Goal: Task Accomplishment & Management: Manage account settings

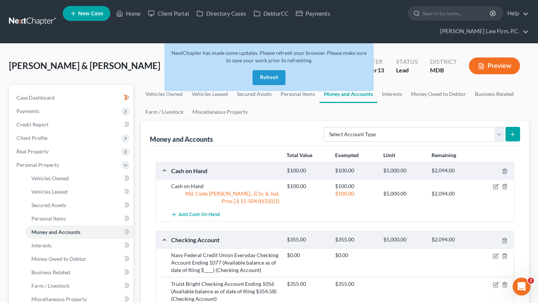
click at [268, 85] on button "Refresh" at bounding box center [269, 77] width 33 height 15
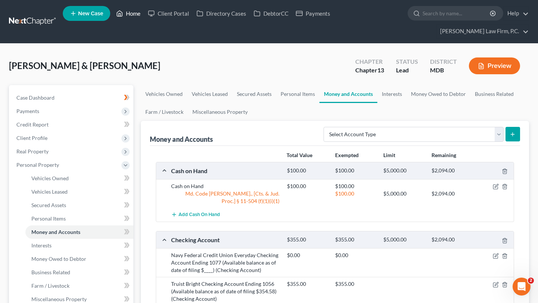
click at [144, 17] on link "Home" at bounding box center [128, 13] width 32 height 13
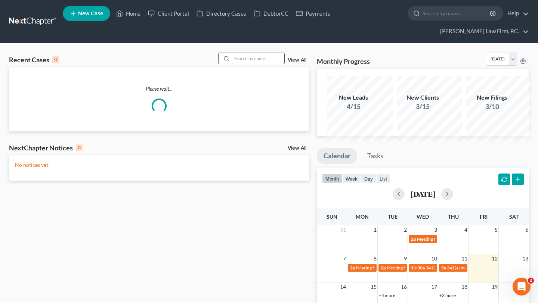
click at [250, 64] on input "search" at bounding box center [258, 58] width 52 height 11
type input "wendy"
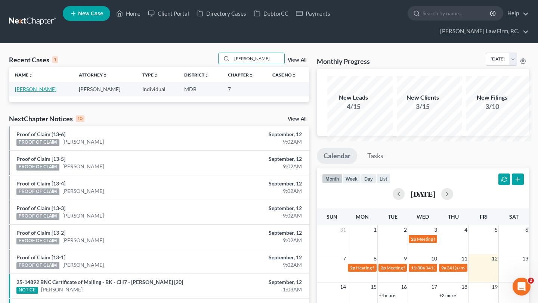
click at [25, 92] on link "Lipscomb, Wendy" at bounding box center [35, 89] width 41 height 6
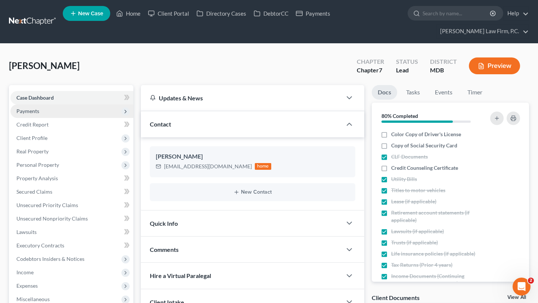
click at [37, 118] on span "Payments" at bounding box center [71, 111] width 123 height 13
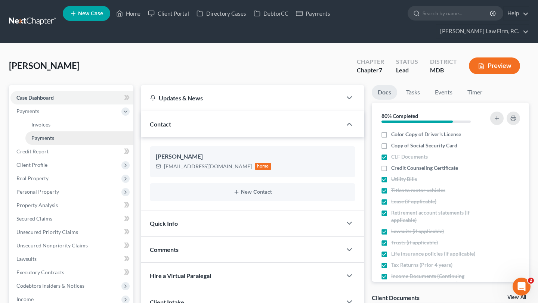
click at [43, 141] on span "Payments" at bounding box center [42, 138] width 23 height 6
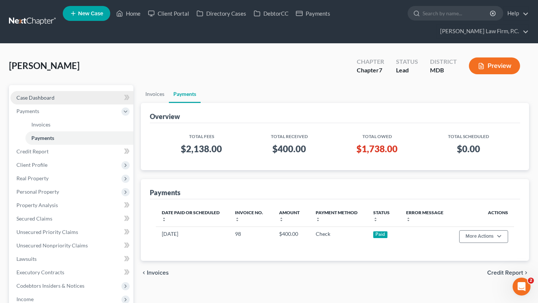
click at [55, 101] on span "Case Dashboard" at bounding box center [35, 98] width 38 height 6
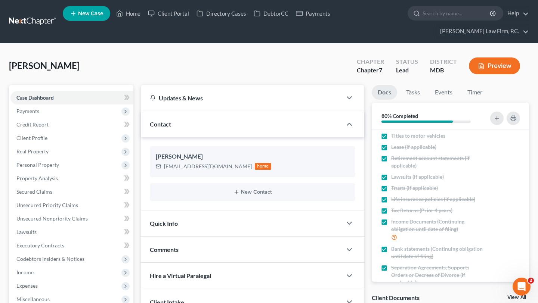
scroll to position [54, 0]
click at [411, 118] on span "Credit Counseling Certificate" at bounding box center [424, 114] width 67 height 7
click at [399, 115] on input "Credit Counseling Certificate" at bounding box center [396, 113] width 5 height 5
checkbox input "true"
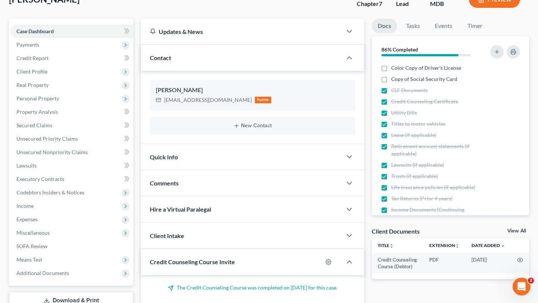
scroll to position [0, 0]
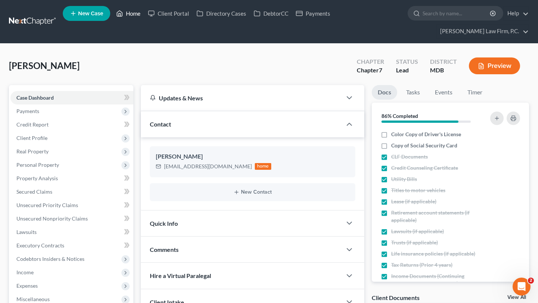
click at [144, 16] on link "Home" at bounding box center [128, 13] width 32 height 13
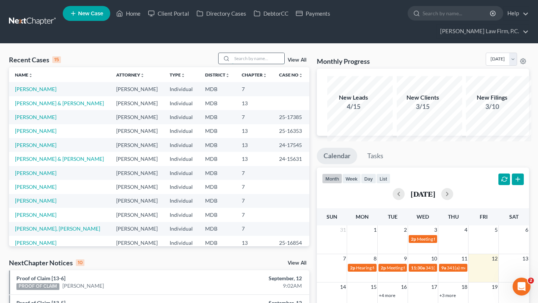
click at [232, 64] on input "search" at bounding box center [258, 58] width 52 height 11
type input "agnes"
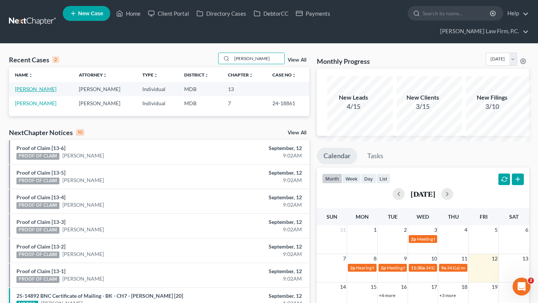
click at [34, 92] on link "Donaldson, Agnes" at bounding box center [35, 89] width 41 height 6
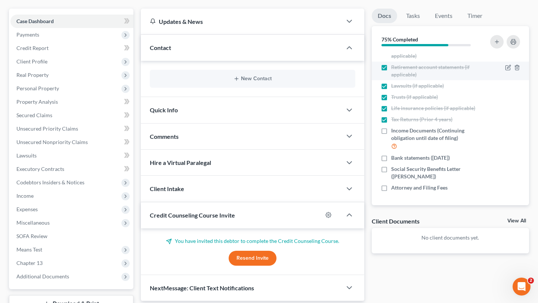
scroll to position [119, 0]
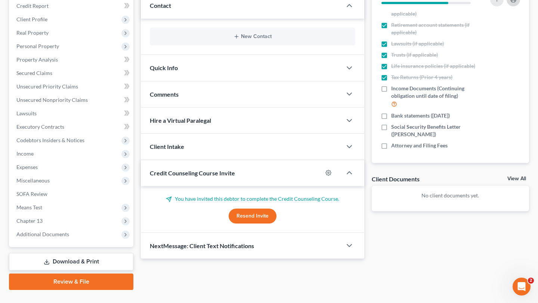
click at [511, 3] on icon "button" at bounding box center [514, 0] width 6 height 6
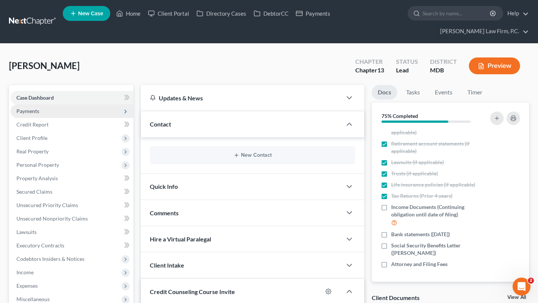
click at [65, 118] on span "Payments" at bounding box center [71, 111] width 123 height 13
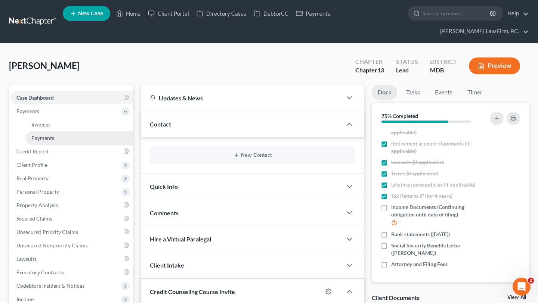
click at [66, 145] on link "Payments" at bounding box center [79, 138] width 108 height 13
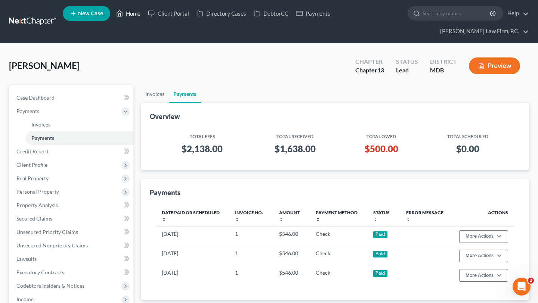
click at [144, 9] on link "Home" at bounding box center [128, 13] width 32 height 13
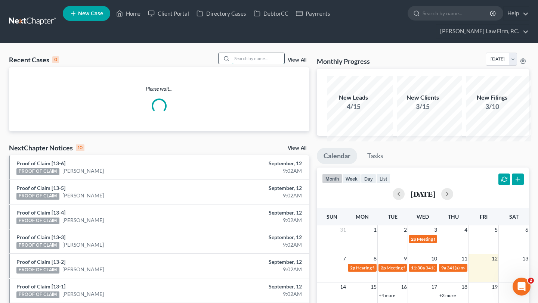
click at [259, 64] on input "search" at bounding box center [258, 58] width 52 height 11
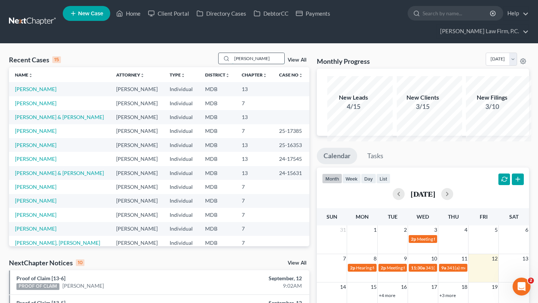
type input "novak"
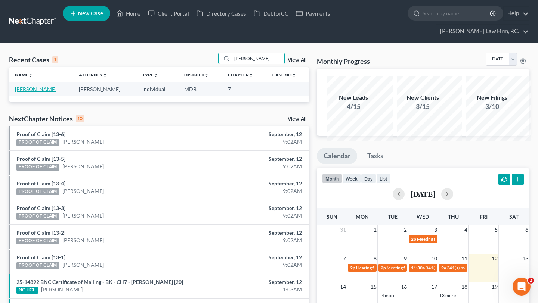
click at [22, 92] on link "Novak, Steven" at bounding box center [35, 89] width 41 height 6
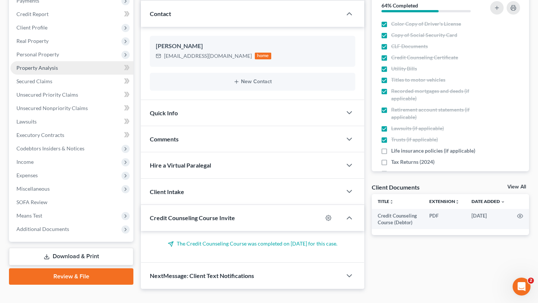
scroll to position [122, 0]
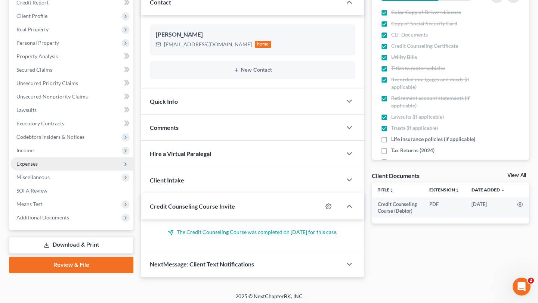
click at [55, 171] on span "Expenses" at bounding box center [71, 163] width 123 height 13
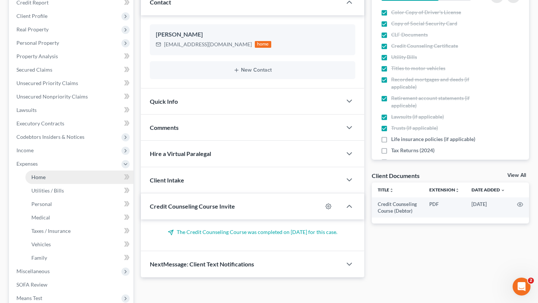
click at [69, 184] on link "Home" at bounding box center [79, 177] width 108 height 13
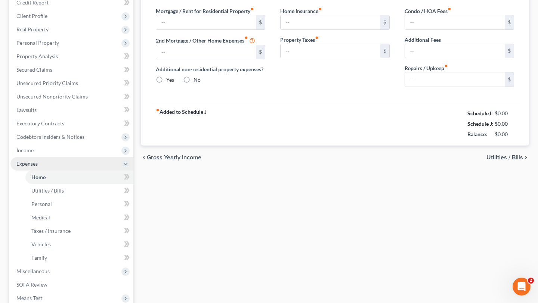
type input "2,850.00"
type input "0.00"
radio input "true"
type input "30.00"
type input "0.00"
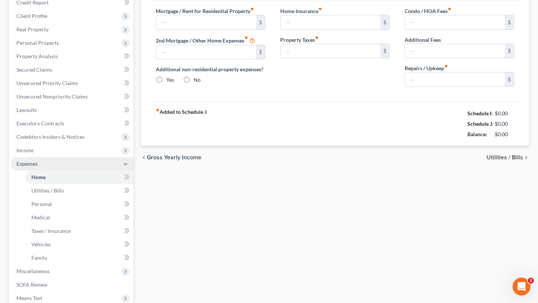
type input "0.00"
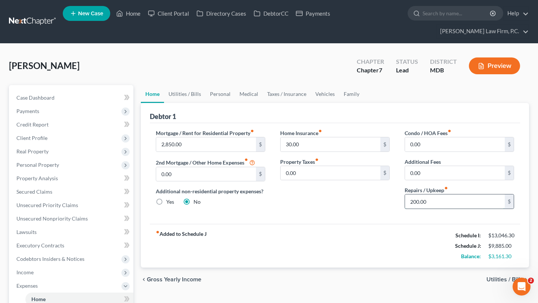
click at [438, 209] on input "200.00" at bounding box center [455, 202] width 100 height 14
click at [371, 215] on div "Home Insurance fiber_manual_record 30.00 $ Property Taxes fiber_manual_record 0…" at bounding box center [335, 172] width 124 height 86
click at [447, 209] on input "100.00" at bounding box center [455, 202] width 100 height 14
type input "200.00"
click at [340, 152] on input "30.00" at bounding box center [331, 145] width 100 height 14
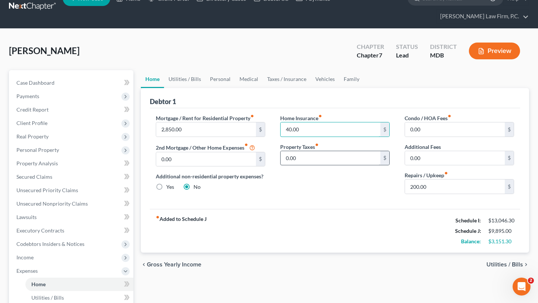
scroll to position [16, 0]
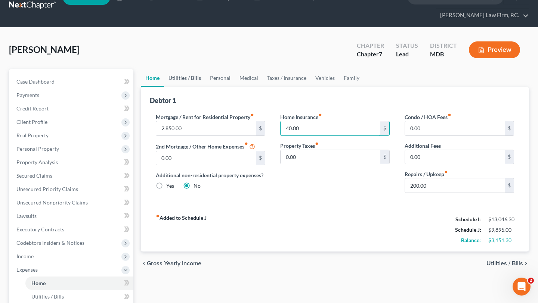
type input "40.00"
click at [198, 87] on link "Utilities / Bills" at bounding box center [184, 78] width 41 height 18
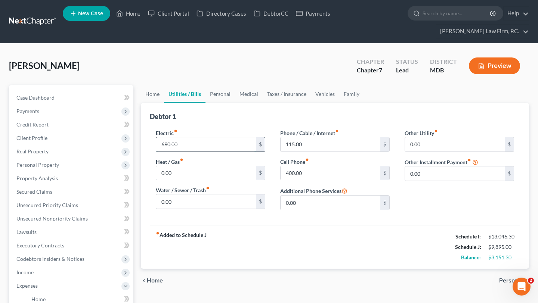
click at [211, 152] on input "690.00" at bounding box center [206, 145] width 100 height 14
click at [209, 181] on input "0.00" at bounding box center [206, 173] width 100 height 14
click at [320, 181] on input "400.00" at bounding box center [331, 173] width 100 height 14
type input "350.00"
click at [325, 152] on input "115.00" at bounding box center [331, 145] width 100 height 14
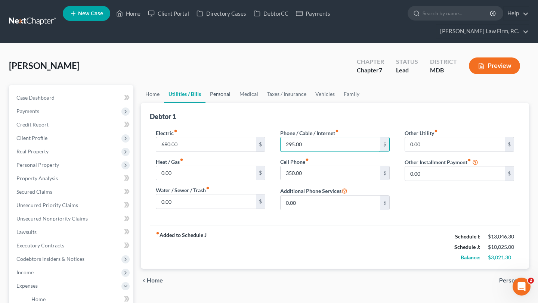
type input "295.00"
click at [231, 103] on link "Personal" at bounding box center [221, 94] width 30 height 18
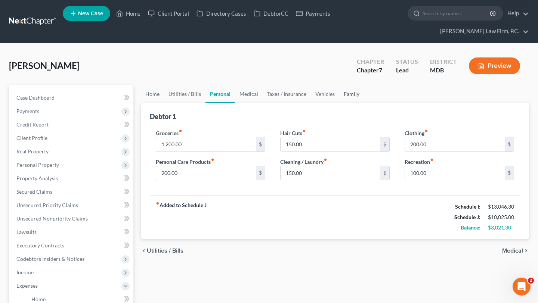
click at [364, 103] on link "Family" at bounding box center [351, 94] width 25 height 18
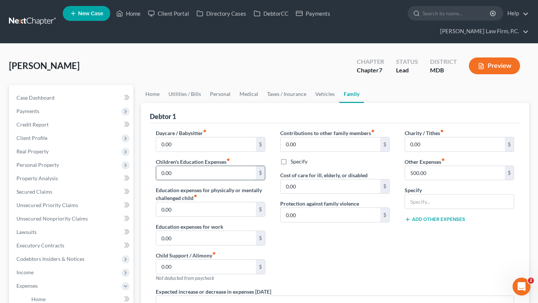
click at [191, 181] on input "0.00" at bounding box center [206, 173] width 100 height 14
type input "200.00"
click at [201, 103] on link "Utilities / Bills" at bounding box center [184, 94] width 41 height 18
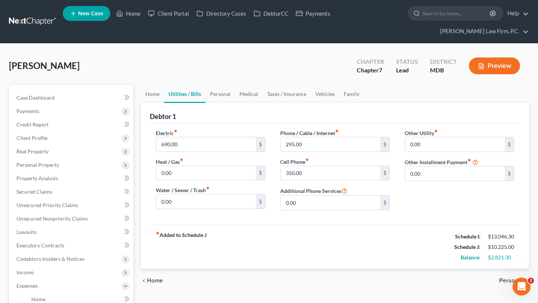
scroll to position [23, 0]
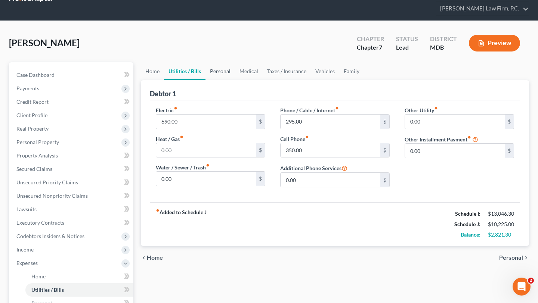
click at [235, 80] on link "Personal" at bounding box center [221, 71] width 30 height 18
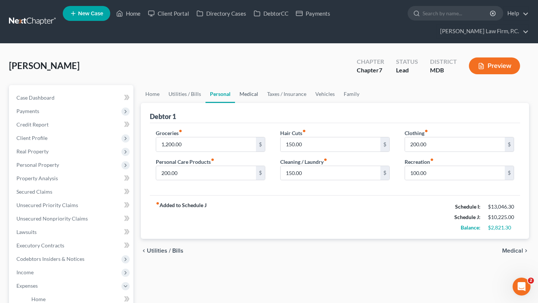
click at [263, 103] on link "Medical" at bounding box center [249, 94] width 28 height 18
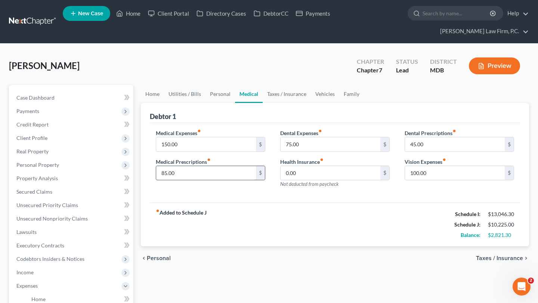
click at [213, 181] on input "85.00" at bounding box center [206, 173] width 100 height 14
type input "100.00"
click at [311, 152] on input "75.00" at bounding box center [331, 145] width 100 height 14
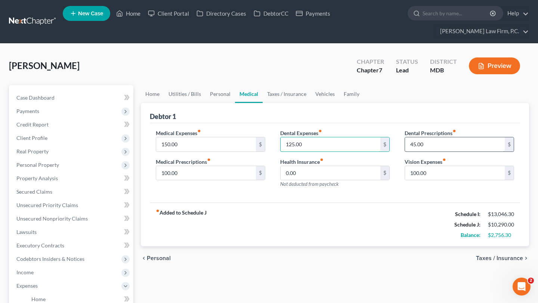
type input "125.00"
click at [447, 152] on input "45.00" at bounding box center [455, 145] width 100 height 14
type input "100.00"
click at [411, 247] on div "fiber_manual_record Added to Schedule J Schedule I: $13,046.30 Schedule J: $10,…" at bounding box center [335, 225] width 370 height 44
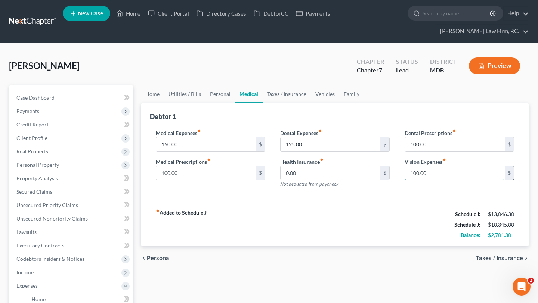
click at [442, 181] on input "100.00" at bounding box center [455, 173] width 100 height 14
type input "200.00"
click at [48, 145] on span "Client Profile" at bounding box center [71, 138] width 123 height 13
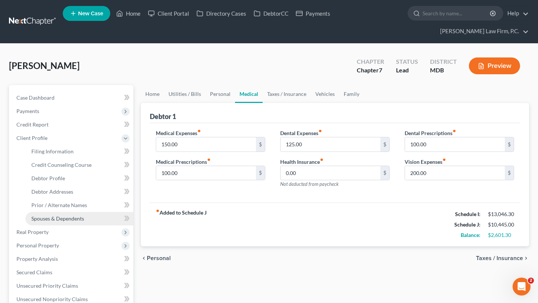
click at [59, 222] on span "Spouses & Dependents" at bounding box center [57, 219] width 53 height 6
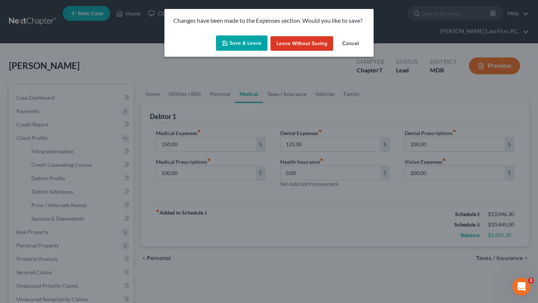
click at [238, 51] on button "Save & Leave" at bounding box center [242, 44] width 52 height 16
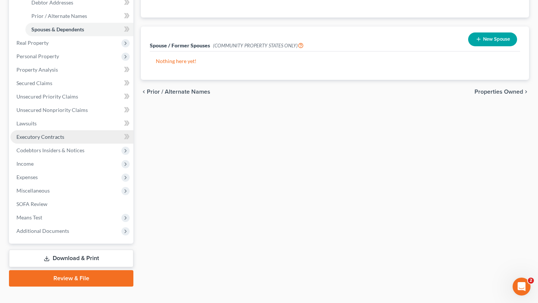
scroll to position [205, 0]
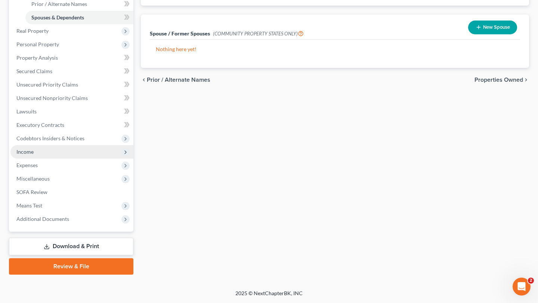
click at [60, 159] on span "Income" at bounding box center [71, 151] width 123 height 13
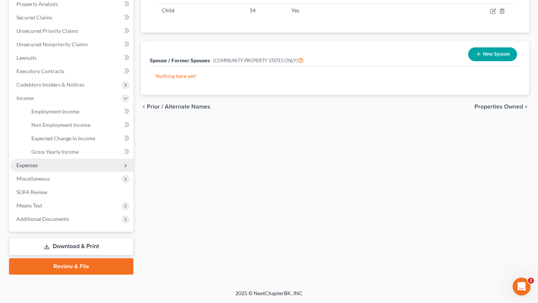
click at [56, 172] on span "Expenses" at bounding box center [71, 165] width 123 height 13
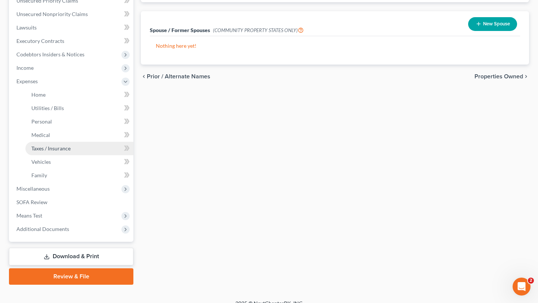
click at [64, 155] on link "Taxes / Insurance" at bounding box center [79, 148] width 108 height 13
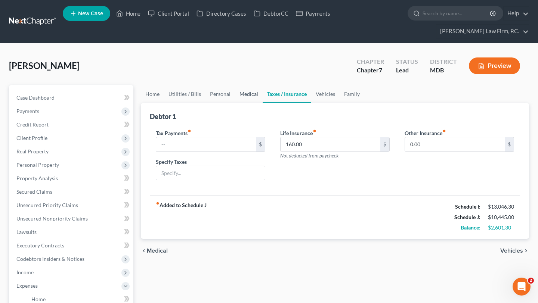
click at [263, 103] on link "Medical" at bounding box center [249, 94] width 28 height 18
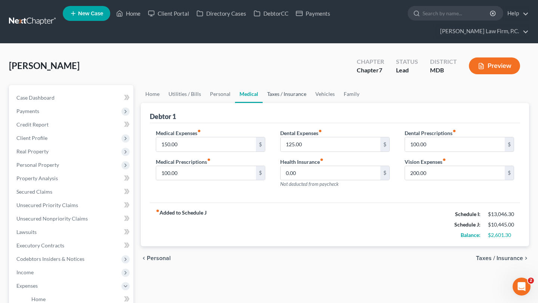
click at [311, 103] on link "Taxes / Insurance" at bounding box center [287, 94] width 48 height 18
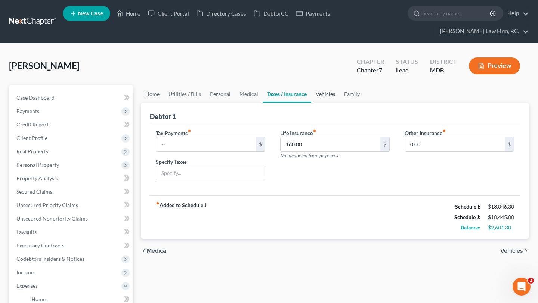
click at [340, 103] on link "Vehicles" at bounding box center [325, 94] width 28 height 18
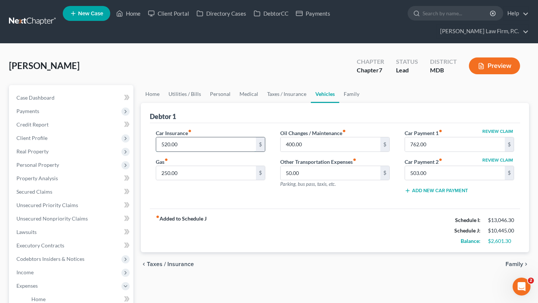
click at [217, 152] on input "520.00" at bounding box center [206, 145] width 100 height 14
type input "550.00"
click at [364, 103] on link "Family" at bounding box center [351, 94] width 25 height 18
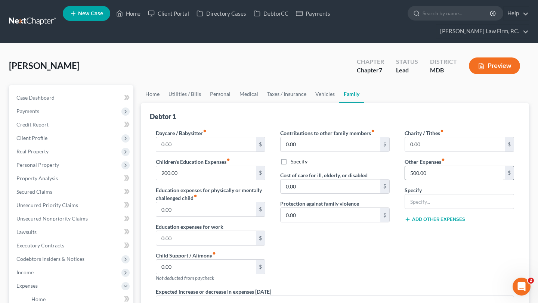
scroll to position [48, 0]
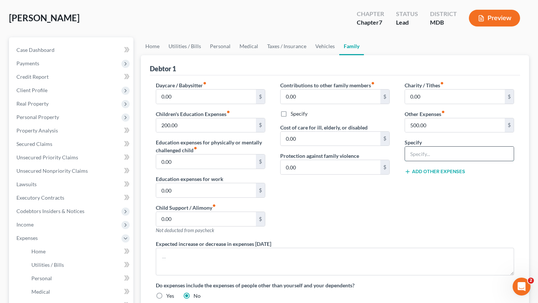
click at [436, 161] on input "text" at bounding box center [459, 154] width 109 height 14
type input "1202.00"
click at [449, 175] on button "Add Other Expenses" at bounding box center [435, 172] width 61 height 6
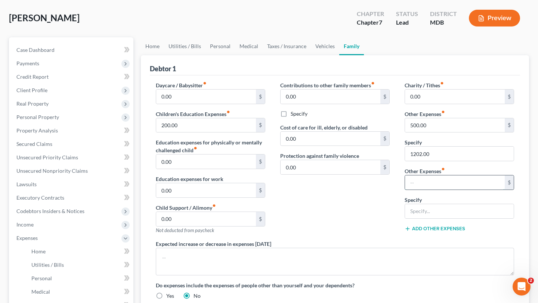
click at [439, 190] on input "text" at bounding box center [455, 183] width 100 height 14
click at [427, 207] on div "Charity / Tithes fiber_manual_record 0.00 $ Other Expenses fiber_manual_record …" at bounding box center [459, 160] width 124 height 159
click at [388, 240] on div "Contributions to other family members fiber_manual_record 0.00 $ Specify Cost o…" at bounding box center [335, 160] width 124 height 159
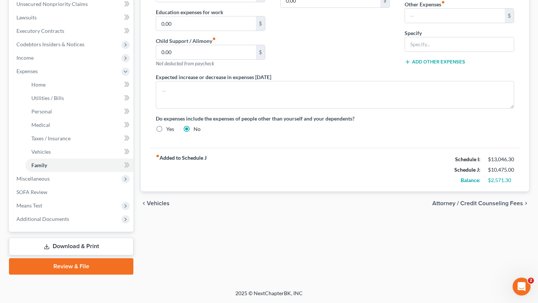
scroll to position [234, 0]
click at [427, 23] on input "text" at bounding box center [455, 16] width 100 height 14
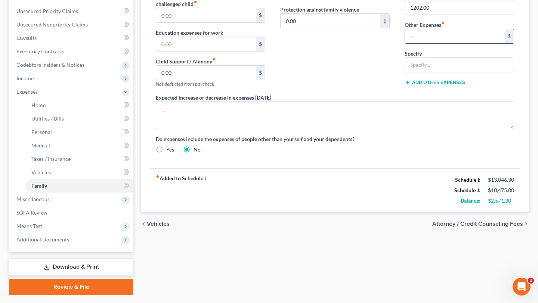
scroll to position [191, 0]
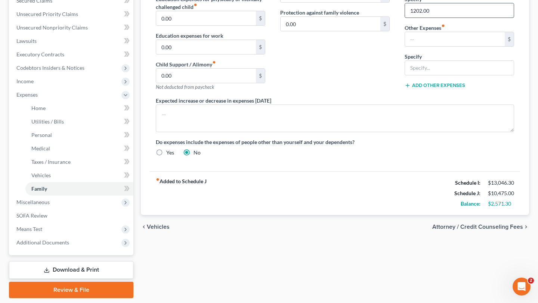
click at [429, 18] on input "1202.00" at bounding box center [459, 10] width 109 height 14
click at [430, 46] on input "text" at bounding box center [455, 39] width 100 height 14
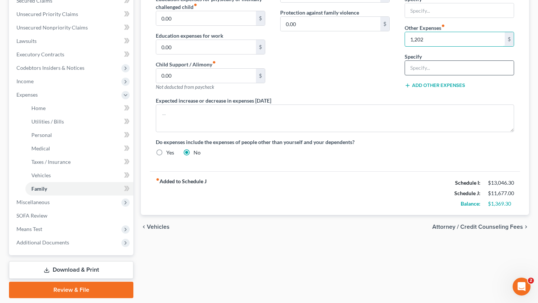
type input "1,202"
click at [428, 75] on input "text" at bounding box center [459, 68] width 109 height 14
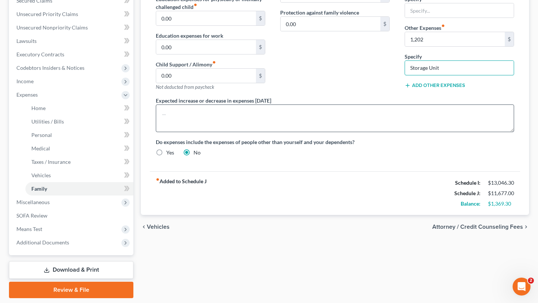
type input "Storage Unit"
click at [366, 132] on textarea at bounding box center [335, 119] width 358 height 28
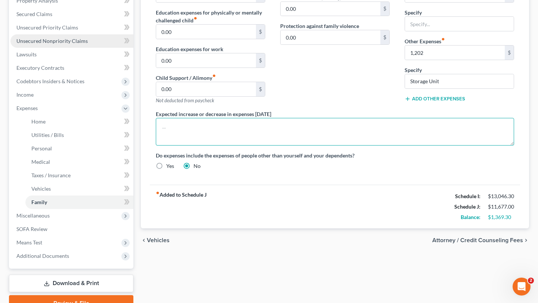
scroll to position [166, 0]
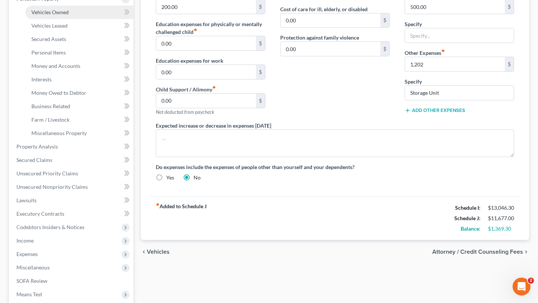
click at [63, 15] on span "Vehicles Owned" at bounding box center [49, 12] width 37 height 6
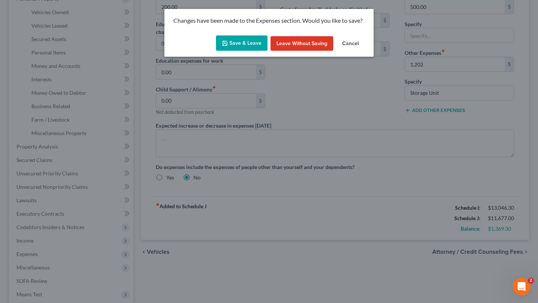
click at [229, 51] on button "Save & Leave" at bounding box center [242, 44] width 52 height 16
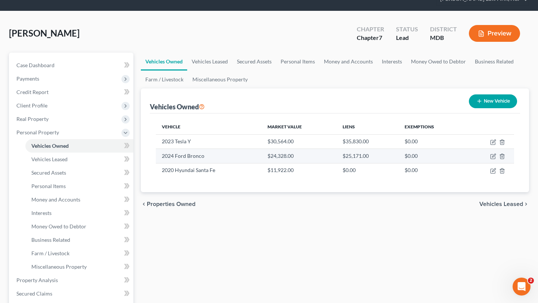
scroll to position [36, 0]
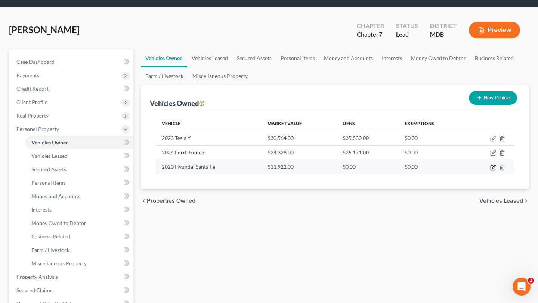
click at [490, 171] on icon "button" at bounding box center [493, 168] width 6 height 6
select select "0"
select select "6"
select select "2"
select select "3"
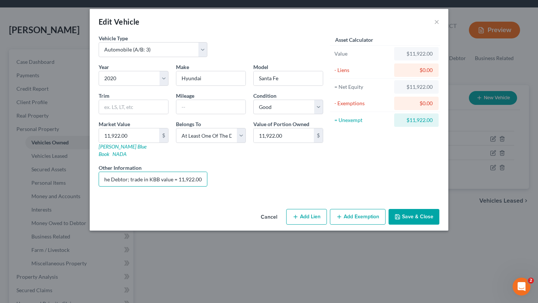
scroll to position [0, 169]
drag, startPoint x: 149, startPoint y: 209, endPoint x: 235, endPoint y: 219, distance: 86.9
click at [235, 193] on div "Year Select 2026 2025 2024 2023 2022 2021 2020 2019 2018 2017 2016 2015 2014 20…" at bounding box center [211, 128] width 232 height 130
click at [281, 225] on button "Cancel" at bounding box center [269, 217] width 28 height 15
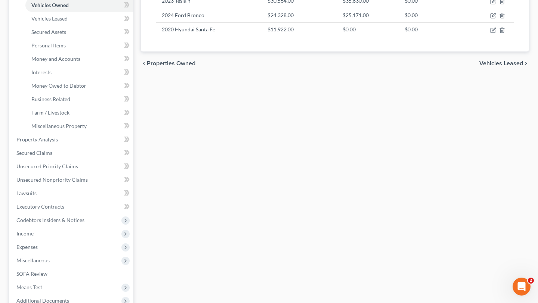
scroll to position [196, 0]
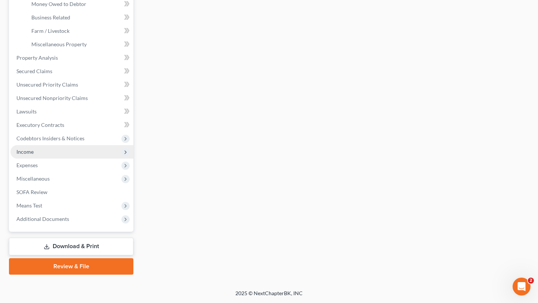
click at [57, 159] on span "Income" at bounding box center [71, 151] width 123 height 13
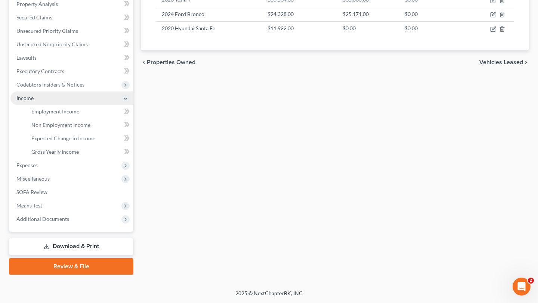
scroll to position [288, 0]
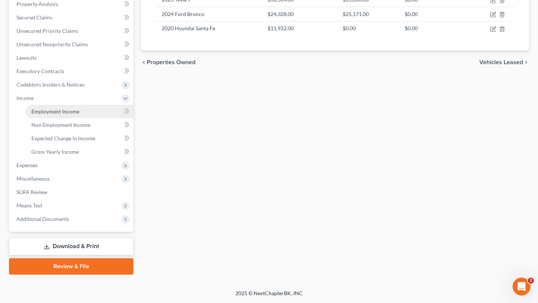
click at [78, 105] on link "Employment Income" at bounding box center [79, 111] width 108 height 13
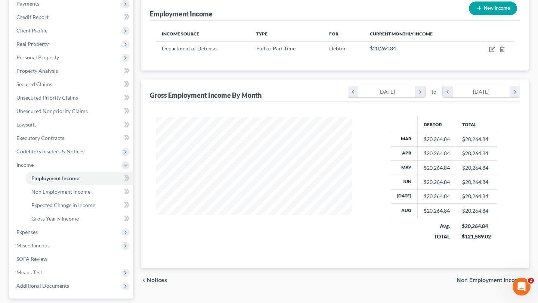
scroll to position [143, 0]
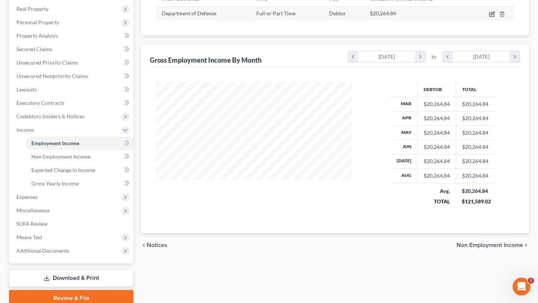
click at [489, 17] on icon "button" at bounding box center [492, 14] width 6 height 6
select select "0"
select select "21"
select select "2"
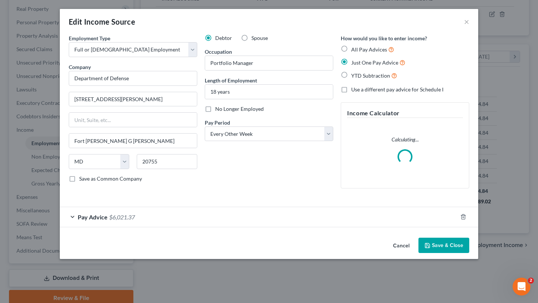
scroll to position [31, 0]
click at [215, 227] on div "Pay Advice $6,021.37" at bounding box center [259, 217] width 398 height 20
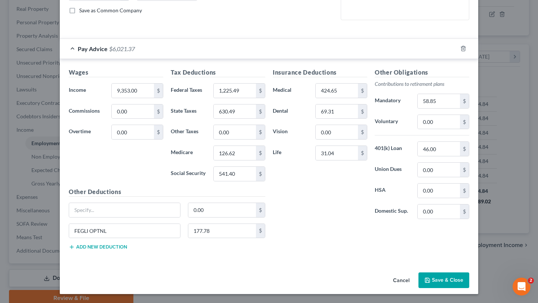
scroll to position [314, 0]
click at [416, 276] on button "Cancel" at bounding box center [401, 281] width 28 height 15
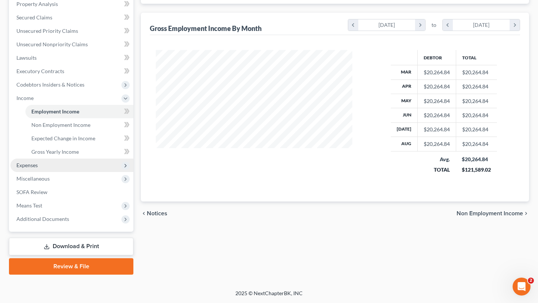
scroll to position [200, 0]
click at [64, 172] on span "Expenses" at bounding box center [71, 165] width 123 height 13
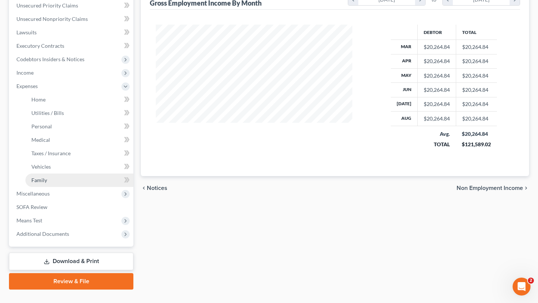
click at [62, 187] on link "Family" at bounding box center [79, 180] width 108 height 13
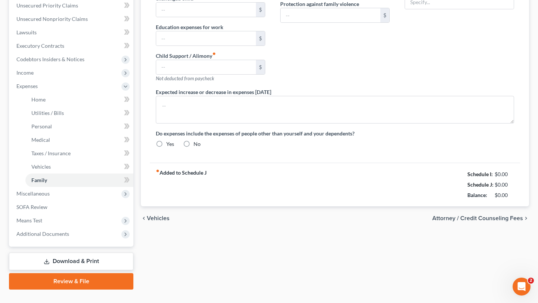
type input "0.00"
type input "200.00"
type input "0.00"
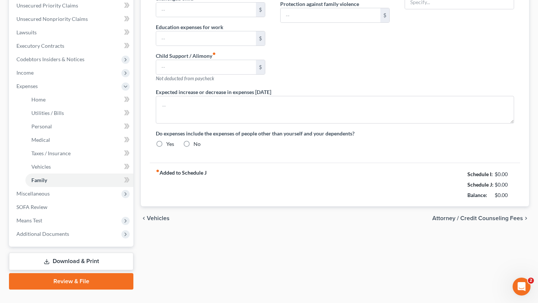
type input "0.00"
type input "500.00"
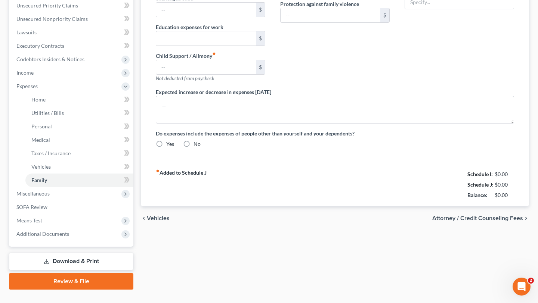
radio input "true"
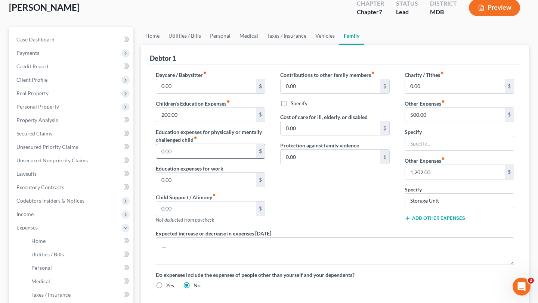
scroll to position [63, 0]
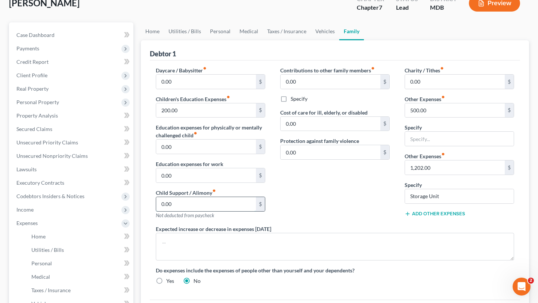
click at [226, 212] on input "0.00" at bounding box center [206, 204] width 100 height 14
type input "163.00"
click at [158, 40] on link "Home" at bounding box center [152, 31] width 23 height 18
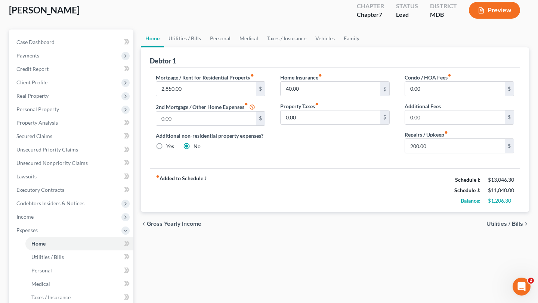
scroll to position [75, 0]
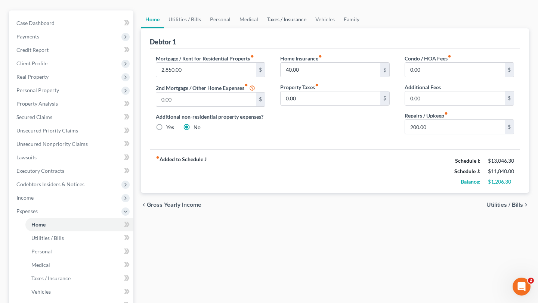
click at [311, 28] on link "Taxes / Insurance" at bounding box center [287, 19] width 48 height 18
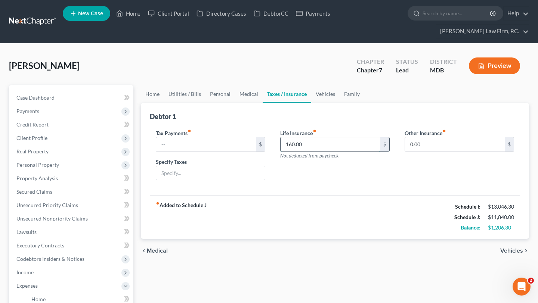
click at [322, 152] on input "160.00" at bounding box center [331, 145] width 100 height 14
click at [340, 103] on link "Vehicles" at bounding box center [325, 94] width 28 height 18
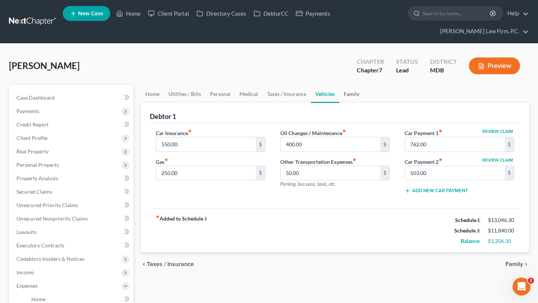
click at [364, 103] on link "Family" at bounding box center [351, 94] width 25 height 18
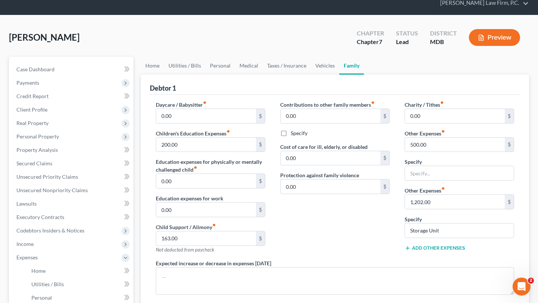
scroll to position [37, 0]
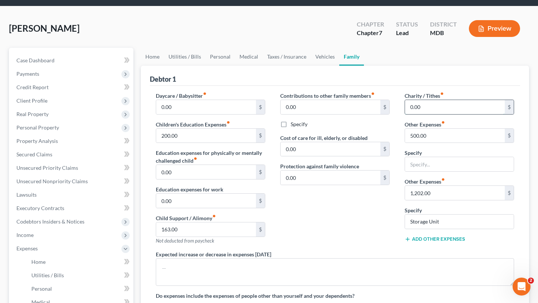
click at [429, 114] on input "0.00" at bounding box center [455, 107] width 100 height 14
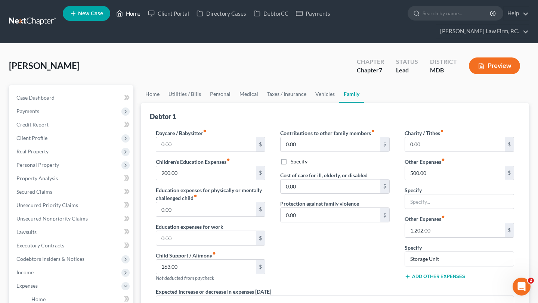
click at [144, 20] on link "Home" at bounding box center [128, 13] width 32 height 13
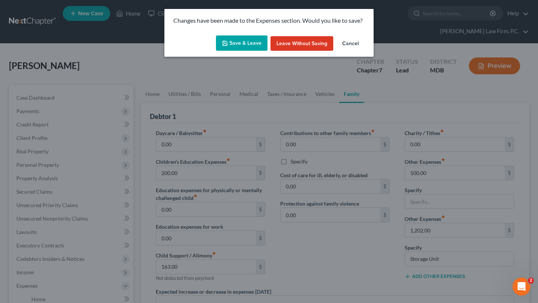
click at [225, 51] on button "Save & Leave" at bounding box center [242, 44] width 52 height 16
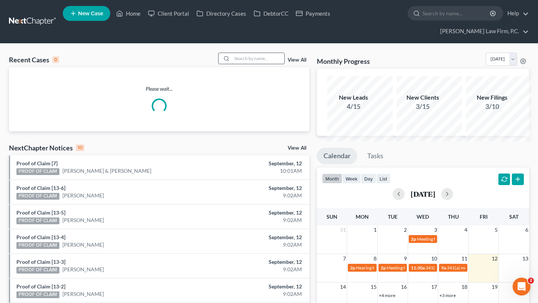
click at [232, 64] on input "search" at bounding box center [258, 58] width 52 height 11
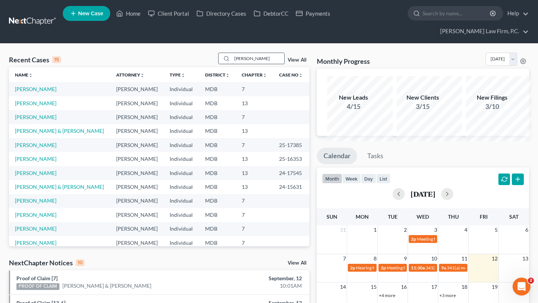
type input "fleming"
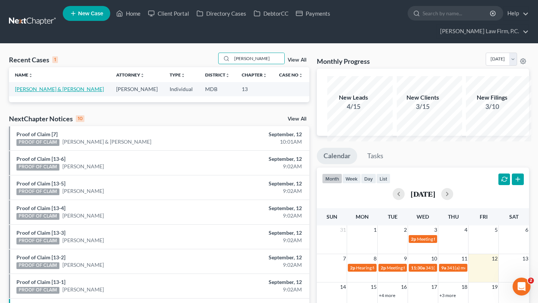
click at [34, 92] on link "[PERSON_NAME] & [PERSON_NAME]" at bounding box center [59, 89] width 89 height 6
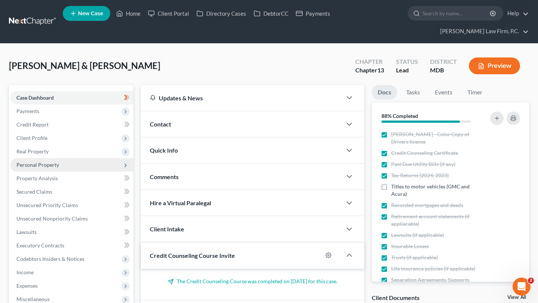
click at [74, 172] on span "Personal Property" at bounding box center [71, 164] width 123 height 13
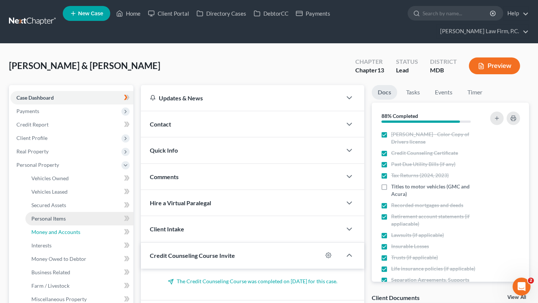
click at [64, 235] on span "Money and Accounts" at bounding box center [55, 232] width 49 height 6
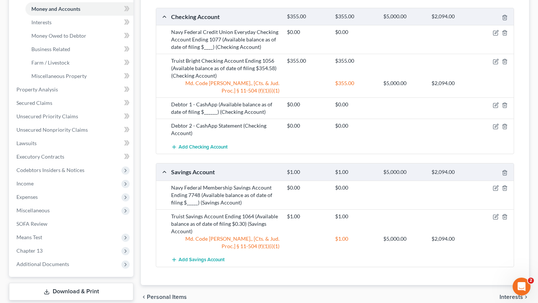
scroll to position [224, 0]
click at [493, 35] on icon "button" at bounding box center [496, 32] width 6 height 6
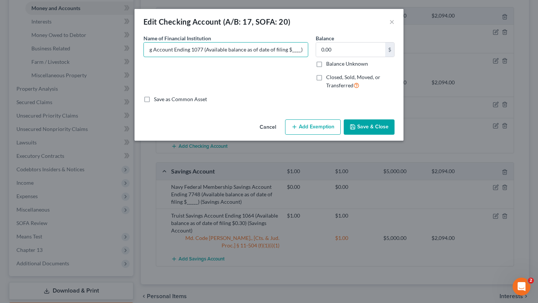
drag, startPoint x: 266, startPoint y: 64, endPoint x: 463, endPoint y: 59, distance: 197.0
click at [463, 59] on div "Edit Checking Account (A/B: 17, SOFA: 20) × An exemption set must first be sele…" at bounding box center [269, 151] width 538 height 303
type input "Navy Federal Credit Union Everyday Checking Account Ending 1077 (Available bala…"
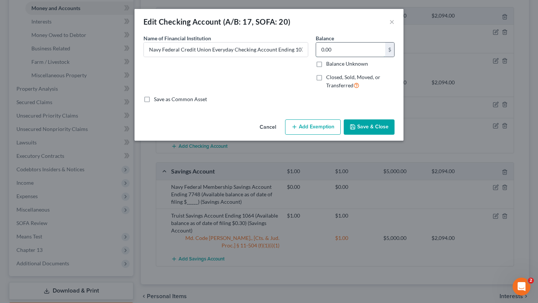
click at [381, 57] on input "0.00" at bounding box center [350, 50] width 69 height 14
type input "2,850.00"
click at [327, 135] on button "Add Exemption" at bounding box center [313, 128] width 56 height 16
select select "2"
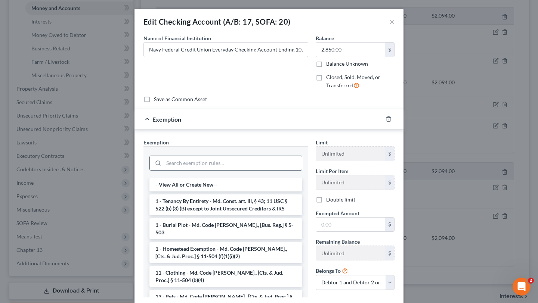
click at [261, 170] on input "search" at bounding box center [233, 163] width 138 height 14
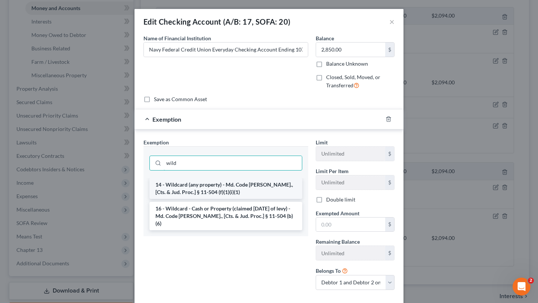
type input "wild"
click at [248, 199] on li "14 - Wildcard (any property) - Md. Code Ann., [Cts. & Jud. Proc.] § 11-504 (f)(…" at bounding box center [225, 188] width 153 height 21
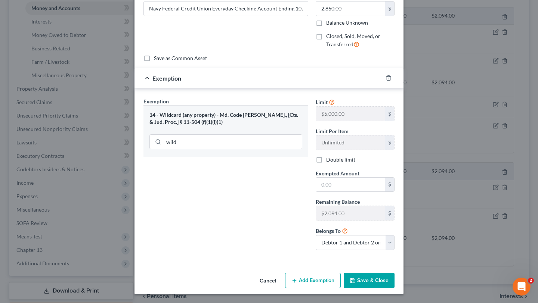
scroll to position [53, 0]
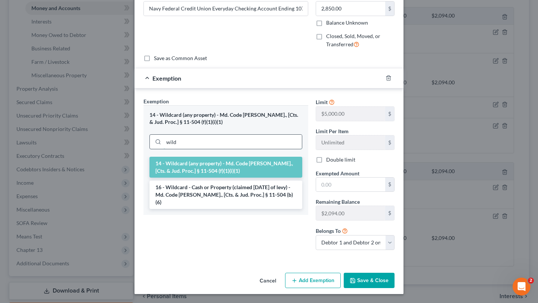
click at [256, 149] on input "wild" at bounding box center [233, 142] width 138 height 14
click at [229, 209] on li "16 - Wildcard - Cash or Property (claimed within Thirty Days of levy) - Md. Cod…" at bounding box center [225, 195] width 153 height 28
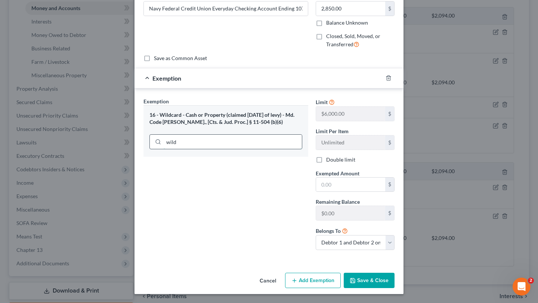
click at [253, 149] on input "wild" at bounding box center [233, 142] width 138 height 14
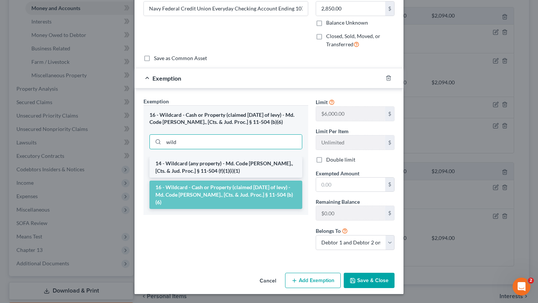
click at [235, 178] on li "14 - Wildcard (any property) - Md. Code Ann., [Cts. & Jud. Proc.] § 11-504 (f)(…" at bounding box center [225, 167] width 153 height 21
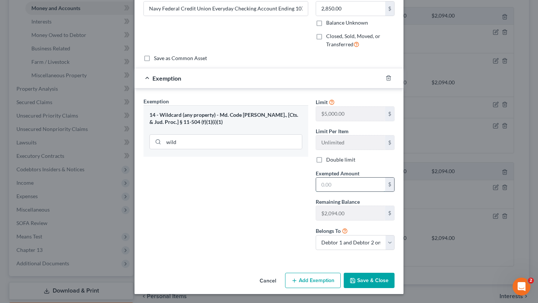
click at [351, 192] on input "text" at bounding box center [350, 185] width 69 height 14
type input "2,094.0"
click at [246, 241] on div "Exemption Set must be selected for CA. Exemption * 14 - Wildcard (any property)…" at bounding box center [226, 177] width 172 height 159
click at [394, 274] on button "Save & Close" at bounding box center [369, 281] width 51 height 16
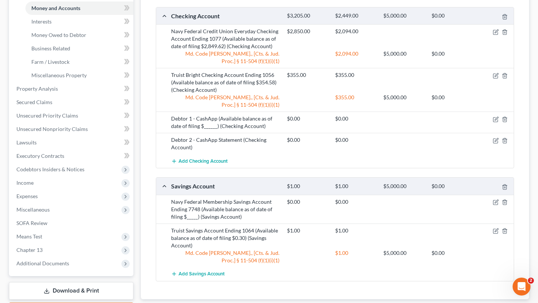
scroll to position [260, 0]
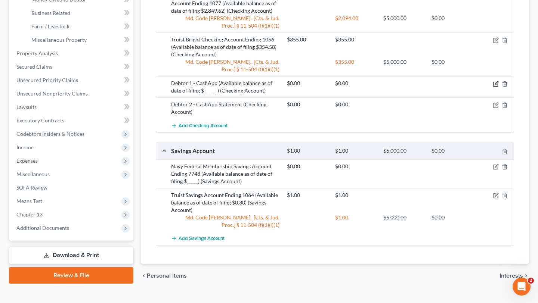
click at [493, 87] on icon "button" at bounding box center [496, 84] width 6 height 6
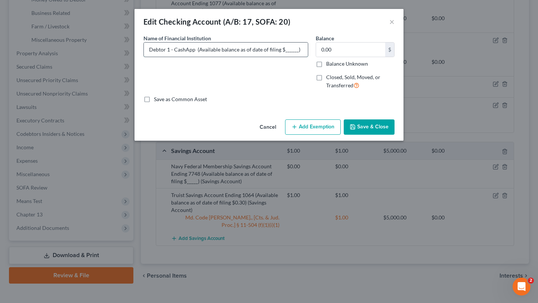
click at [301, 57] on input "Debtor 1 - CashApp (Available balance as of date of filing $______)" at bounding box center [226, 50] width 164 height 14
type input "Debtor 1 - CashApp (Available balance as of date of filing $0.00)"
click at [394, 141] on div "Cancel Add Exemption Save & Close" at bounding box center [269, 129] width 269 height 25
click at [395, 135] on button "Save & Close" at bounding box center [369, 128] width 51 height 16
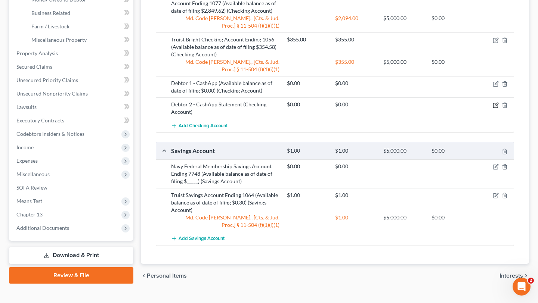
click at [493, 108] on icon "button" at bounding box center [496, 105] width 6 height 6
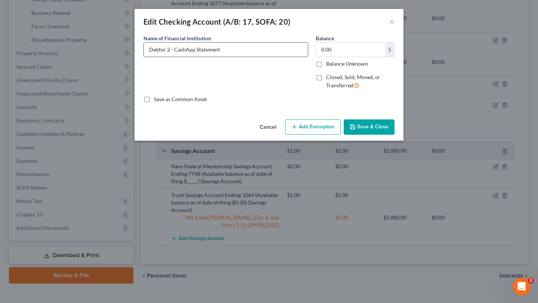
click at [250, 57] on input "Debtor 2 - CashApp Statement" at bounding box center [226, 50] width 164 height 14
type input "Debtor 2 - CashApp (Available balance as of date of filing $0.00)"
click at [395, 135] on button "Save & Close" at bounding box center [369, 128] width 51 height 16
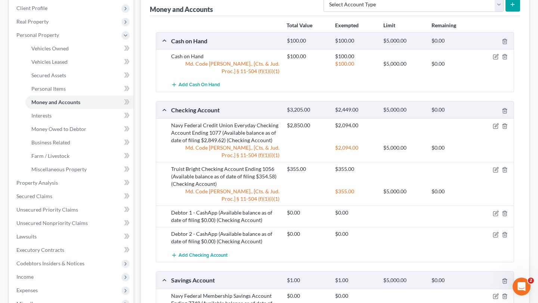
scroll to position [0, 0]
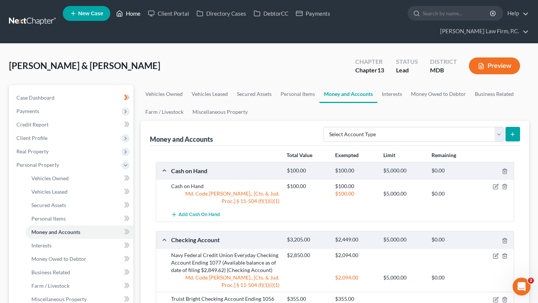
click at [144, 16] on link "Home" at bounding box center [128, 13] width 32 height 13
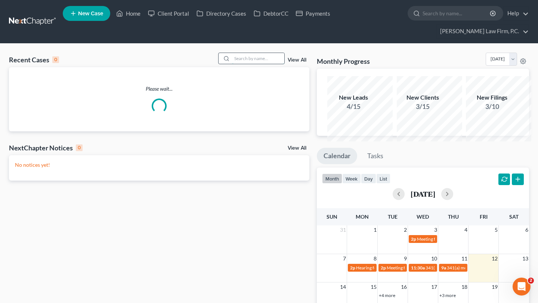
click at [244, 64] on input "search" at bounding box center [258, 58] width 52 height 11
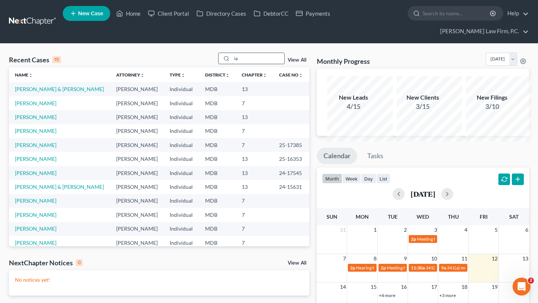
type input "i"
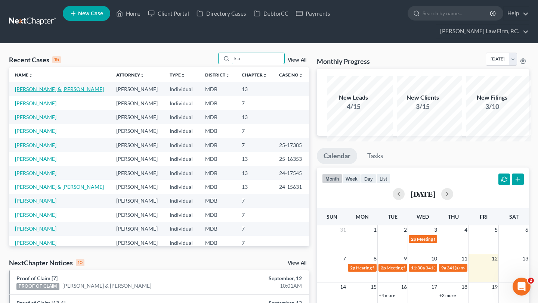
type input "kia"
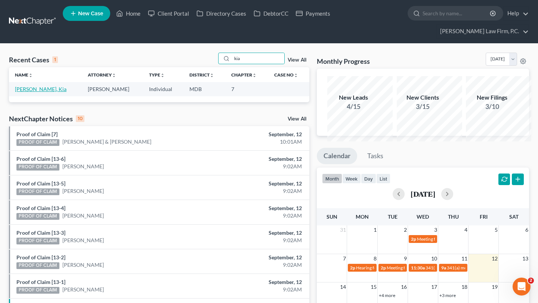
click at [31, 92] on link "Reed, Kia" at bounding box center [41, 89] width 52 height 6
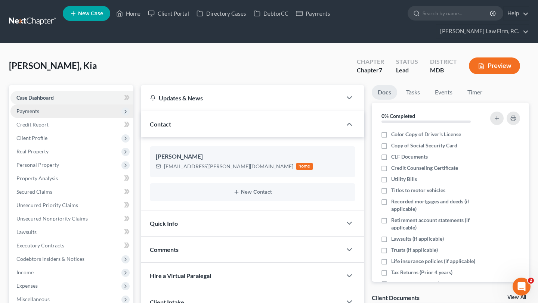
click at [39, 114] on span "Payments" at bounding box center [27, 111] width 23 height 6
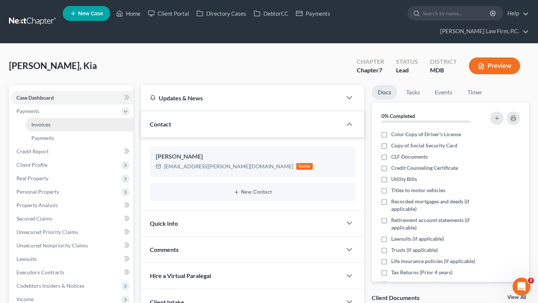
click at [43, 132] on link "Invoices" at bounding box center [79, 124] width 108 height 13
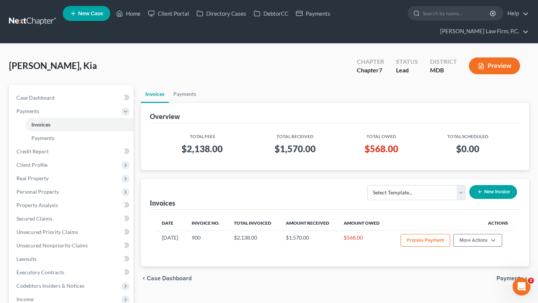
click at [475, 199] on button "New Invoice" at bounding box center [493, 192] width 48 height 14
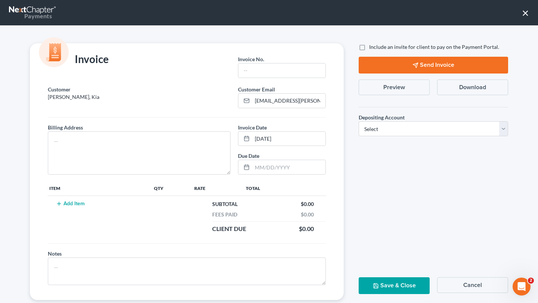
click at [525, 19] on button "×" at bounding box center [525, 13] width 7 height 12
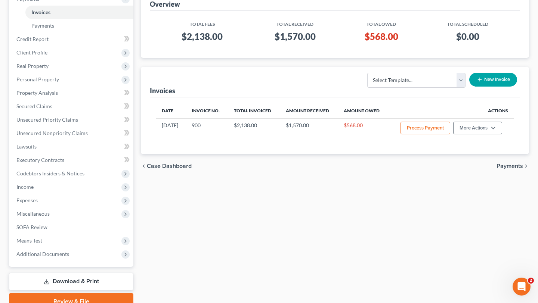
scroll to position [129, 0]
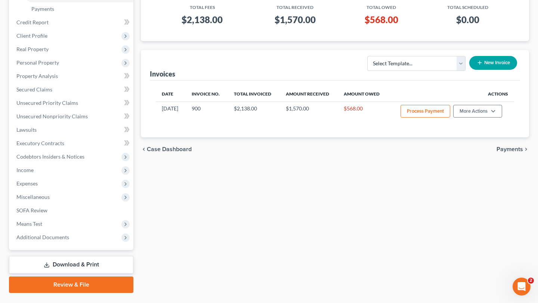
click at [487, 102] on th "Actions" at bounding box center [451, 94] width 126 height 15
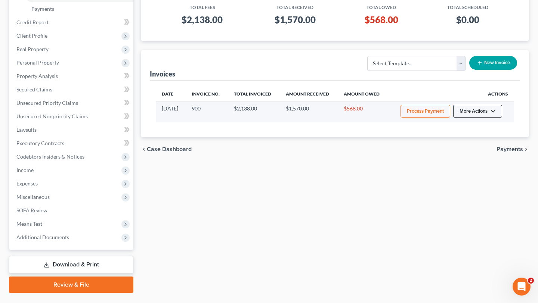
click at [484, 118] on button "More Actions" at bounding box center [477, 111] width 49 height 13
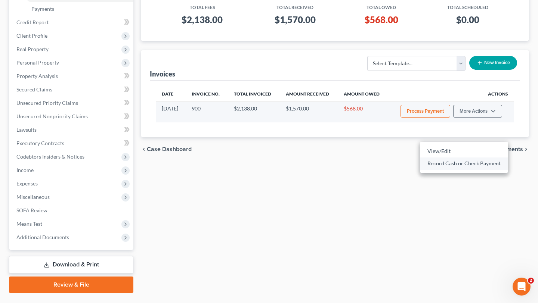
click at [471, 170] on link "Record Cash or Check Payment" at bounding box center [463, 163] width 87 height 13
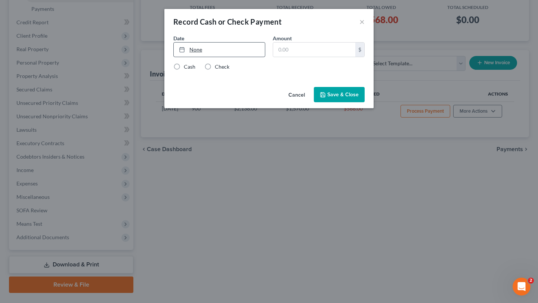
click at [188, 57] on link "None" at bounding box center [219, 50] width 91 height 14
click at [292, 57] on input "text" at bounding box center [314, 50] width 82 height 14
type input "190.00"
click at [215, 71] on label "Check" at bounding box center [222, 66] width 15 height 7
click at [218, 68] on input "Check" at bounding box center [220, 65] width 5 height 5
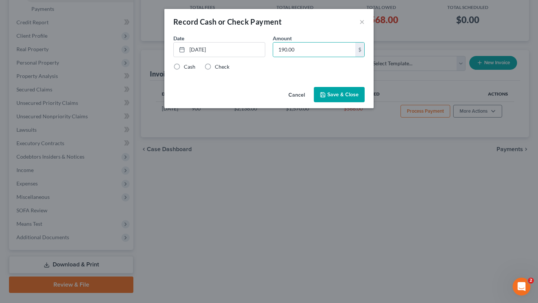
radio input "true"
click at [349, 103] on button "Save & Close" at bounding box center [339, 95] width 51 height 16
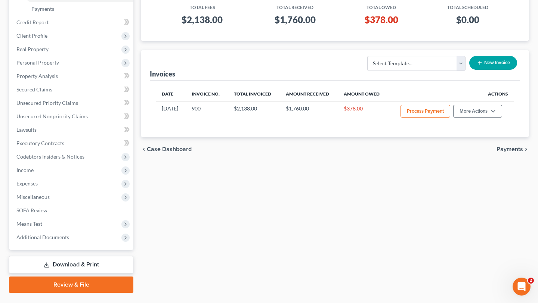
scroll to position [0, 0]
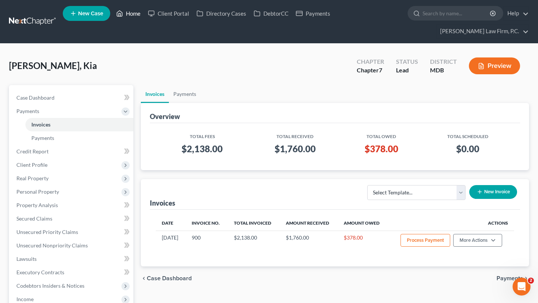
click at [144, 20] on link "Home" at bounding box center [128, 13] width 32 height 13
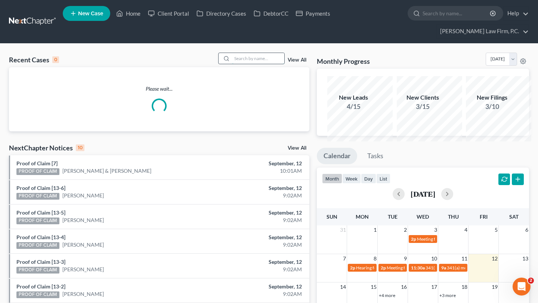
click at [252, 64] on input "search" at bounding box center [258, 58] width 52 height 11
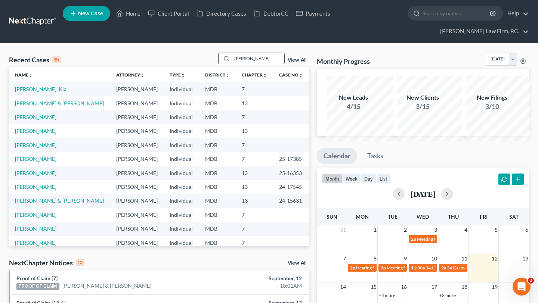
type input "nathan"
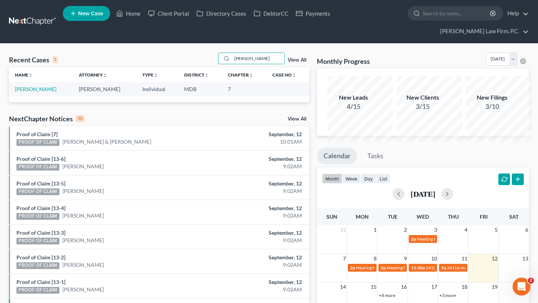
click at [24, 96] on td "Nathan, Jenea" at bounding box center [41, 89] width 64 height 14
click at [31, 92] on link "Nathan, Jenea" at bounding box center [35, 89] width 41 height 6
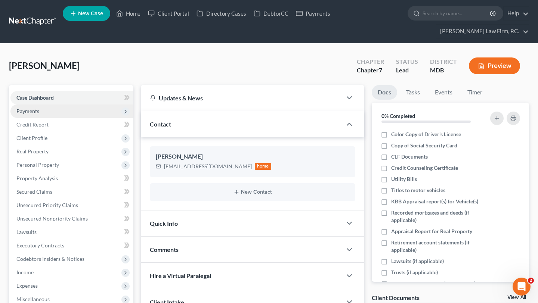
click at [39, 114] on span "Payments" at bounding box center [27, 111] width 23 height 6
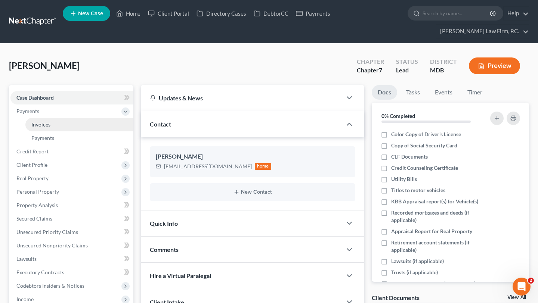
click at [50, 128] on span "Invoices" at bounding box center [40, 124] width 19 height 6
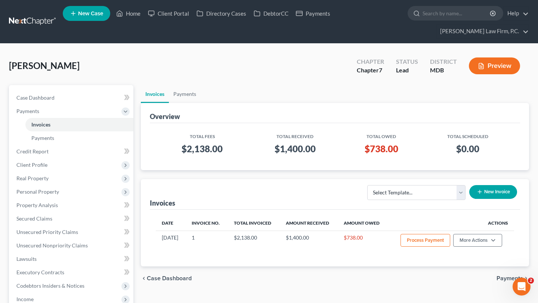
scroll to position [119, 0]
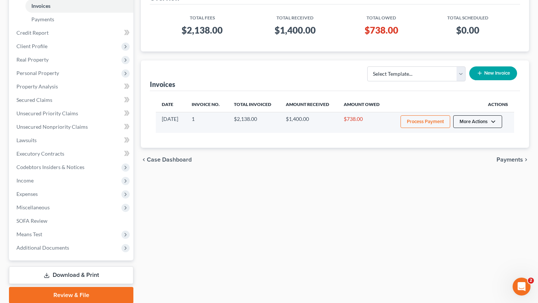
click at [490, 128] on button "More Actions" at bounding box center [477, 121] width 49 height 13
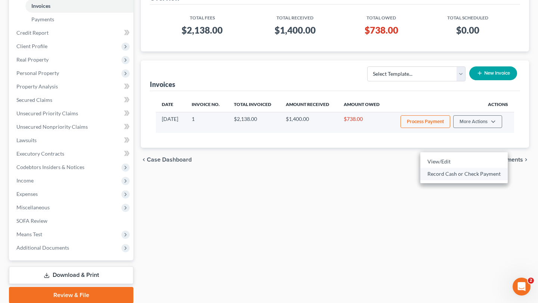
click at [476, 181] on link "Record Cash or Check Payment" at bounding box center [463, 174] width 87 height 13
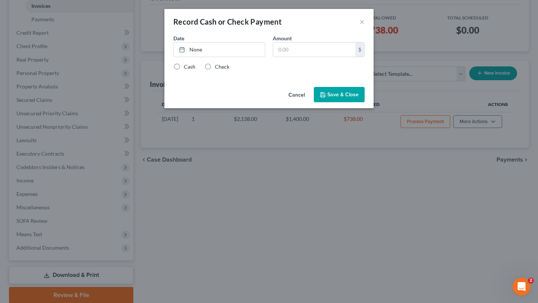
click at [207, 63] on div "Date None close Date Time chevron_left September 2025 chevron_right Su M Tu W T…" at bounding box center [269, 48] width 199 height 29
type input "9/12/2025"
click at [189, 57] on link "9/12/2025" at bounding box center [219, 50] width 91 height 14
click at [307, 57] on input "text" at bounding box center [314, 50] width 82 height 14
type input "300.00"
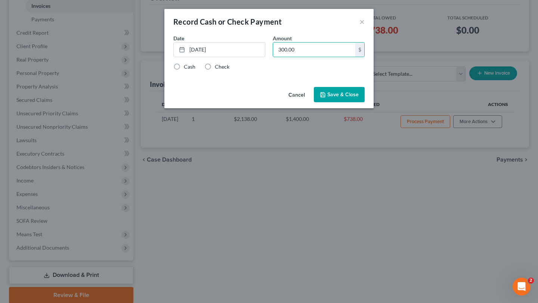
click at [215, 71] on label "Check" at bounding box center [222, 66] width 15 height 7
click at [218, 68] on input "Check" at bounding box center [220, 65] width 5 height 5
radio input "true"
click at [365, 103] on button "Save & Close" at bounding box center [339, 95] width 51 height 16
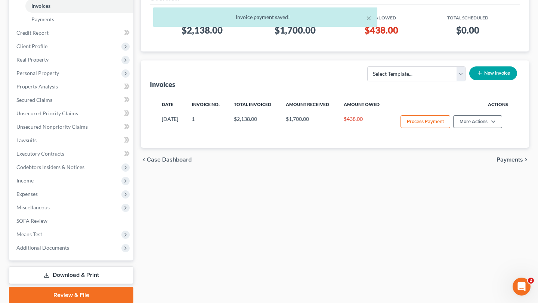
scroll to position [0, 0]
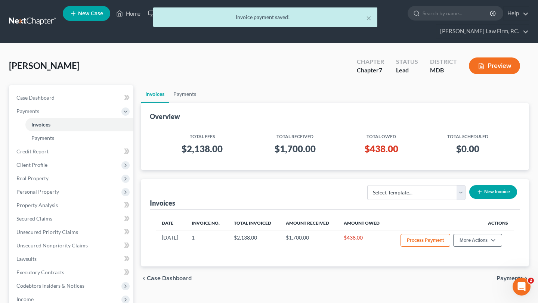
click at [144, 13] on div "× Invoice payment saved!" at bounding box center [265, 18] width 538 height 23
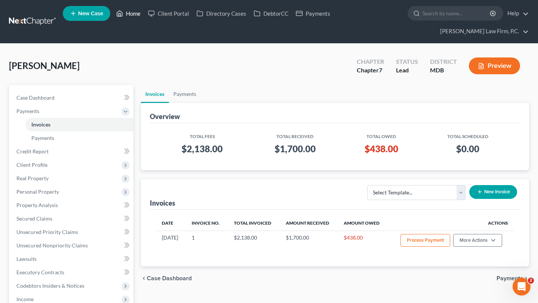
click at [144, 20] on link "Home" at bounding box center [128, 13] width 32 height 13
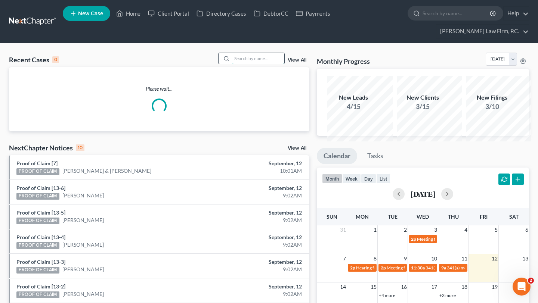
click at [259, 64] on input "search" at bounding box center [258, 58] width 52 height 11
type input "porter"
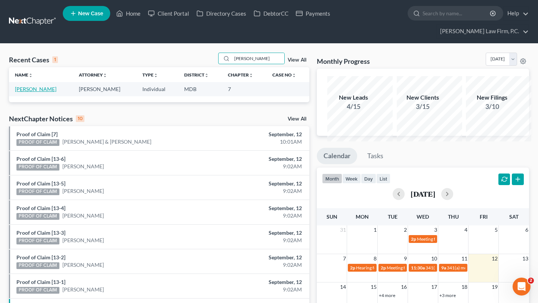
click at [31, 92] on link "Porter, Jeffery" at bounding box center [35, 89] width 41 height 6
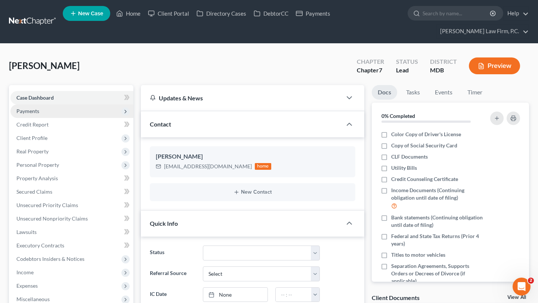
click at [39, 114] on span "Payments" at bounding box center [27, 111] width 23 height 6
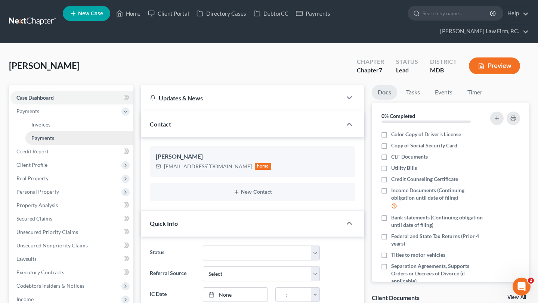
click at [43, 141] on span "Payments" at bounding box center [42, 138] width 23 height 6
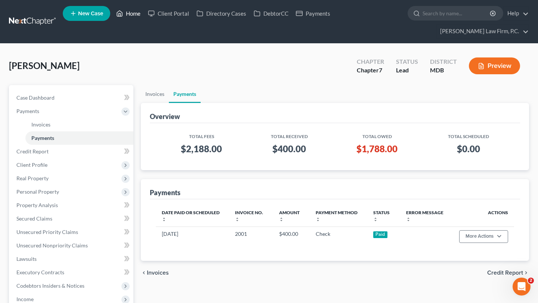
click at [144, 16] on link "Home" at bounding box center [128, 13] width 32 height 13
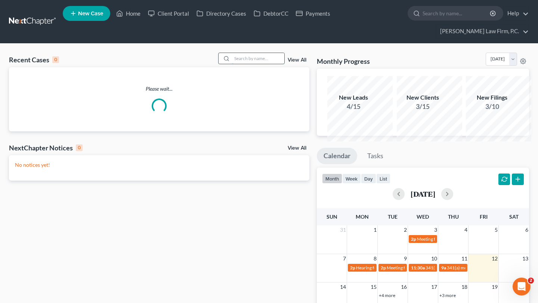
click at [238, 64] on input "search" at bounding box center [258, 58] width 52 height 11
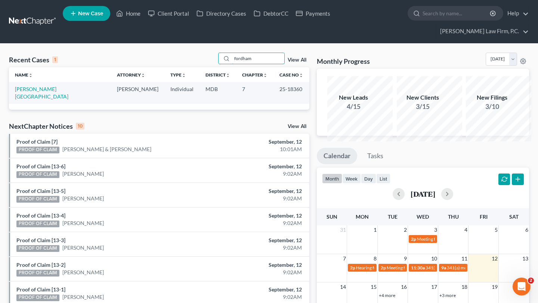
type input "fordham"
click at [32, 104] on td "Fordham, Brittany" at bounding box center [60, 92] width 102 height 21
click at [31, 104] on td "Fordham, Brittany" at bounding box center [60, 92] width 102 height 21
click at [31, 100] on link "Fordham, Brittany" at bounding box center [41, 93] width 53 height 14
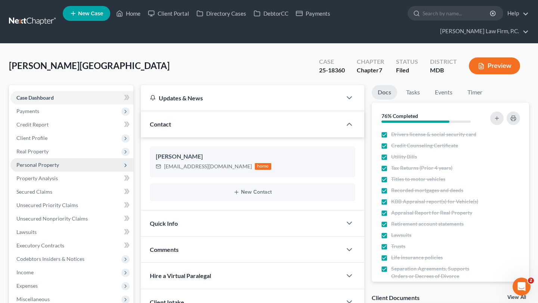
click at [56, 168] on span "Personal Property" at bounding box center [37, 165] width 43 height 6
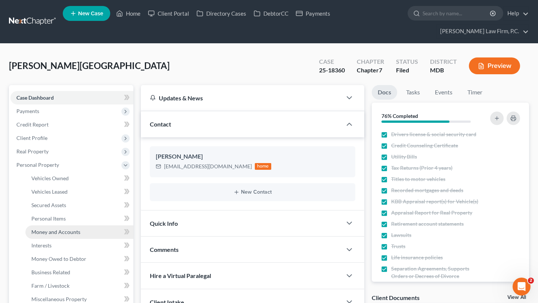
click at [54, 239] on link "Money and Accounts" at bounding box center [79, 232] width 108 height 13
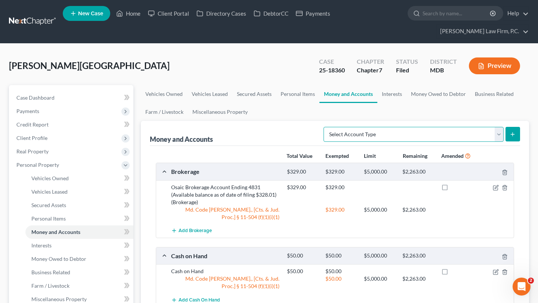
click at [325, 142] on select "Select Account Type Brokerage (A/B: 18, SOFA: 20) Cash on Hand (A/B: 16) Certif…" at bounding box center [414, 134] width 180 height 15
select select "checking"
click at [324, 142] on select "Select Account Type Brokerage (A/B: 18, SOFA: 20) Cash on Hand (A/B: 16) Certif…" at bounding box center [414, 134] width 180 height 15
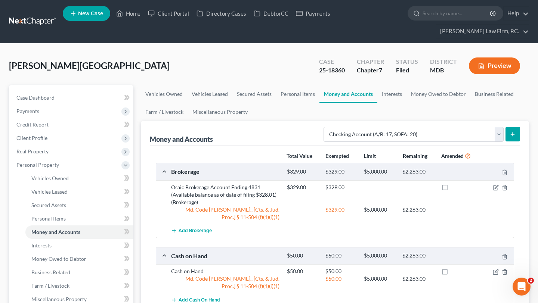
click at [511, 142] on button "submit" at bounding box center [513, 134] width 15 height 15
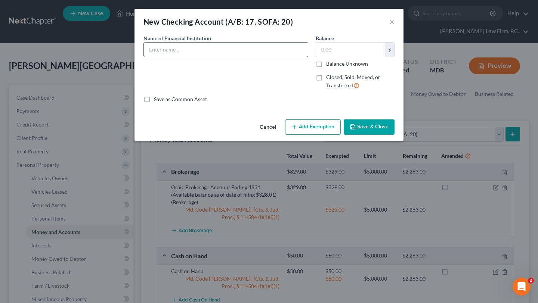
click at [192, 57] on input "text" at bounding box center [226, 50] width 164 height 14
type input "One Pay Checking Account Ending 3891 (Available balance as of date of filing __…"
click at [389, 135] on button "Save & Close" at bounding box center [369, 128] width 51 height 16
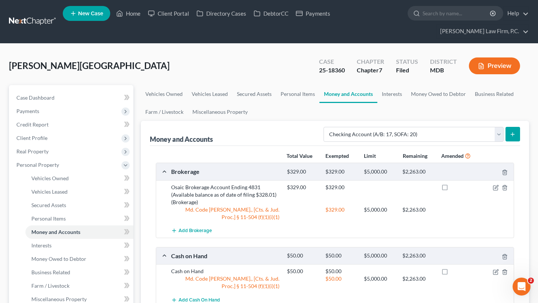
scroll to position [1, 0]
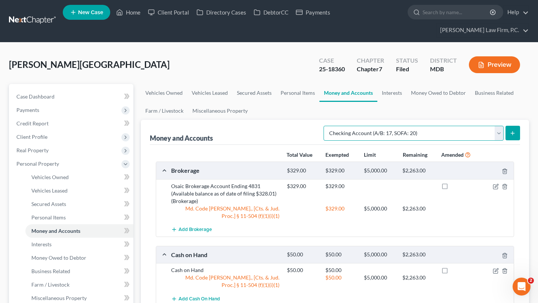
click at [350, 141] on select "Select Account Type Brokerage (A/B: 18, SOFA: 20) Cash on Hand (A/B: 16) Certif…" at bounding box center [414, 133] width 180 height 15
click at [324, 141] on select "Select Account Type Brokerage (A/B: 18, SOFA: 20) Cash on Hand (A/B: 16) Certif…" at bounding box center [414, 133] width 180 height 15
click at [342, 141] on select "Select Account Type Brokerage (A/B: 18, SOFA: 20) Cash on Hand (A/B: 16) Certif…" at bounding box center [414, 133] width 180 height 15
select select "savings"
click at [324, 141] on select "Select Account Type Brokerage (A/B: 18, SOFA: 20) Cash on Hand (A/B: 16) Certif…" at bounding box center [414, 133] width 180 height 15
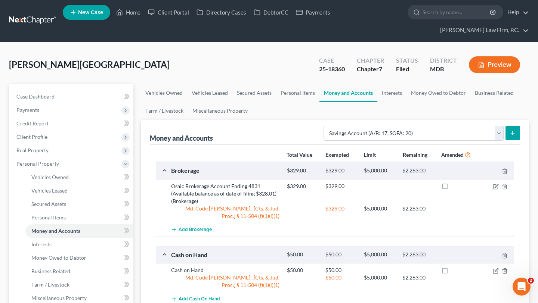
click at [506, 141] on button "submit" at bounding box center [513, 133] width 15 height 15
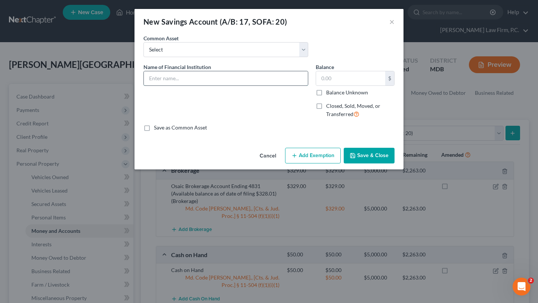
click at [272, 86] on input "text" at bounding box center [226, 78] width 164 height 14
type input "One Pay Savings Account Ending 3892 (Available balance as of date of filing $__…"
click at [384, 164] on button "Save & Close" at bounding box center [369, 156] width 51 height 16
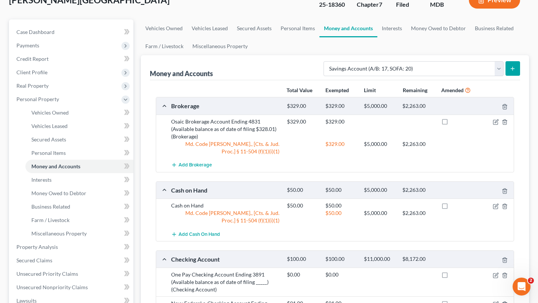
scroll to position [117, 0]
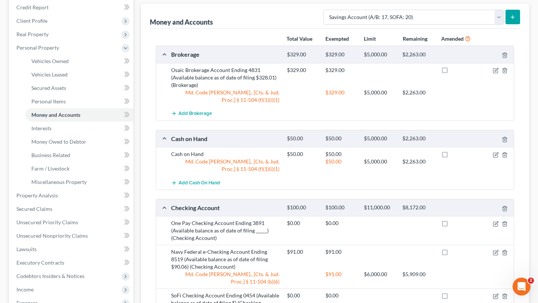
click at [507, 24] on button "submit" at bounding box center [513, 17] width 15 height 15
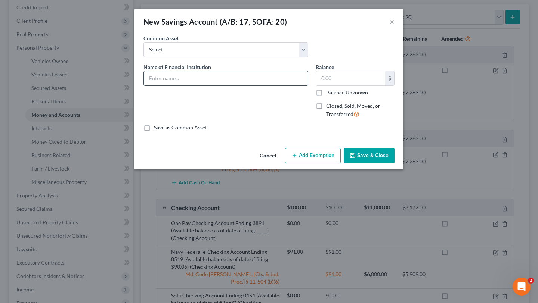
click at [207, 86] on input "text" at bounding box center [226, 78] width 164 height 14
type input "Synchrony High Yield Savings Account Ending 0930 (Available balance as of date …"
click at [395, 164] on button "Save & Close" at bounding box center [369, 156] width 51 height 16
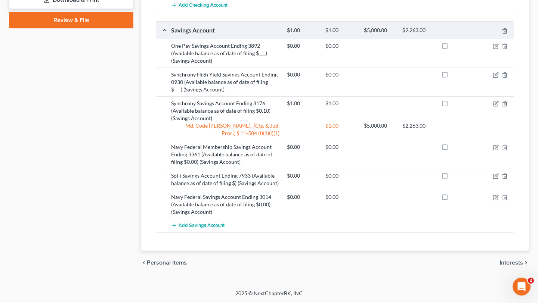
scroll to position [722, 0]
click at [493, 101] on icon "button" at bounding box center [496, 104] width 6 height 6
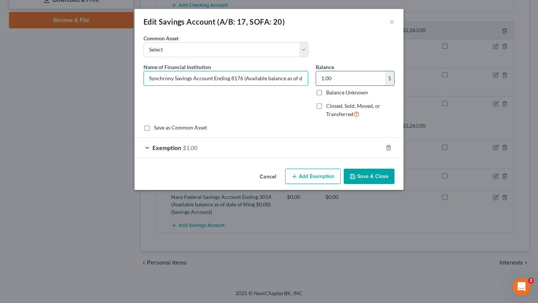
scroll to position [0, 46]
drag, startPoint x: 270, startPoint y: 98, endPoint x: 351, endPoint y: 101, distance: 80.8
click at [351, 101] on div "Name of Financial Institution * Synchrony Savings Account Ending 8176 (Availabl…" at bounding box center [269, 93] width 259 height 61
click at [278, 185] on button "Cancel" at bounding box center [268, 177] width 28 height 15
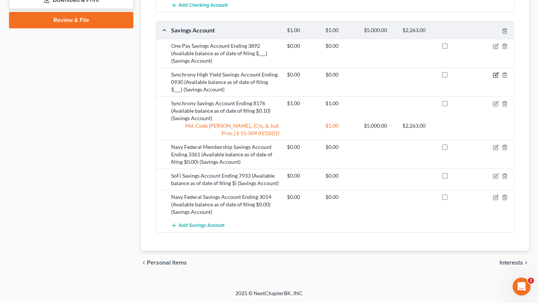
click at [493, 72] on icon "button" at bounding box center [496, 75] width 6 height 6
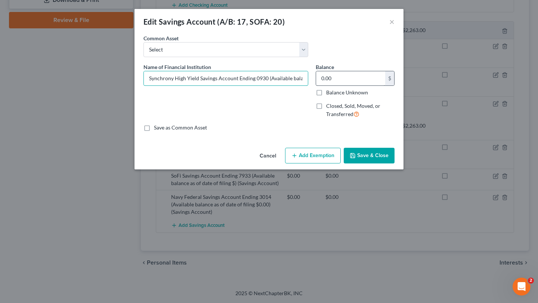
scroll to position [0, 72]
drag, startPoint x: 300, startPoint y: 95, endPoint x: 356, endPoint y: 100, distance: 56.3
click at [356, 100] on div "Name of Financial Institution * Synchrony High Yield Savings Account Ending 093…" at bounding box center [269, 93] width 259 height 61
type input "Synchrony High Yield Savings Account Ending 0930 (Available balance as of date …"
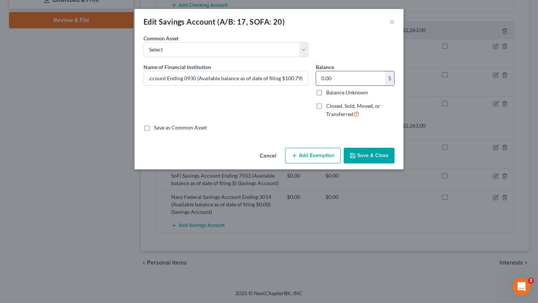
click at [371, 86] on input "0.00" at bounding box center [350, 78] width 69 height 14
type input "101.00"
click at [317, 164] on button "Add Exemption" at bounding box center [313, 156] width 56 height 16
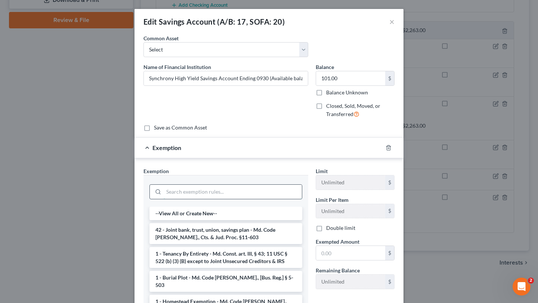
click at [245, 199] on input "search" at bounding box center [233, 192] width 138 height 14
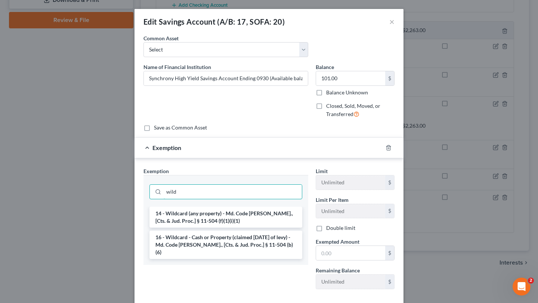
scroll to position [99, 0]
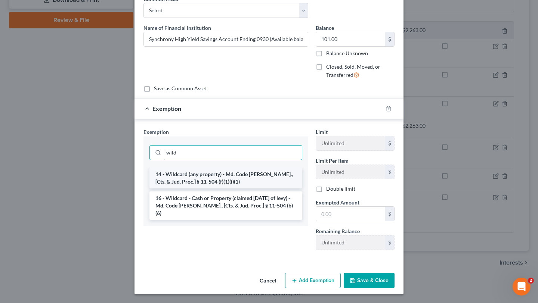
type input "wild"
click at [247, 173] on li "14 - Wildcard (any property) - Md. Code Ann., [Cts. & Jud. Proc.] § 11-504 (f)(…" at bounding box center [225, 178] width 153 height 21
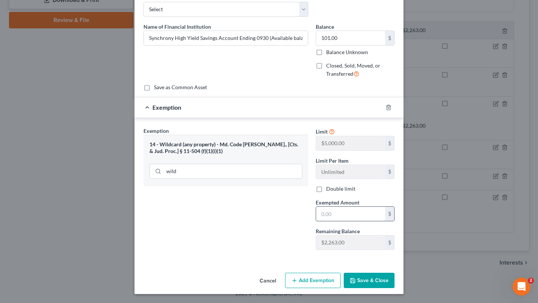
click at [352, 220] on input "text" at bounding box center [350, 214] width 69 height 14
type input "101.00"
click at [395, 276] on button "Save & Close" at bounding box center [369, 281] width 51 height 16
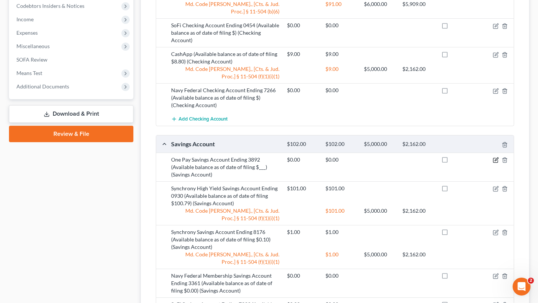
scroll to position [387, 0]
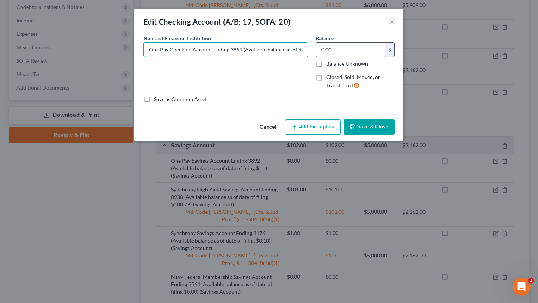
scroll to position [0, 41]
drag, startPoint x: 292, startPoint y: 59, endPoint x: 363, endPoint y: 61, distance: 71.8
click at [363, 61] on div "Name of Financial Institution * One Pay Checking Account Ending 3891 (Available…" at bounding box center [269, 64] width 259 height 61
type input "One Pay Checking Account Ending 3891 (Available balance as of date of filing $4…"
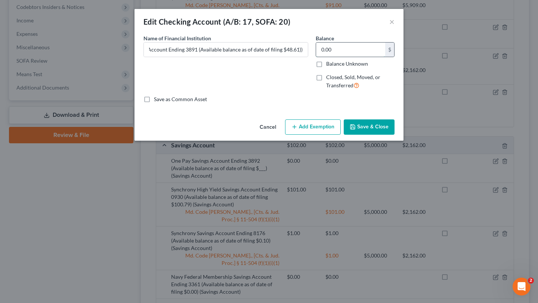
scroll to position [0, 0]
type input "49.00"
click at [327, 135] on button "Add Exemption" at bounding box center [313, 128] width 56 height 16
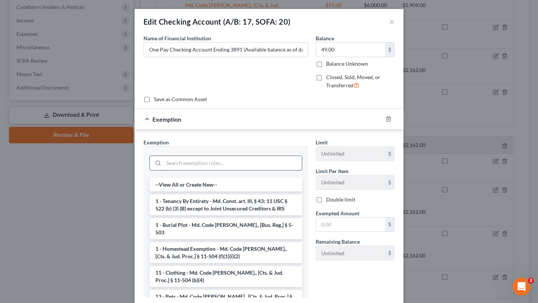
click at [251, 170] on input "search" at bounding box center [233, 163] width 138 height 14
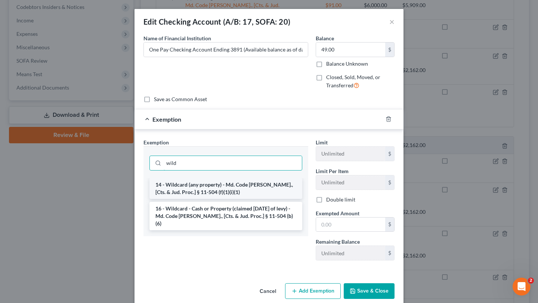
type input "wild"
click at [226, 199] on li "14 - Wildcard (any property) - Md. Code Ann., [Cts. & Jud. Proc.] § 11-504 (f)(…" at bounding box center [225, 188] width 153 height 21
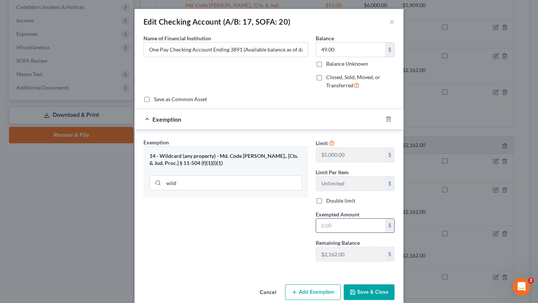
click at [364, 233] on input "text" at bounding box center [350, 226] width 69 height 14
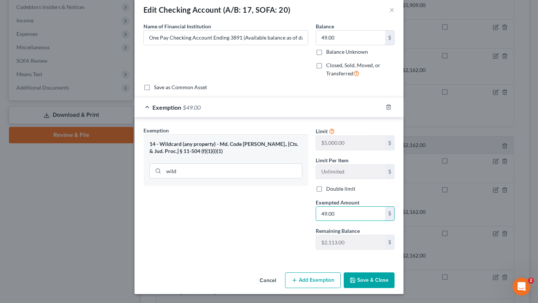
scroll to position [83, 0]
type input "49.00"
click at [388, 280] on button "Save & Close" at bounding box center [369, 281] width 51 height 16
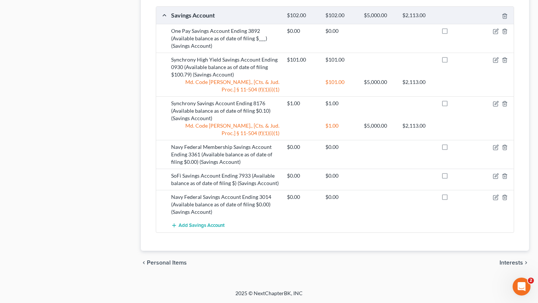
scroll to position [640, 0]
click at [493, 34] on icon "button" at bounding box center [496, 31] width 6 height 6
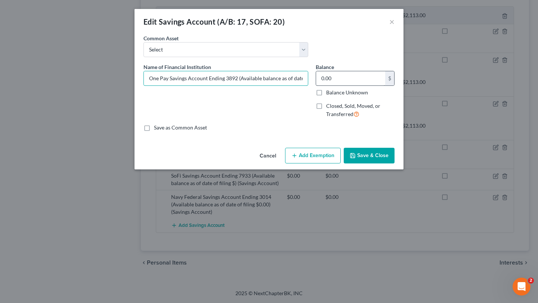
scroll to position [0, 35]
drag, startPoint x: 289, startPoint y: 101, endPoint x: 411, endPoint y: 100, distance: 123.0
click at [398, 100] on div "Name of Financial Institution * One Pay Savings Account Ending 3892 (Available …" at bounding box center [269, 93] width 259 height 61
type input "One Pay Savings Account Ending 3892 (Available balance as of date of filing $0.…"
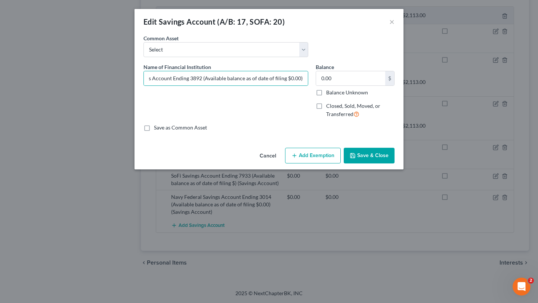
click at [395, 164] on button "Save & Close" at bounding box center [369, 156] width 51 height 16
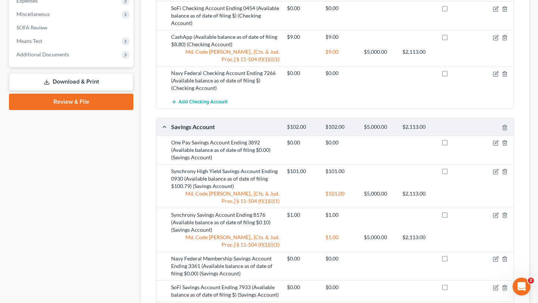
scroll to position [409, 0]
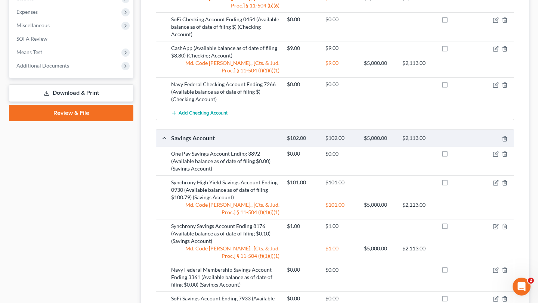
click at [78, 121] on link "Review & File" at bounding box center [71, 113] width 124 height 16
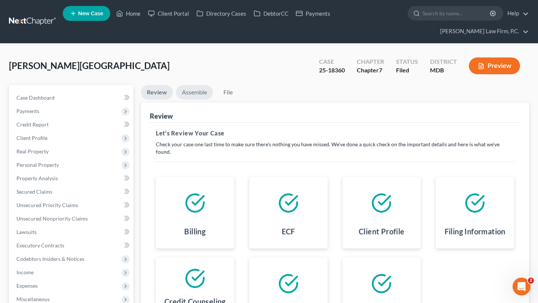
click at [207, 100] on link "Assemble" at bounding box center [194, 92] width 37 height 15
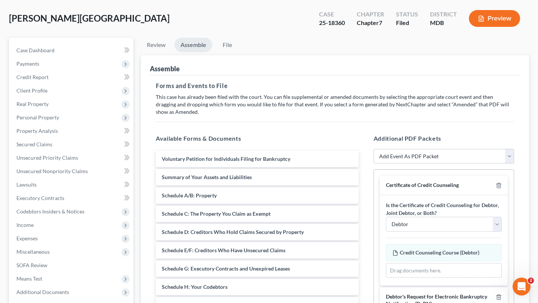
scroll to position [114, 0]
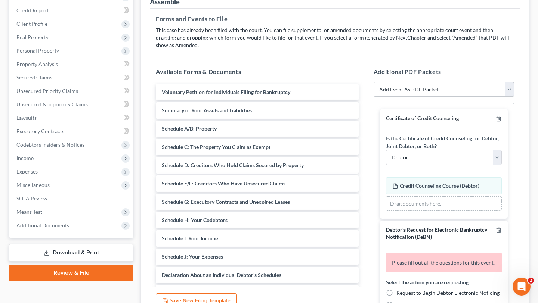
click at [409, 97] on select "Add Event As PDF Packet Affidavit Affidavit of Adequate Protection and Lease Pa…" at bounding box center [444, 89] width 141 height 15
select select "7"
click at [374, 97] on select "Add Event As PDF Packet Affidavit Affidavit of Adequate Protection and Lease Pa…" at bounding box center [444, 89] width 141 height 15
select select
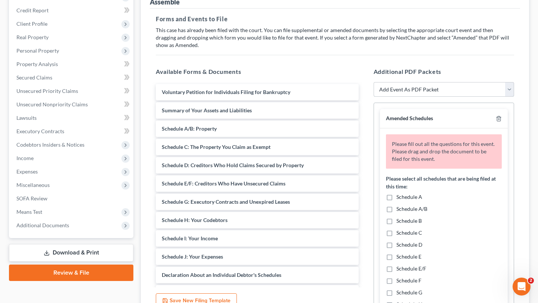
scroll to position [43, 0]
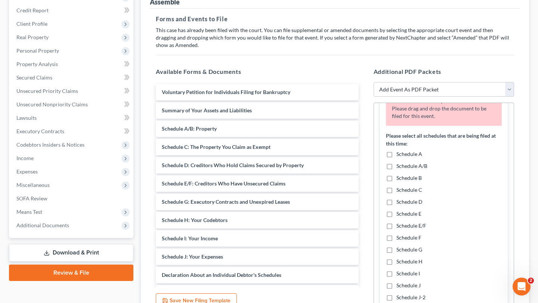
click at [416, 169] on span "Schedule A/B" at bounding box center [412, 166] width 31 height 6
click at [404, 167] on input "Schedule A/B" at bounding box center [402, 165] width 5 height 5
checkbox input "true"
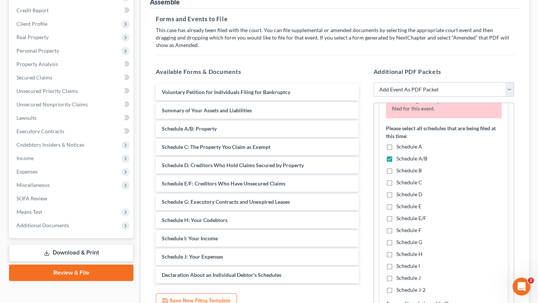
scroll to position [34, 0]
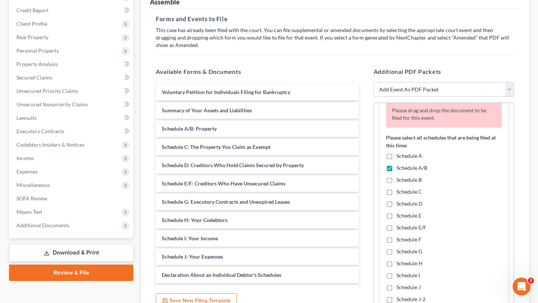
click at [413, 195] on span "Schedule C" at bounding box center [410, 192] width 26 height 6
click at [404, 193] on input "Schedule C" at bounding box center [402, 190] width 5 height 5
checkbox input "true"
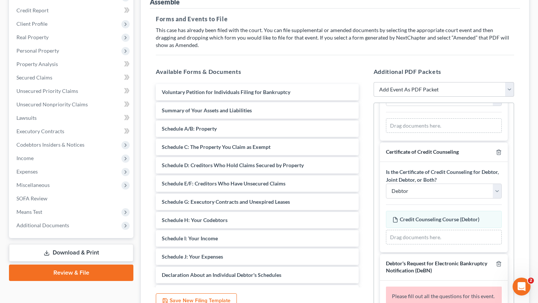
scroll to position [268, 0]
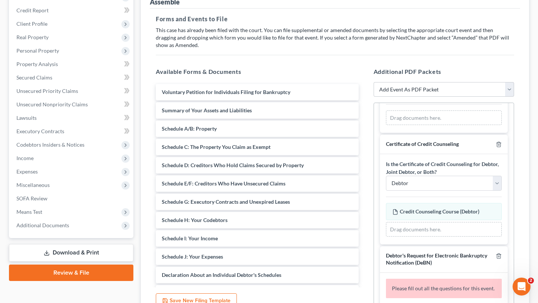
click at [431, 98] on select "Yes No" at bounding box center [444, 90] width 116 height 15
select select "1"
click at [387, 98] on select "Yes No" at bounding box center [444, 90] width 116 height 15
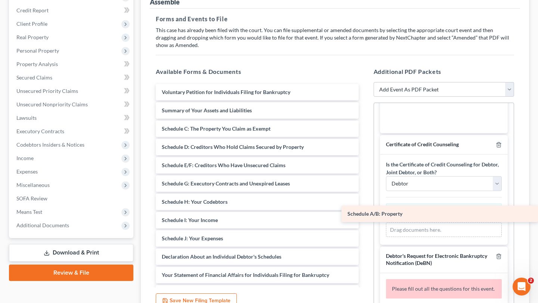
drag, startPoint x: 193, startPoint y: 183, endPoint x: 410, endPoint y: 217, distance: 219.5
click at [365, 217] on div "Schedule A/B: Property Voluntary Petition for Individuals Filing for Bankruptcy…" at bounding box center [257, 238] width 215 height 309
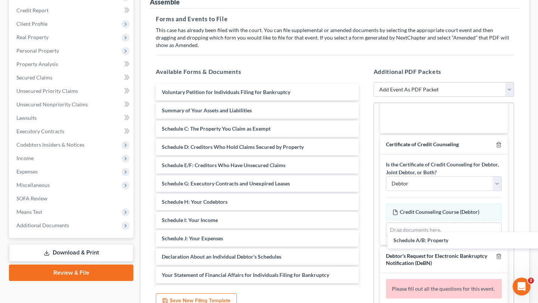
scroll to position [239, 0]
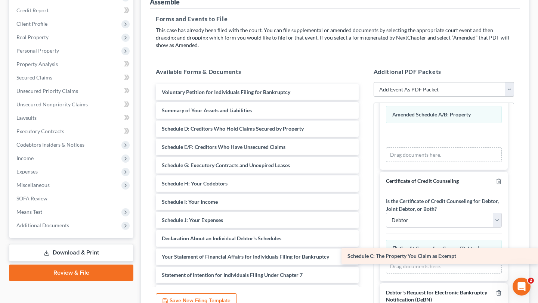
drag, startPoint x: 253, startPoint y: 183, endPoint x: 447, endPoint y: 259, distance: 208.9
click at [365, 259] on div "Schedule C: The Property You Claim as Exempt Voluntary Petition for Individuals…" at bounding box center [257, 229] width 215 height 291
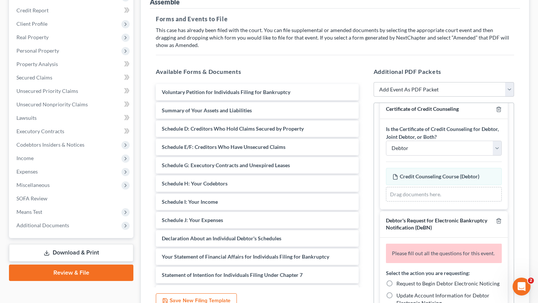
scroll to position [358, 0]
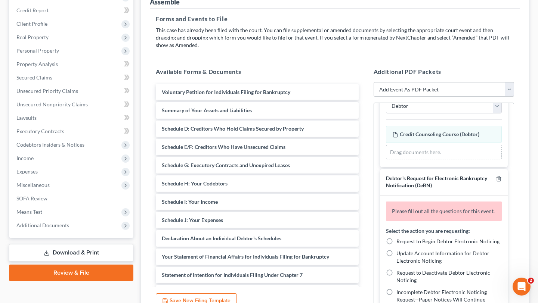
click at [496, 70] on icon "button" at bounding box center [499, 67] width 6 height 6
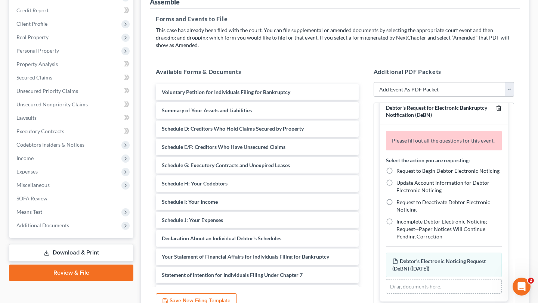
click at [496, 111] on icon "button" at bounding box center [499, 108] width 6 height 6
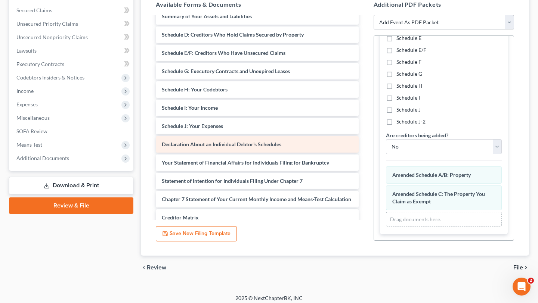
scroll to position [38, 0]
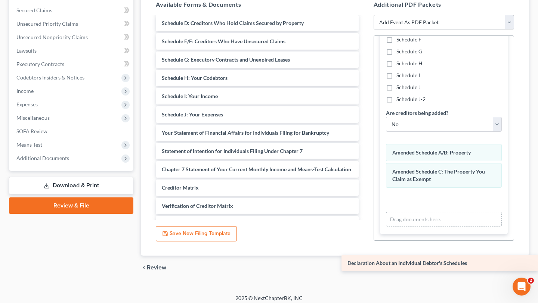
drag, startPoint x: 231, startPoint y: 204, endPoint x: 417, endPoint y: 258, distance: 194.6
click at [365, 258] on div "Declaration About an Individual Debtor's Schedules Voluntary Petition for Indiv…" at bounding box center [257, 132] width 215 height 309
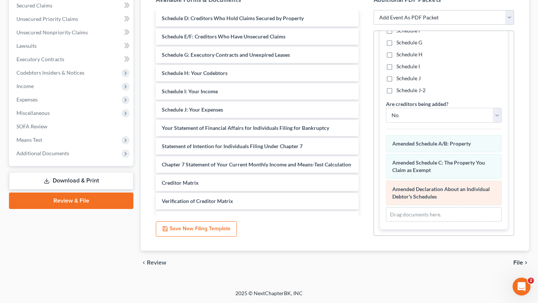
scroll to position [251, 0]
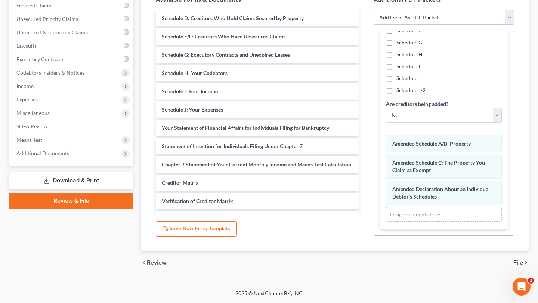
click at [513, 260] on span "File" at bounding box center [518, 263] width 10 height 6
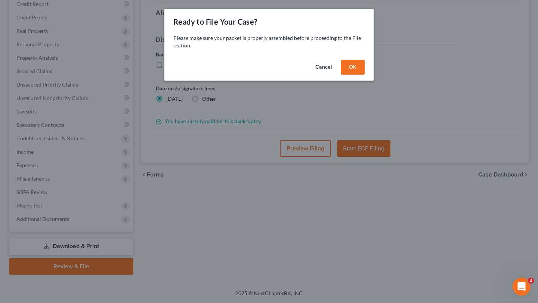
scroll to position [220, 0]
click at [365, 75] on button "OK" at bounding box center [353, 67] width 24 height 15
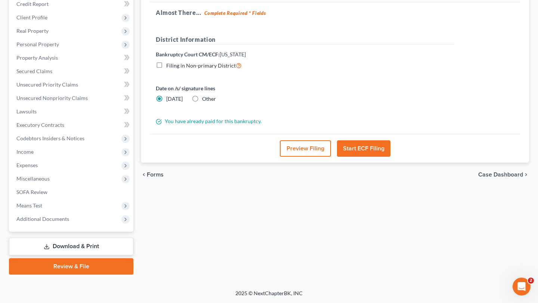
scroll to position [109, 0]
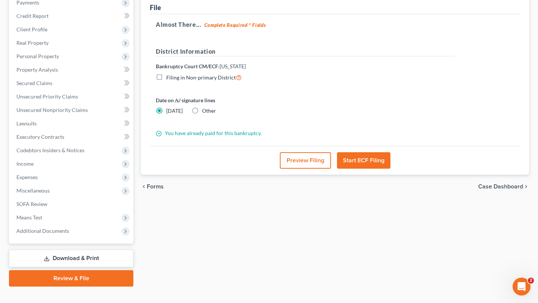
click at [305, 169] on button "Preview Filing" at bounding box center [305, 160] width 51 height 16
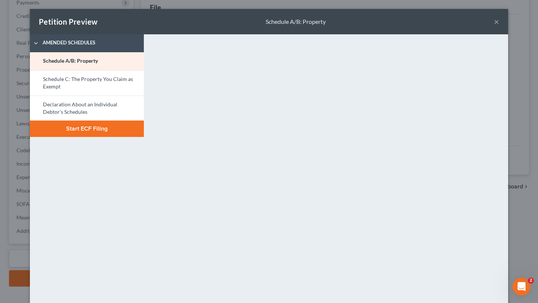
click at [499, 26] on button "×" at bounding box center [496, 21] width 5 height 9
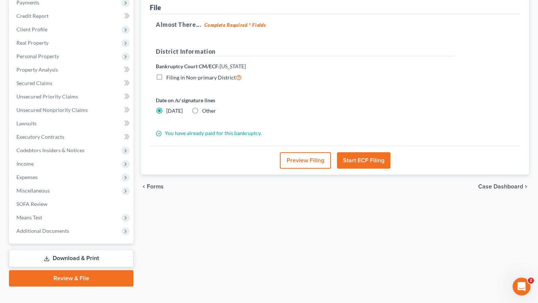
click at [364, 169] on button "Start ECF Filing" at bounding box center [363, 160] width 53 height 16
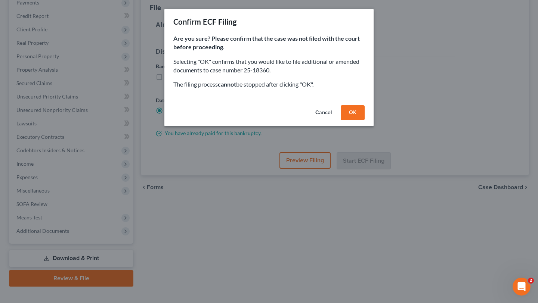
click at [365, 120] on button "OK" at bounding box center [353, 112] width 24 height 15
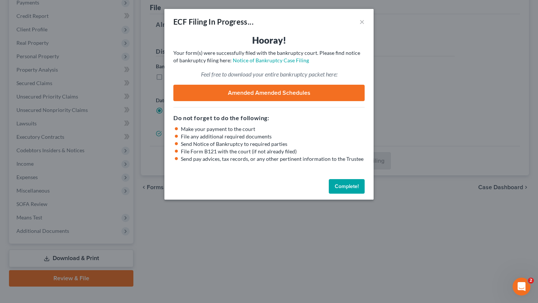
click at [365, 194] on button "Complete!" at bounding box center [347, 186] width 36 height 15
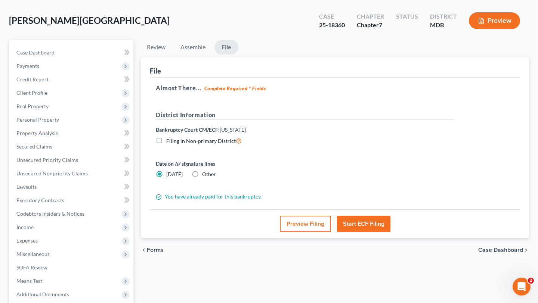
scroll to position [0, 0]
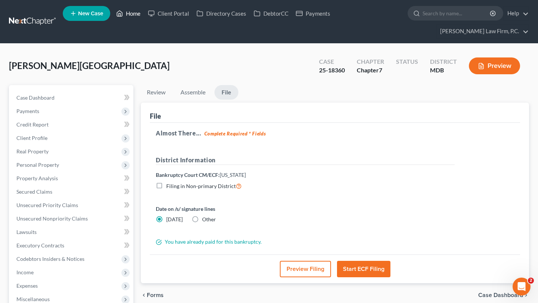
click at [144, 18] on link "Home" at bounding box center [128, 13] width 32 height 13
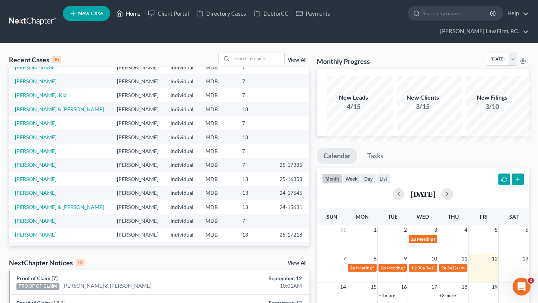
scroll to position [49, 0]
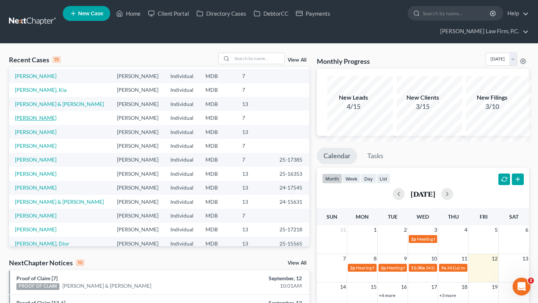
click at [37, 121] on link "Novak, Steven" at bounding box center [35, 118] width 41 height 6
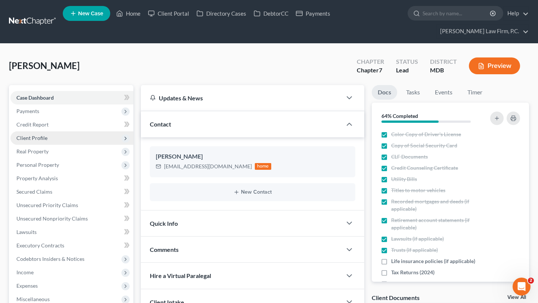
click at [46, 145] on span "Client Profile" at bounding box center [71, 138] width 123 height 13
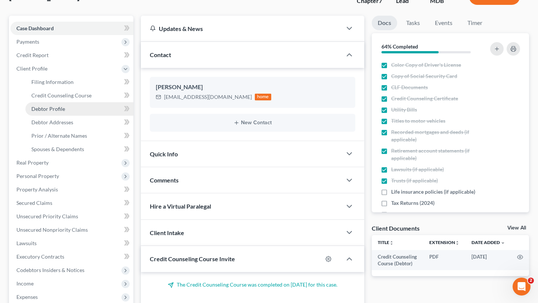
scroll to position [87, 0]
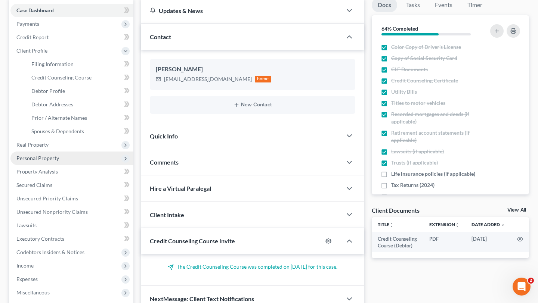
click at [55, 161] on span "Personal Property" at bounding box center [37, 158] width 43 height 6
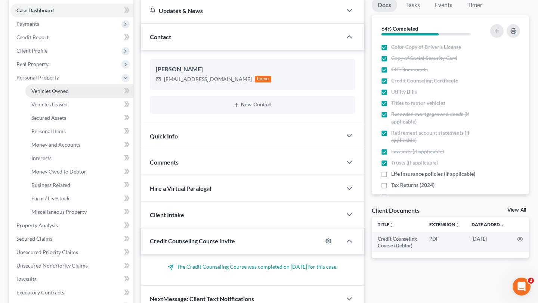
click at [64, 94] on span "Vehicles Owned" at bounding box center [49, 91] width 37 height 6
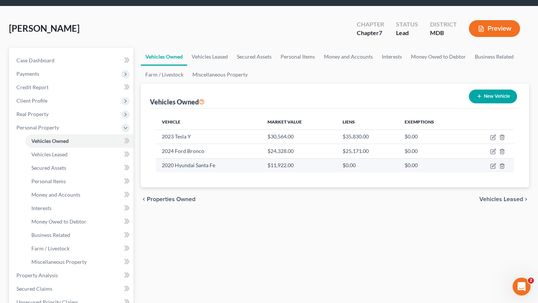
scroll to position [41, 0]
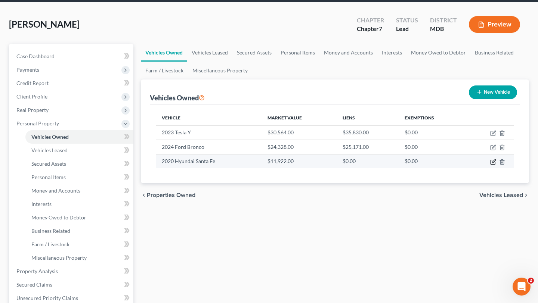
click at [491, 164] on icon "button" at bounding box center [493, 162] width 4 height 4
select select "0"
select select "6"
select select "2"
select select "3"
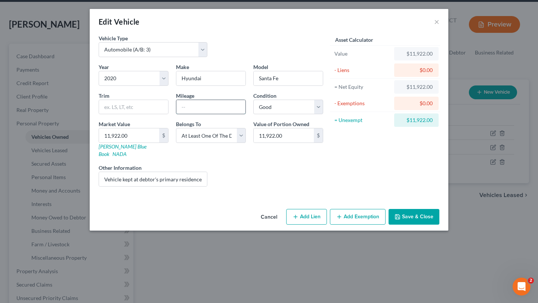
click at [192, 114] on input "text" at bounding box center [210, 107] width 69 height 14
type input "60,000"
click at [185, 187] on div "Other Information Vehicle kept at debtor's primary residence, owned solely by t…" at bounding box center [153, 175] width 116 height 23
click at [102, 143] on input "11,922.00" at bounding box center [129, 136] width 60 height 14
type input "1"
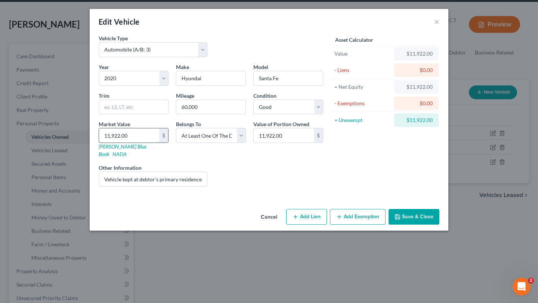
type input "1.00"
type input "14"
type input "14.00"
type input "140"
type input "140.00"
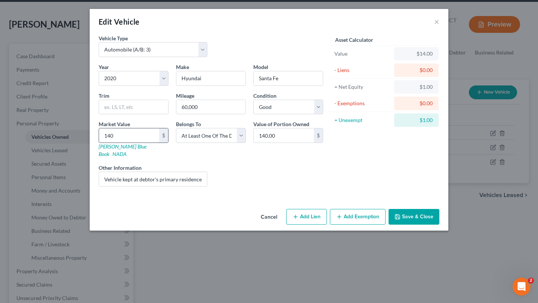
type input "1400"
type input "1,400.00"
type input "1,4000"
type input "14,000.00"
type input "14,0006"
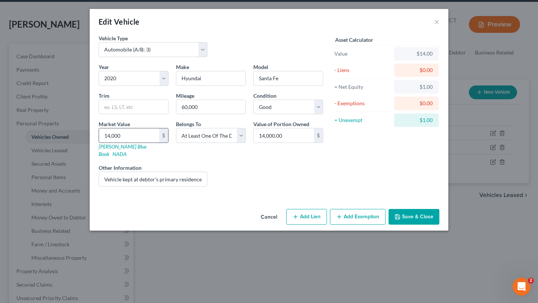
type input "140,006.00"
drag, startPoint x: 107, startPoint y: 166, endPoint x: 28, endPoint y: 164, distance: 78.1
click at [28, 164] on div "Edit Vehicle × Vehicle Type Select Automobile (A/B: 3) Truck (A/B: 3) Trailer (…" at bounding box center [269, 151] width 538 height 303
type input "1"
type input "1.00"
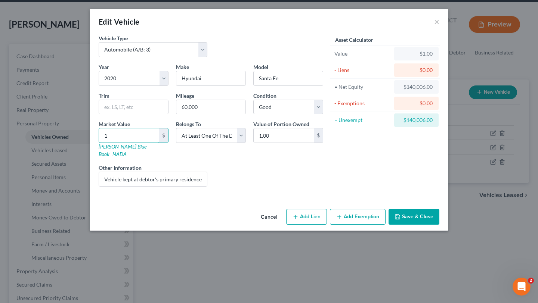
type input "14"
type input "14.00"
type input "140"
type input "140.00"
type input "1400"
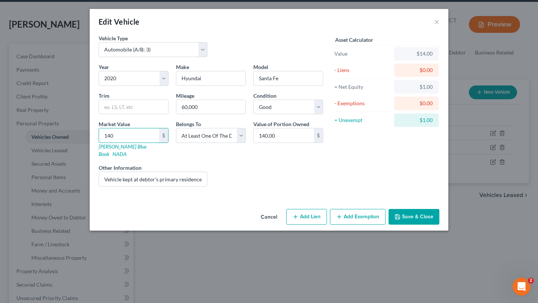
type input "1,400.00"
type input "1,4000"
type input "14,000.00"
type input "14,0006"
type input "140,006.00"
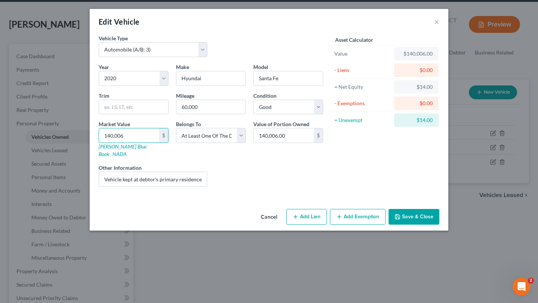
type input "140,00"
type input "14,000.00"
type input "14,00"
type input "1,400.00"
type input "1,4006"
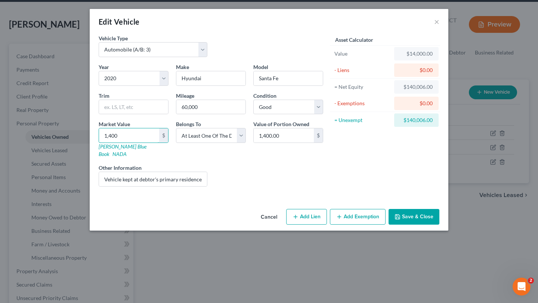
type input "14,006.00"
type input "14,006"
drag, startPoint x: 130, startPoint y: 218, endPoint x: 300, endPoint y: 216, distance: 169.7
click at [300, 193] on div "Year Select 2026 2025 2024 2023 2022 2021 2020 2019 2018 2017 2016 2015 2014 20…" at bounding box center [211, 128] width 232 height 130
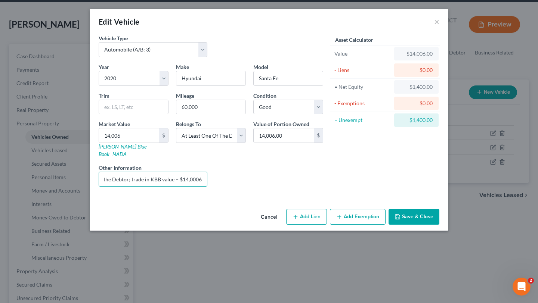
type input "Vehicle kept at debtor's primary residence, owned solely by the Debtor; trade i…"
click at [346, 193] on div "Asset Calculator Value $14,006.00 - Liens $0.00 = Net Equity $1,400.00 - Exempt…" at bounding box center [385, 113] width 116 height 158
click at [376, 225] on button "Add Exemption" at bounding box center [358, 217] width 56 height 16
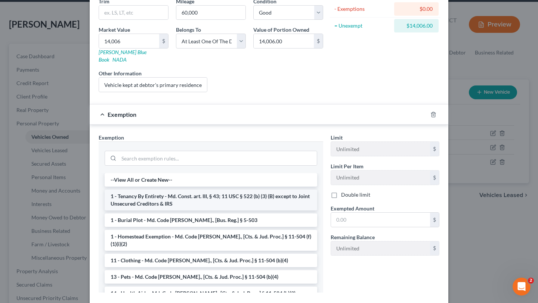
scroll to position [105, 0]
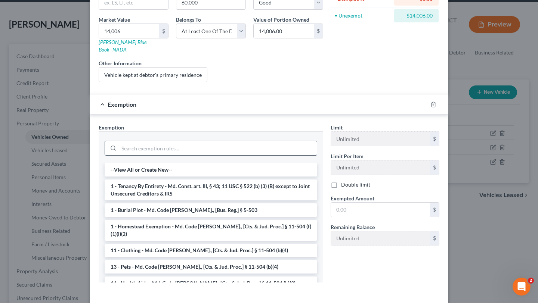
click at [216, 155] on input "search" at bounding box center [218, 148] width 198 height 14
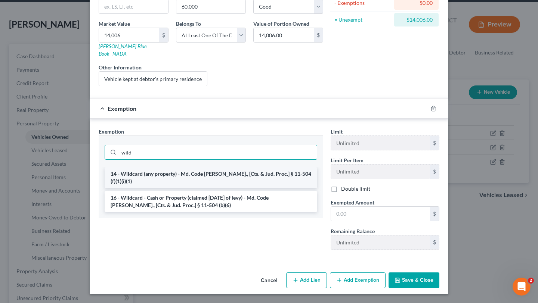
type input "wild"
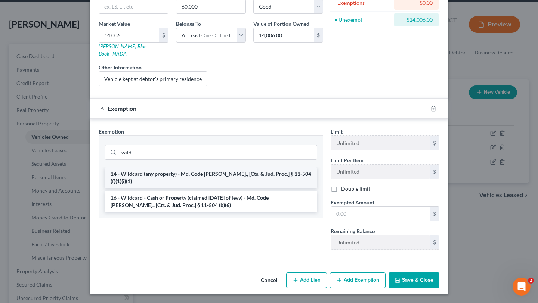
click at [215, 188] on li "14 - Wildcard (any property) - Md. Code Ann., [Cts. & Jud. Proc.] § 11-504 (f)(…" at bounding box center [211, 177] width 213 height 21
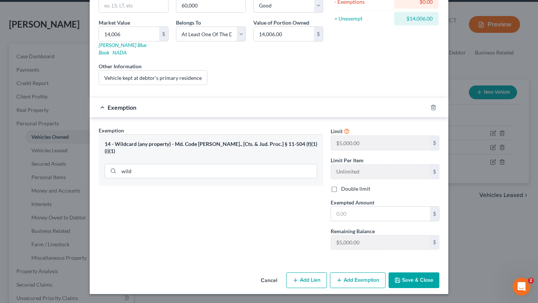
scroll to position [191, 0]
click at [283, 274] on button "Cancel" at bounding box center [269, 281] width 28 height 15
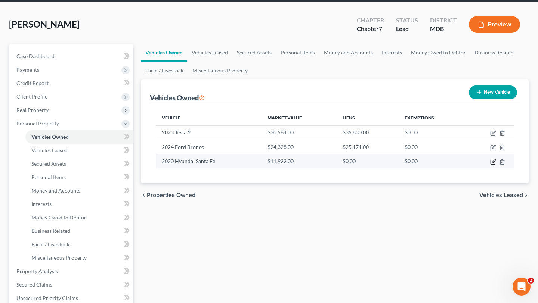
click at [491, 164] on icon "button" at bounding box center [493, 162] width 4 height 4
select select "0"
select select "6"
select select "2"
select select "3"
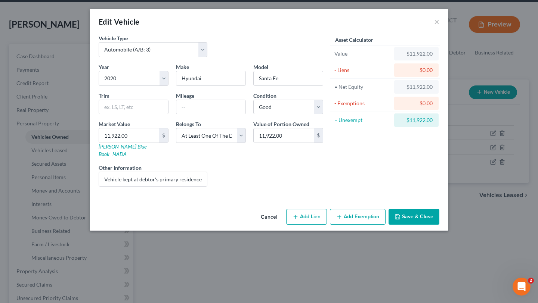
click at [277, 225] on button "Cancel" at bounding box center [269, 217] width 28 height 15
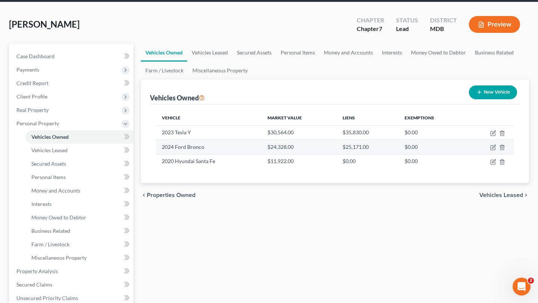
click at [488, 154] on td at bounding box center [490, 147] width 49 height 14
click at [492, 149] on icon "button" at bounding box center [493, 146] width 3 height 3
select select "0"
select select "2"
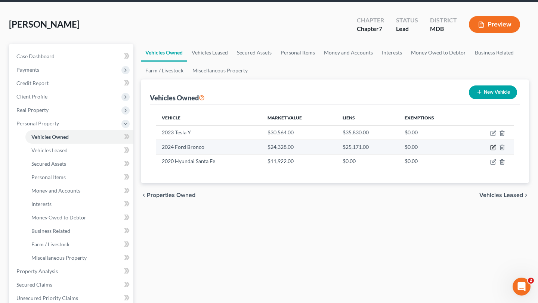
select select "0"
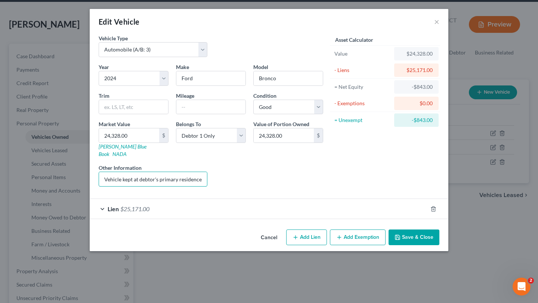
scroll to position [0, 169]
drag, startPoint x: 169, startPoint y: 215, endPoint x: 234, endPoint y: 218, distance: 65.5
click at [234, 193] on div "Year Select 2026 2025 2024 2023 2022 2021 2020 2019 2018 2017 2016 2015 2014 20…" at bounding box center [211, 128] width 232 height 130
click at [212, 187] on div "Liens Select" at bounding box center [269, 175] width 116 height 23
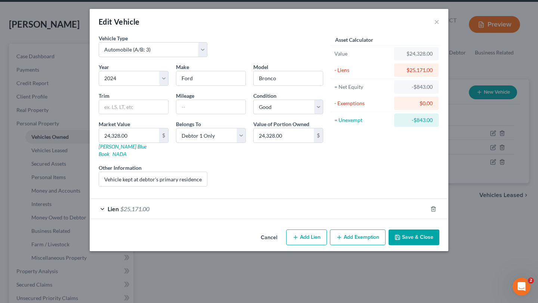
click at [271, 246] on button "Cancel" at bounding box center [269, 238] width 28 height 15
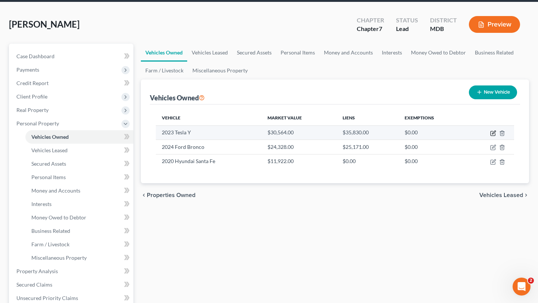
click at [490, 136] on button "button" at bounding box center [493, 133] width 6 height 6
select select "0"
select select "3"
select select "2"
select select "0"
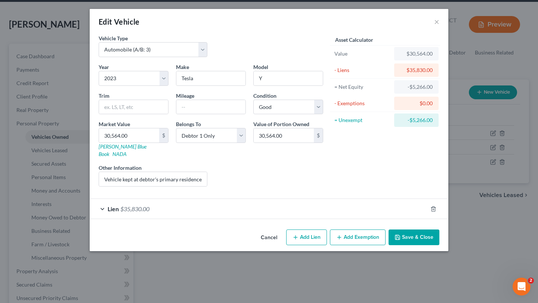
click at [278, 246] on button "Cancel" at bounding box center [269, 238] width 28 height 15
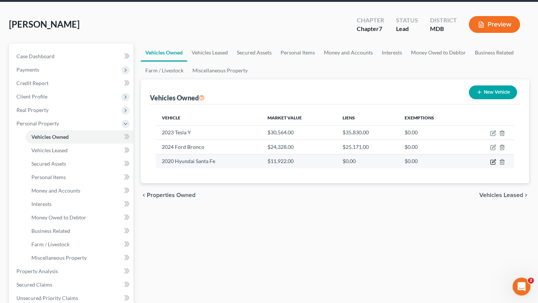
click at [490, 165] on icon "button" at bounding box center [493, 162] width 6 height 6
select select "0"
select select "6"
select select "2"
select select "3"
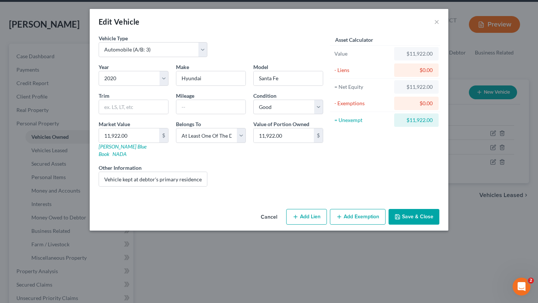
click at [273, 225] on button "Cancel" at bounding box center [269, 217] width 28 height 15
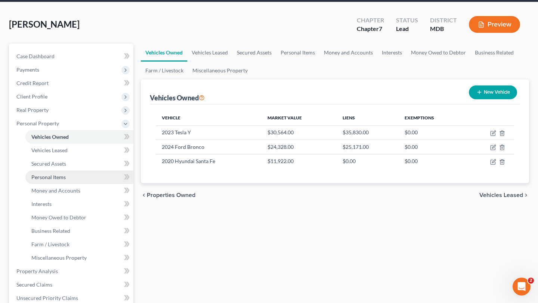
click at [66, 181] on span "Personal Items" at bounding box center [48, 177] width 34 height 6
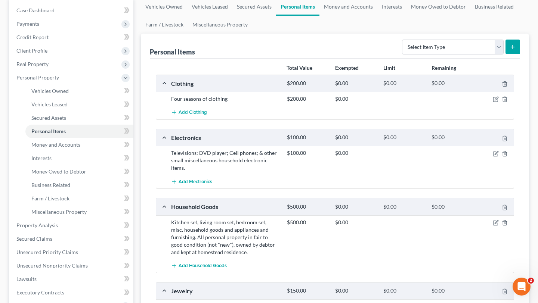
scroll to position [93, 0]
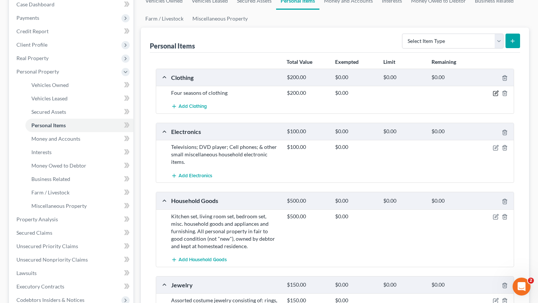
click at [493, 96] on icon "button" at bounding box center [496, 93] width 6 height 6
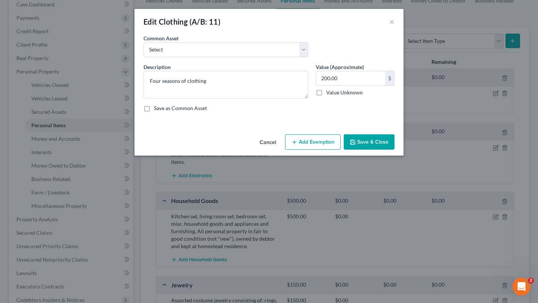
click at [326, 150] on button "Add Exemption" at bounding box center [313, 143] width 56 height 16
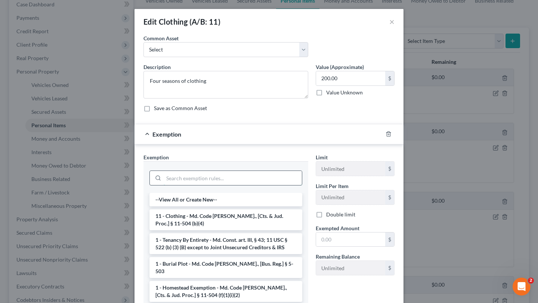
click at [240, 185] on input "search" at bounding box center [233, 178] width 138 height 14
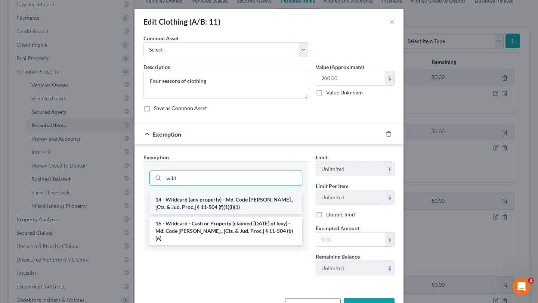
type input "wild"
click at [240, 214] on li "14 - Wildcard (any property) - Md. Code Ann., [Cts. & Jud. Proc.] § 11-504 (f)(…" at bounding box center [225, 203] width 153 height 21
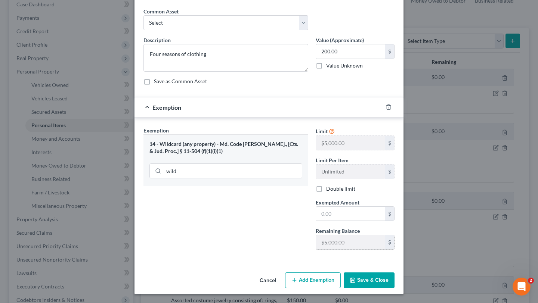
scroll to position [92, 0]
click at [346, 210] on input "text" at bounding box center [350, 214] width 69 height 14
type input "200.00"
click at [270, 223] on div "Exemption Set must be selected for CA. Exemption * 14 - Wildcard (any property)…" at bounding box center [226, 191] width 172 height 129
click at [391, 289] on button "Save & Close" at bounding box center [369, 281] width 51 height 16
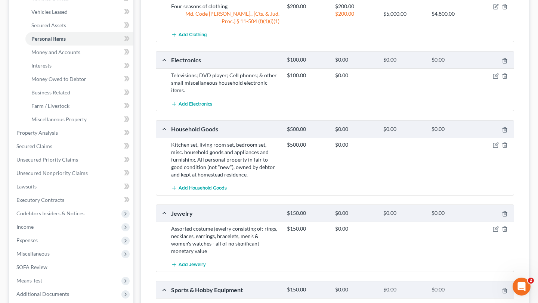
scroll to position [213, 0]
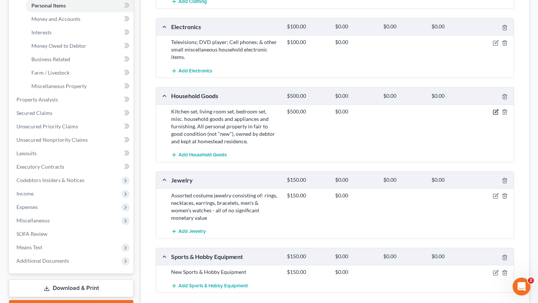
click at [493, 115] on icon "button" at bounding box center [496, 112] width 6 height 6
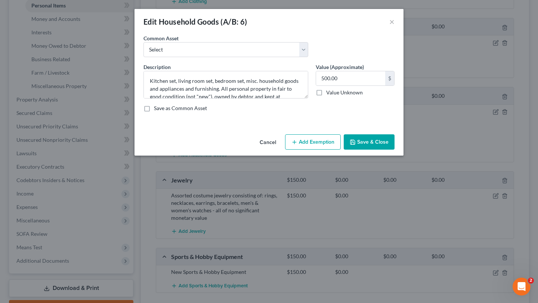
click at [322, 150] on button "Add Exemption" at bounding box center [313, 143] width 56 height 16
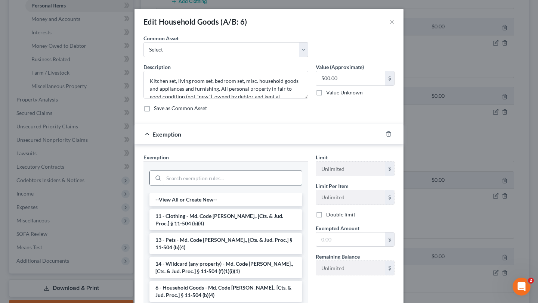
click at [260, 185] on input "search" at bounding box center [233, 178] width 138 height 14
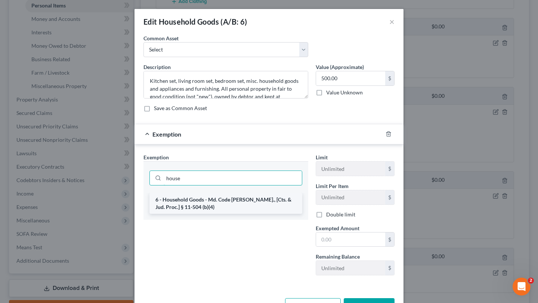
type input "house"
click at [265, 214] on li "6 - Household Goods - Md. Code Ann., [Cts. & Jud. Proc.] § 11-504 (b)(4)" at bounding box center [225, 203] width 153 height 21
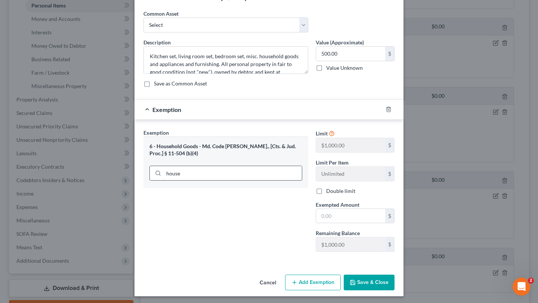
scroll to position [38, 0]
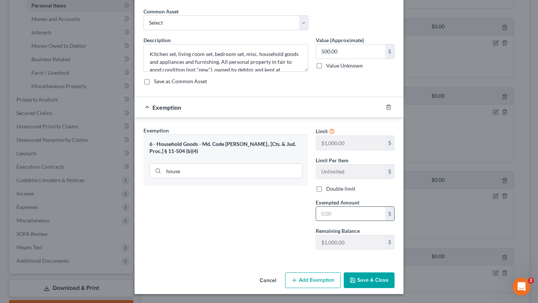
click at [343, 221] on input "text" at bounding box center [350, 214] width 69 height 14
type input "500.00"
click at [292, 256] on div "Exemption Set must be selected for CA. Exemption * 6 - Household Goods - Md. Co…" at bounding box center [226, 191] width 172 height 129
click at [391, 273] on button "Save & Close" at bounding box center [369, 281] width 51 height 16
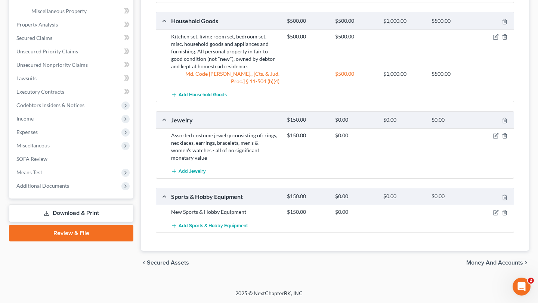
scroll to position [411, 0]
click at [491, 132] on div at bounding box center [495, 135] width 38 height 7
click at [495, 134] on icon "button" at bounding box center [496, 135] width 3 height 3
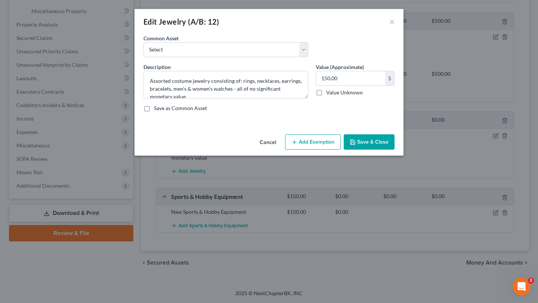
click at [313, 150] on button "Add Exemption" at bounding box center [313, 143] width 56 height 16
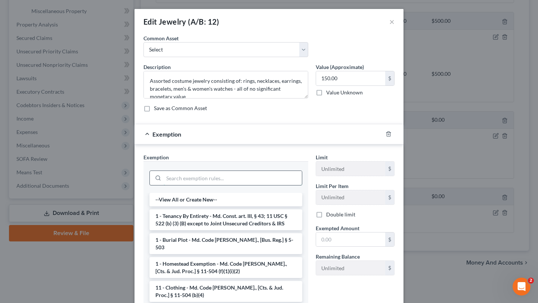
click at [272, 185] on input "search" at bounding box center [233, 178] width 138 height 14
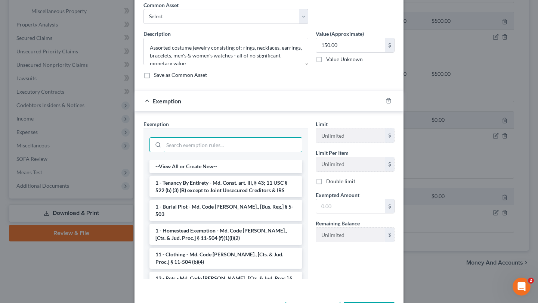
scroll to position [0, 0]
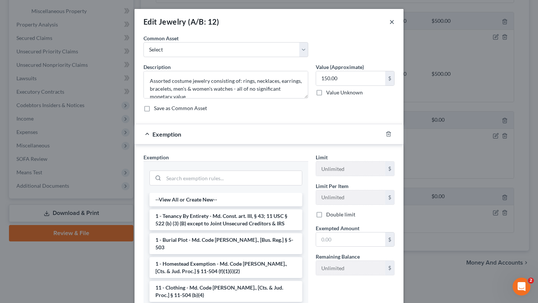
click at [395, 22] on button "×" at bounding box center [391, 21] width 5 height 9
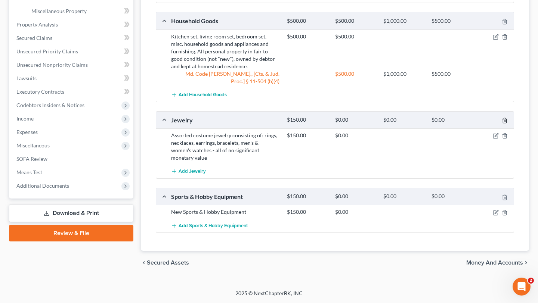
click at [502, 118] on icon "button" at bounding box center [505, 121] width 6 height 6
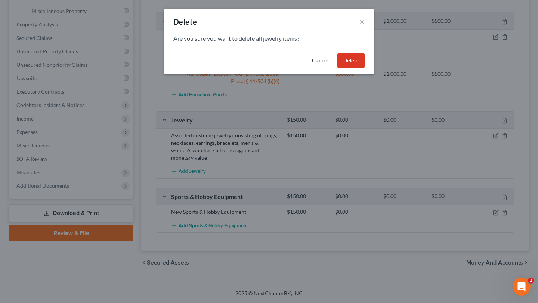
click at [365, 68] on button "Delete" at bounding box center [350, 60] width 27 height 15
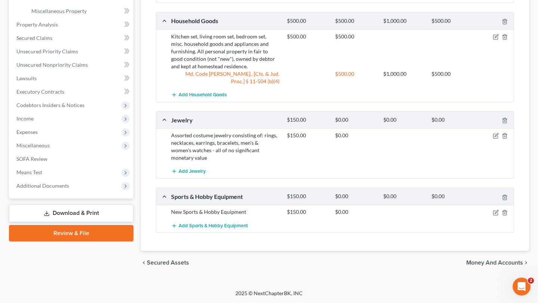
scroll to position [389, 0]
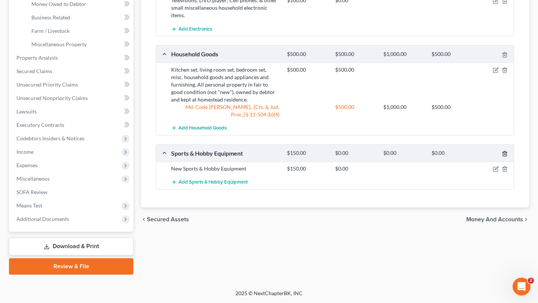
click at [502, 151] on icon "button" at bounding box center [505, 154] width 6 height 6
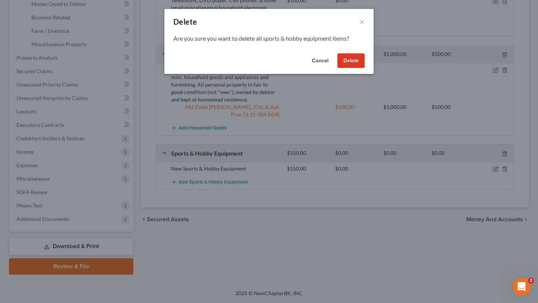
click at [365, 68] on button "Delete" at bounding box center [350, 60] width 27 height 15
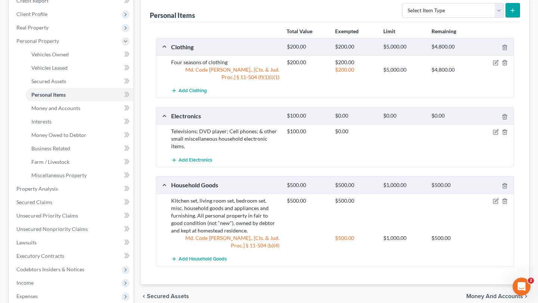
scroll to position [120, 0]
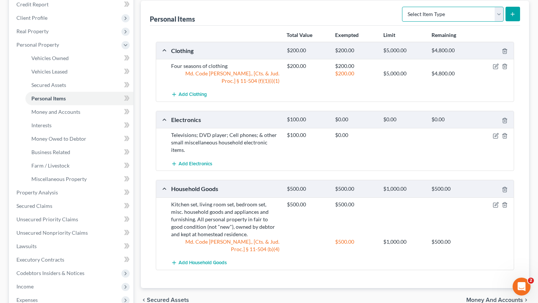
click at [402, 22] on select "Select Item Type Clothing (A/B: 11) Collectibles Of Value (A/B: 8) Electronics …" at bounding box center [453, 14] width 102 height 15
click at [68, 115] on span "Money and Accounts" at bounding box center [55, 112] width 49 height 6
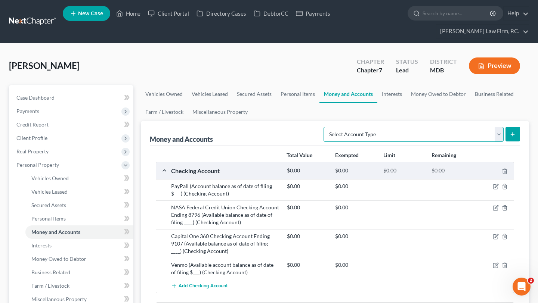
click at [374, 142] on select "Select Account Type Brokerage (A/B: 18, SOFA: 20) Cash on Hand (A/B: 16) Certif…" at bounding box center [414, 134] width 180 height 15
select select "cash_on_hand"
click at [324, 142] on select "Select Account Type Brokerage (A/B: 18, SOFA: 20) Cash on Hand (A/B: 16) Certif…" at bounding box center [414, 134] width 180 height 15
click at [506, 142] on button "submit" at bounding box center [513, 134] width 15 height 15
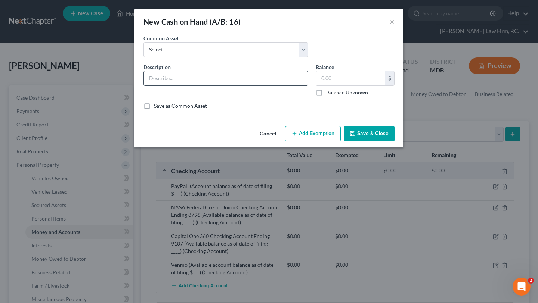
click at [250, 86] on input "text" at bounding box center [226, 78] width 164 height 14
type input "Cash on Hand"
click at [352, 86] on input "text" at bounding box center [350, 78] width 69 height 14
type input "100.00"
click at [395, 142] on button "Save & Close" at bounding box center [369, 134] width 51 height 16
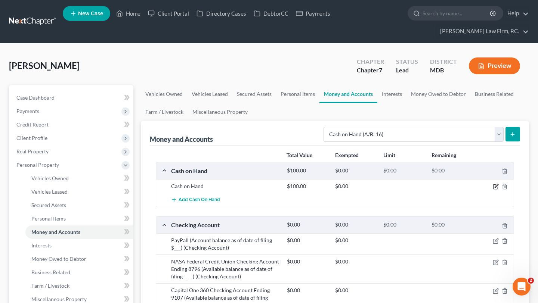
click at [493, 190] on button "button" at bounding box center [496, 187] width 6 height 6
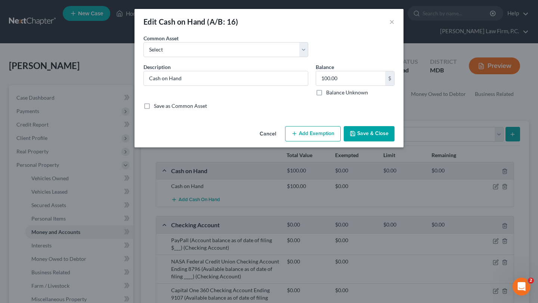
click at [310, 142] on button "Add Exemption" at bounding box center [313, 134] width 56 height 16
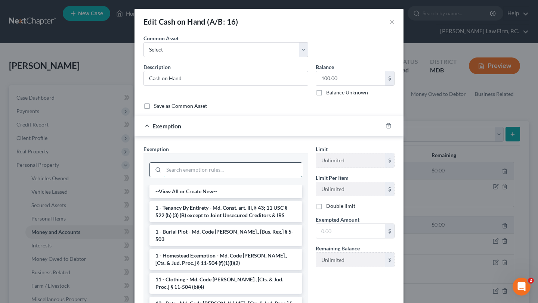
click at [234, 177] on input "search" at bounding box center [233, 170] width 138 height 14
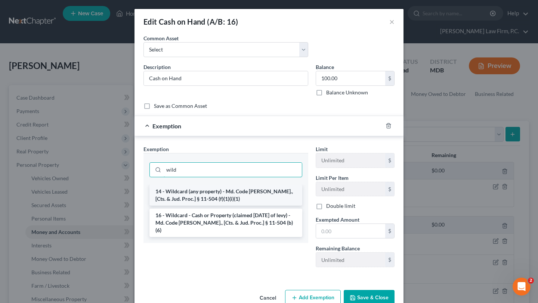
type input "wild"
click at [231, 206] on li "14 - Wildcard (any property) - Md. Code Ann., [Cts. & Jud. Proc.] § 11-504 (f)(…" at bounding box center [225, 195] width 153 height 21
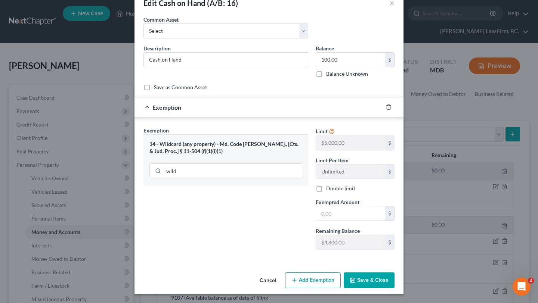
scroll to position [89, 0]
click at [350, 207] on input "text" at bounding box center [350, 214] width 69 height 14
type input "100.00"
click at [278, 231] on div "Exemption Set must be selected for CA. Exemption * 14 - Wildcard (any property)…" at bounding box center [226, 191] width 172 height 129
click at [388, 280] on button "Save & Close" at bounding box center [369, 281] width 51 height 16
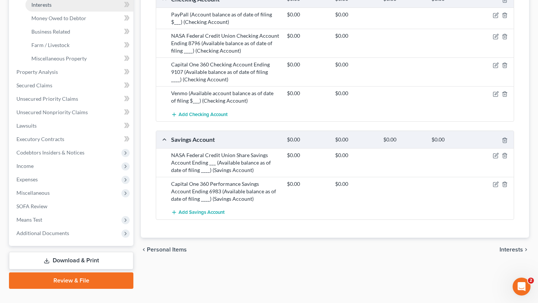
click at [81, 12] on link "Interests" at bounding box center [79, 4] width 108 height 13
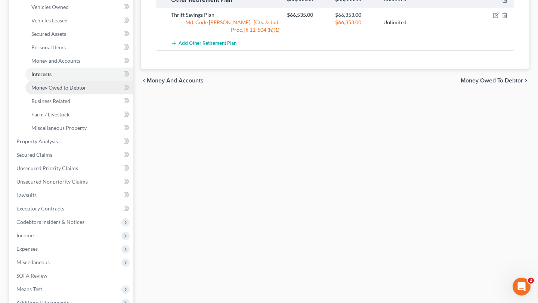
scroll to position [173, 0]
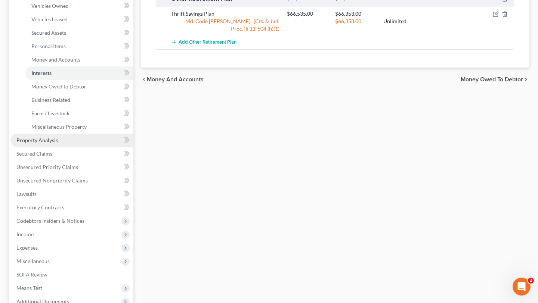
click at [58, 144] on span "Property Analysis" at bounding box center [36, 140] width 41 height 6
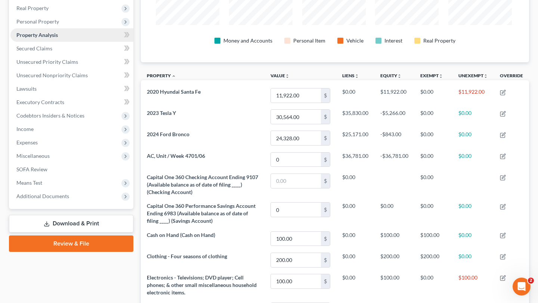
scroll to position [155, 0]
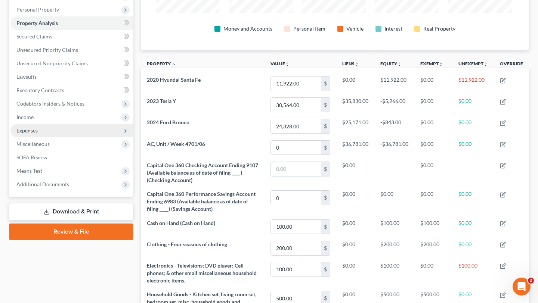
click at [78, 138] on span "Expenses" at bounding box center [71, 130] width 123 height 13
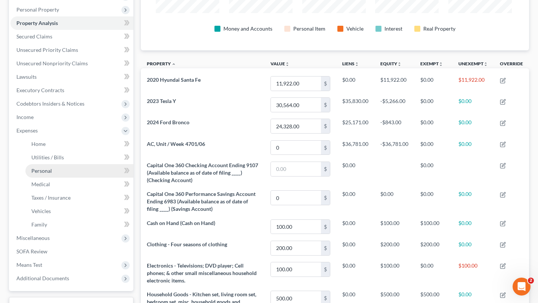
click at [75, 178] on link "Personal" at bounding box center [79, 170] width 108 height 13
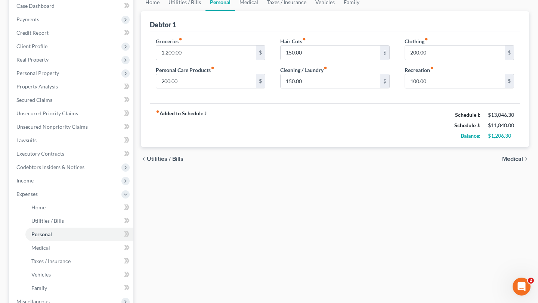
scroll to position [92, 0]
click at [55, 187] on span "Income" at bounding box center [71, 180] width 123 height 13
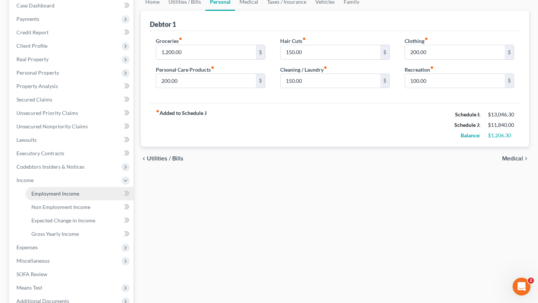
click at [79, 197] on span "Employment Income" at bounding box center [55, 194] width 48 height 6
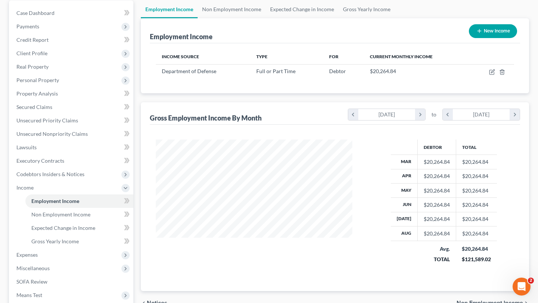
scroll to position [70, 0]
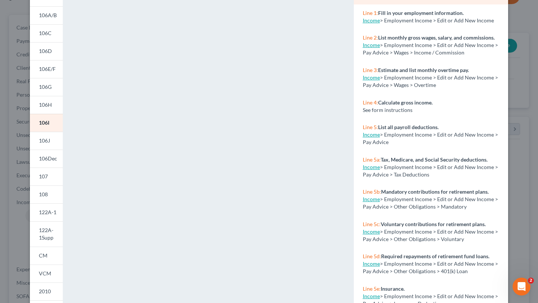
scroll to position [0, 0]
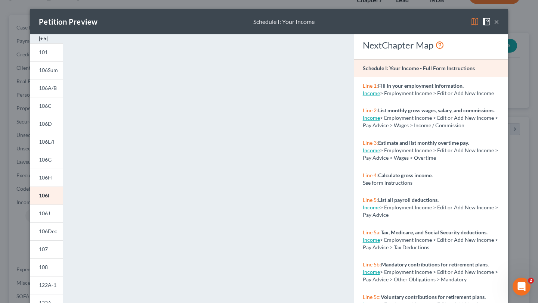
click at [499, 26] on button "×" at bounding box center [496, 21] width 5 height 9
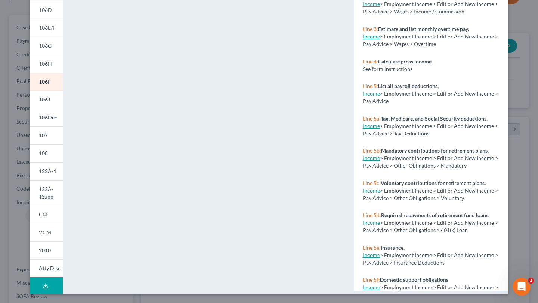
scroll to position [151, 0]
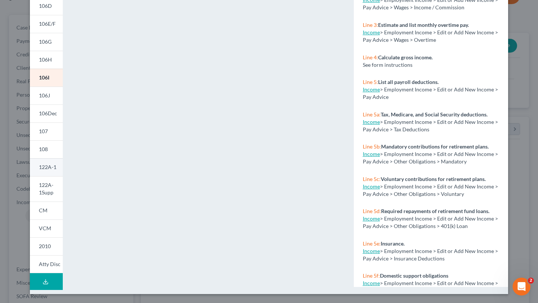
click at [39, 170] on span "122A-1" at bounding box center [48, 167] width 18 height 6
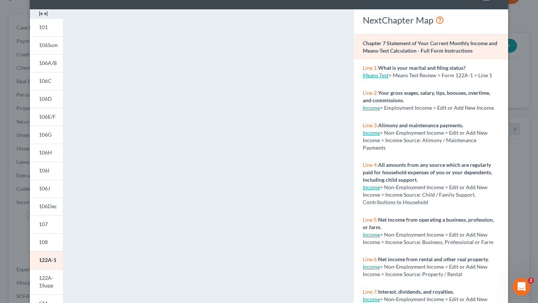
scroll to position [0, 0]
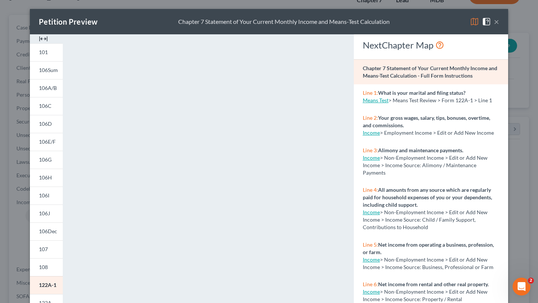
click at [499, 26] on button "×" at bounding box center [496, 21] width 5 height 9
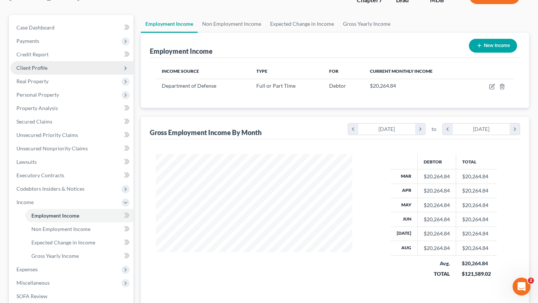
click at [47, 71] on span "Client Profile" at bounding box center [31, 68] width 31 height 6
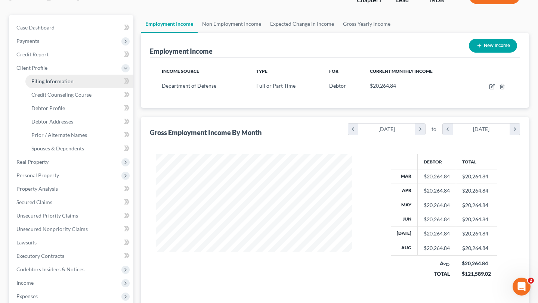
click at [67, 84] on span "Filing Information" at bounding box center [52, 81] width 42 height 6
select select "0"
select select "3"
select select "0"
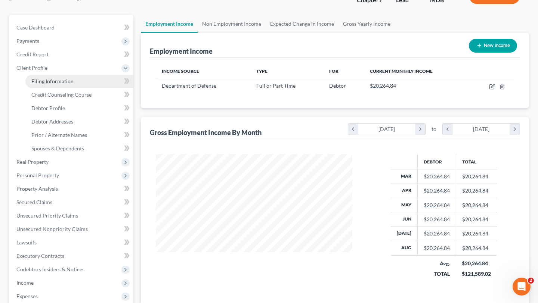
select select "21"
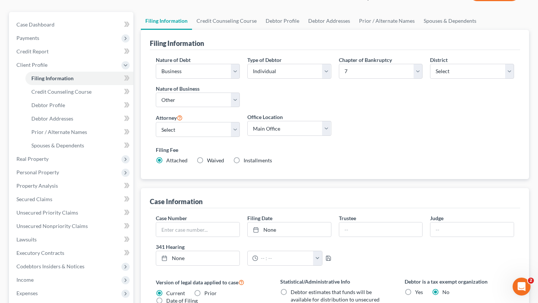
scroll to position [80, 0]
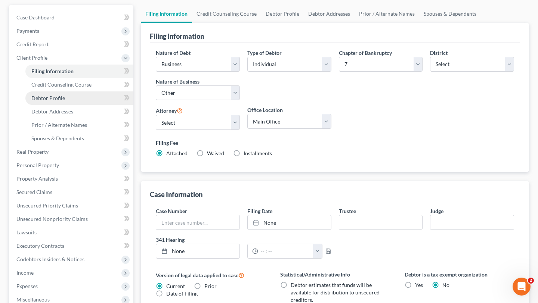
click at [65, 101] on span "Debtor Profile" at bounding box center [48, 98] width 34 height 6
select select "3"
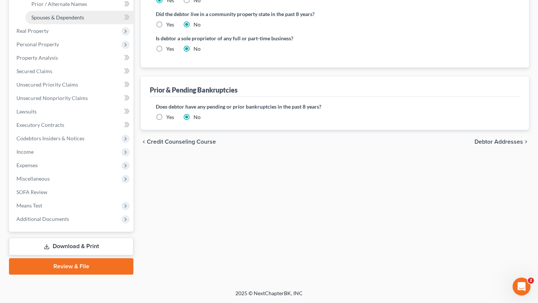
scroll to position [259, 0]
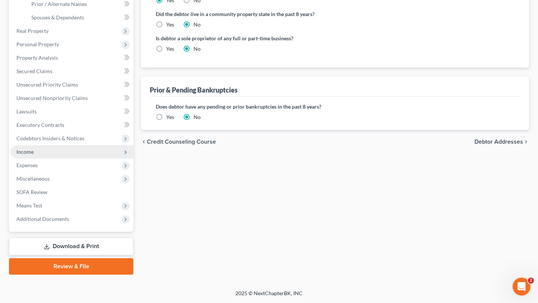
click at [78, 159] on span "Income" at bounding box center [71, 151] width 123 height 13
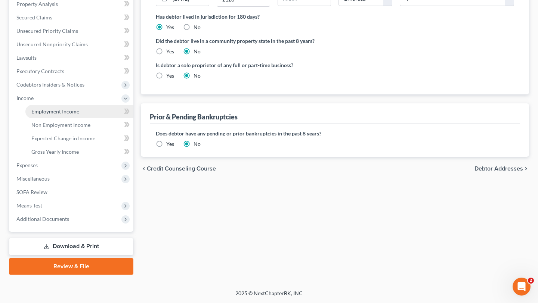
click at [70, 108] on span "Employment Income" at bounding box center [55, 111] width 48 height 6
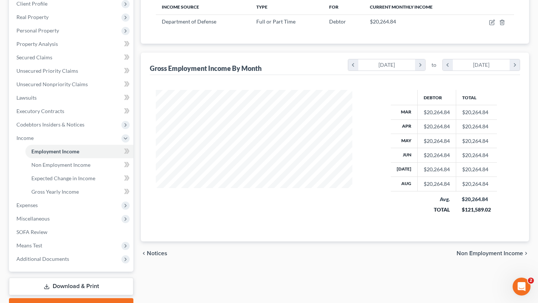
scroll to position [202, 0]
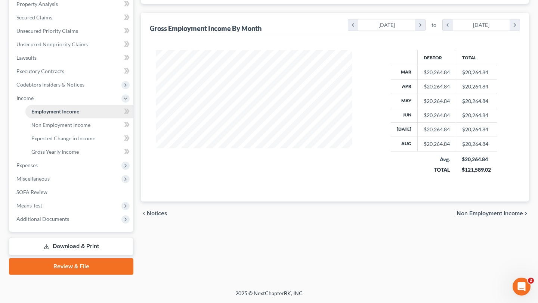
click at [77, 115] on span "Employment Income" at bounding box center [55, 111] width 48 height 6
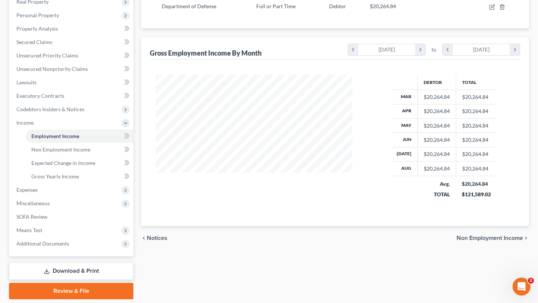
scroll to position [93, 0]
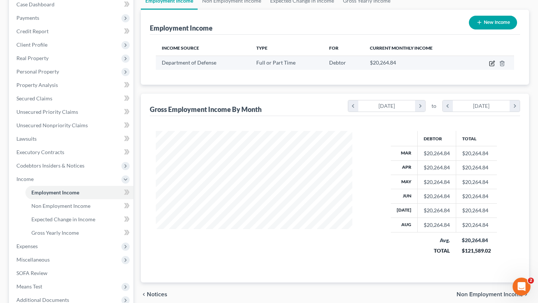
click at [490, 66] on icon "button" at bounding box center [492, 64] width 4 height 4
select select "0"
select select "21"
select select "2"
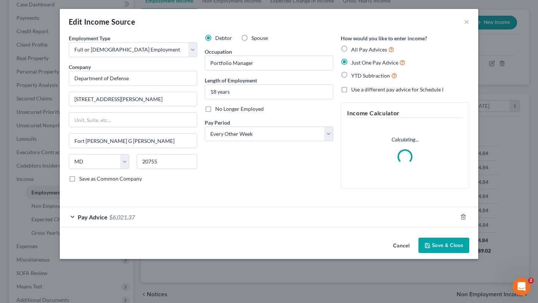
scroll to position [25, 0]
click at [297, 142] on select "Select Monthly Twice Monthly Every Other Week Weekly" at bounding box center [269, 134] width 129 height 15
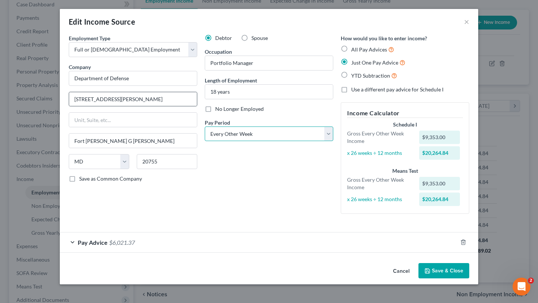
scroll to position [0, 0]
click at [478, 24] on div "Edit Income Source ×" at bounding box center [269, 21] width 419 height 25
click at [469, 26] on button "×" at bounding box center [466, 21] width 5 height 9
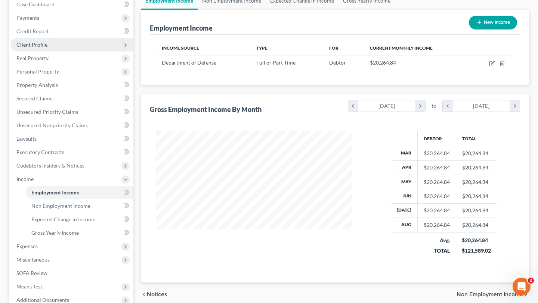
click at [65, 52] on span "Client Profile" at bounding box center [71, 44] width 123 height 13
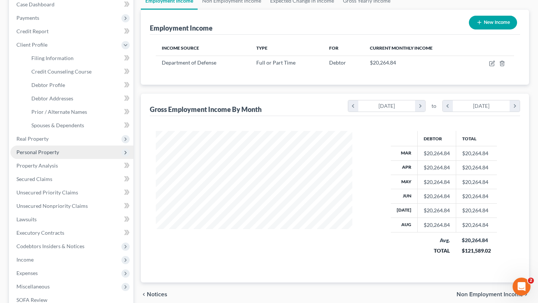
click at [55, 155] on span "Personal Property" at bounding box center [37, 152] width 43 height 6
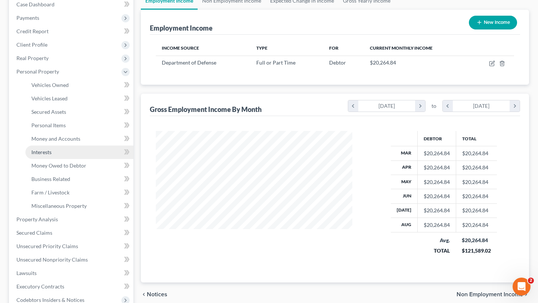
click at [69, 159] on link "Interests" at bounding box center [79, 152] width 108 height 13
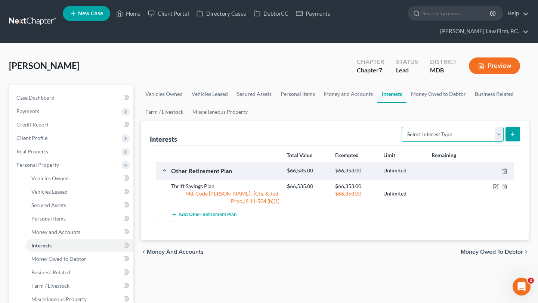
click at [429, 142] on select "Select Interest Type 401K (A/B: 21) Annuity (A/B: 23) Bond (A/B: 18) Education …" at bounding box center [453, 134] width 102 height 15
select select "whole_life_insurance"
click at [402, 142] on select "Select Interest Type 401K (A/B: 21) Annuity (A/B: 23) Bond (A/B: 18) Education …" at bounding box center [453, 134] width 102 height 15
click at [509, 142] on button "submit" at bounding box center [513, 134] width 15 height 15
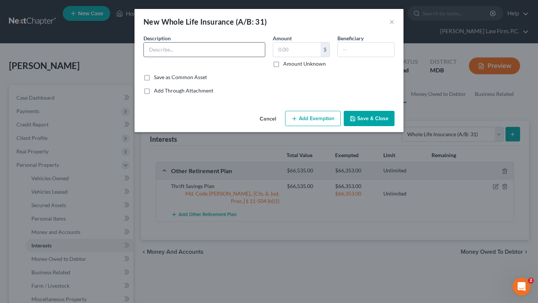
click at [224, 57] on input "text" at bounding box center [204, 50] width 121 height 14
type input "Whole Life Insurance"
click at [318, 57] on input "text" at bounding box center [296, 50] width 47 height 14
paste input ",046.88"
drag, startPoint x: 308, startPoint y: 64, endPoint x: 269, endPoint y: 60, distance: 39.1
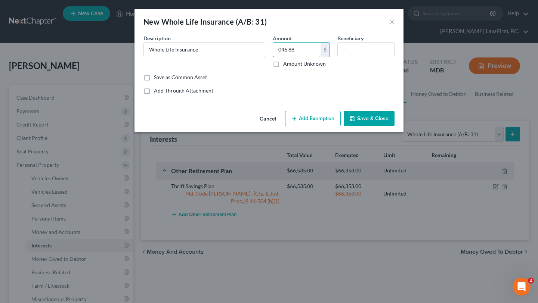
click at [269, 60] on div "Description * Whole Life Insurance Amount 046.88 $ Amount Unknown Beneficiary" at bounding box center [269, 53] width 259 height 39
click at [280, 57] on input "046.88" at bounding box center [296, 50] width 47 height 14
type input "2,046.88"
click at [339, 127] on button "Add Exemption" at bounding box center [313, 119] width 56 height 16
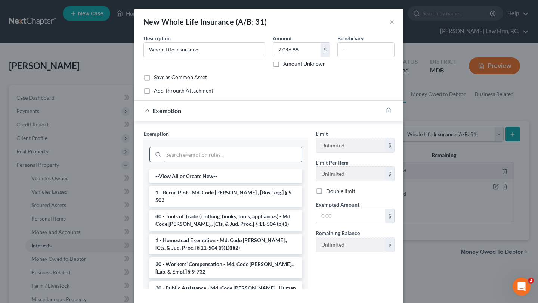
click at [243, 162] on input "search" at bounding box center [233, 155] width 138 height 14
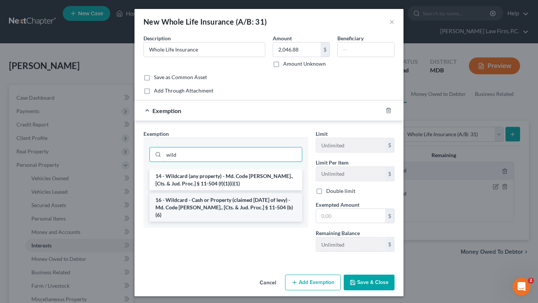
type input "wild"
click at [233, 222] on li "16 - Wildcard - Cash or Property (claimed within Thirty Days of levy) - Md. Cod…" at bounding box center [225, 208] width 153 height 28
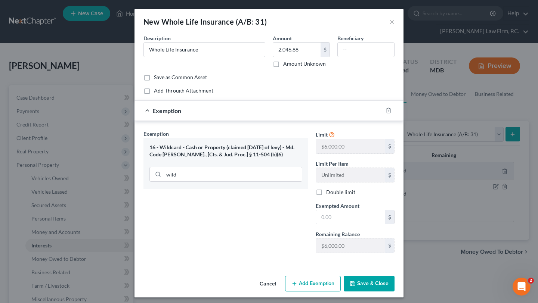
scroll to position [64, 0]
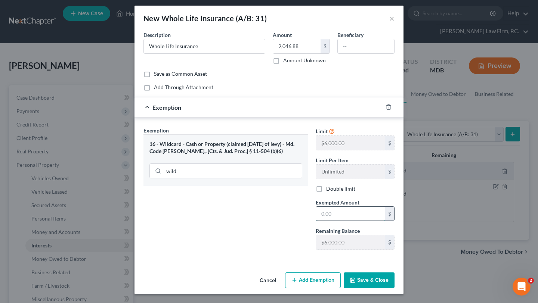
click at [349, 211] on input "text" at bounding box center [350, 214] width 69 height 14
type input "2,047.00"
click at [395, 275] on button "Save & Close" at bounding box center [369, 281] width 51 height 16
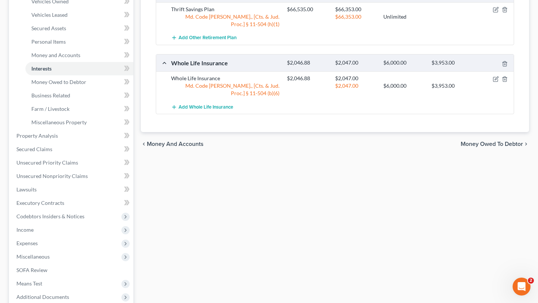
scroll to position [184, 0]
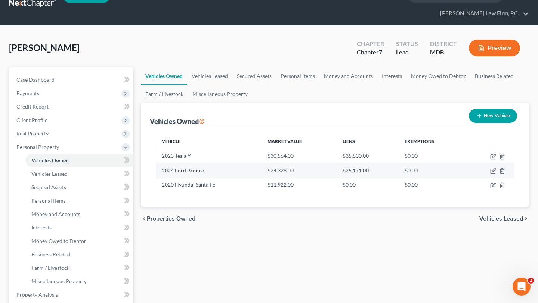
scroll to position [40, 0]
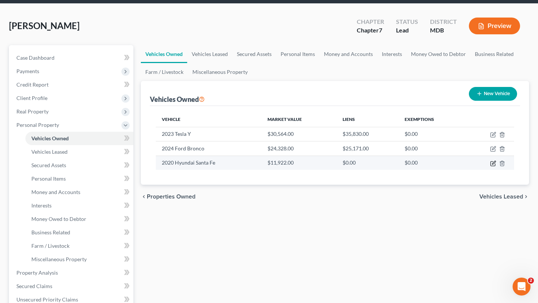
click at [491, 166] on icon "button" at bounding box center [493, 163] width 4 height 4
select select "0"
select select "6"
select select "2"
select select "3"
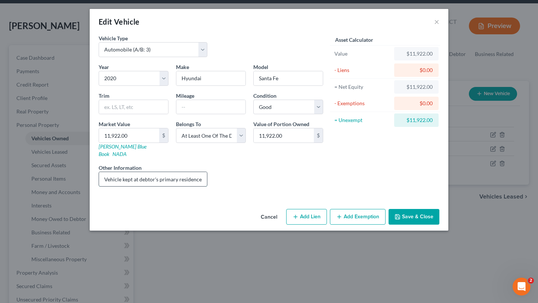
click at [127, 186] on input "Vehicle kept at debtor's primary residence, owned solely by the Debtor; trade i…" at bounding box center [153, 179] width 108 height 14
drag, startPoint x: 127, startPoint y: 213, endPoint x: 173, endPoint y: 213, distance: 46.7
click at [173, 186] on input "Vehicle kept at debtor's primary residence, owned solely by the Debtor; trade i…" at bounding box center [153, 179] width 108 height 14
click at [185, 186] on input "Vehicle kept at debtor's primary residence, owned solely by the Debtor; trade i…" at bounding box center [153, 179] width 108 height 14
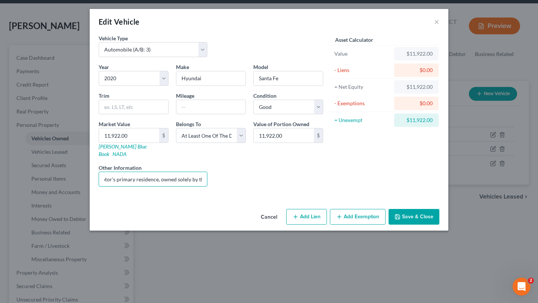
scroll to position [0, 169]
drag, startPoint x: 145, startPoint y: 214, endPoint x: 198, endPoint y: 215, distance: 53.5
click at [198, 193] on div "Year Select 2026 2025 2024 2023 2022 2021 2020 2019 2018 2017 2016 2015 2014 20…" at bounding box center [211, 128] width 232 height 130
click at [148, 186] on input "Vehicle kept at debtor's primary residence, owned solely by the Debtor; trade i…" at bounding box center [153, 179] width 108 height 14
drag, startPoint x: 99, startPoint y: 209, endPoint x: 66, endPoint y: 209, distance: 32.5
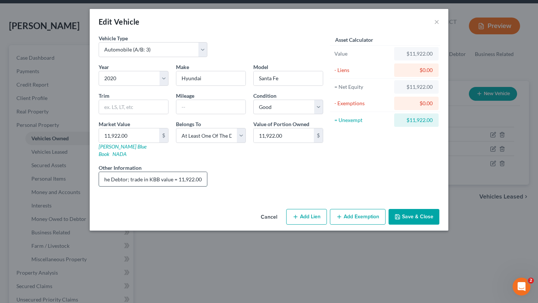
click at [99, 186] on input "Vehicle kept at debtor's primary residence, owned solely by the Debtor; trade i…" at bounding box center [153, 179] width 108 height 14
drag, startPoint x: 101, startPoint y: 218, endPoint x: 55, endPoint y: 211, distance: 46.1
click at [95, 187] on div "Other Information Vehicle kept at debtor's primary residence, owned solely by t…" at bounding box center [153, 175] width 116 height 23
click at [136, 186] on input "Vehicle kept at debtor's primary residence, owned solely by the Debtor; trade i…" at bounding box center [153, 179] width 108 height 14
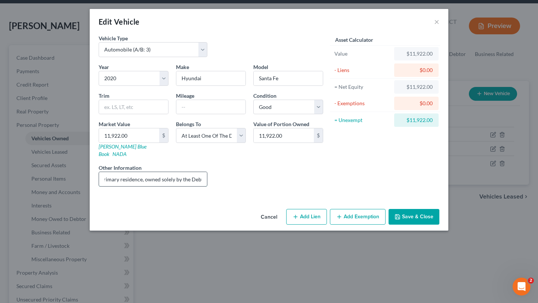
click at [157, 186] on input "Vehicle kept at debtor's primary residence, owned solely by the Debtor; trade i…" at bounding box center [153, 179] width 108 height 14
drag, startPoint x: 161, startPoint y: 217, endPoint x: 186, endPoint y: 216, distance: 24.7
click at [186, 186] on input "Vehicle kept at debtor's primary residence, owned jointly by the Debtor; trade …" at bounding box center [153, 179] width 108 height 14
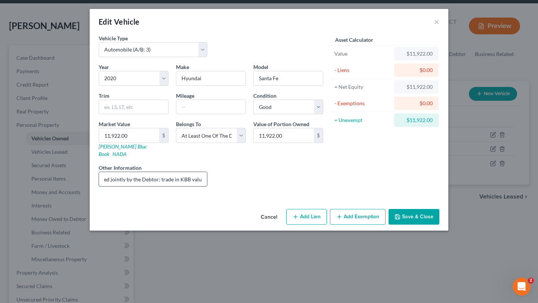
click at [155, 186] on input "Vehicle kept at debtor's primary residence, owned jointly by the Debtor; trade …" at bounding box center [153, 179] width 108 height 14
type input "Vehicle kept at debtor's primary residence, owned jointly by the Debtor and ex-…"
click at [101, 143] on input "11,922.00" at bounding box center [129, 136] width 60 height 14
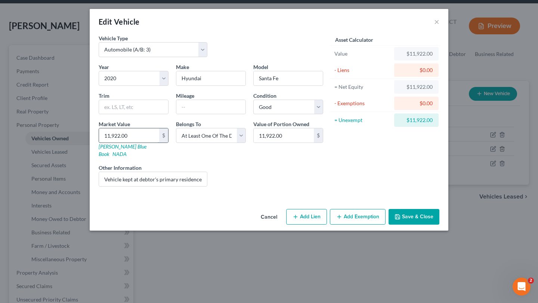
type input "5"
type input "5.00"
type input "59"
type input "59.00"
type input "5"
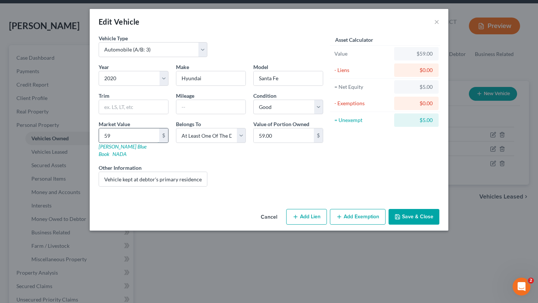
type input "5.00"
drag, startPoint x: 169, startPoint y: 210, endPoint x: 244, endPoint y: 210, distance: 75.1
click at [244, 193] on div "Year Select 2026 2025 2024 2023 2022 2021 2020 2019 2018 2017 2016 2015 2014 20…" at bounding box center [211, 128] width 232 height 130
click at [108, 143] on input "text" at bounding box center [129, 136] width 60 height 14
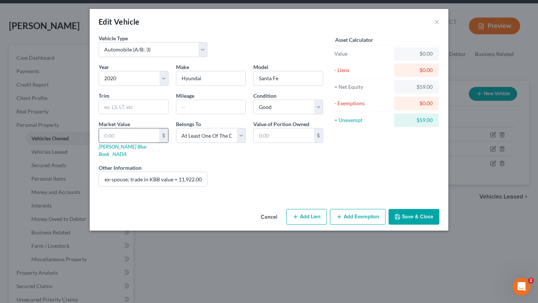
scroll to position [0, 0]
type input "1"
type input "1.00"
type input "11"
type input "11.00"
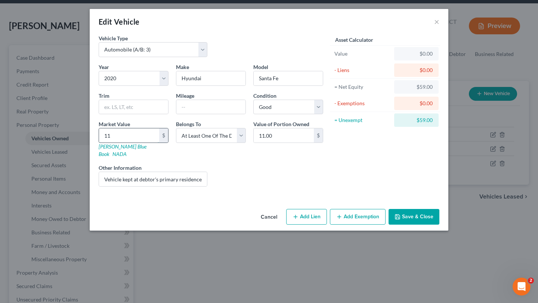
type input "119"
type input "119.00"
type input "1192"
type input "1,192.00"
type input "1,1922"
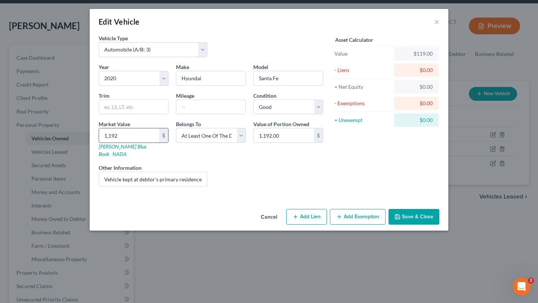
type input "11,922.00"
click at [294, 143] on input "11,922.00" at bounding box center [284, 136] width 60 height 14
type input "5,961.00"
click at [310, 187] on div "Liens Select" at bounding box center [269, 175] width 116 height 23
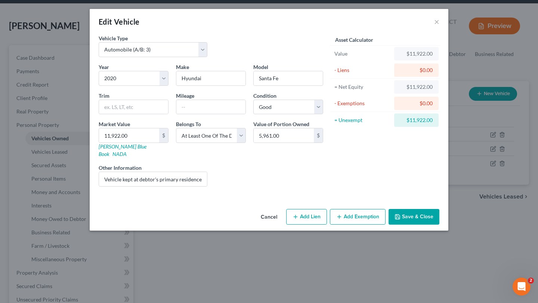
click at [386, 225] on button "Add Exemption" at bounding box center [358, 217] width 56 height 16
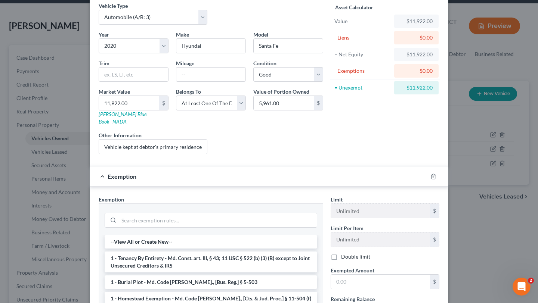
scroll to position [73, 0]
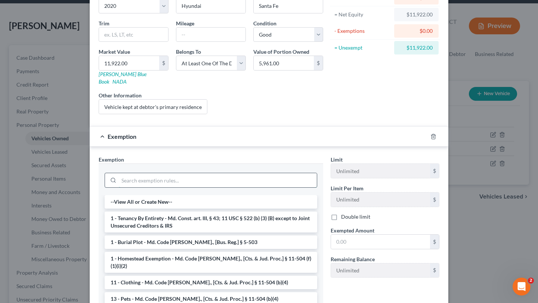
click at [247, 188] on input "search" at bounding box center [218, 180] width 198 height 14
click at [242, 188] on input "search" at bounding box center [218, 180] width 198 height 14
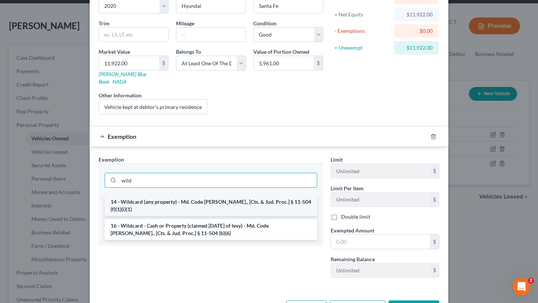
type input "wild"
click at [242, 216] on li "14 - Wildcard (any property) - Md. Code Ann., [Cts. & Jud. Proc.] § 11-504 (f)(…" at bounding box center [211, 205] width 213 height 21
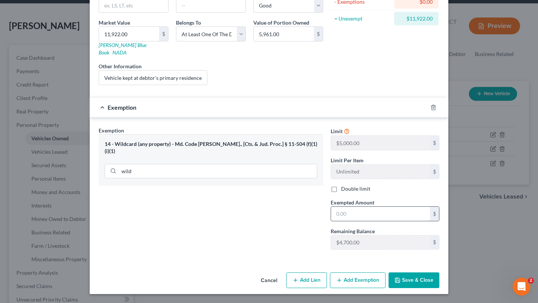
scroll to position [185, 0]
click at [373, 207] on input "text" at bounding box center [380, 214] width 99 height 14
type input "4,700.00"
click at [368, 282] on button "Add Exemption" at bounding box center [358, 281] width 56 height 16
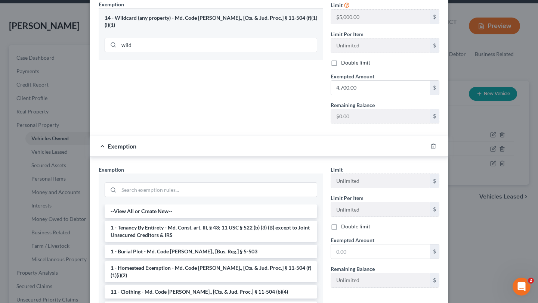
scroll to position [265, 0]
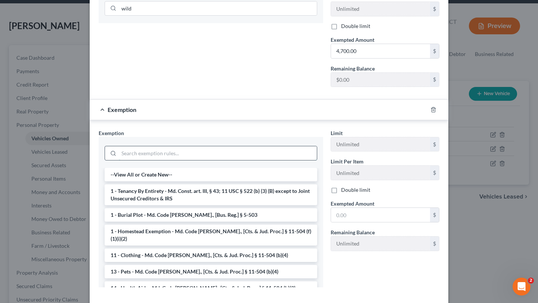
click at [202, 161] on input "search" at bounding box center [218, 153] width 198 height 14
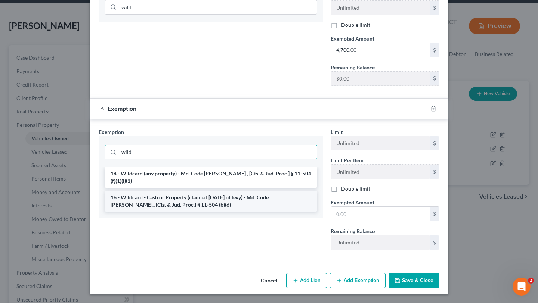
type input "wild"
click at [176, 212] on li "16 - Wildcard - Cash or Property (claimed within Thirty Days of levy) - Md. Cod…" at bounding box center [211, 201] width 213 height 21
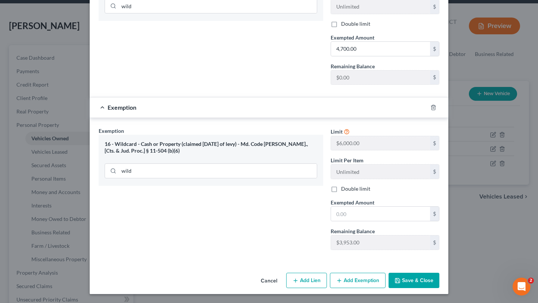
scroll to position [397, 0]
click at [375, 207] on input "text" at bounding box center [380, 214] width 99 height 14
click at [365, 221] on input "text" at bounding box center [380, 214] width 99 height 14
type input "2,522.00"
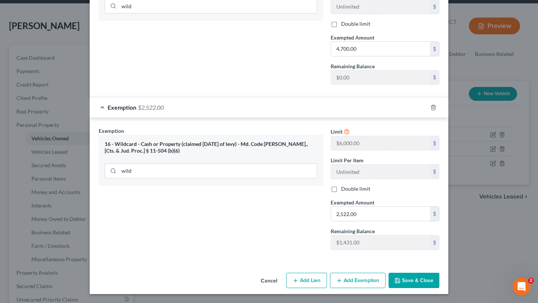
click at [223, 256] on div "Exemption Set must be selected for CA. Exemption * 16 - Wildcard - Cash or Prop…" at bounding box center [211, 191] width 232 height 129
click at [439, 273] on button "Save & Close" at bounding box center [414, 281] width 51 height 16
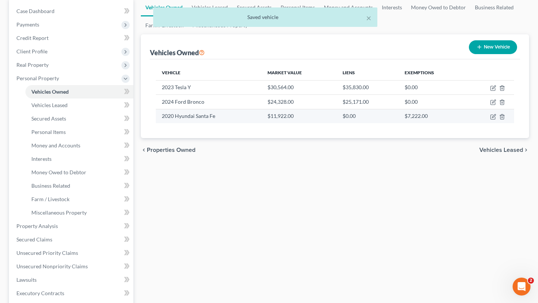
scroll to position [90, 0]
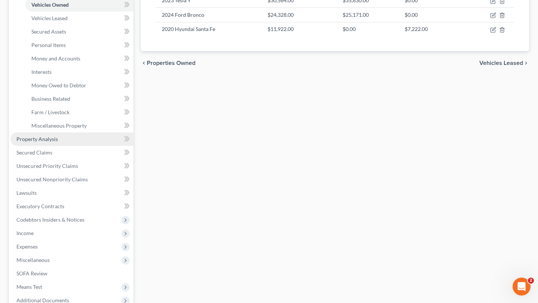
click at [78, 146] on link "Property Analysis" at bounding box center [71, 139] width 123 height 13
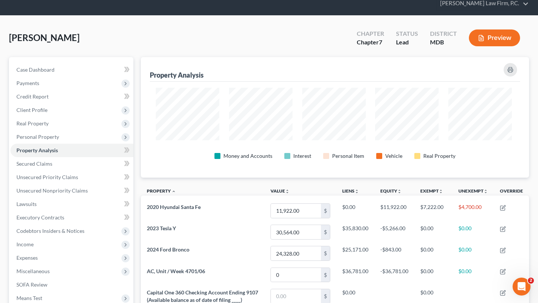
scroll to position [373587, 373339]
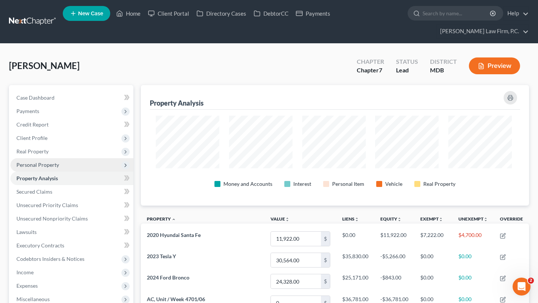
click at [57, 168] on span "Personal Property" at bounding box center [37, 165] width 43 height 6
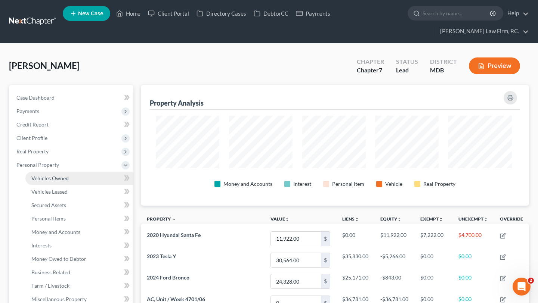
click at [61, 185] on link "Vehicles Owned" at bounding box center [79, 178] width 108 height 13
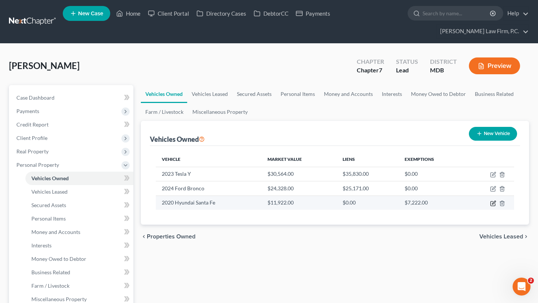
click at [490, 207] on icon "button" at bounding box center [493, 204] width 6 height 6
select select "0"
select select "6"
select select "2"
select select "3"
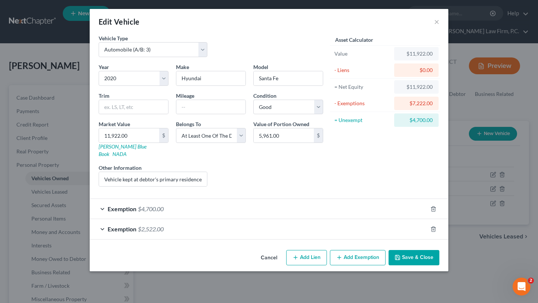
click at [282, 187] on div "Liens Select" at bounding box center [269, 175] width 116 height 23
click at [105, 135] on input "11,922.00" at bounding box center [129, 136] width 60 height 14
click at [258, 164] on div "Liens Select" at bounding box center [269, 175] width 116 height 23
click at [252, 239] on div "Exemption $2,522.00" at bounding box center [259, 229] width 338 height 20
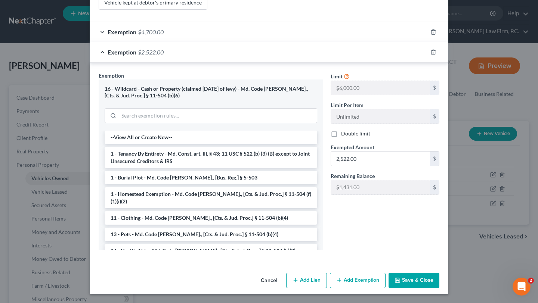
scroll to position [250, 0]
click at [380, 162] on input "2,522.00" at bounding box center [380, 159] width 99 height 14
type input "1,261.00"
click at [384, 228] on div "Limit $6,000.00 $ Limit Per Item Unlimited $ Double limit Exempted Amount * 1,2…" at bounding box center [385, 164] width 116 height 185
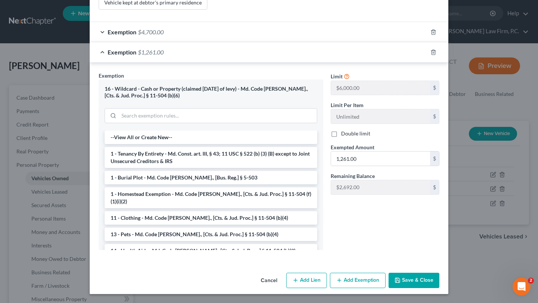
click at [439, 274] on button "Save & Close" at bounding box center [414, 281] width 51 height 16
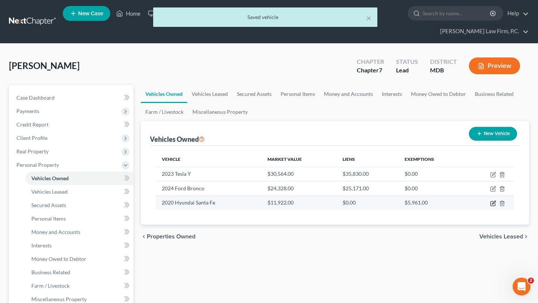
click at [490, 207] on icon "button" at bounding box center [493, 204] width 6 height 6
select select "0"
select select "6"
select select "2"
select select "3"
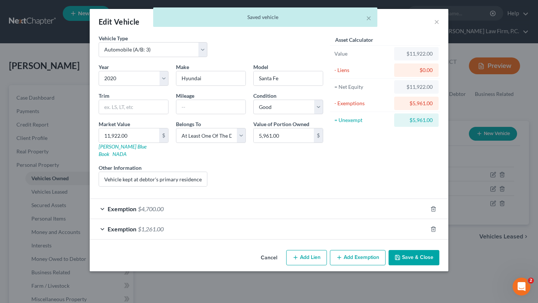
scroll to position [25, 0]
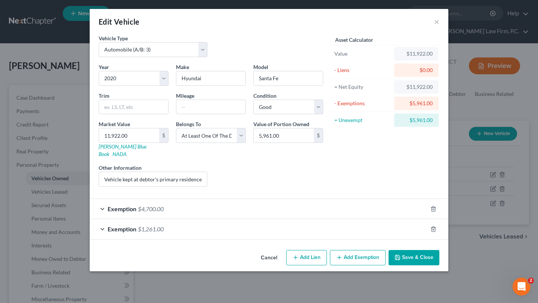
click at [278, 266] on button "Cancel" at bounding box center [269, 258] width 28 height 15
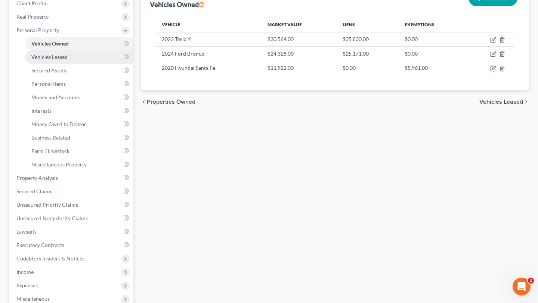
scroll to position [139, 0]
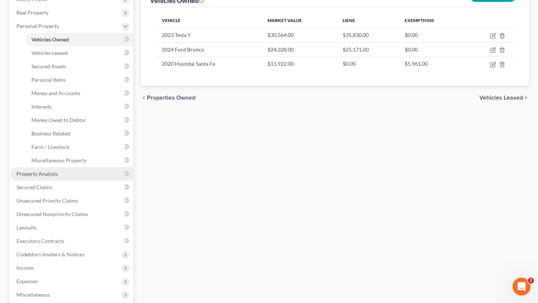
click at [58, 177] on span "Property Analysis" at bounding box center [36, 174] width 41 height 6
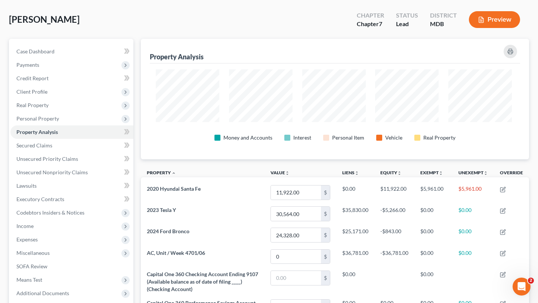
scroll to position [51, 0]
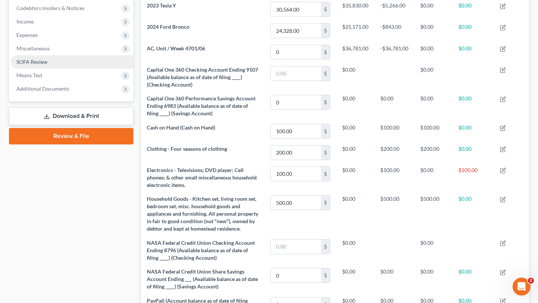
click at [71, 69] on link "SOFA Review" at bounding box center [71, 61] width 123 height 13
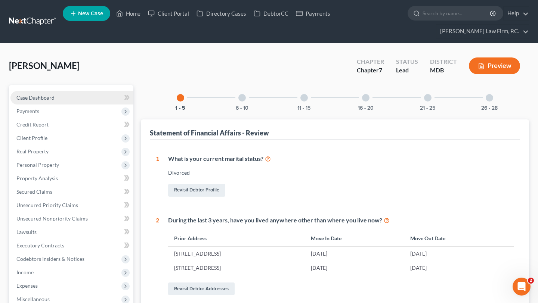
click at [66, 105] on link "Case Dashboard" at bounding box center [71, 97] width 123 height 13
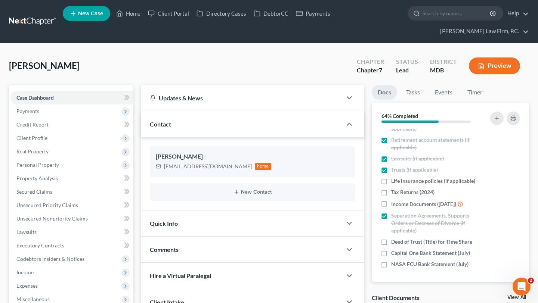
scroll to position [150, 0]
click at [417, 178] on span "Life insurance policies (if applicable)" at bounding box center [433, 181] width 84 height 7
click at [399, 178] on input "Life insurance policies (if applicable)" at bounding box center [396, 180] width 5 height 5
checkbox input "true"
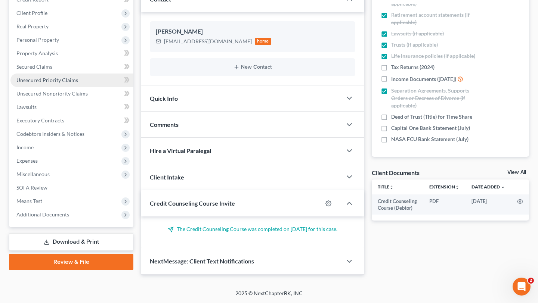
scroll to position [233, 0]
click at [56, 234] on link "Download & Print" at bounding box center [71, 243] width 124 height 18
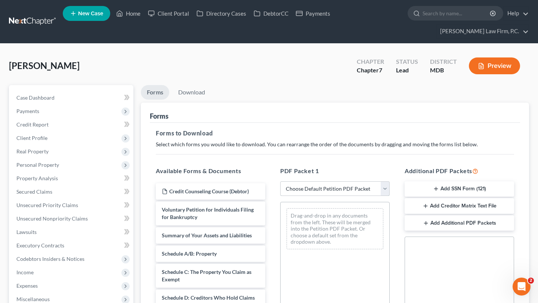
click at [350, 197] on select "Choose Default Petition PDF Packet Complete Bankruptcy Petition (all forms and …" at bounding box center [335, 189] width 110 height 15
select select "0"
click at [281, 197] on select "Choose Default Petition PDF Packet Complete Bankruptcy Petition (all forms and …" at bounding box center [335, 189] width 110 height 15
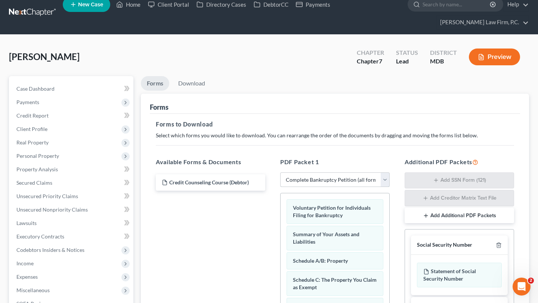
scroll to position [249, 0]
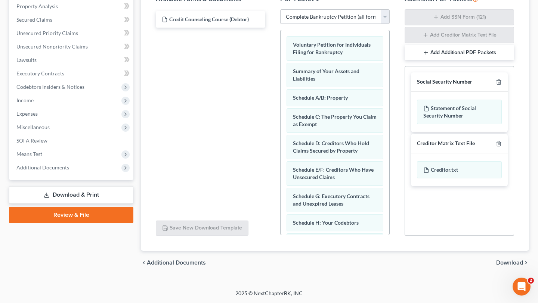
click at [509, 251] on div "chevron_left Additional Documents Download chevron_right" at bounding box center [335, 263] width 388 height 24
click at [502, 260] on span "Download" at bounding box center [509, 263] width 27 height 6
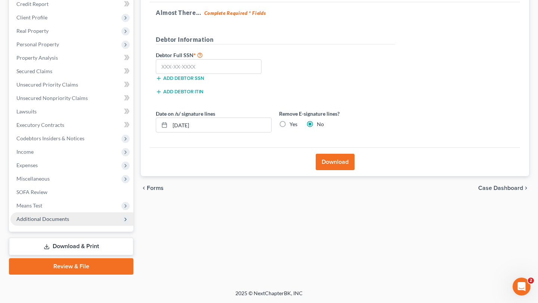
scroll to position [118, 0]
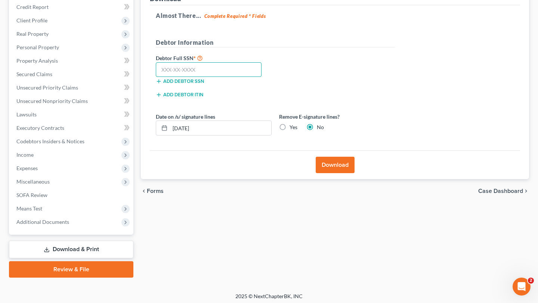
click at [198, 77] on input "text" at bounding box center [209, 69] width 106 height 15
type input "216-19-2128"
click at [297, 131] on label "Yes" at bounding box center [294, 127] width 8 height 7
click at [297, 129] on input "Yes" at bounding box center [295, 126] width 5 height 5
click at [297, 131] on label "Yes" at bounding box center [294, 127] width 8 height 7
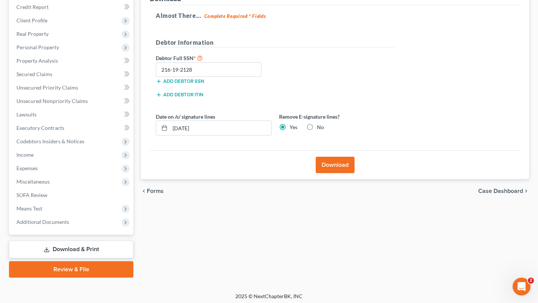
click at [297, 129] on input "Yes" at bounding box center [295, 126] width 5 height 5
click at [253, 135] on input "09/12/2025" at bounding box center [220, 128] width 101 height 14
click at [327, 173] on button "Download" at bounding box center [335, 165] width 39 height 16
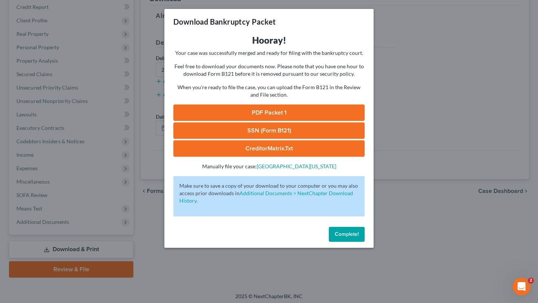
click at [263, 121] on link "PDF Packet 1" at bounding box center [268, 113] width 191 height 16
click at [259, 139] on link "SSN (Form B121)" at bounding box center [268, 131] width 191 height 16
click at [359, 238] on span "Complete!" at bounding box center [347, 234] width 24 height 6
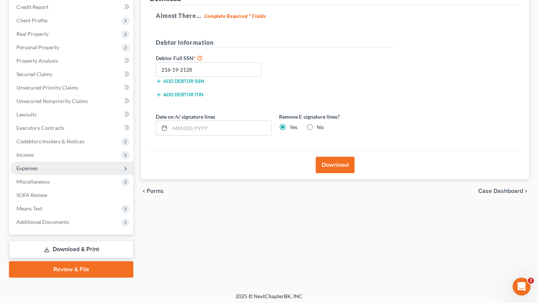
click at [61, 175] on span "Expenses" at bounding box center [71, 168] width 123 height 13
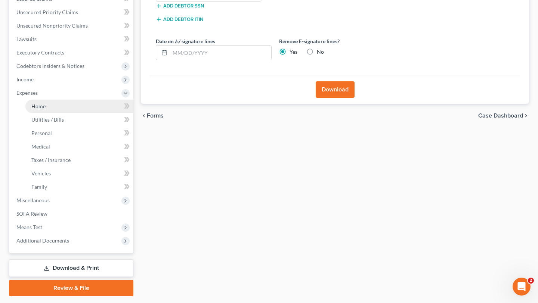
scroll to position [208, 0]
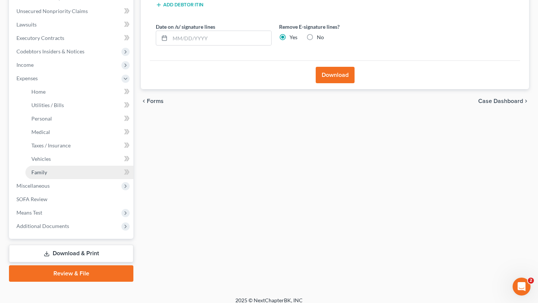
click at [67, 179] on link "Family" at bounding box center [79, 172] width 108 height 13
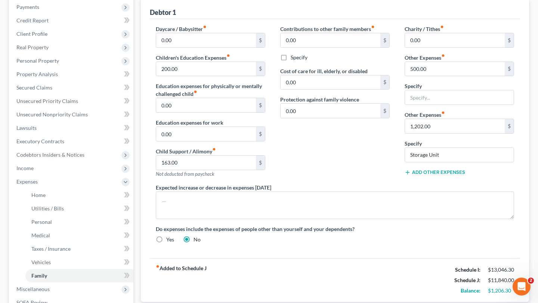
scroll to position [152, 0]
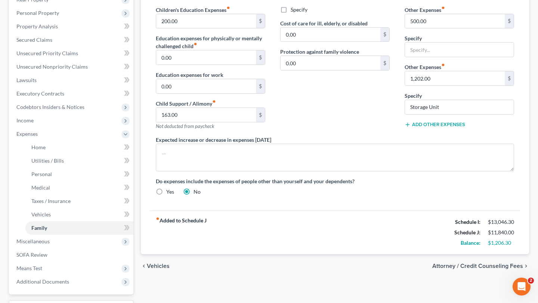
click at [436, 128] on button "Add Other Expenses" at bounding box center [435, 125] width 61 height 6
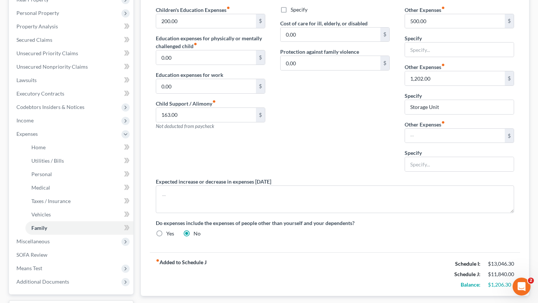
click at [428, 178] on div "Charity / Tithes fiber_manual_record 0.00 $ Other Expenses fiber_manual_record …" at bounding box center [459, 77] width 124 height 201
click at [423, 143] on input "text" at bounding box center [455, 136] width 100 height 14
click at [454, 172] on input "text" at bounding box center [459, 164] width 109 height 14
click at [61, 164] on span "Utilities / Bills" at bounding box center [47, 161] width 33 height 6
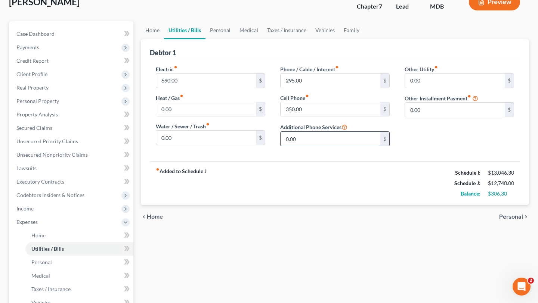
scroll to position [64, 0]
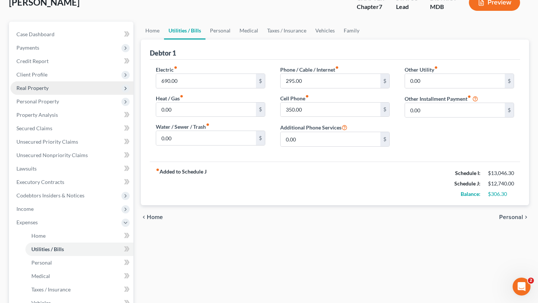
click at [63, 95] on span "Real Property" at bounding box center [71, 87] width 123 height 13
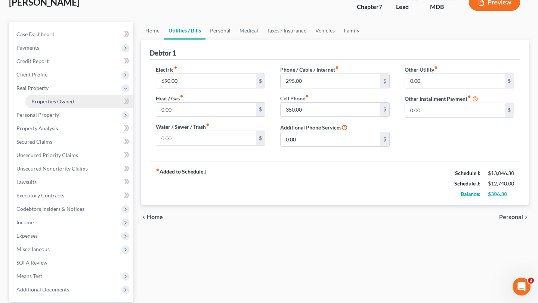
click at [63, 108] on link "Properties Owned" at bounding box center [79, 101] width 108 height 13
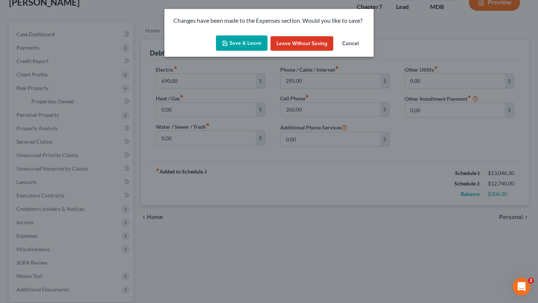
click at [237, 49] on button "Save & Leave" at bounding box center [242, 44] width 52 height 16
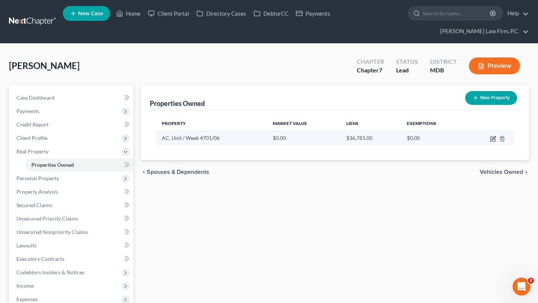
click at [490, 142] on icon "button" at bounding box center [493, 139] width 6 height 6
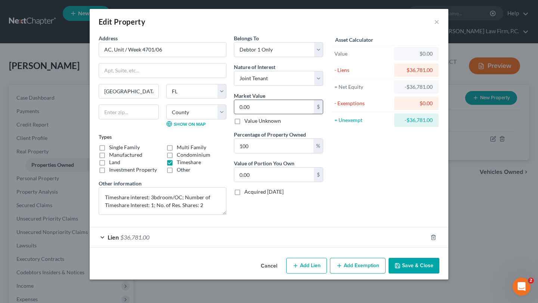
click at [255, 114] on input "0.00" at bounding box center [274, 107] width 80 height 14
click at [386, 216] on div "Asset Calculator Value $20,000.00 - Liens $36,781.00 = Net Equity -$36,761.00 -…" at bounding box center [385, 127] width 116 height 187
click at [439, 273] on button "Save & Close" at bounding box center [414, 266] width 51 height 16
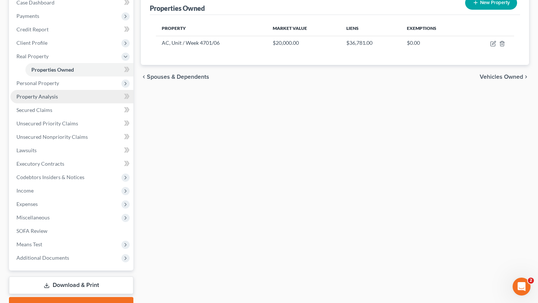
scroll to position [99, 0]
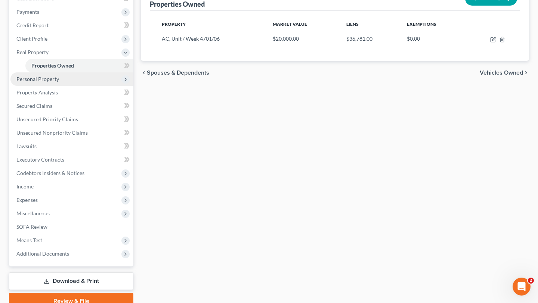
click at [65, 86] on span "Personal Property" at bounding box center [71, 79] width 123 height 13
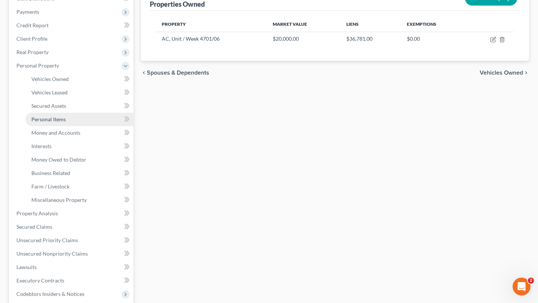
click at [66, 123] on span "Personal Items" at bounding box center [48, 119] width 34 height 6
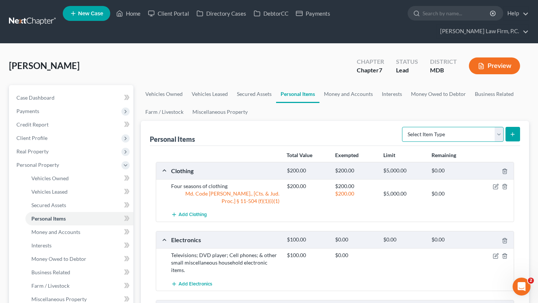
click at [414, 142] on select "Select Item Type Clothing (A/B: 11) Collectibles Of Value (A/B: 8) Electronics …" at bounding box center [453, 134] width 102 height 15
click at [402, 142] on select "Select Item Type Clothing (A/B: 11) Collectibles Of Value (A/B: 8) Electronics …" at bounding box center [453, 134] width 102 height 15
click at [510, 142] on button "submit" at bounding box center [513, 134] width 15 height 15
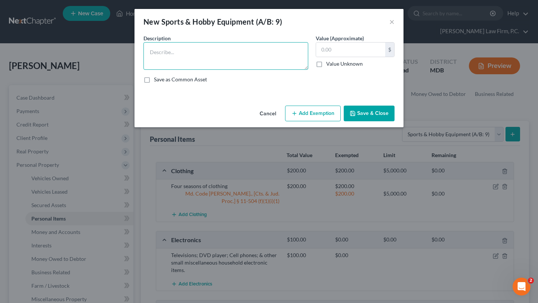
click at [206, 65] on textarea at bounding box center [226, 56] width 165 height 28
click at [359, 57] on input "text" at bounding box center [350, 50] width 69 height 14
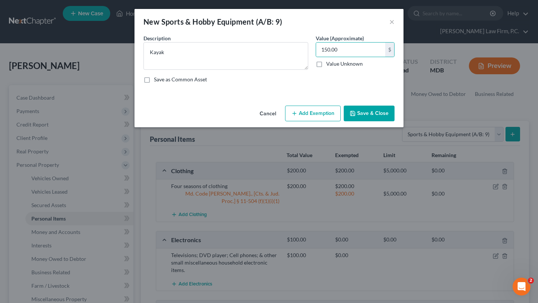
click at [337, 121] on button "Add Exemption" at bounding box center [313, 114] width 56 height 16
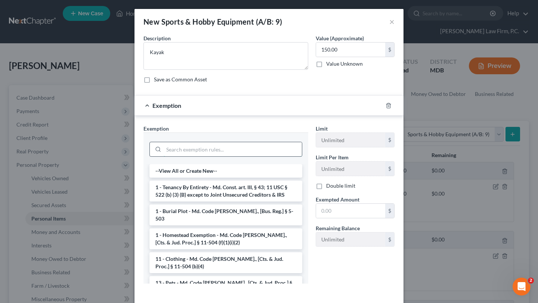
click at [256, 157] on input "search" at bounding box center [233, 149] width 138 height 14
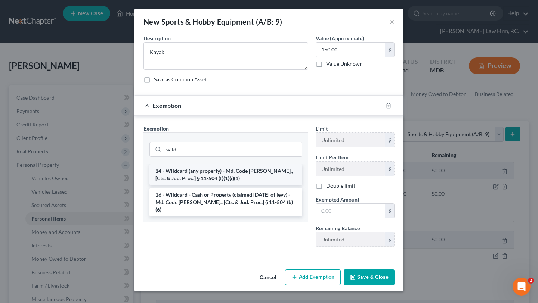
click at [253, 185] on li "14 - Wildcard (any property) - Md. Code Ann., [Cts. & Jud. Proc.] § 11-504 (f)(…" at bounding box center [225, 174] width 153 height 21
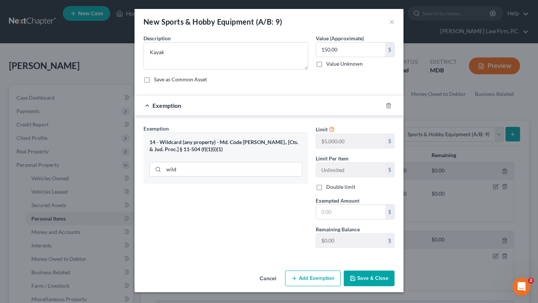
scroll to position [67, 0]
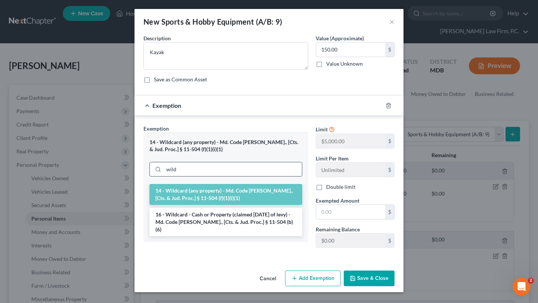
click at [236, 163] on input "wild" at bounding box center [233, 170] width 138 height 14
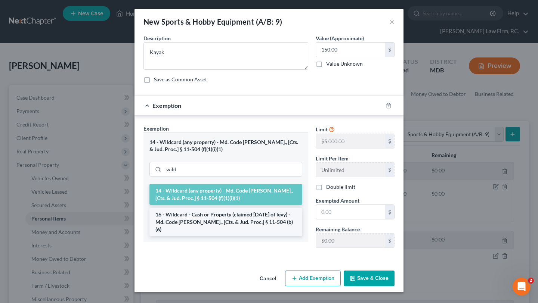
click at [222, 210] on li "16 - Wildcard - Cash or Property (claimed within Thirty Days of levy) - Md. Cod…" at bounding box center [225, 222] width 153 height 28
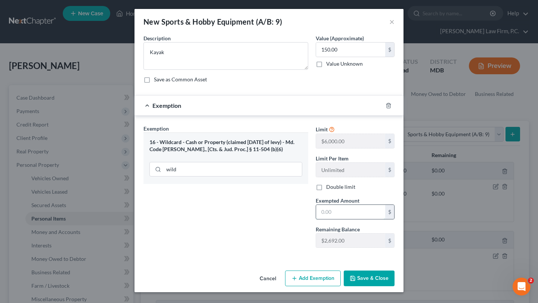
click at [347, 205] on input "text" at bounding box center [350, 212] width 69 height 14
click at [395, 283] on button "Save & Close" at bounding box center [369, 279] width 51 height 16
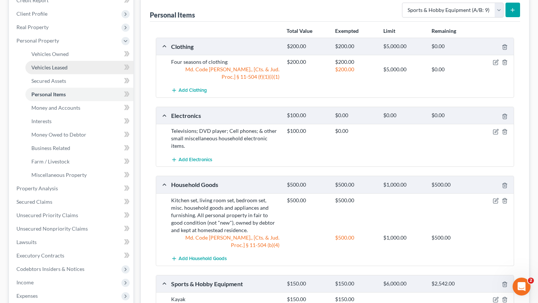
scroll to position [129, 0]
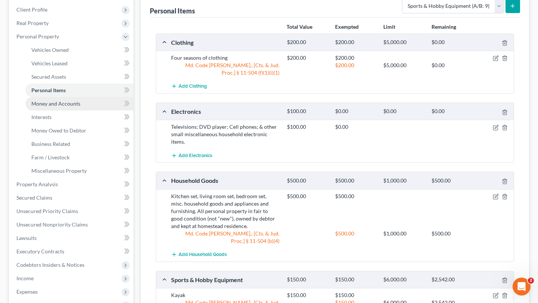
click at [73, 107] on span "Money and Accounts" at bounding box center [55, 104] width 49 height 6
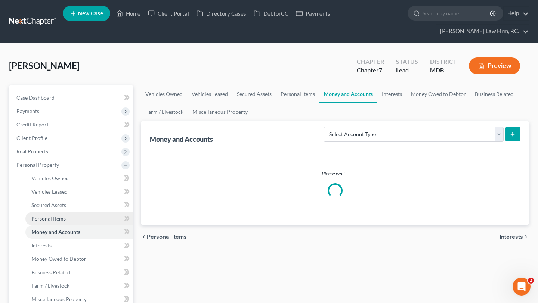
click at [70, 226] on link "Personal Items" at bounding box center [79, 218] width 108 height 13
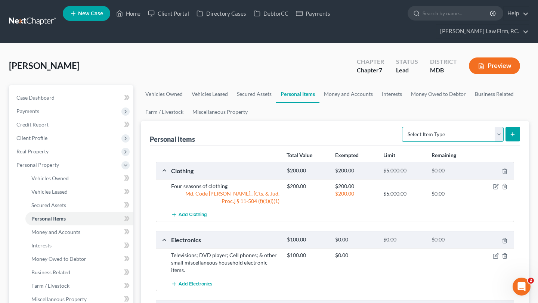
click at [418, 142] on select "Select Item Type Clothing (A/B: 11) Collectibles Of Value (A/B: 8) Electronics …" at bounding box center [453, 134] width 102 height 15
click at [402, 142] on select "Select Item Type Clothing (A/B: 11) Collectibles Of Value (A/B: 8) Electronics …" at bounding box center [453, 134] width 102 height 15
click at [510, 142] on button "submit" at bounding box center [513, 134] width 15 height 15
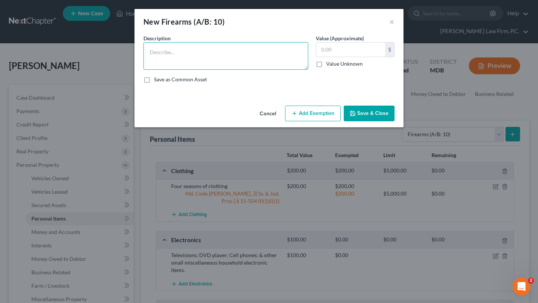
click at [206, 65] on textarea at bounding box center [226, 56] width 165 height 28
click at [359, 57] on input "text" at bounding box center [350, 50] width 69 height 14
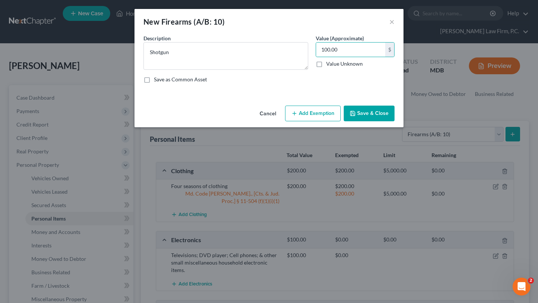
click at [338, 121] on button "Add Exemption" at bounding box center [313, 114] width 56 height 16
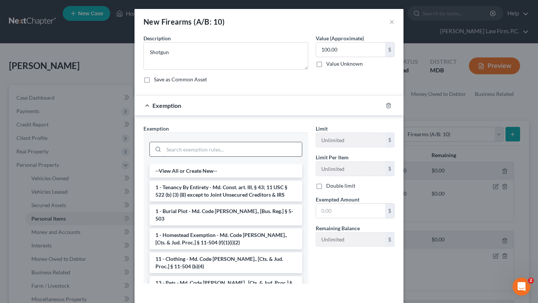
click at [241, 157] on input "search" at bounding box center [233, 149] width 138 height 14
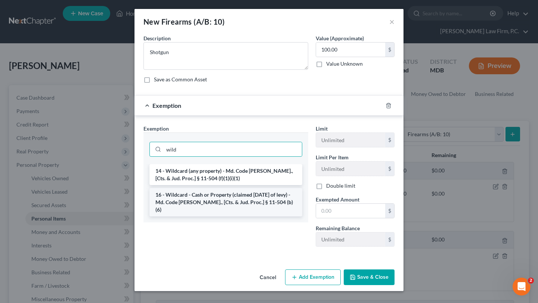
click at [236, 217] on li "16 - Wildcard - Cash or Property (claimed within Thirty Days of levy) - Md. Cod…" at bounding box center [225, 202] width 153 height 28
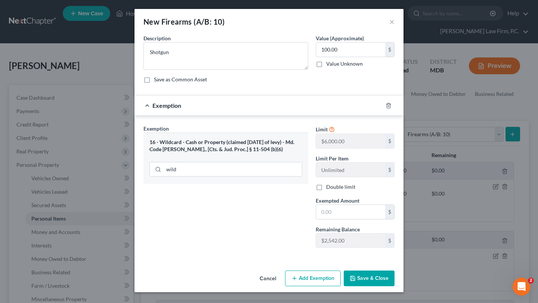
scroll to position [36, 0]
click at [357, 219] on input "text" at bounding box center [350, 212] width 69 height 14
click at [250, 227] on div "Exemption Set must be selected for CA. Exemption * 16 - Wildcard - Cash or Prop…" at bounding box center [226, 189] width 172 height 129
click at [385, 274] on button "Save & Close" at bounding box center [369, 279] width 51 height 16
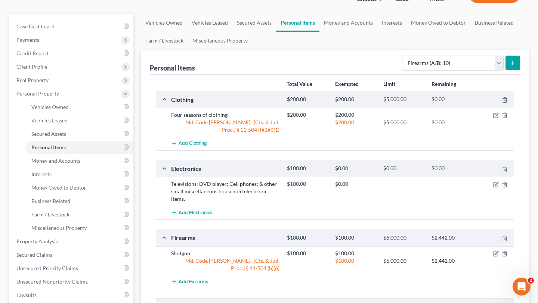
scroll to position [90, 0]
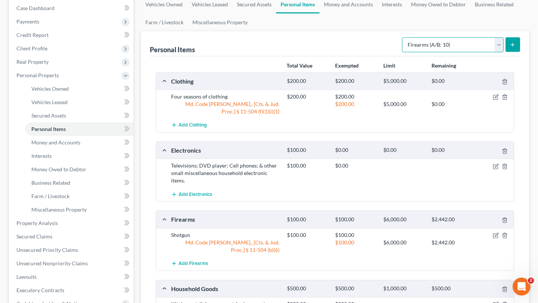
click at [421, 52] on select "Select Item Type Clothing (A/B: 11) Collectibles Of Value (A/B: 8) Electronics …" at bounding box center [453, 44] width 102 height 15
click at [402, 52] on select "Select Item Type Clothing (A/B: 11) Collectibles Of Value (A/B: 8) Electronics …" at bounding box center [453, 44] width 102 height 15
click at [506, 52] on button "submit" at bounding box center [513, 44] width 15 height 15
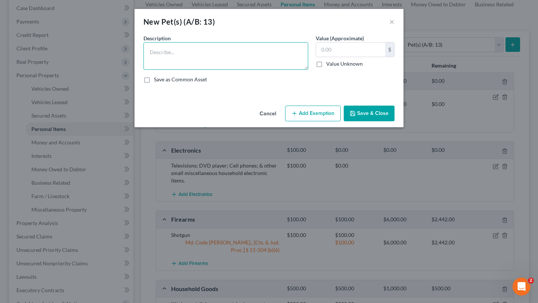
click at [269, 70] on textarea at bounding box center [226, 56] width 165 height 28
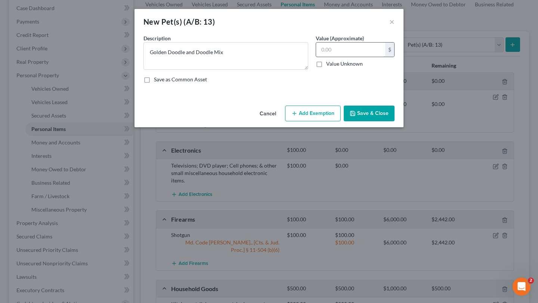
click at [384, 57] on input "text" at bounding box center [350, 50] width 69 height 14
click at [341, 121] on button "Add Exemption" at bounding box center [313, 114] width 56 height 16
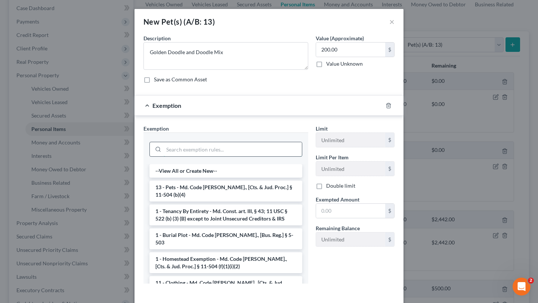
click at [210, 157] on input "search" at bounding box center [233, 149] width 138 height 14
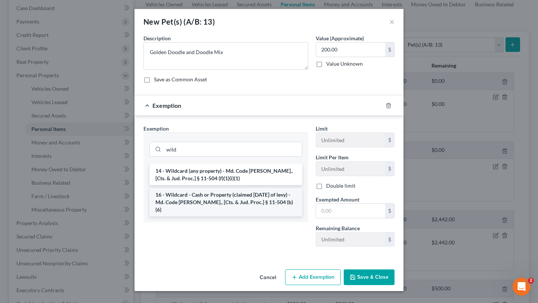
click at [209, 217] on li "16 - Wildcard - Cash or Property (claimed within Thirty Days of levy) - Md. Cod…" at bounding box center [225, 202] width 153 height 28
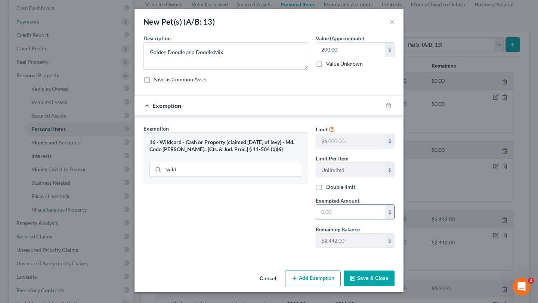
scroll to position [23, 0]
click at [346, 219] on input "text" at bounding box center [350, 212] width 69 height 14
click at [381, 274] on button "Save & Close" at bounding box center [369, 279] width 51 height 16
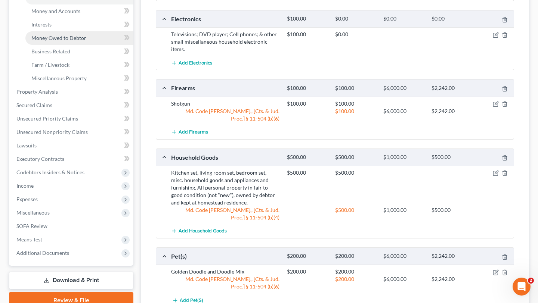
scroll to position [229, 0]
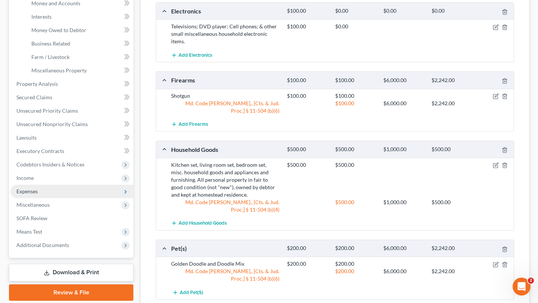
click at [51, 198] on span "Expenses" at bounding box center [71, 191] width 123 height 13
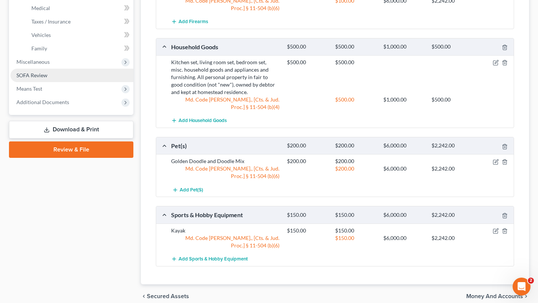
scroll to position [334, 0]
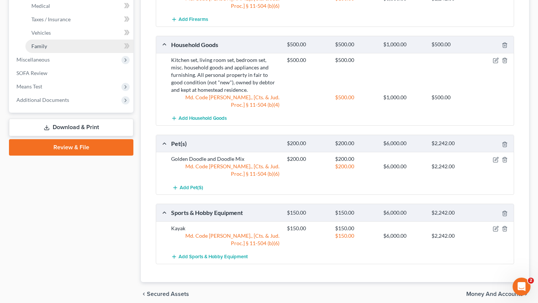
click at [61, 53] on link "Family" at bounding box center [79, 46] width 108 height 13
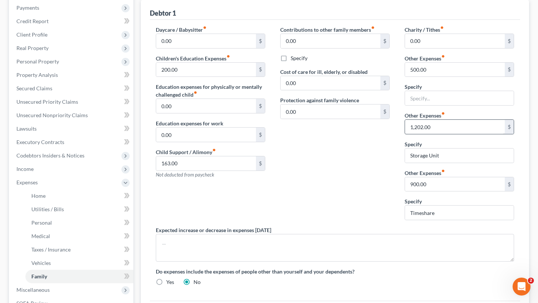
scroll to position [101, 0]
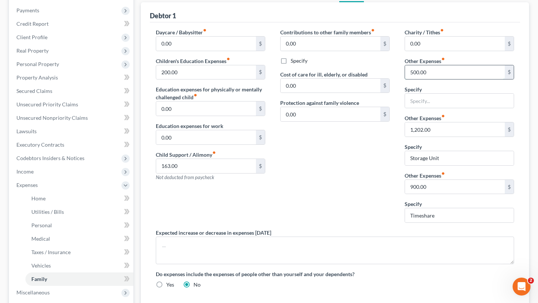
click at [438, 80] on input "500.00" at bounding box center [455, 72] width 100 height 14
click at [440, 108] on input "text" at bounding box center [459, 101] width 109 height 14
click at [289, 216] on div "Contributions to other family members fiber_manual_record 0.00 $ Specify Cost o…" at bounding box center [335, 128] width 124 height 201
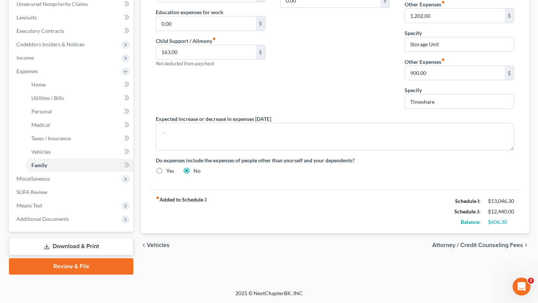
scroll to position [338, 0]
click at [52, 186] on link "SOFA Review" at bounding box center [71, 192] width 123 height 13
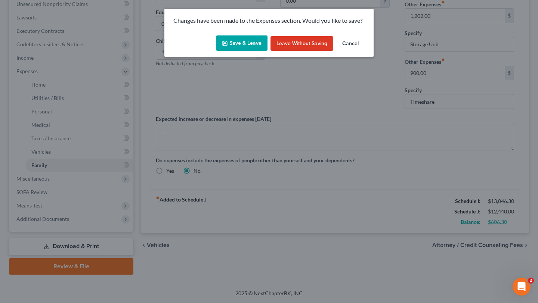
click at [237, 51] on button "Save & Leave" at bounding box center [242, 44] width 52 height 16
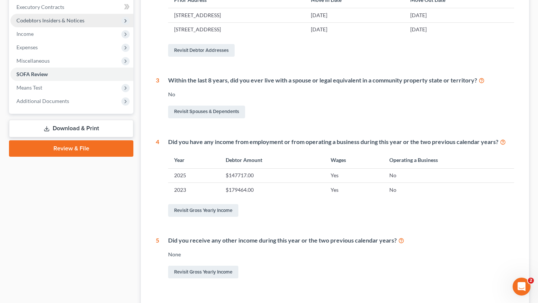
scroll to position [198, 0]
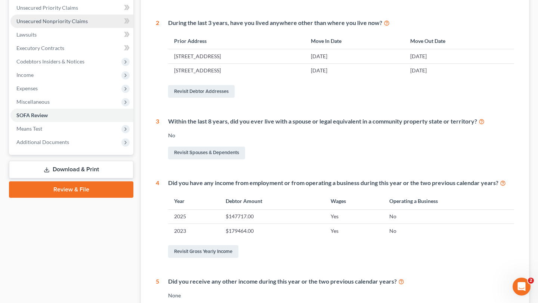
click at [78, 24] on span "Unsecured Nonpriority Claims" at bounding box center [51, 21] width 71 height 6
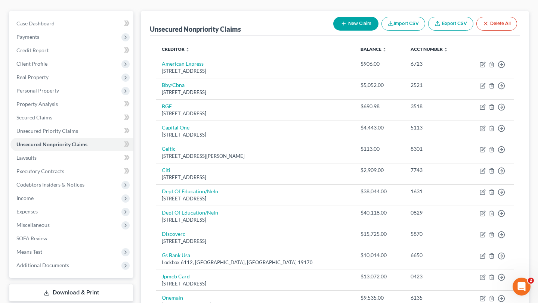
scroll to position [75, 0]
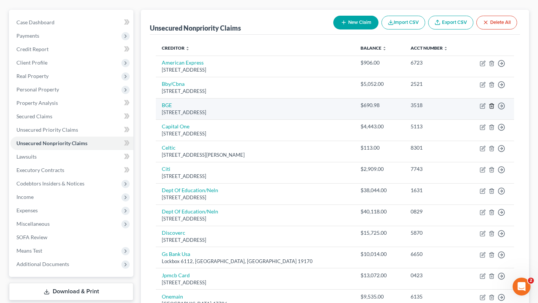
click at [490, 108] on icon "button" at bounding box center [491, 106] width 3 height 5
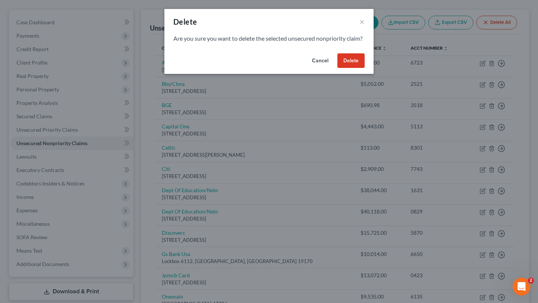
click at [365, 68] on button "Delete" at bounding box center [350, 60] width 27 height 15
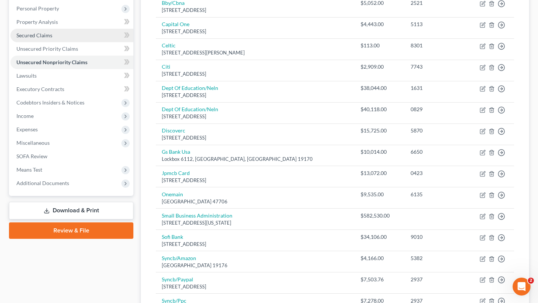
scroll to position [178, 0]
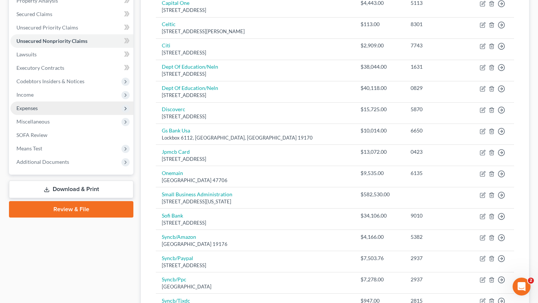
click at [53, 115] on span "Expenses" at bounding box center [71, 108] width 123 height 13
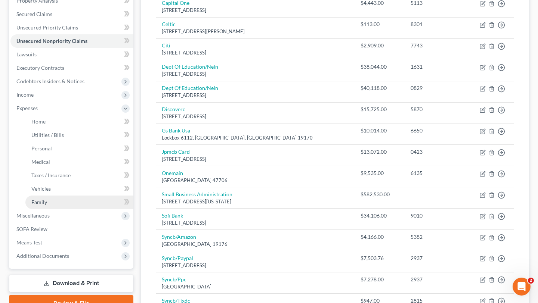
click at [56, 209] on link "Family" at bounding box center [79, 202] width 108 height 13
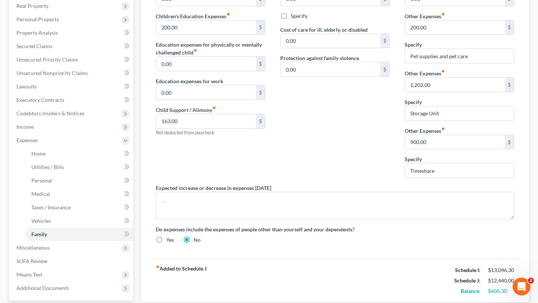
scroll to position [139, 0]
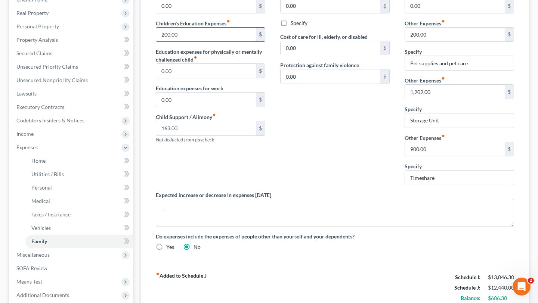
click at [210, 42] on input "200.00" at bounding box center [206, 35] width 100 height 14
click at [321, 191] on div "Contributions to other family members fiber_manual_record 0.00 $ Specify Cost o…" at bounding box center [335, 91] width 124 height 201
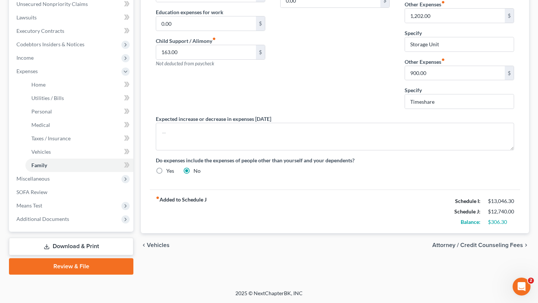
scroll to position [256, 0]
click at [50, 128] on span "Medical" at bounding box center [40, 125] width 19 height 6
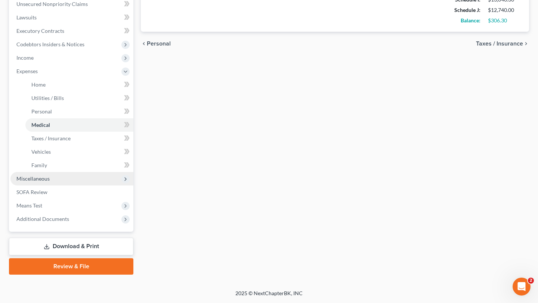
scroll to position [280, 0]
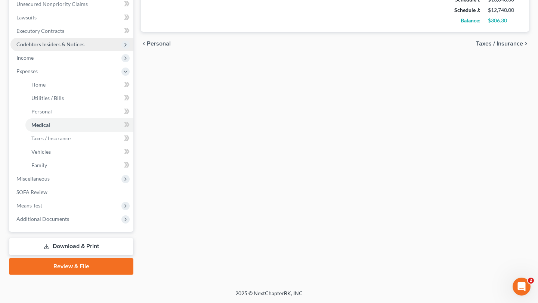
click at [74, 41] on span "Codebtors Insiders & Notices" at bounding box center [50, 44] width 68 height 6
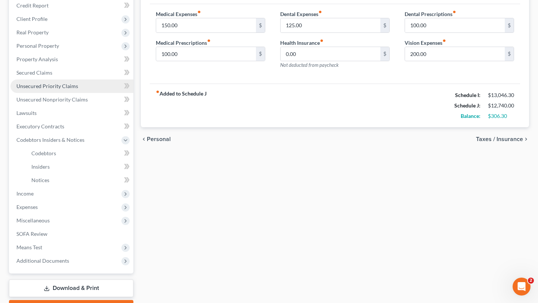
scroll to position [144, 0]
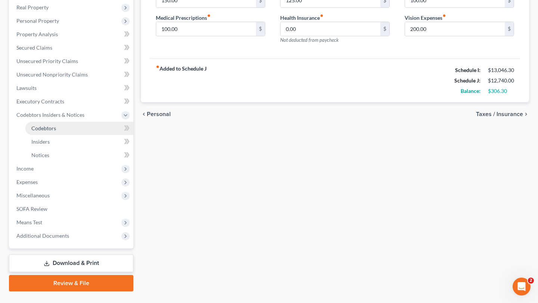
click at [70, 135] on link "Codebtors" at bounding box center [79, 128] width 108 height 13
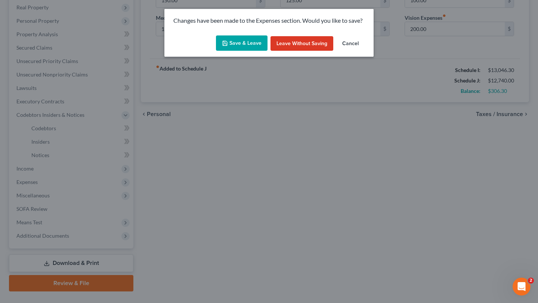
click at [235, 50] on button "Save & Leave" at bounding box center [242, 44] width 52 height 16
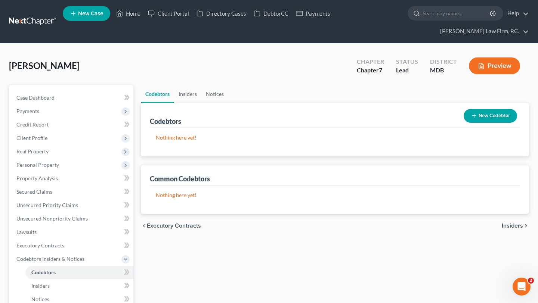
click at [480, 123] on button "New Codebtor" at bounding box center [490, 116] width 53 height 14
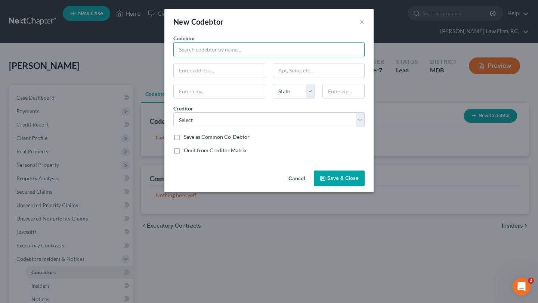
click at [178, 57] on input "text" at bounding box center [268, 49] width 191 height 15
click at [186, 78] on input "text" at bounding box center [219, 71] width 91 height 14
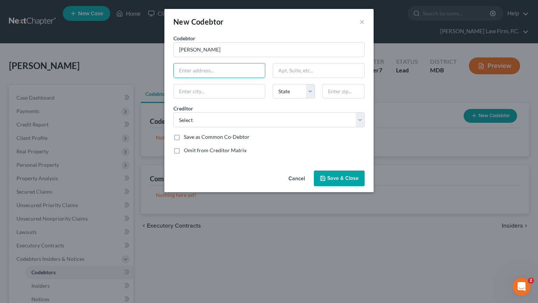
click at [176, 168] on div "Codebtor * Jennifer Novak Codebtor * Jennifer Novak State AL AK AR AZ CA CO CT …" at bounding box center [268, 100] width 209 height 133
click at [184, 154] on label "Omit from Creditor Matrix" at bounding box center [215, 150] width 63 height 7
click at [187, 152] on input "Omit from Creditor Matrix" at bounding box center [189, 149] width 5 height 5
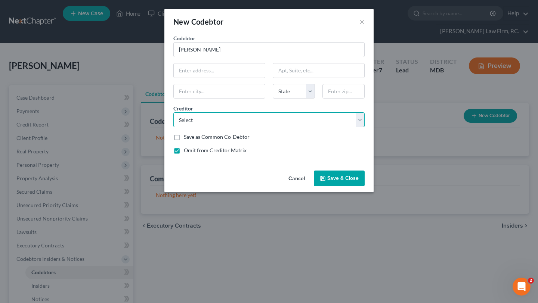
click at [182, 127] on select "Select Syncb/Paypal Verizon Timothy Chambers Jpmcb Auto Sofi Bank Discoverc Jpm…" at bounding box center [268, 119] width 191 height 15
click at [173, 127] on select "Select Syncb/Paypal Verizon Timothy Chambers Jpmcb Auto Sofi Bank Discoverc Jpm…" at bounding box center [268, 119] width 191 height 15
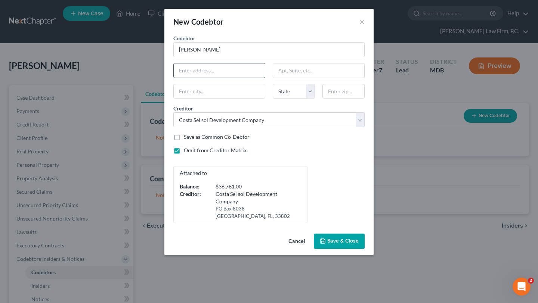
click at [194, 78] on input "text" at bounding box center [219, 71] width 91 height 14
click at [184, 141] on label "Save as Common Co-Debtor" at bounding box center [217, 136] width 66 height 7
click at [187, 138] on input "Save as Common Co-Debtor" at bounding box center [189, 135] width 5 height 5
click at [197, 78] on input "text" at bounding box center [219, 71] width 91 height 14
click at [353, 99] on input "text" at bounding box center [344, 91] width 42 height 15
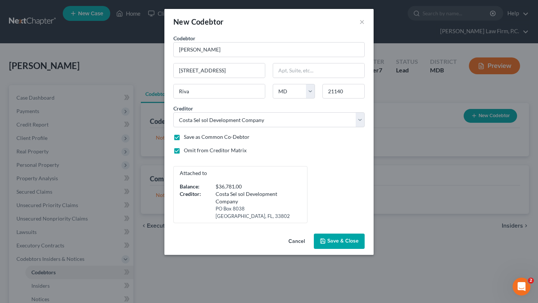
click at [337, 181] on div "Codebtor * Jennifer Novak Codebtor * Jennifer Novak 3031 Old Riva Road Riva Sta…" at bounding box center [269, 128] width 199 height 189
click at [354, 245] on span "Save & Close" at bounding box center [342, 241] width 31 height 6
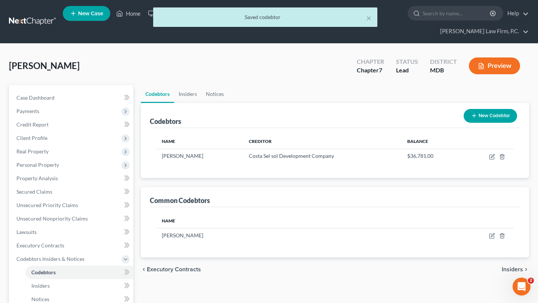
click at [475, 123] on button "New Codebtor" at bounding box center [490, 116] width 53 height 14
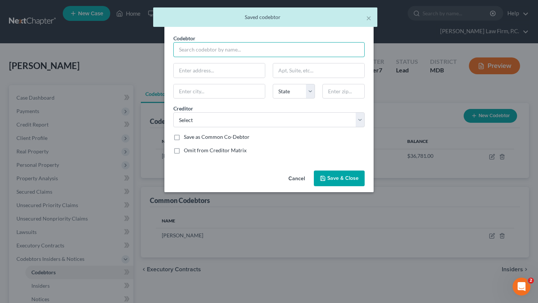
click at [203, 57] on input "text" at bounding box center [268, 49] width 191 height 15
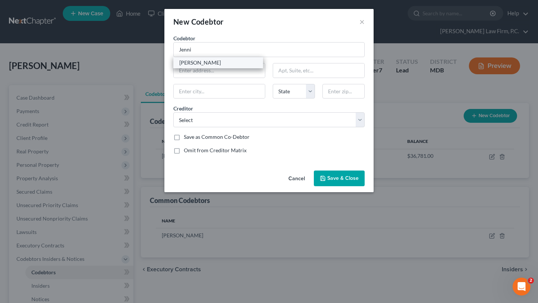
click at [191, 67] on div "Jennifer Novak" at bounding box center [218, 62] width 78 height 7
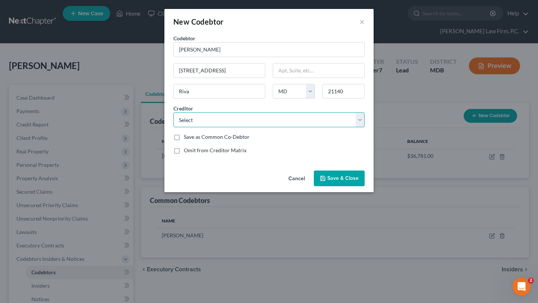
click at [226, 127] on select "Select Syncb/Paypal Verizon Timothy Chambers Jpmcb Auto Sofi Bank Discoverc Jpm…" at bounding box center [268, 119] width 191 height 15
click at [365, 26] on button "×" at bounding box center [362, 21] width 5 height 9
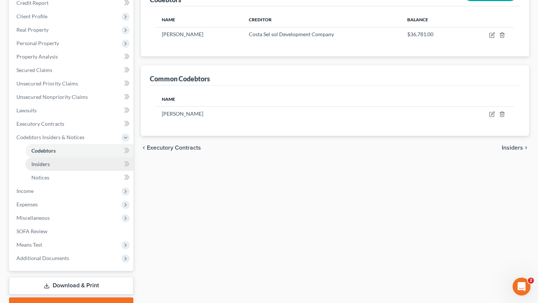
scroll to position [129, 0]
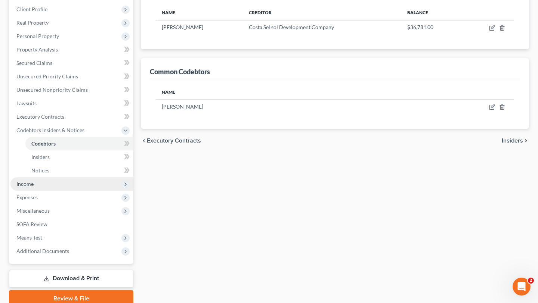
click at [58, 191] on span "Income" at bounding box center [71, 184] width 123 height 13
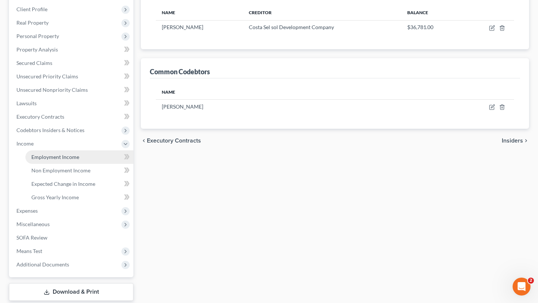
click at [77, 164] on link "Employment Income" at bounding box center [79, 157] width 108 height 13
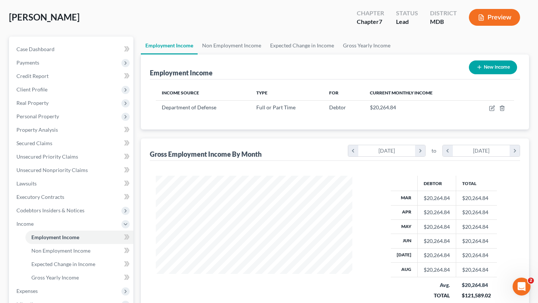
scroll to position [59, 0]
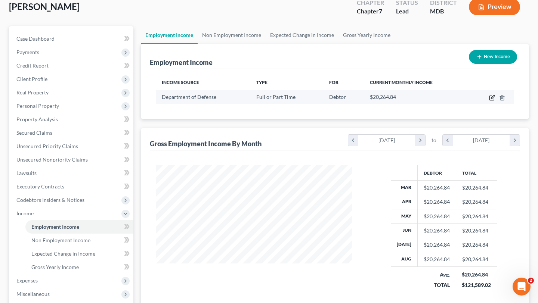
click at [489, 101] on icon "button" at bounding box center [492, 98] width 6 height 6
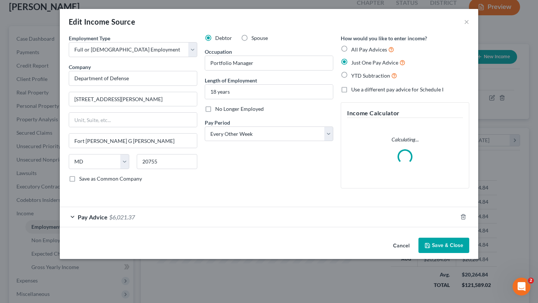
scroll to position [31, 0]
drag, startPoint x: 177, startPoint y: 241, endPoint x: 193, endPoint y: 235, distance: 17.0
click at [177, 227] on div "Pay Advice $6,021.37" at bounding box center [259, 217] width 398 height 20
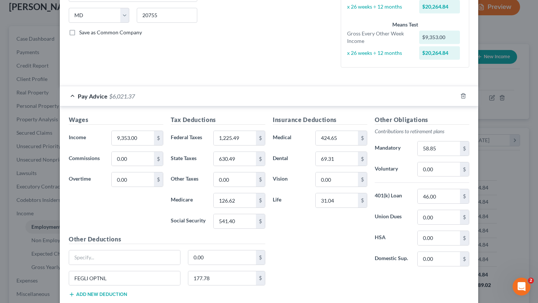
scroll to position [147, 0]
click at [117, 145] on input "9,353.00" at bounding box center [133, 137] width 42 height 14
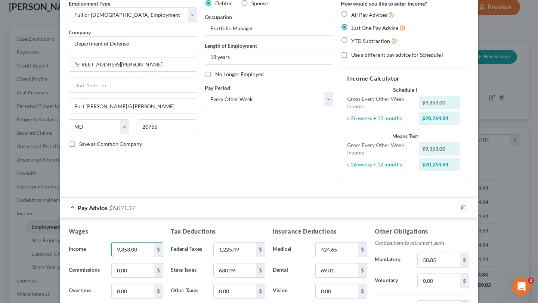
scroll to position [32, 0]
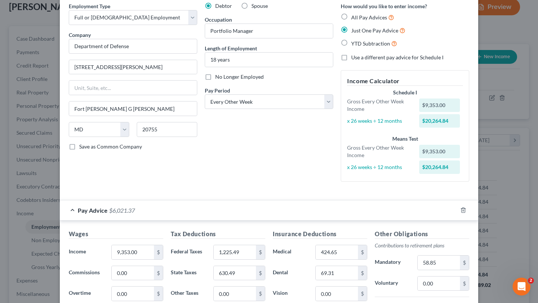
click at [364, 48] on label "YTD Subtraction" at bounding box center [374, 43] width 46 height 9
click at [359, 44] on input "YTD Subtraction" at bounding box center [356, 41] width 5 height 5
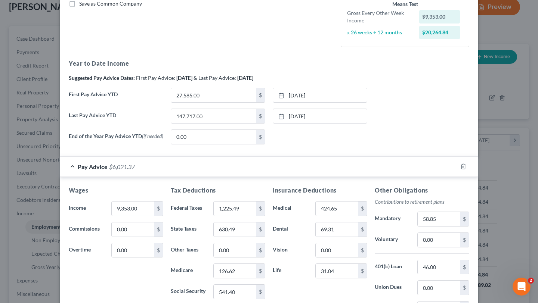
scroll to position [144, 0]
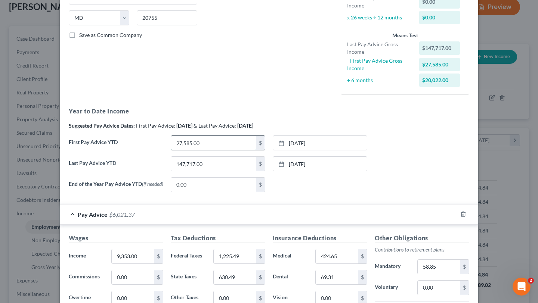
click at [219, 150] on input "27,585.00" at bounding box center [213, 143] width 85 height 14
paste input "38804.48"
click at [303, 150] on link "1/31/2025" at bounding box center [320, 143] width 94 height 14
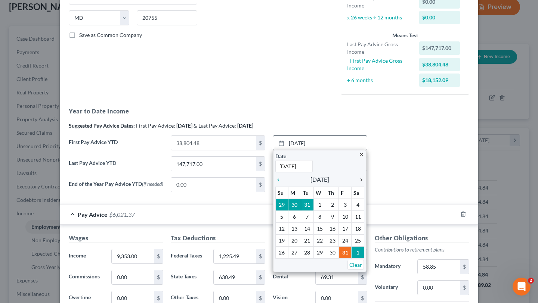
click at [360, 183] on icon "chevron_right" at bounding box center [360, 180] width 10 height 6
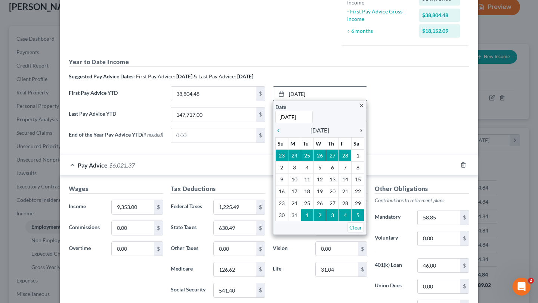
scroll to position [204, 0]
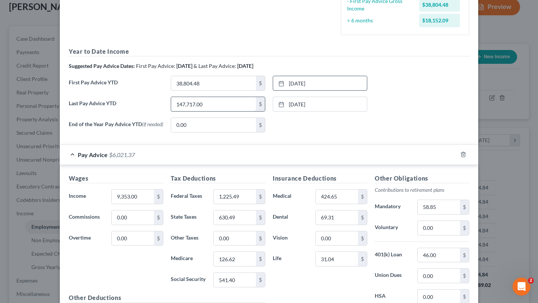
click at [219, 111] on input "147,717.00" at bounding box center [213, 104] width 85 height 14
paste input "98878.17"
click at [312, 111] on link "7/18/2025" at bounding box center [320, 104] width 94 height 14
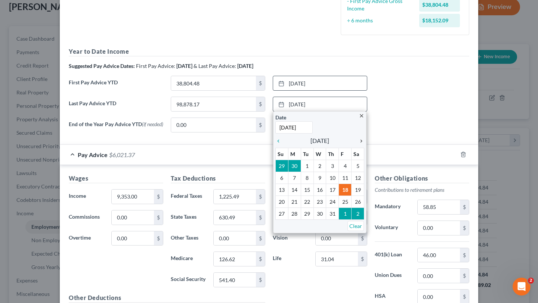
click at [363, 144] on icon "chevron_right" at bounding box center [360, 141] width 10 height 6
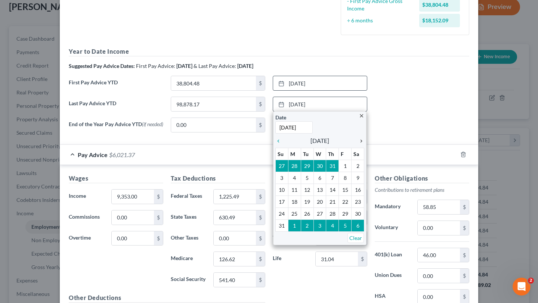
click at [363, 144] on icon "chevron_right" at bounding box center [360, 141] width 10 height 6
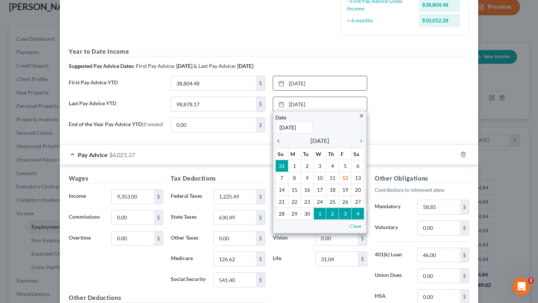
click at [280, 144] on icon "chevron_left" at bounding box center [280, 141] width 10 height 6
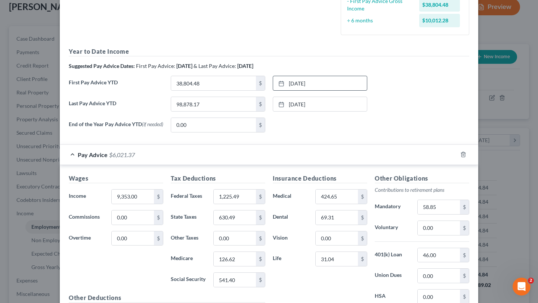
click at [362, 133] on div "None close Date Time chevron_left September 2025 chevron_right Su M Tu W Th F S…" at bounding box center [320, 125] width 102 height 15
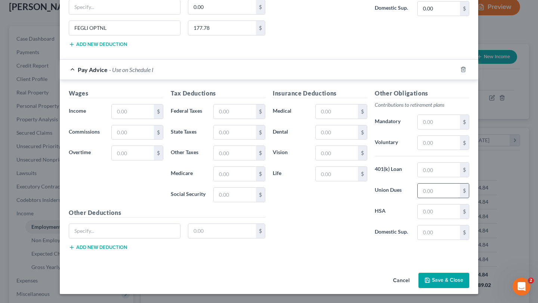
scroll to position [712, 0]
click at [469, 273] on button "Save & Close" at bounding box center [444, 281] width 51 height 16
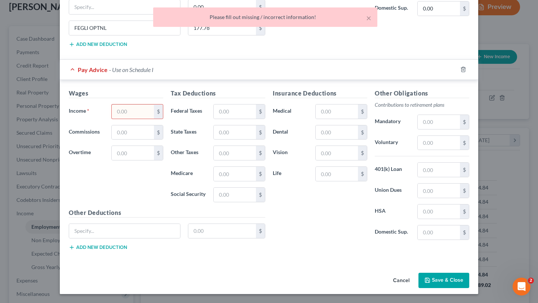
scroll to position [519, 0]
click at [466, 73] on icon "button" at bounding box center [463, 70] width 6 height 6
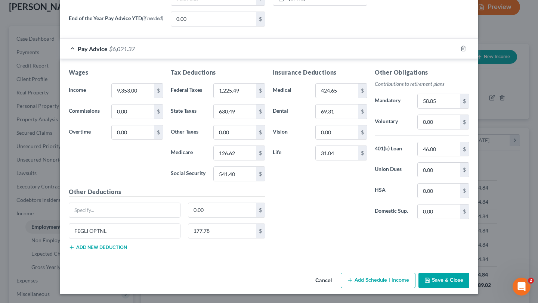
scroll to position [461, 0]
click at [469, 279] on button "Save & Close" at bounding box center [444, 281] width 51 height 16
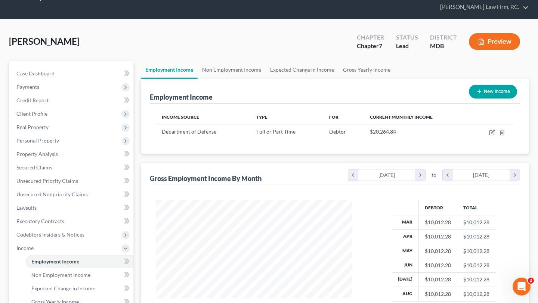
scroll to position [14, 0]
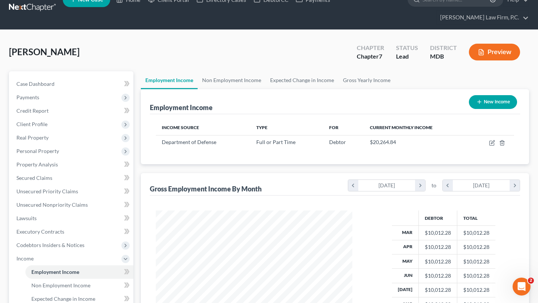
click at [479, 61] on button "Preview" at bounding box center [494, 52] width 51 height 17
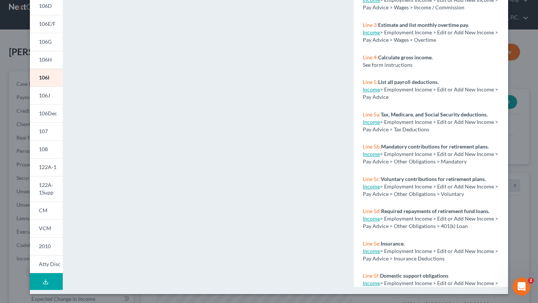
scroll to position [0, 0]
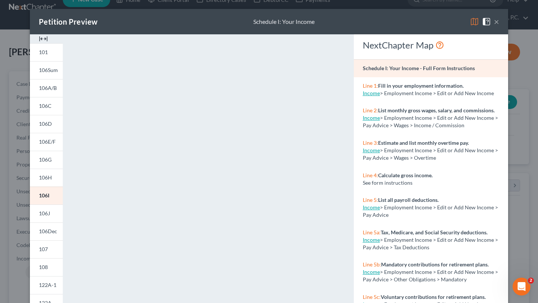
click at [499, 26] on button "×" at bounding box center [496, 21] width 5 height 9
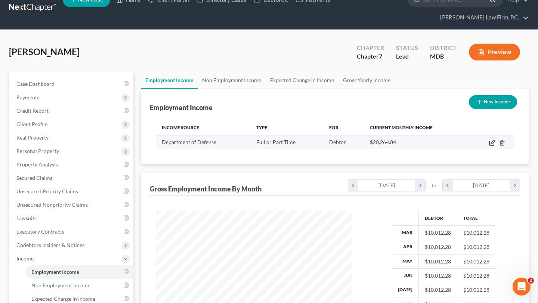
click at [489, 146] on icon "button" at bounding box center [492, 143] width 6 height 6
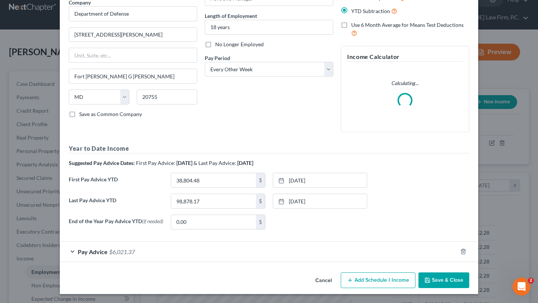
scroll to position [157, 0]
click at [231, 243] on div "Pay Advice $6,021.37" at bounding box center [259, 252] width 398 height 20
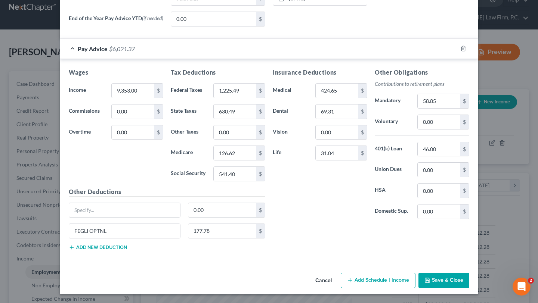
scroll to position [414, 0]
click at [460, 107] on input "58.85" at bounding box center [439, 101] width 42 height 14
click at [473, 170] on div "Other Obligations Contributions to retirement plans Mandatory 58.85 $ Voluntary…" at bounding box center [422, 146] width 102 height 157
click at [460, 157] on input "46.00" at bounding box center [439, 149] width 42 height 14
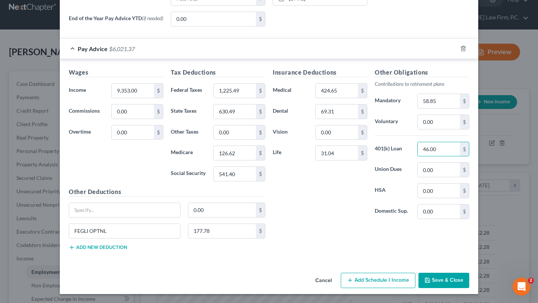
click at [338, 275] on button "Cancel" at bounding box center [323, 281] width 28 height 15
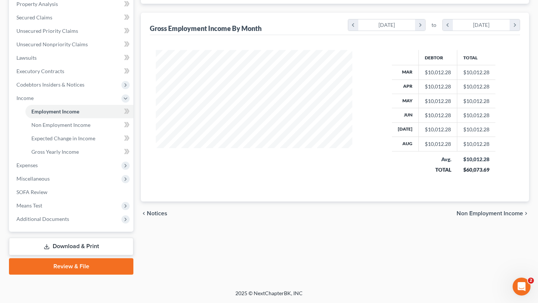
scroll to position [205, 0]
click at [79, 155] on span "Gross Yearly Income" at bounding box center [54, 152] width 47 height 6
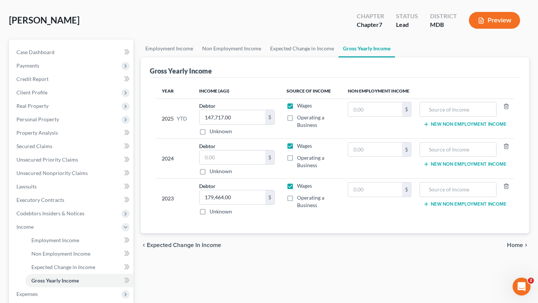
scroll to position [47, 0]
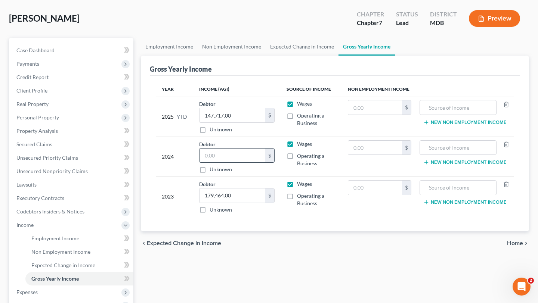
click at [234, 163] on input "text" at bounding box center [233, 156] width 66 height 14
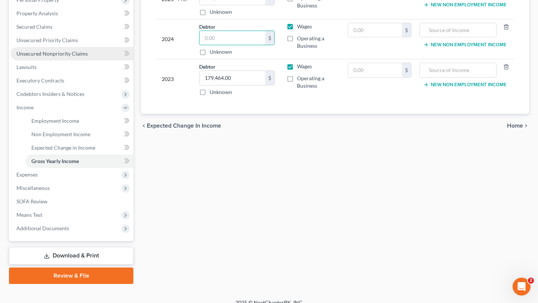
scroll to position [178, 0]
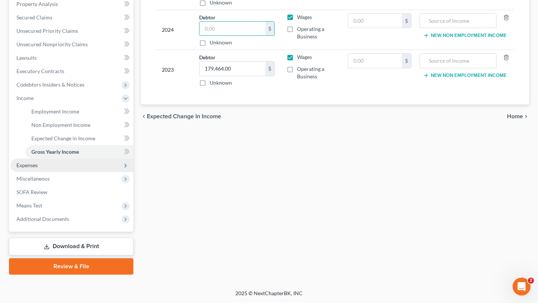
click at [61, 172] on span "Expenses" at bounding box center [71, 165] width 123 height 13
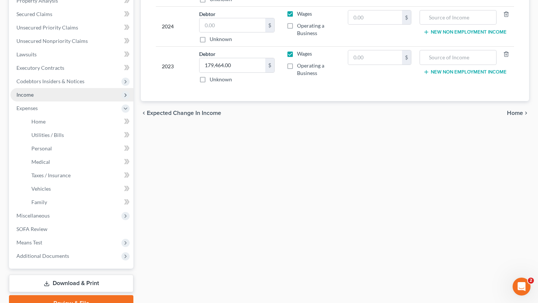
click at [64, 102] on span "Income" at bounding box center [71, 94] width 123 height 13
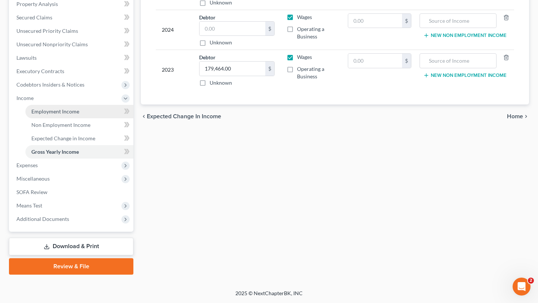
click at [67, 115] on span "Employment Income" at bounding box center [55, 111] width 48 height 6
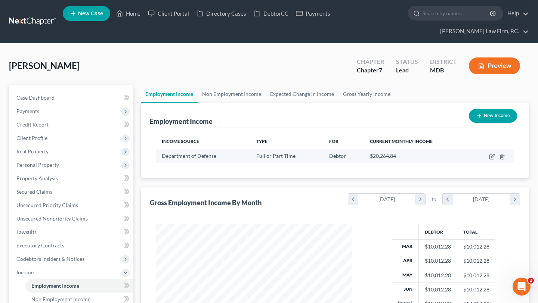
scroll to position [167, 211]
click at [489, 160] on icon "button" at bounding box center [492, 157] width 6 height 6
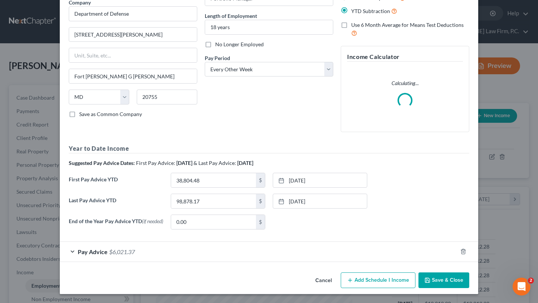
scroll to position [157, 0]
drag, startPoint x: 186, startPoint y: 238, endPoint x: 204, endPoint y: 235, distance: 18.3
click at [186, 242] on div "Pay Advice $6,021.37" at bounding box center [259, 252] width 398 height 20
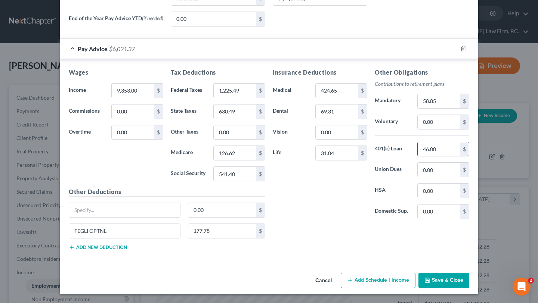
scroll to position [381, 0]
click at [460, 157] on input "46.00" at bounding box center [439, 149] width 42 height 14
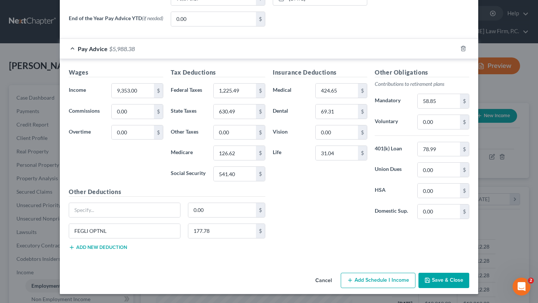
click at [352, 225] on div "Insurance Deductions Medical 424.65 $ Dental 69.31 $ Vision 0.00 $ Life 31.04 $" at bounding box center [320, 146] width 102 height 157
click at [236, 119] on input "630.49" at bounding box center [235, 112] width 42 height 14
click at [308, 219] on div "Insurance Deductions Medical 424.65 $ Dental 69.31 $ Vision 0.00 $ Life 31.04 $" at bounding box center [320, 146] width 102 height 157
click at [232, 98] on input "1,225.49" at bounding box center [235, 91] width 42 height 14
click at [327, 213] on div "Insurance Deductions Medical 424.65 $ Dental 69.31 $ Vision 0.00 $ Life 31.04 $" at bounding box center [320, 146] width 102 height 157
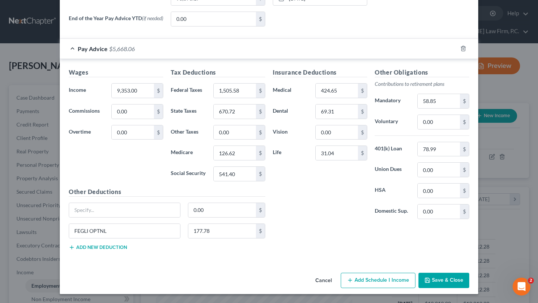
scroll to position [461, 0]
click at [469, 278] on button "Save & Close" at bounding box center [444, 281] width 51 height 16
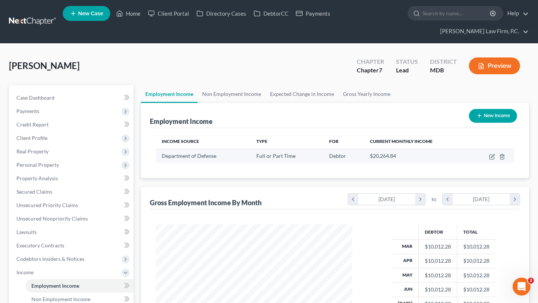
click at [484, 163] on td at bounding box center [492, 156] width 44 height 14
click at [489, 160] on icon "button" at bounding box center [492, 157] width 6 height 6
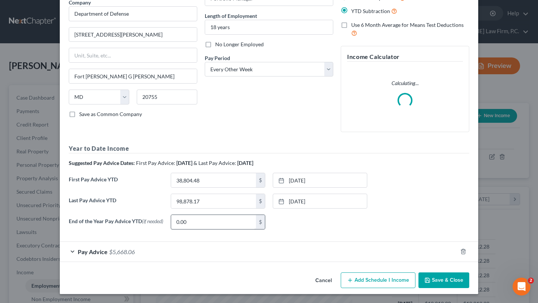
scroll to position [157, 0]
click at [151, 242] on div "Pay Advice $5,668.06" at bounding box center [259, 252] width 398 height 20
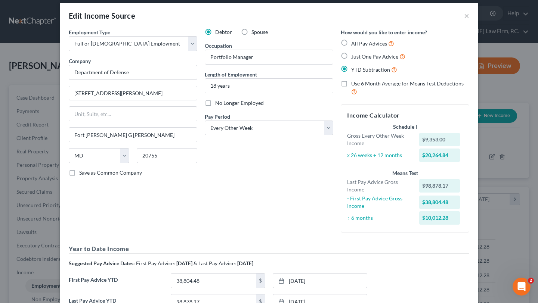
scroll to position [0, 0]
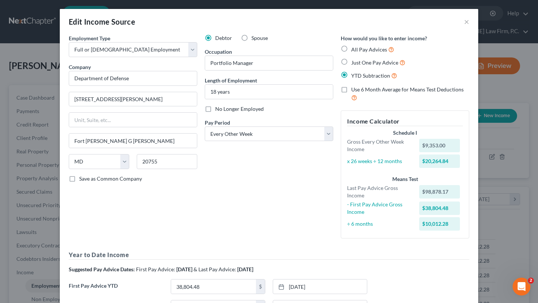
click at [478, 26] on div "Edit Income Source ×" at bounding box center [269, 21] width 419 height 25
click at [469, 26] on button "×" at bounding box center [466, 21] width 5 height 9
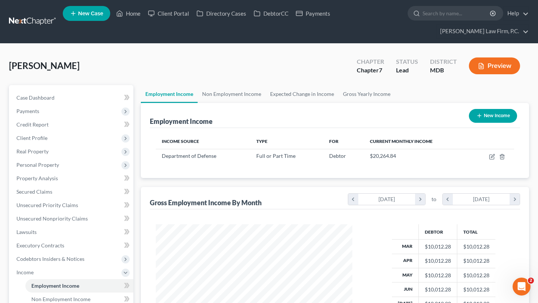
click at [491, 74] on button "Preview" at bounding box center [494, 66] width 51 height 17
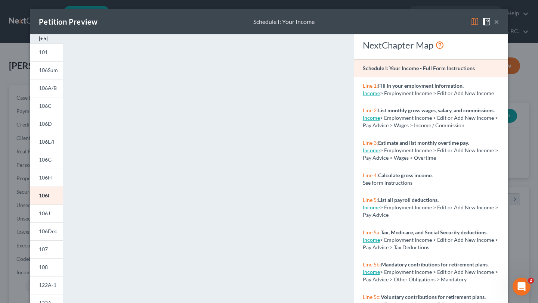
click at [499, 26] on button "×" at bounding box center [496, 21] width 5 height 9
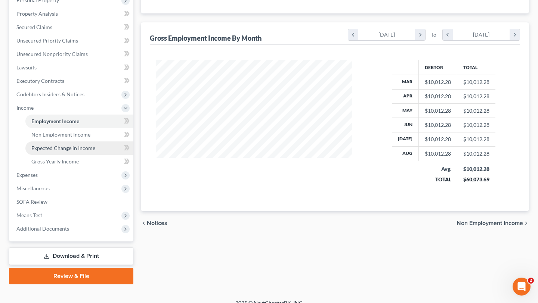
scroll to position [199, 0]
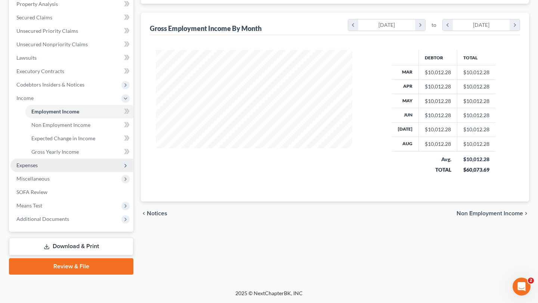
click at [57, 172] on span "Expenses" at bounding box center [71, 165] width 123 height 13
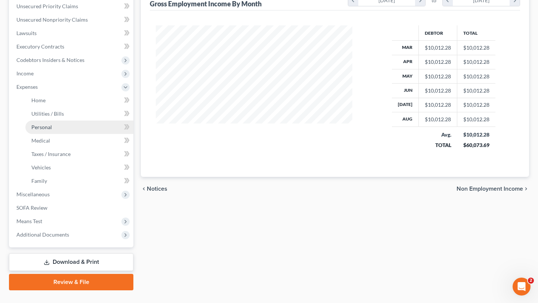
click at [68, 134] on link "Personal" at bounding box center [79, 127] width 108 height 13
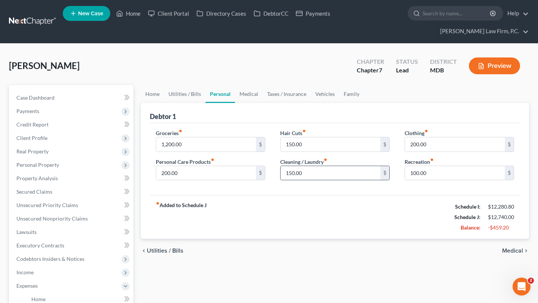
scroll to position [39, 0]
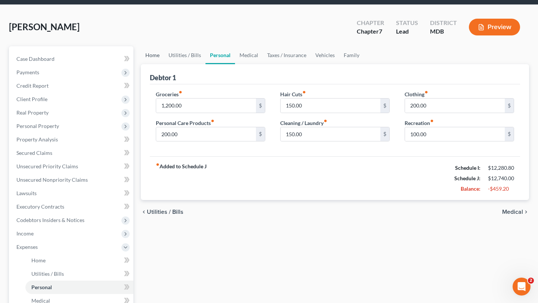
click at [155, 64] on link "Home" at bounding box center [152, 55] width 23 height 18
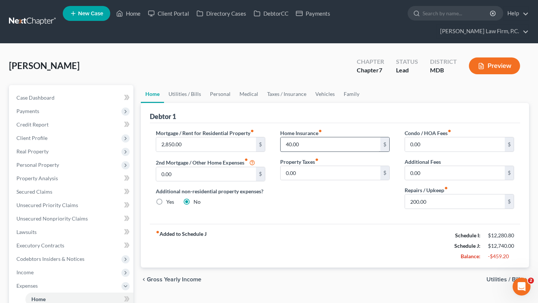
scroll to position [20, 0]
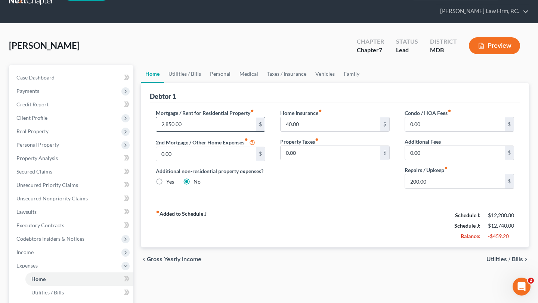
click at [221, 132] on input "2,850.00" at bounding box center [206, 124] width 100 height 14
click at [449, 189] on input "200.00" at bounding box center [455, 182] width 100 height 14
click at [359, 195] on div "Home Insurance fiber_manual_record 40.00 $ Property Taxes fiber_manual_record 0…" at bounding box center [335, 152] width 124 height 86
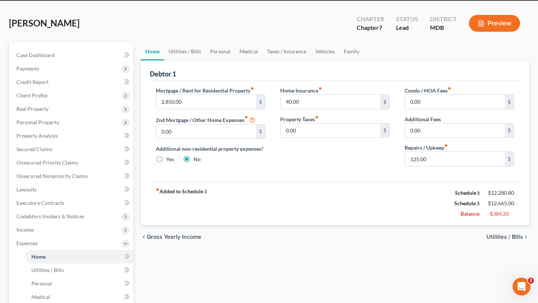
scroll to position [43, 0]
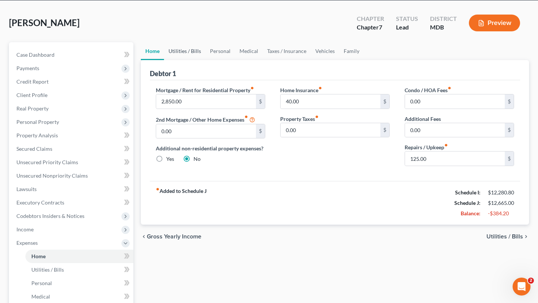
click at [203, 60] on link "Utilities / Bills" at bounding box center [184, 51] width 41 height 18
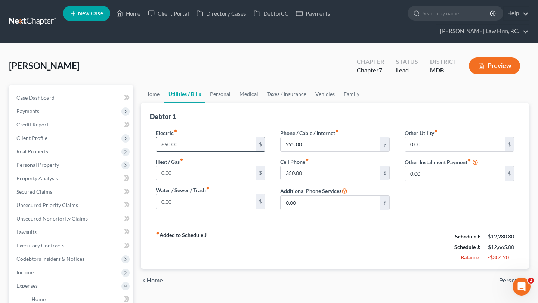
click at [226, 152] on input "690.00" at bounding box center [206, 145] width 100 height 14
click at [218, 152] on input "690.00" at bounding box center [206, 145] width 100 height 14
drag, startPoint x: 218, startPoint y: 176, endPoint x: 199, endPoint y: 174, distance: 18.8
click at [199, 152] on input "690.00" at bounding box center [206, 145] width 100 height 14
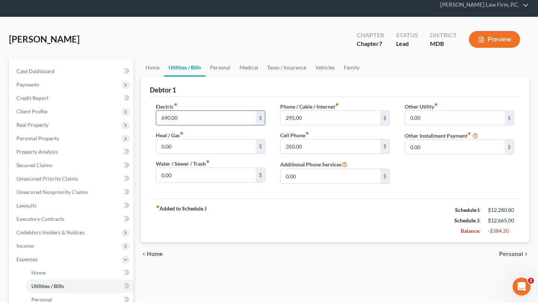
scroll to position [35, 0]
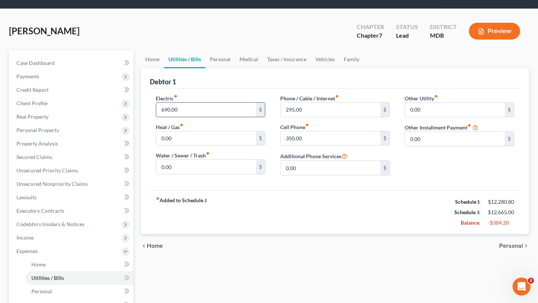
click at [198, 117] on input "690.00" at bounding box center [206, 110] width 100 height 14
click at [200, 117] on input "690.00" at bounding box center [206, 110] width 100 height 14
click at [272, 234] on div "fiber_manual_record Added to Schedule J Schedule I: $12,280.80 Schedule J: $12,…" at bounding box center [335, 213] width 370 height 44
click at [235, 68] on link "Personal" at bounding box center [221, 59] width 30 height 18
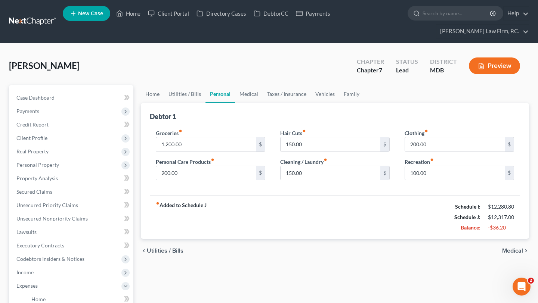
scroll to position [19, 0]
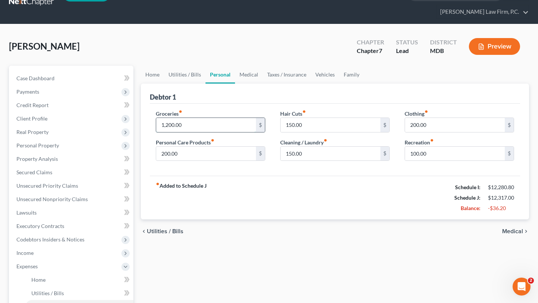
click at [236, 132] on input "1,200.00" at bounding box center [206, 125] width 100 height 14
click at [220, 132] on input "1,200.00" at bounding box center [206, 125] width 100 height 14
click at [196, 161] on input "200.00" at bounding box center [206, 154] width 100 height 14
click at [198, 132] on input "1,200.00" at bounding box center [206, 125] width 100 height 14
click at [323, 161] on input "150.00" at bounding box center [331, 154] width 100 height 14
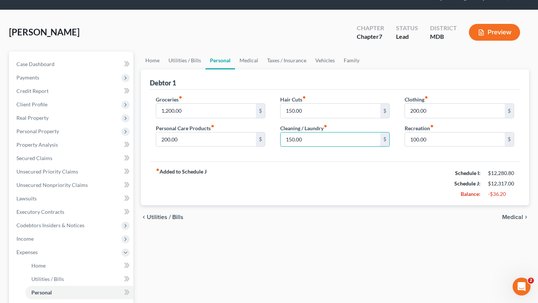
scroll to position [37, 0]
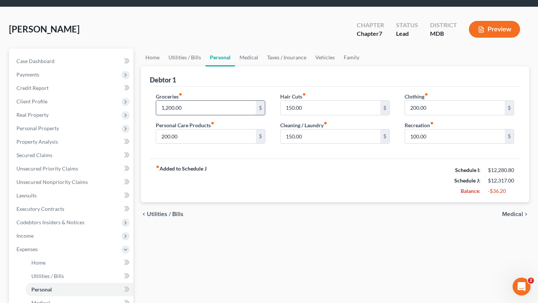
click at [225, 115] on input "1,200.00" at bounding box center [206, 108] width 100 height 14
click at [218, 144] on input "200.00" at bounding box center [206, 137] width 100 height 14
click at [321, 115] on input "150.00" at bounding box center [331, 108] width 100 height 14
click at [327, 144] on input "150.00" at bounding box center [331, 137] width 100 height 14
click at [442, 115] on input "200.00" at bounding box center [455, 108] width 100 height 14
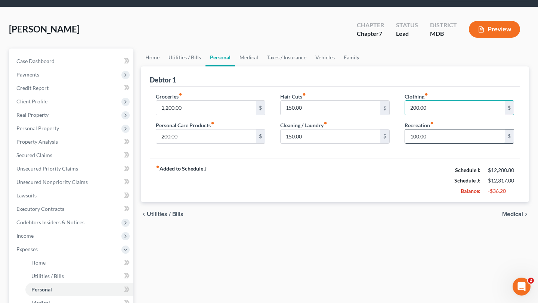
click at [442, 144] on input "100.00" at bounding box center [455, 137] width 100 height 14
click at [83, 135] on span "Personal Property" at bounding box center [71, 128] width 123 height 13
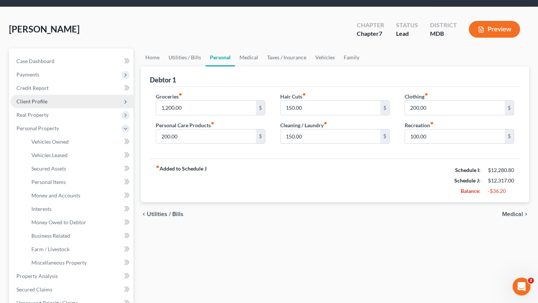
click at [68, 108] on span "Client Profile" at bounding box center [71, 101] width 123 height 13
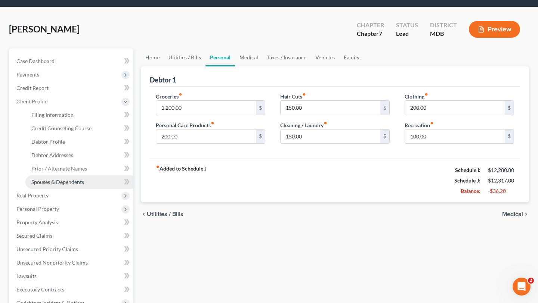
click at [68, 185] on span "Spouses & Dependents" at bounding box center [57, 182] width 53 height 6
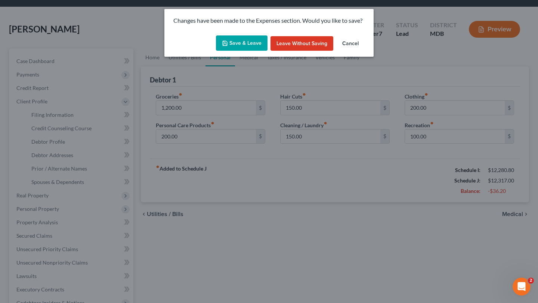
click at [232, 48] on button "Save & Leave" at bounding box center [242, 44] width 52 height 16
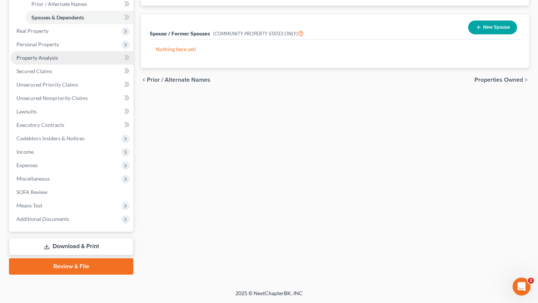
scroll to position [258, 0]
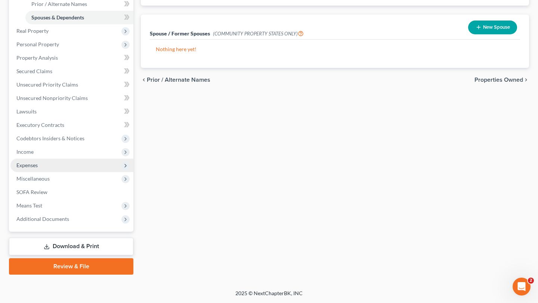
click at [58, 172] on span "Expenses" at bounding box center [71, 165] width 123 height 13
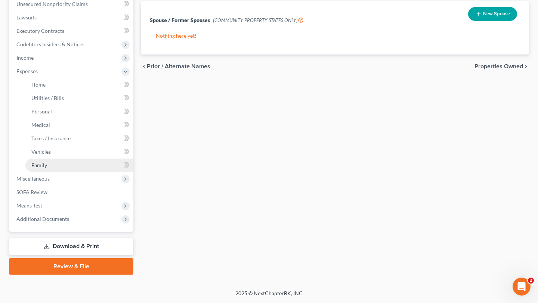
click at [65, 172] on link "Family" at bounding box center [79, 165] width 108 height 13
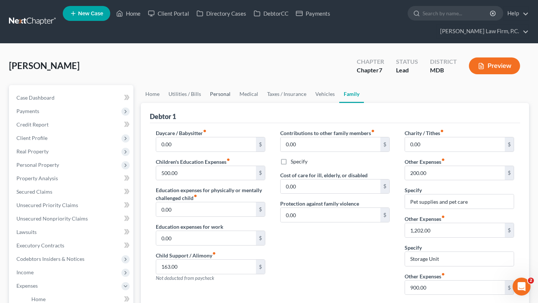
click at [234, 103] on link "Personal" at bounding box center [221, 94] width 30 height 18
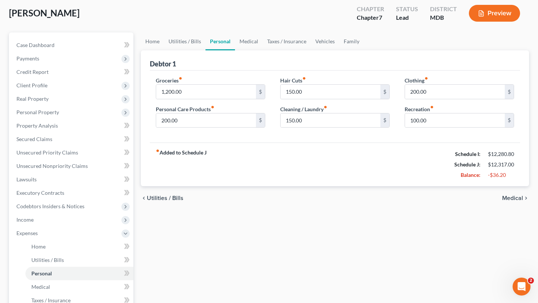
scroll to position [59, 0]
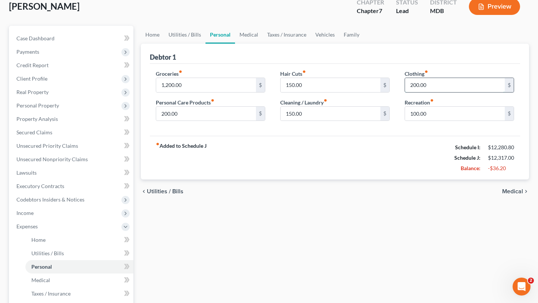
click at [458, 92] on input "200.00" at bounding box center [455, 85] width 100 height 14
click at [400, 180] on div "fiber_manual_record Added to Schedule J Schedule I: $12,280.80 Schedule J: $12,…" at bounding box center [335, 158] width 370 height 44
click at [364, 44] on link "Family" at bounding box center [351, 35] width 25 height 18
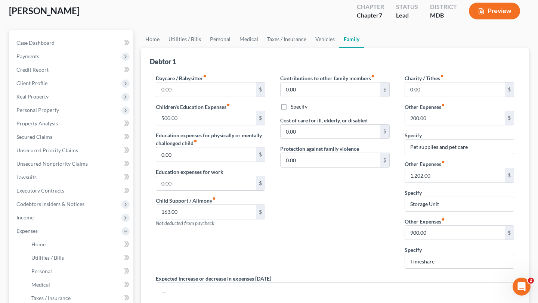
scroll to position [53, 0]
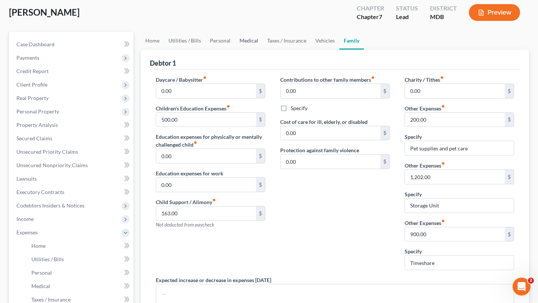
click at [263, 50] on link "Medical" at bounding box center [249, 41] width 28 height 18
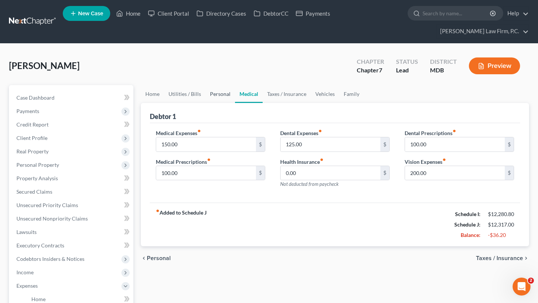
click at [225, 103] on link "Personal" at bounding box center [221, 94] width 30 height 18
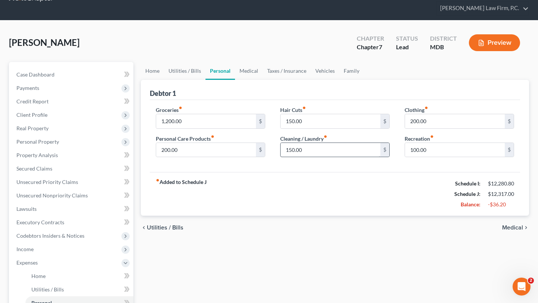
scroll to position [25, 0]
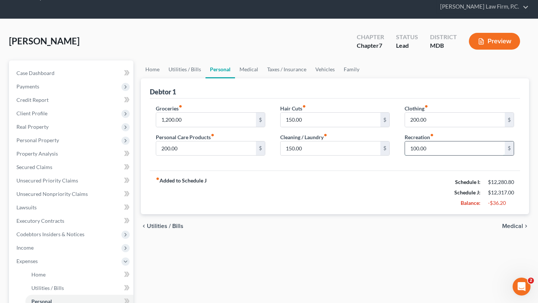
click at [444, 156] on input "100.00" at bounding box center [455, 149] width 100 height 14
click at [451, 156] on input "100.00" at bounding box center [455, 149] width 100 height 14
click at [263, 78] on link "Medical" at bounding box center [249, 70] width 28 height 18
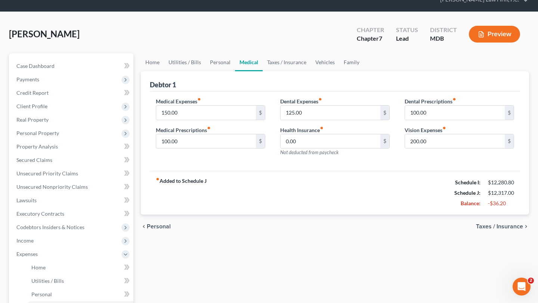
scroll to position [41, 0]
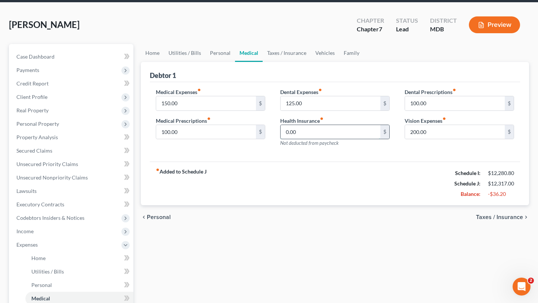
click at [320, 139] on input "0.00" at bounding box center [331, 132] width 100 height 14
click at [311, 62] on link "Taxes / Insurance" at bounding box center [287, 53] width 48 height 18
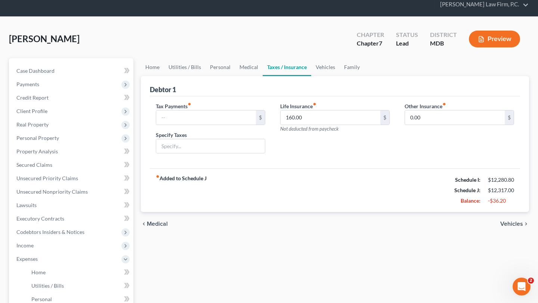
scroll to position [27, 0]
click at [322, 124] on input "160.00" at bounding box center [331, 117] width 100 height 14
click at [210, 124] on input "text" at bounding box center [206, 117] width 100 height 14
click at [376, 169] on div "Tax Payments fiber_manual_record $ Specify Taxes Life Insurance fiber_manual_re…" at bounding box center [335, 132] width 370 height 73
click at [197, 124] on input "text" at bounding box center [206, 117] width 100 height 14
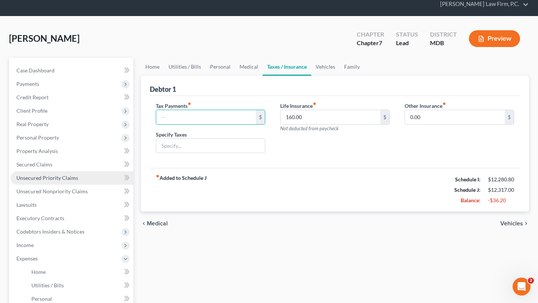
click at [78, 181] on span "Unsecured Priority Claims" at bounding box center [47, 178] width 62 height 6
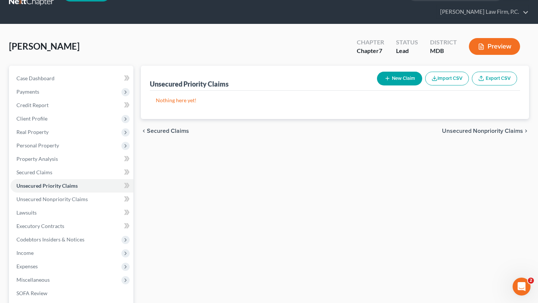
scroll to position [38, 0]
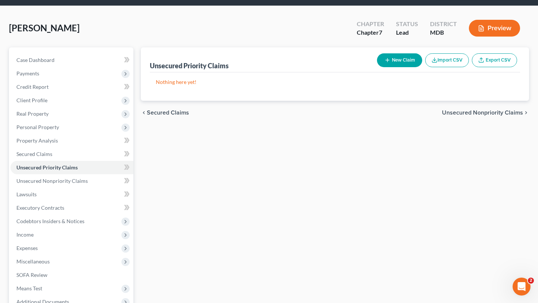
click at [377, 67] on button "New Claim" at bounding box center [399, 60] width 45 height 14
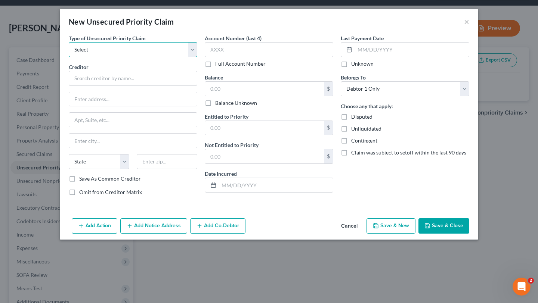
click at [109, 57] on select "Select Taxes & Other Government Units Domestic Support Obligations Extensions o…" at bounding box center [133, 49] width 129 height 15
click at [69, 53] on select "Select Taxes & Other Government Units Domestic Support Obligations Extensions o…" at bounding box center [133, 49] width 129 height 15
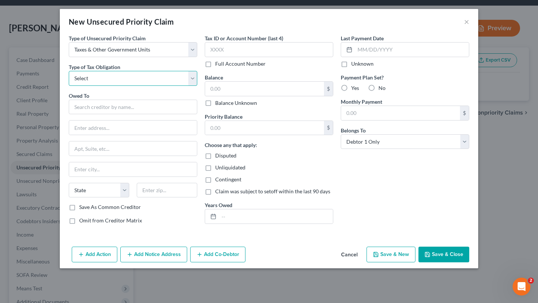
click at [90, 86] on select "Select Federal City State Franchise Tax Board Other" at bounding box center [133, 78] width 129 height 15
click at [69, 86] on select "Select Federal City State Franchise Tax Board Other" at bounding box center [133, 78] width 129 height 15
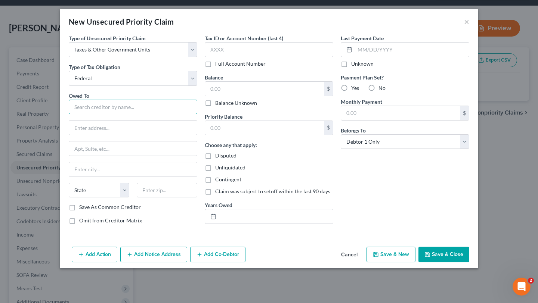
click at [77, 115] on input "text" at bounding box center [133, 107] width 129 height 15
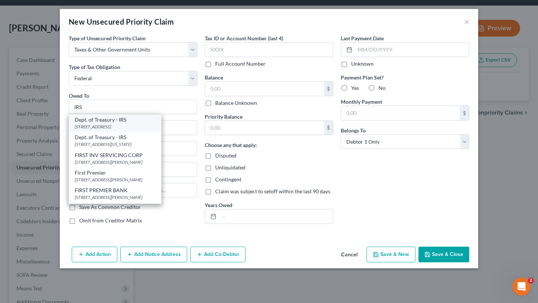
click at [75, 124] on div "Dept. of Treasury - IRS" at bounding box center [115, 119] width 81 height 7
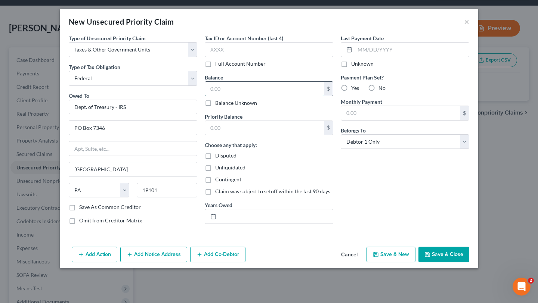
click at [229, 96] on input "text" at bounding box center [264, 89] width 119 height 14
click at [237, 224] on input "text" at bounding box center [276, 217] width 114 height 14
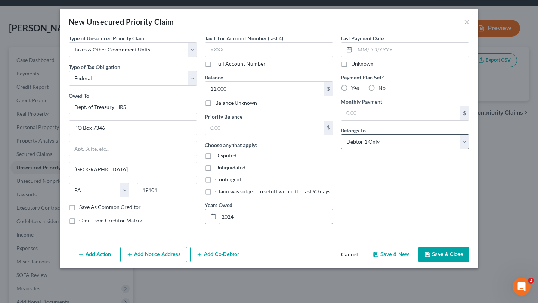
scroll to position [19, 0]
click at [359, 91] on label "Yes" at bounding box center [355, 87] width 8 height 7
click at [359, 89] on input "Yes" at bounding box center [356, 86] width 5 height 5
click at [384, 120] on input "text" at bounding box center [400, 113] width 119 height 14
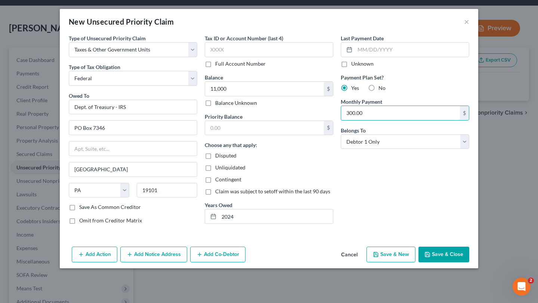
scroll to position [34, 0]
click at [469, 263] on button "Save & Close" at bounding box center [444, 255] width 51 height 16
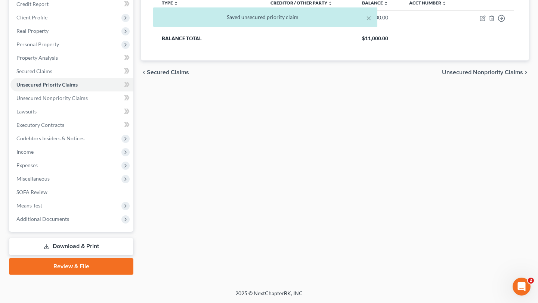
scroll to position [178, 0]
click at [58, 171] on span "Expenses" at bounding box center [71, 165] width 123 height 13
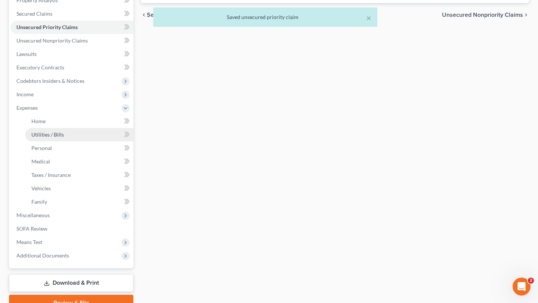
click at [61, 142] on link "Utilities / Bills" at bounding box center [79, 134] width 108 height 13
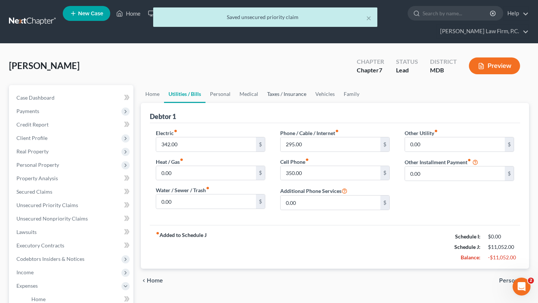
click at [311, 103] on link "Taxes / Insurance" at bounding box center [287, 94] width 48 height 18
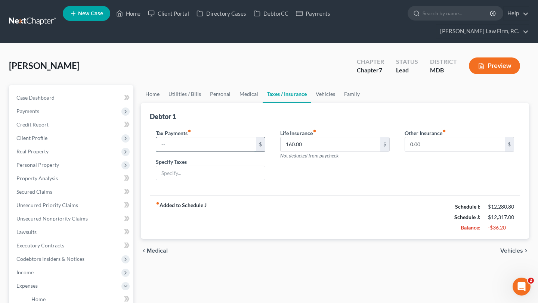
click at [232, 152] on input "text" at bounding box center [206, 145] width 100 height 14
click at [325, 239] on div "fiber_manual_record Added to Schedule J Schedule I: $12,280.80 Schedule J: $12,…" at bounding box center [335, 217] width 370 height 44
click at [340, 103] on link "Vehicles" at bounding box center [325, 94] width 28 height 18
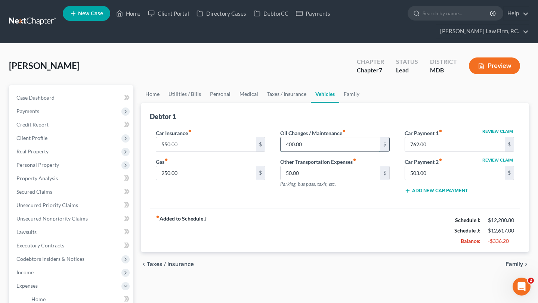
click at [320, 152] on input "400.00" at bounding box center [331, 145] width 100 height 14
click at [315, 181] on input "50.00" at bounding box center [331, 173] width 100 height 14
click at [295, 200] on div "Oil Changes / Maintenance fiber_manual_record 400.00 $ Other Transportation Exp…" at bounding box center [335, 164] width 124 height 71
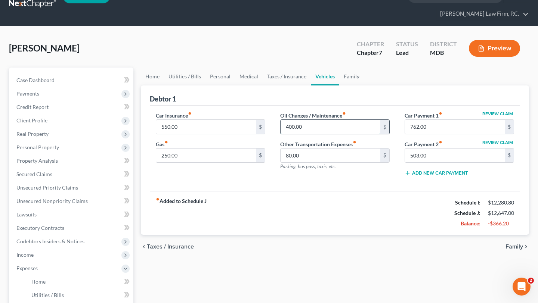
click at [325, 134] on input "400.00" at bounding box center [331, 127] width 100 height 14
click at [260, 192] on div "Car Insurance fiber_manual_record 550.00 $ Gas fiber_manual_record 250.00 $ Oil…" at bounding box center [335, 149] width 370 height 86
click at [224, 163] on input "250.00" at bounding box center [206, 156] width 100 height 14
click at [442, 134] on input "762.00" at bounding box center [455, 127] width 100 height 14
click at [439, 163] on input "503.00" at bounding box center [455, 156] width 100 height 14
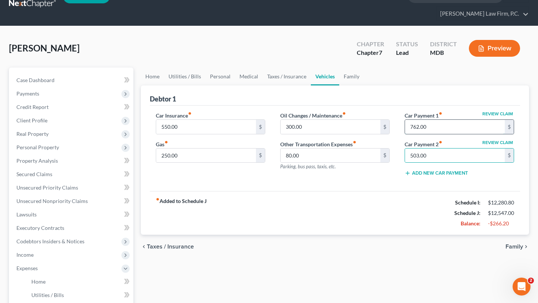
click at [444, 134] on input "762.00" at bounding box center [455, 127] width 100 height 14
click at [364, 86] on link "Family" at bounding box center [351, 77] width 25 height 18
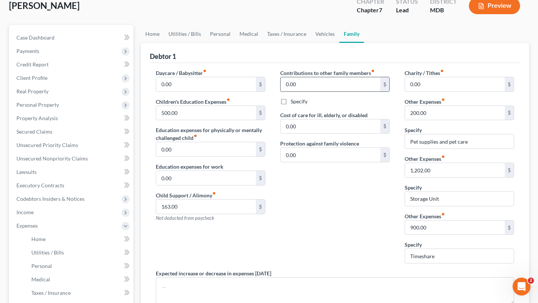
scroll to position [64, 0]
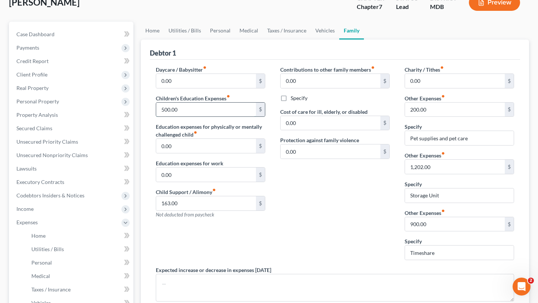
click at [224, 117] on input "500.00" at bounding box center [206, 110] width 100 height 14
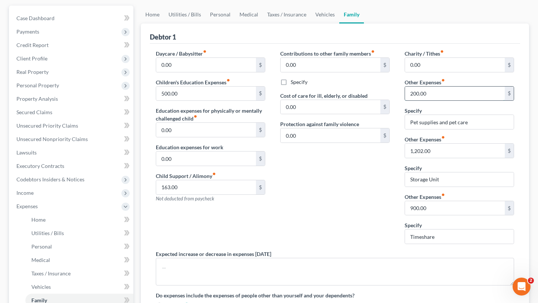
click at [451, 101] on input "200.00" at bounding box center [455, 94] width 100 height 14
click at [447, 129] on input "Pet supplies and pet care" at bounding box center [459, 122] width 109 height 14
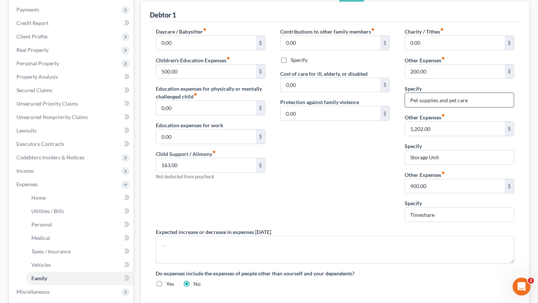
scroll to position [102, 0]
click at [442, 135] on input "1,202.00" at bounding box center [455, 128] width 100 height 14
click at [462, 164] on input "Storage Unit" at bounding box center [459, 157] width 109 height 14
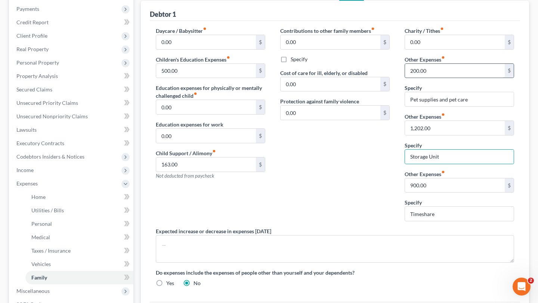
click at [441, 78] on input "200.00" at bounding box center [455, 71] width 100 height 14
click at [454, 107] on input "Pet supplies and pet care" at bounding box center [459, 99] width 109 height 14
click at [472, 107] on input "Pet supplies and pet care" at bounding box center [459, 99] width 109 height 14
click at [471, 107] on input "Pet supplies and pet care" at bounding box center [459, 99] width 109 height 14
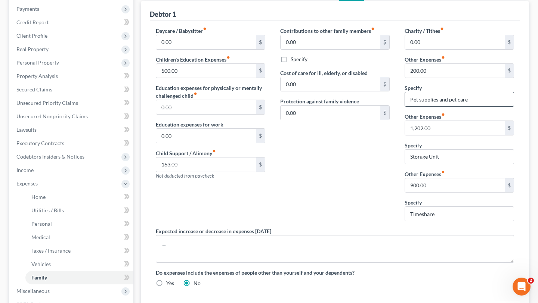
click at [471, 107] on input "Pet supplies and pet care" at bounding box center [459, 99] width 109 height 14
click at [484, 107] on input "Pet supplies and pet care" at bounding box center [459, 99] width 109 height 14
click at [459, 135] on input "1,202.00" at bounding box center [455, 128] width 100 height 14
click at [460, 164] on input "Storage Unit" at bounding box center [459, 157] width 109 height 14
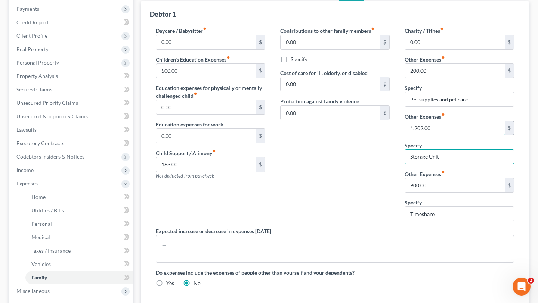
click at [447, 135] on input "1,202.00" at bounding box center [455, 128] width 100 height 14
click at [453, 164] on input "Storage Unit" at bounding box center [459, 157] width 109 height 14
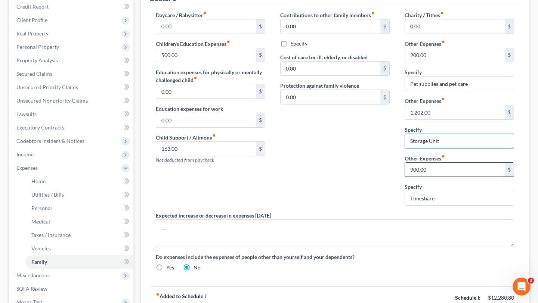
scroll to position [126, 0]
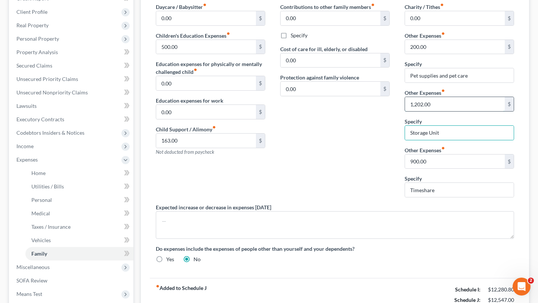
click at [450, 111] on input "1,202.00" at bounding box center [455, 104] width 100 height 14
click at [353, 204] on div "Contributions to other family members fiber_manual_record 0.00 $ Specify Cost o…" at bounding box center [335, 103] width 124 height 201
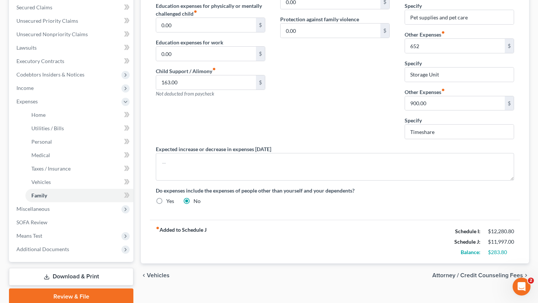
scroll to position [158, 0]
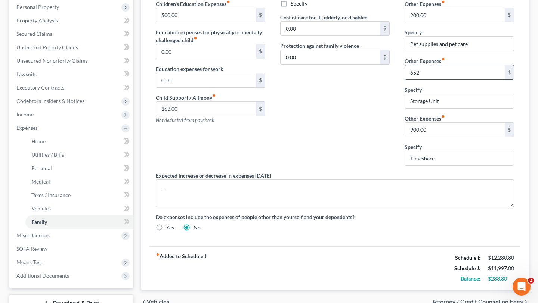
click at [428, 80] on input "652" at bounding box center [455, 72] width 100 height 14
click at [373, 161] on div "Contributions to other family members fiber_manual_record 0.00 $ Specify Cost o…" at bounding box center [335, 71] width 124 height 201
drag, startPoint x: 438, startPoint y: 121, endPoint x: 411, endPoint y: 121, distance: 26.9
click at [411, 80] on input "652.00" at bounding box center [455, 72] width 100 height 14
click at [435, 80] on input "652.00" at bounding box center [455, 72] width 100 height 14
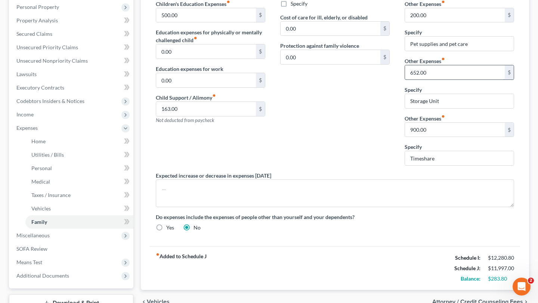
click at [435, 80] on input "652.00" at bounding box center [455, 72] width 100 height 14
click at [441, 108] on input "Storage Unit" at bounding box center [459, 101] width 109 height 14
drag, startPoint x: 450, startPoint y: 159, endPoint x: 435, endPoint y: 159, distance: 15.7
click at [435, 108] on input "Storage Unit" at bounding box center [459, 101] width 109 height 14
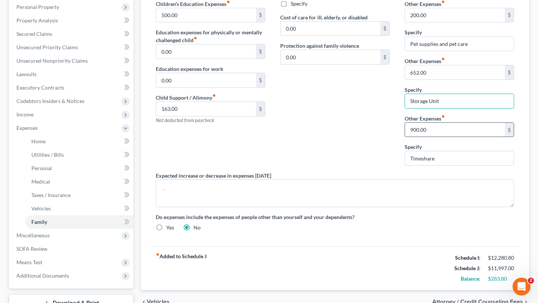
click at [443, 137] on input "900.00" at bounding box center [455, 130] width 100 height 14
click at [447, 166] on input "Timeshare" at bounding box center [459, 158] width 109 height 14
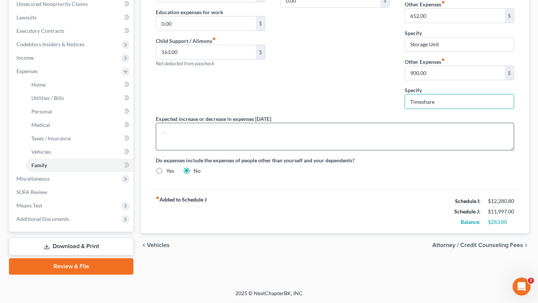
scroll to position [282, 0]
drag, startPoint x: 508, startPoint y: 233, endPoint x: 476, endPoint y: 230, distance: 32.2
click at [488, 205] on div "$12,280.80" at bounding box center [501, 201] width 26 height 7
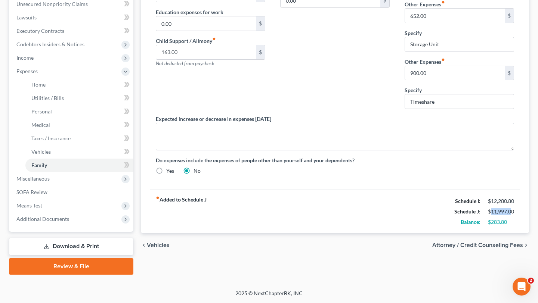
drag, startPoint x: 506, startPoint y: 243, endPoint x: 481, endPoint y: 245, distance: 25.5
click at [488, 216] on div "$11,997.00" at bounding box center [501, 211] width 26 height 7
click at [460, 215] on strong "Schedule J:" at bounding box center [467, 212] width 26 height 6
drag, startPoint x: 469, startPoint y: 243, endPoint x: 507, endPoint y: 242, distance: 38.5
click at [507, 217] on div "Schedule J: $11,997.00" at bounding box center [484, 212] width 67 height 10
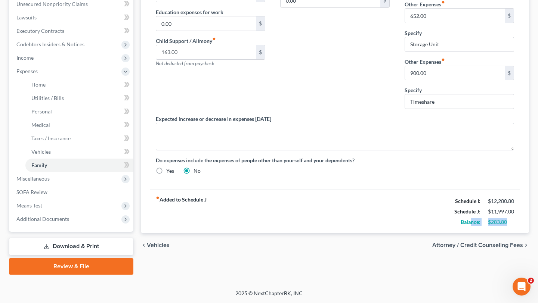
drag, startPoint x: 500, startPoint y: 257, endPoint x: 457, endPoint y: 257, distance: 43.4
click at [457, 228] on div "Balance: $283.80" at bounding box center [484, 222] width 67 height 10
click at [426, 234] on div "fiber_manual_record Added to Schedule J Schedule I: $12,280.80 Schedule J: $11,…" at bounding box center [335, 212] width 370 height 44
drag, startPoint x: 499, startPoint y: 257, endPoint x: 442, endPoint y: 256, distance: 57.2
click at [451, 228] on div "Balance: $283.80" at bounding box center [484, 222] width 67 height 10
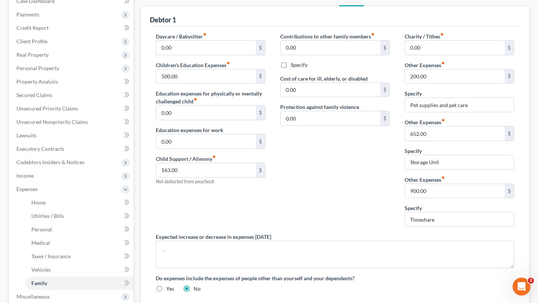
scroll to position [67, 0]
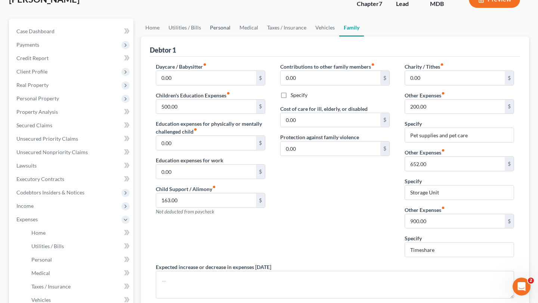
click at [232, 37] on link "Personal" at bounding box center [221, 28] width 30 height 18
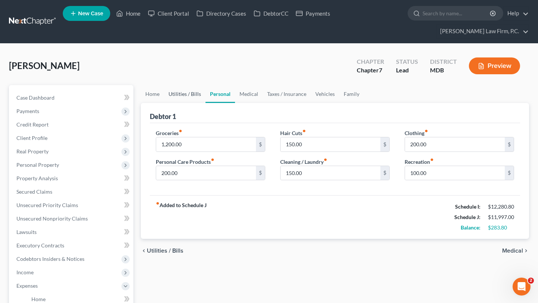
click at [185, 103] on link "Utilities / Bills" at bounding box center [184, 94] width 41 height 18
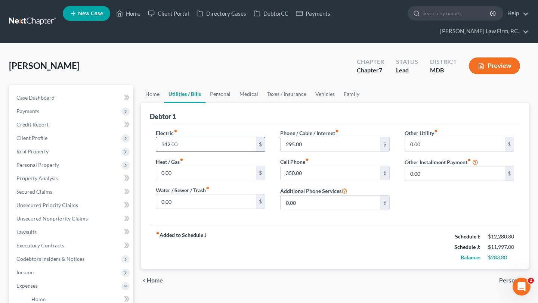
click at [212, 152] on input "342.00" at bounding box center [206, 145] width 100 height 14
click at [206, 209] on input "0.00" at bounding box center [206, 202] width 100 height 14
click at [364, 103] on link "Family" at bounding box center [351, 94] width 25 height 18
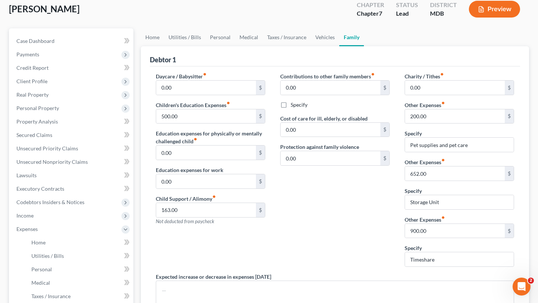
scroll to position [12, 0]
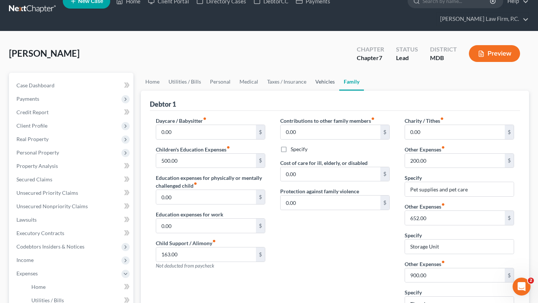
click at [339, 91] on link "Vehicles" at bounding box center [325, 82] width 28 height 18
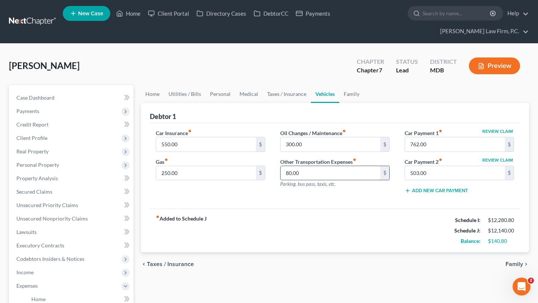
click at [315, 181] on input "80.00" at bounding box center [331, 173] width 100 height 14
click at [311, 103] on link "Taxes / Insurance" at bounding box center [287, 94] width 48 height 18
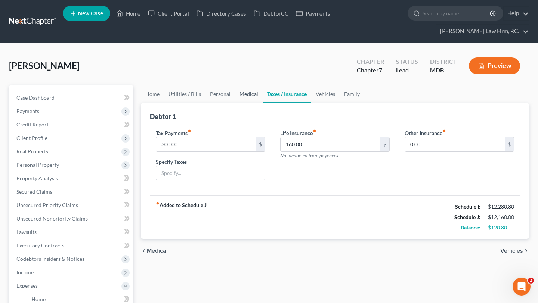
click at [263, 103] on link "Medical" at bounding box center [249, 94] width 28 height 18
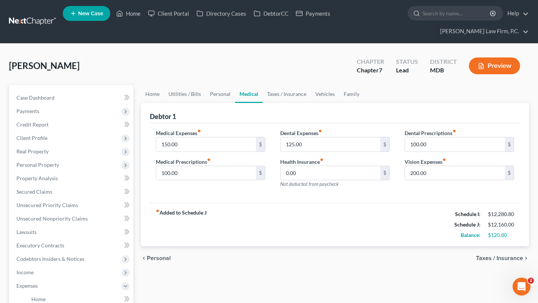
scroll to position [32, 0]
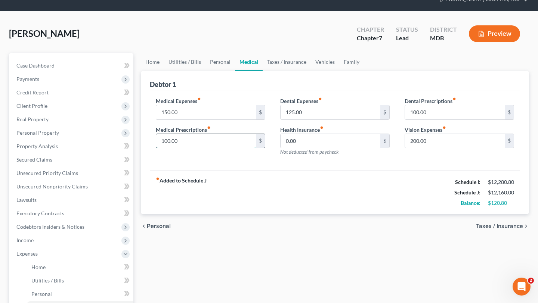
click at [249, 148] on input "100.00" at bounding box center [206, 141] width 100 height 14
click at [429, 120] on input "100.00" at bounding box center [455, 112] width 100 height 14
click at [232, 71] on link "Personal" at bounding box center [221, 62] width 30 height 18
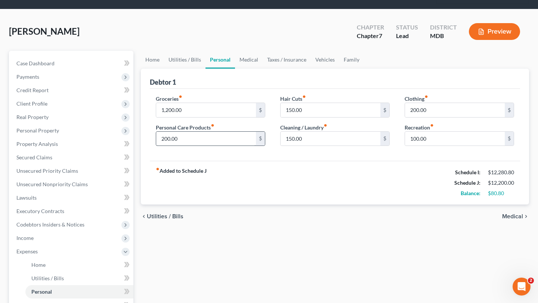
scroll to position [35, 0]
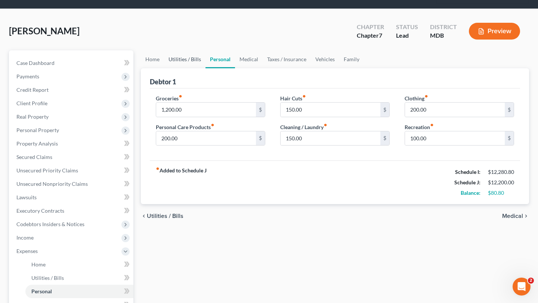
click at [194, 68] on link "Utilities / Bills" at bounding box center [184, 59] width 41 height 18
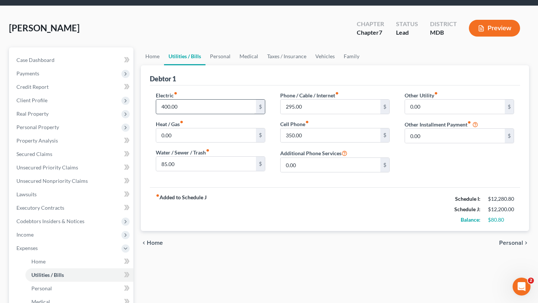
scroll to position [44, 0]
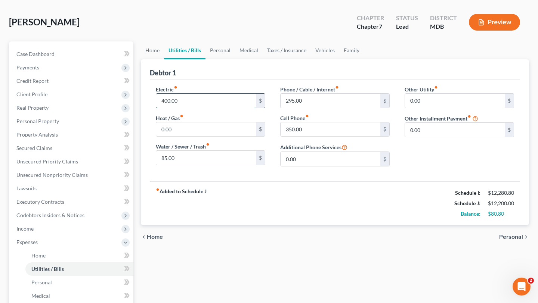
click at [220, 108] on input "400.00" at bounding box center [206, 101] width 100 height 14
click at [213, 108] on input "425.00" at bounding box center [206, 101] width 100 height 14
click at [200, 108] on input "425.00" at bounding box center [206, 101] width 100 height 14
click at [243, 225] on div "fiber_manual_record Added to Schedule J Schedule I: $12,280.80 Schedule J: $12,…" at bounding box center [335, 204] width 370 height 44
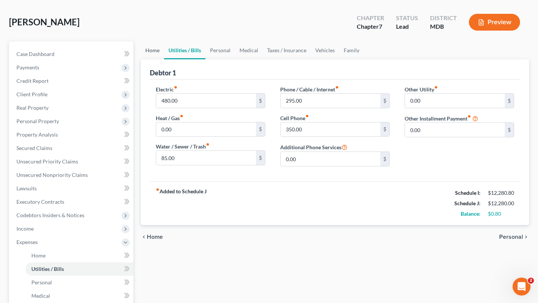
click at [163, 59] on link "Home" at bounding box center [152, 50] width 23 height 18
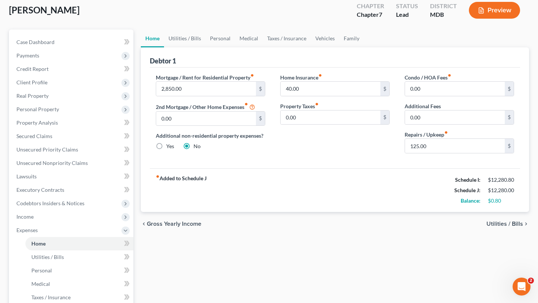
scroll to position [45, 0]
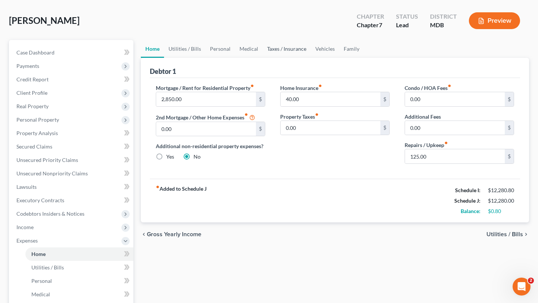
click at [309, 58] on link "Taxes / Insurance" at bounding box center [287, 49] width 48 height 18
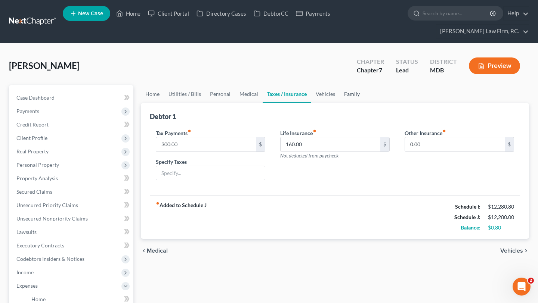
click at [364, 103] on link "Family" at bounding box center [352, 94] width 25 height 18
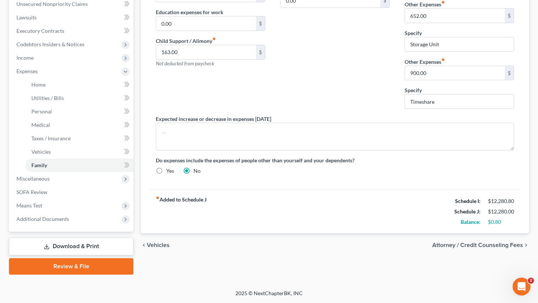
scroll to position [198, 0]
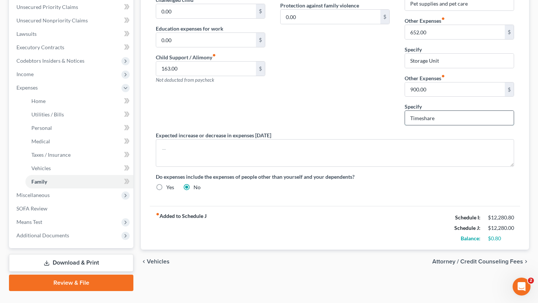
click at [451, 125] on input "Timeshare" at bounding box center [459, 118] width 109 height 14
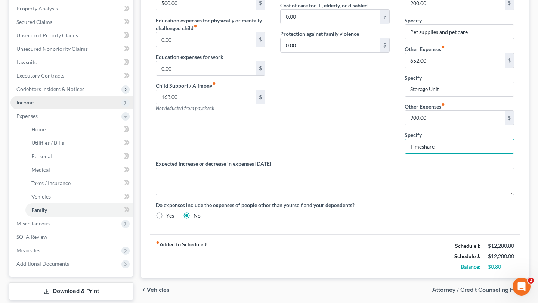
scroll to position [168, 0]
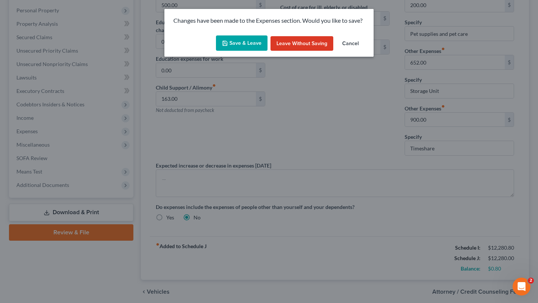
click at [252, 51] on button "Save & Leave" at bounding box center [242, 44] width 52 height 16
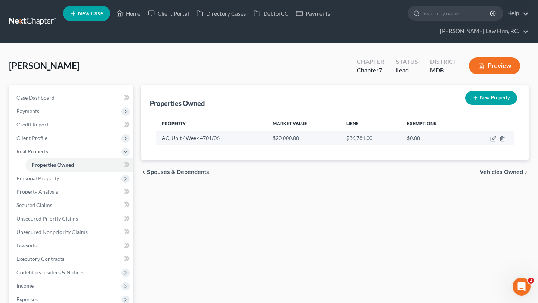
click at [482, 145] on td at bounding box center [490, 138] width 47 height 14
click at [490, 142] on icon "button" at bounding box center [493, 139] width 6 height 6
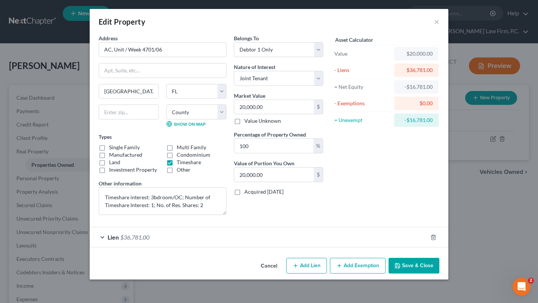
scroll to position [56, 0]
drag, startPoint x: 223, startPoint y: 243, endPoint x: 232, endPoint y: 240, distance: 8.9
click at [223, 243] on div "Lien $36,781.00" at bounding box center [259, 238] width 338 height 20
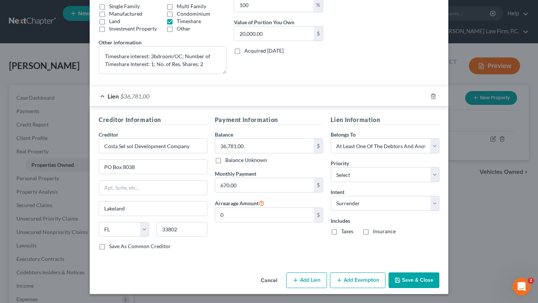
scroll to position [250, 0]
click at [377, 196] on select "Select Surrender Redeem Reaffirm Avoid Other" at bounding box center [385, 203] width 109 height 15
click at [345, 196] on select "Select Surrender Redeem Reaffirm Avoid Other" at bounding box center [385, 203] width 109 height 15
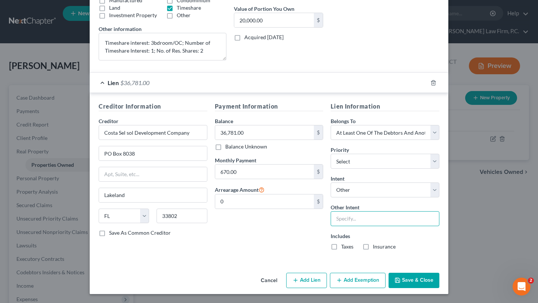
click at [376, 213] on input "text" at bounding box center [385, 219] width 109 height 15
click at [437, 289] on button "Save & Close" at bounding box center [414, 281] width 51 height 16
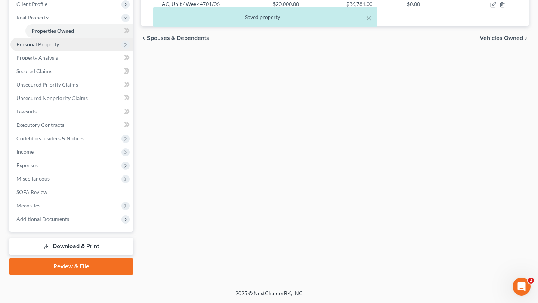
scroll to position [189, 0]
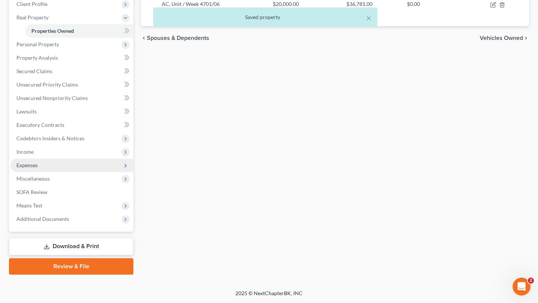
click at [57, 172] on span "Expenses" at bounding box center [71, 165] width 123 height 13
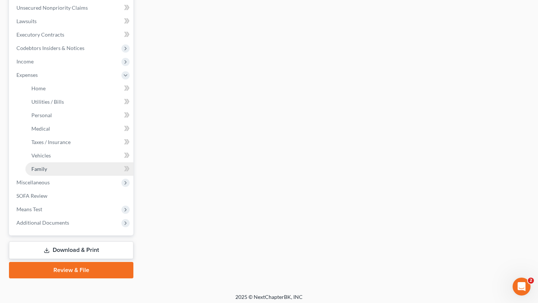
scroll to position [227, 0]
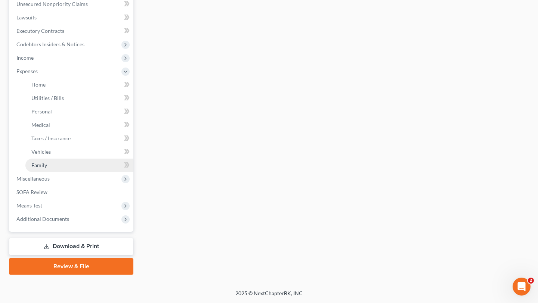
click at [62, 172] on link "Family" at bounding box center [79, 165] width 108 height 13
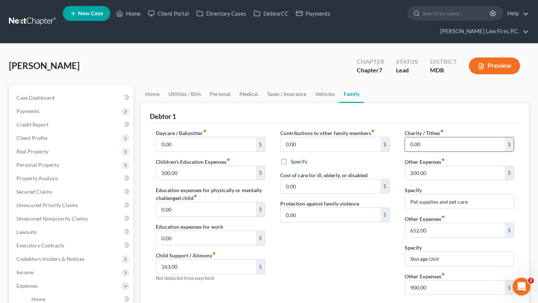
click at [462, 152] on input "0.00" at bounding box center [455, 145] width 100 height 14
click at [378, 148] on div "Daycare / Babysitter fiber_manual_record 0.00 $ Children's Education Expenses f…" at bounding box center [335, 263] width 370 height 281
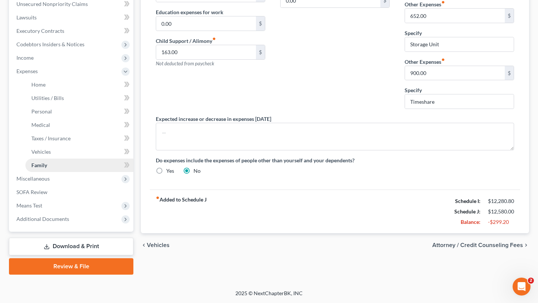
scroll to position [264, 0]
click at [60, 199] on link "SOFA Review" at bounding box center [71, 192] width 123 height 13
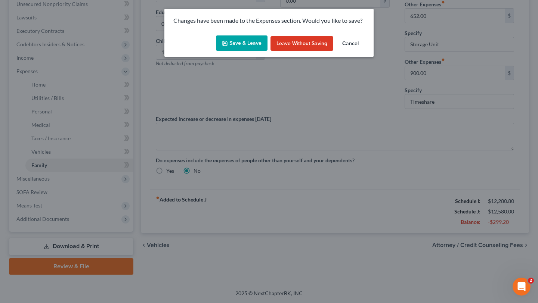
click at [245, 51] on button "Save & Leave" at bounding box center [242, 44] width 52 height 16
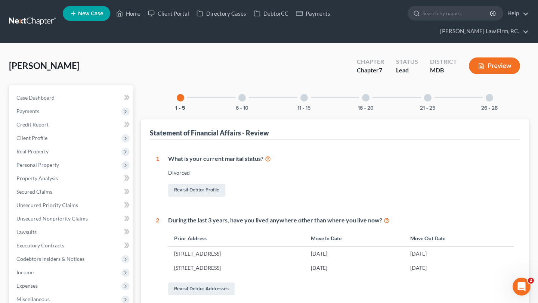
click at [296, 111] on div "11 - 15" at bounding box center [304, 97] width 25 height 25
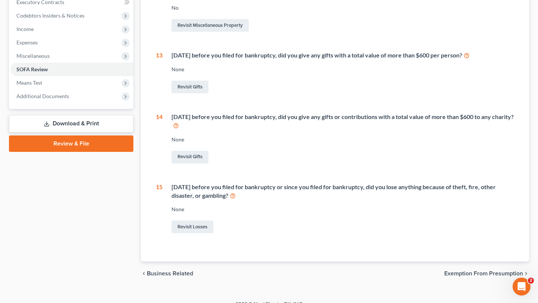
scroll to position [250, 0]
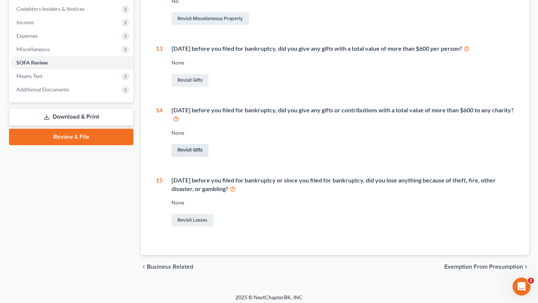
click at [197, 157] on link "Revisit Gifts" at bounding box center [190, 150] width 37 height 13
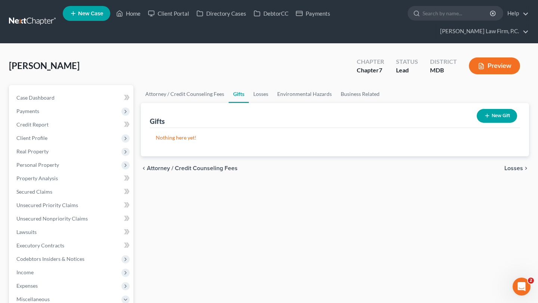
click at [494, 123] on button "New Gift" at bounding box center [497, 116] width 40 height 14
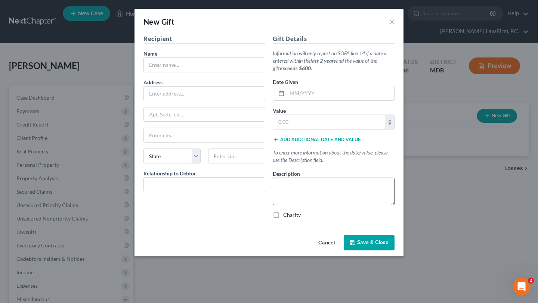
scroll to position [28, 0]
click at [341, 251] on button "Cancel" at bounding box center [326, 243] width 28 height 15
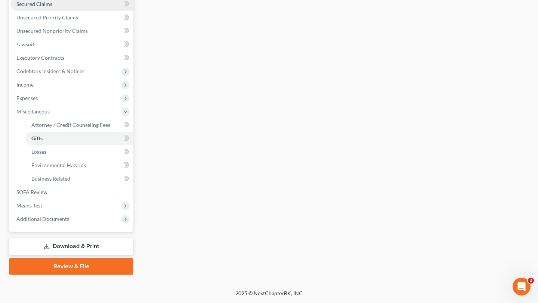
scroll to position [227, 0]
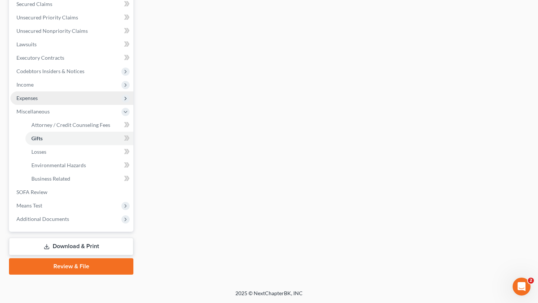
click at [67, 105] on span "Expenses" at bounding box center [71, 98] width 123 height 13
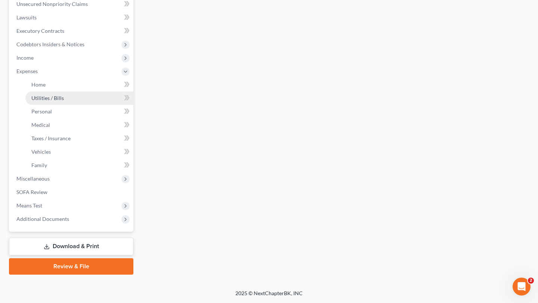
click at [67, 105] on link "Utilities / Bills" at bounding box center [79, 98] width 108 height 13
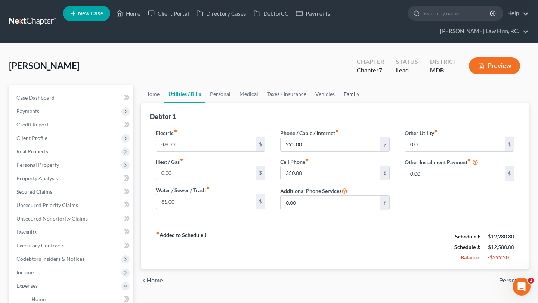
click at [364, 103] on link "Family" at bounding box center [351, 94] width 25 height 18
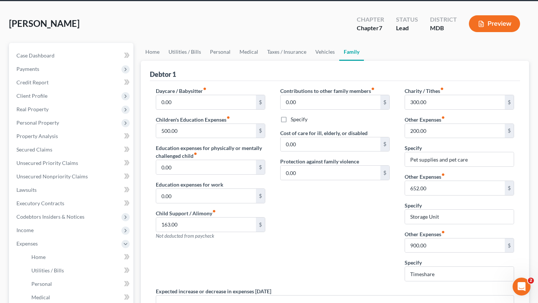
scroll to position [36, 0]
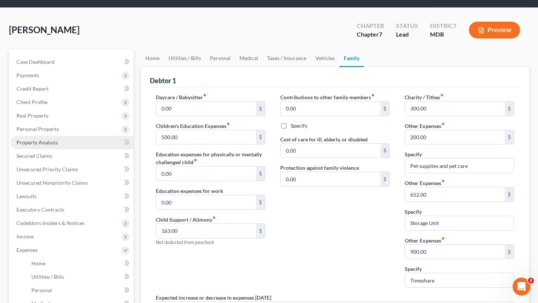
click at [58, 146] on span "Property Analysis" at bounding box center [36, 142] width 41 height 6
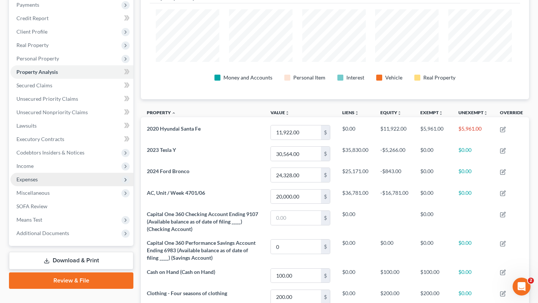
scroll to position [113, 0]
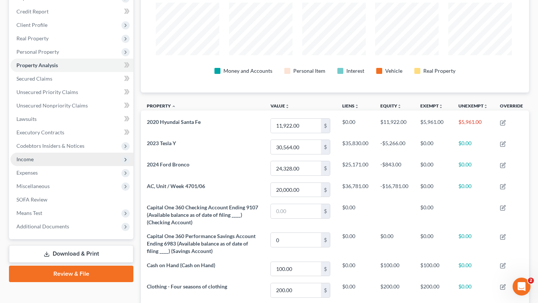
click at [58, 166] on span "Income" at bounding box center [71, 159] width 123 height 13
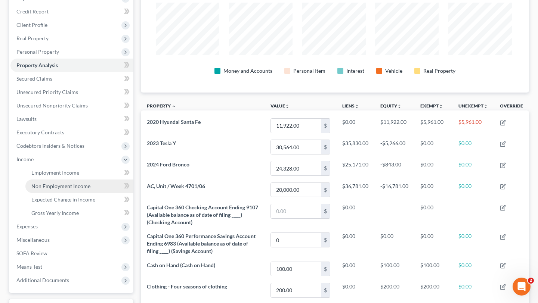
click at [67, 193] on link "Non Employment Income" at bounding box center [79, 186] width 108 height 13
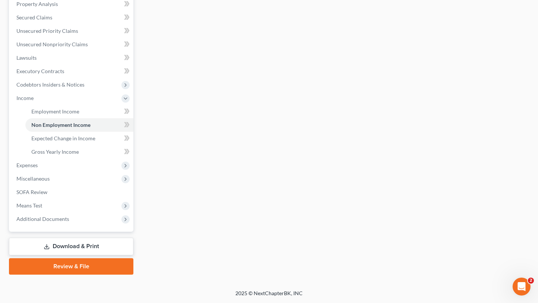
scroll to position [215, 0]
click at [305, 28] on div "Employment Income Non Employment Income Expected Change in Income Gross Yearly …" at bounding box center [335, 93] width 396 height 364
click at [38, 169] on span "Expenses" at bounding box center [26, 165] width 21 height 6
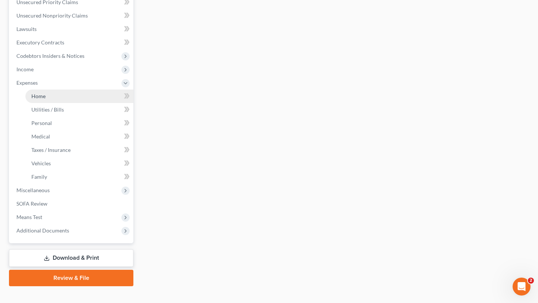
click at [54, 103] on link "Home" at bounding box center [79, 96] width 108 height 13
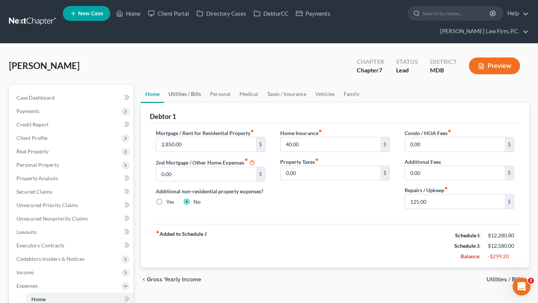
click at [206, 103] on link "Utilities / Bills" at bounding box center [184, 94] width 41 height 18
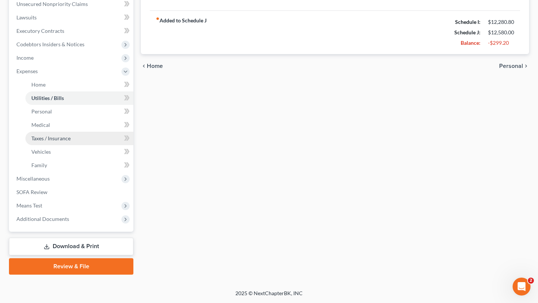
scroll to position [247, 0]
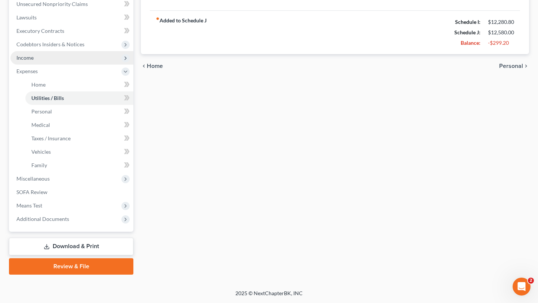
click at [58, 65] on span "Income" at bounding box center [71, 57] width 123 height 13
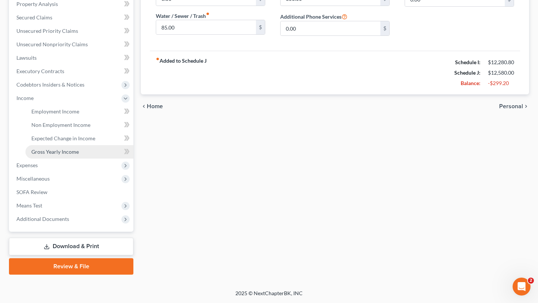
click at [70, 154] on span "Gross Yearly Income" at bounding box center [54, 152] width 47 height 6
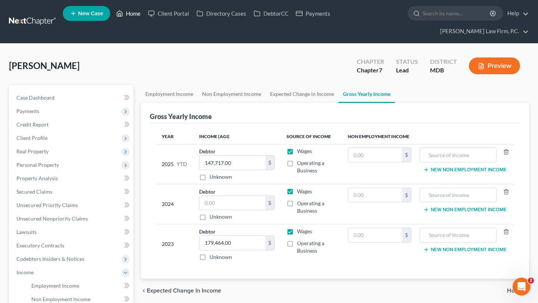
click at [144, 10] on link "Home" at bounding box center [128, 13] width 32 height 13
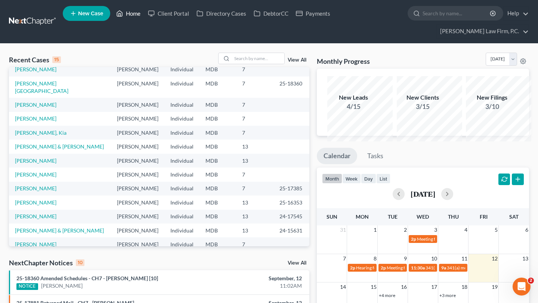
scroll to position [22, 0]
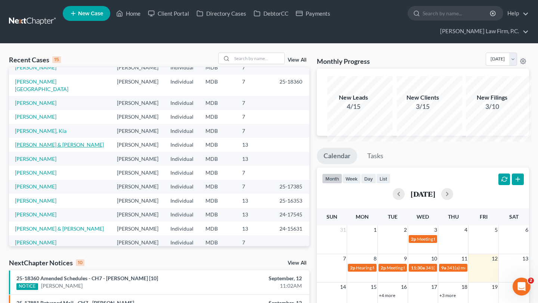
click at [34, 148] on link "[PERSON_NAME] & [PERSON_NAME]" at bounding box center [59, 145] width 89 height 6
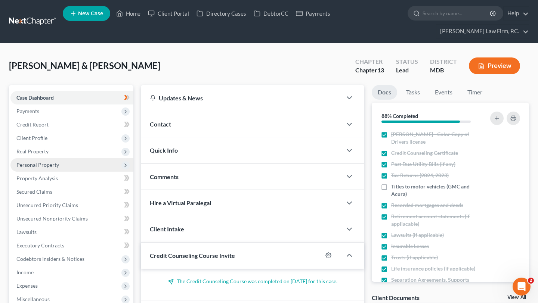
click at [59, 168] on span "Personal Property" at bounding box center [37, 165] width 43 height 6
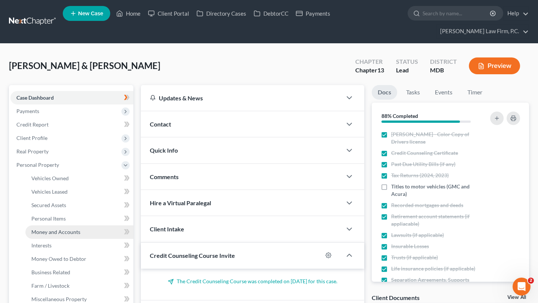
click at [64, 235] on span "Money and Accounts" at bounding box center [55, 232] width 49 height 6
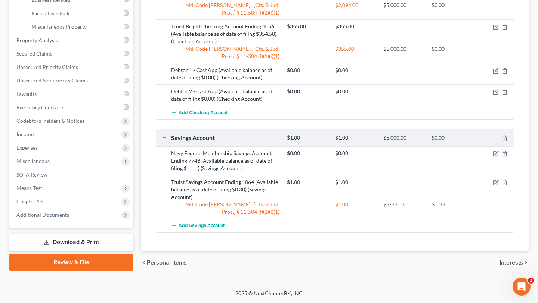
scroll to position [391, 0]
click at [495, 155] on icon "button" at bounding box center [496, 152] width 3 height 3
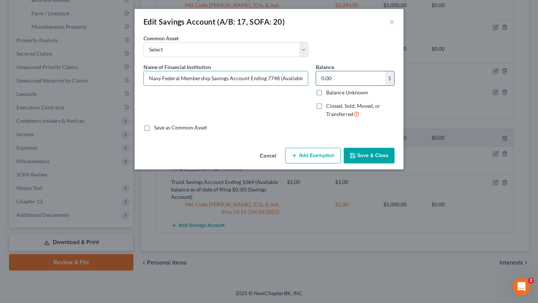
scroll to position [0, 91]
drag, startPoint x: 303, startPoint y: 101, endPoint x: 388, endPoint y: 98, distance: 84.9
click at [388, 98] on div "Name of Financial Institution * Navy Federal Membership Savings Account Ending …" at bounding box center [269, 93] width 259 height 61
click at [378, 86] on input "0.00" at bounding box center [350, 78] width 69 height 14
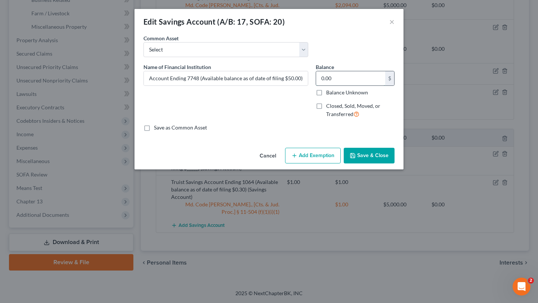
scroll to position [0, 0]
click at [335, 164] on button "Add Exemption" at bounding box center [313, 156] width 56 height 16
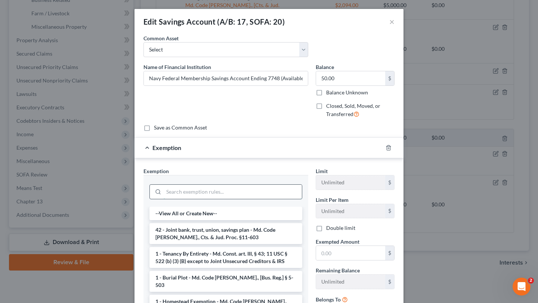
click at [242, 199] on input "search" at bounding box center [233, 192] width 138 height 14
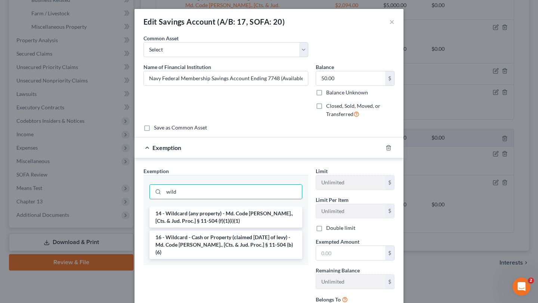
drag, startPoint x: 225, startPoint y: 288, endPoint x: 225, endPoint y: 281, distance: 6.4
click at [225, 259] on li "16 - Wildcard - Cash or Property (claimed within Thirty Days of levy) - Md. Cod…" at bounding box center [225, 245] width 153 height 28
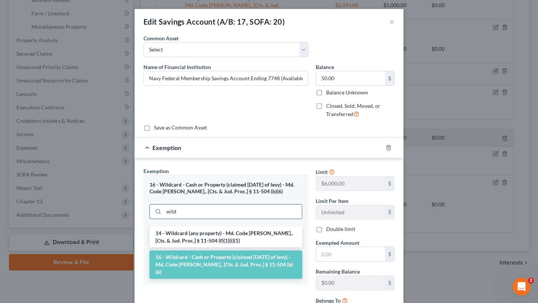
click at [225, 219] on input "wild" at bounding box center [233, 212] width 138 height 14
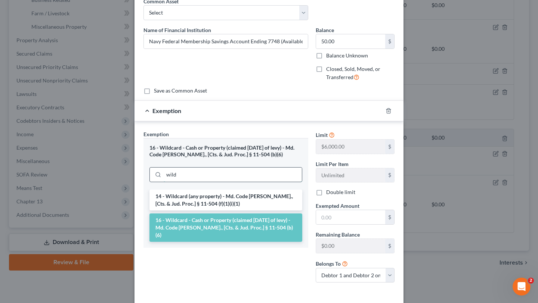
scroll to position [87, 0]
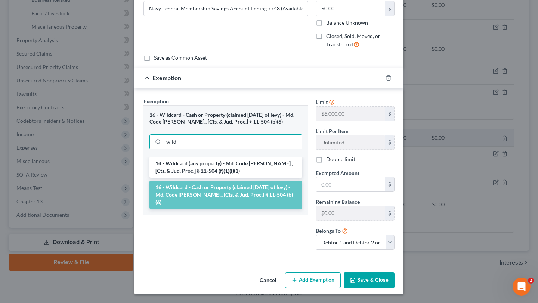
click at [234, 209] on li "16 - Wildcard - Cash or Property (claimed within Thirty Days of levy) - Md. Cod…" at bounding box center [225, 195] width 153 height 28
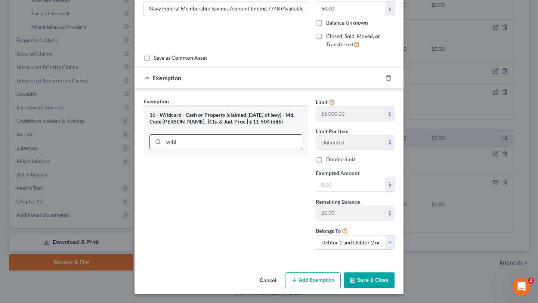
click at [227, 149] on input "wild" at bounding box center [233, 142] width 138 height 14
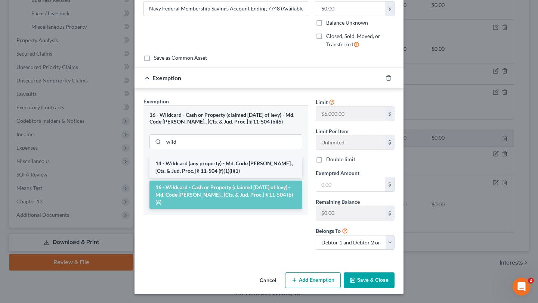
click at [220, 178] on li "14 - Wildcard (any property) - Md. Code Ann., [Cts. & Jud. Proc.] § 11-504 (f)(…" at bounding box center [225, 167] width 153 height 21
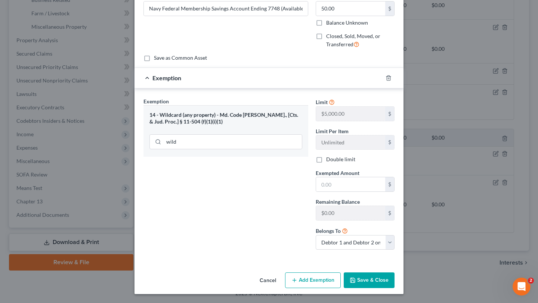
scroll to position [114, 0]
click at [348, 192] on input "text" at bounding box center [350, 185] width 69 height 14
click at [253, 149] on input "wild" at bounding box center [233, 142] width 138 height 14
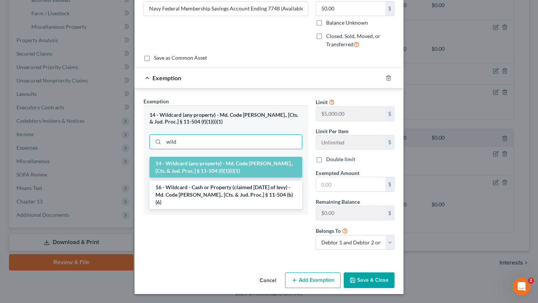
click at [242, 178] on li "14 - Wildcard (any property) - Md. Code Ann., [Cts. & Jud. Proc.] § 11-504 (f)(…" at bounding box center [225, 167] width 153 height 21
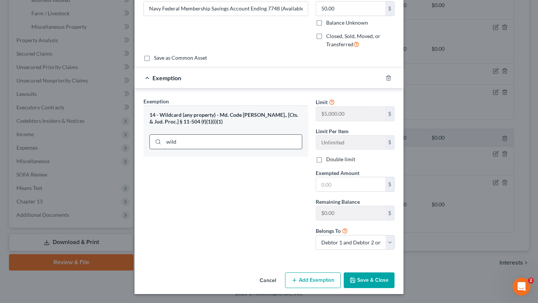
click at [238, 148] on input "wild" at bounding box center [233, 142] width 138 height 14
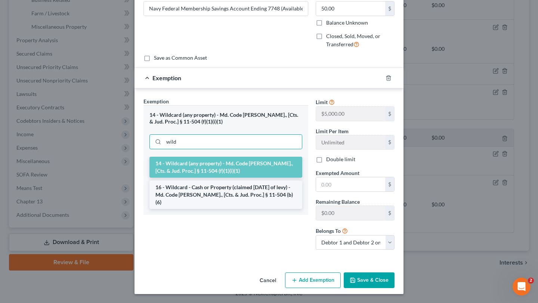
click at [228, 207] on li "16 - Wildcard - Cash or Property (claimed within Thirty Days of levy) - Md. Cod…" at bounding box center [225, 195] width 153 height 28
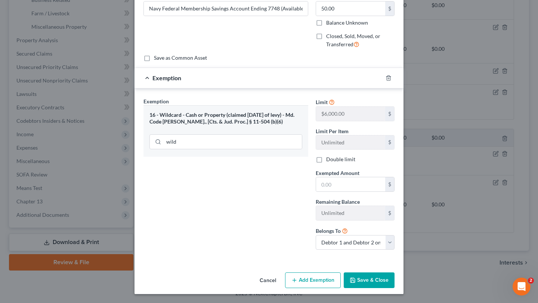
click at [249, 242] on div "Exemption Set must be selected for CA. Exemption * 16 - Wildcard - Cash or Prop…" at bounding box center [226, 177] width 172 height 159
click at [222, 148] on input "wild" at bounding box center [233, 142] width 138 height 14
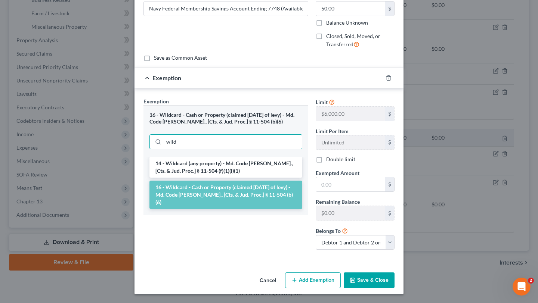
click at [216, 209] on li "16 - Wildcard - Cash or Property (claimed within Thirty Days of levy) - Md. Cod…" at bounding box center [225, 195] width 153 height 28
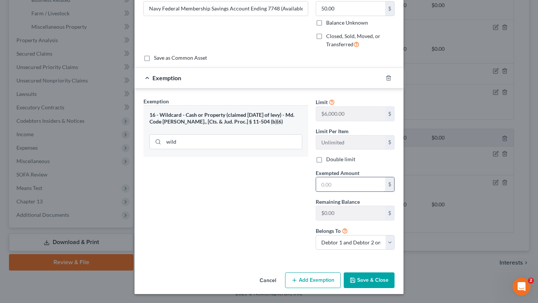
click at [351, 192] on input "text" at bounding box center [350, 185] width 69 height 14
click at [312, 176] on div "Exemption Set must be selected for CA. Exemption * 16 - Wildcard - Cash or Prop…" at bounding box center [226, 177] width 172 height 159
click at [393, 273] on button "Save & Close" at bounding box center [369, 281] width 51 height 16
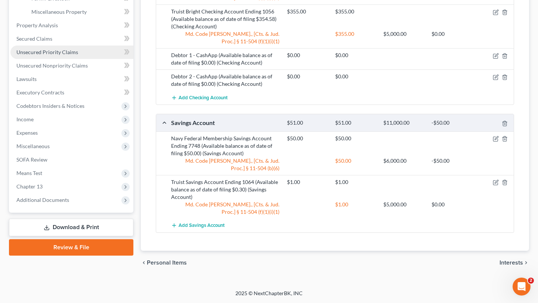
scroll to position [285, 0]
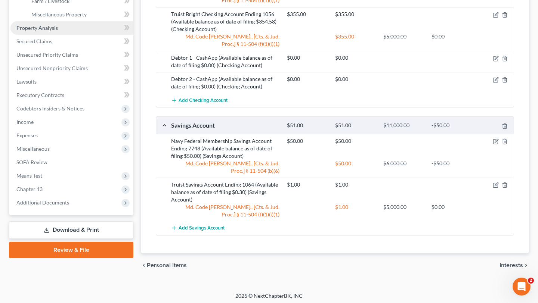
click at [58, 31] on span "Property Analysis" at bounding box center [36, 28] width 41 height 6
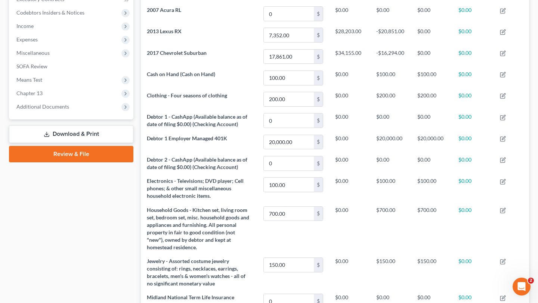
scroll to position [257, 0]
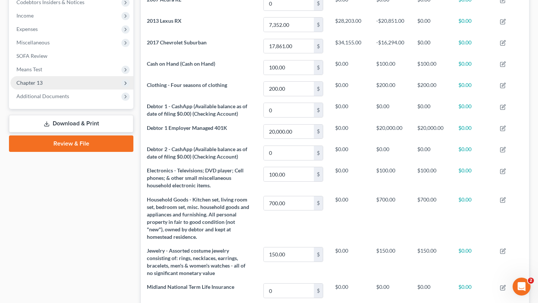
click at [62, 90] on span "Chapter 13" at bounding box center [71, 82] width 123 height 13
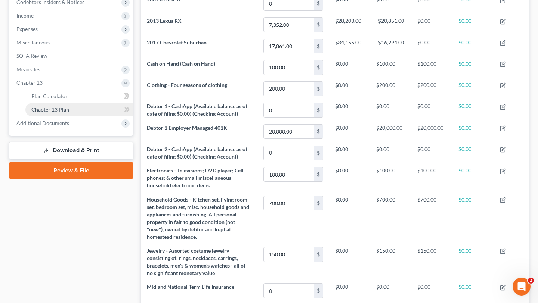
click at [69, 113] on span "Chapter 13 Plan" at bounding box center [50, 110] width 38 height 6
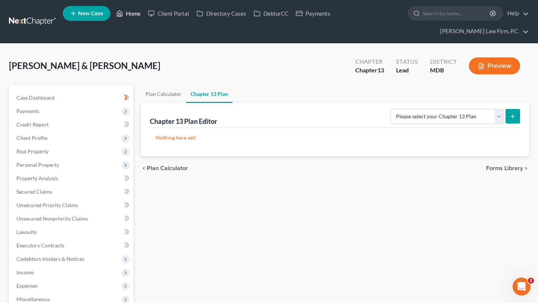
click at [144, 12] on link "Home" at bounding box center [128, 13] width 32 height 13
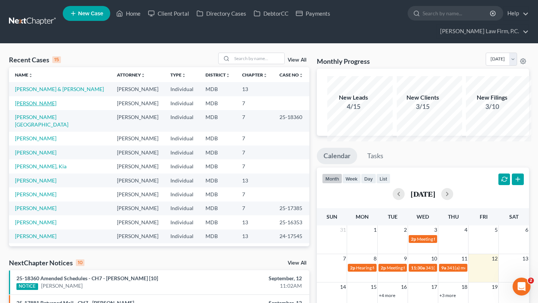
click at [39, 107] on link "Novak, Steven" at bounding box center [35, 103] width 41 height 6
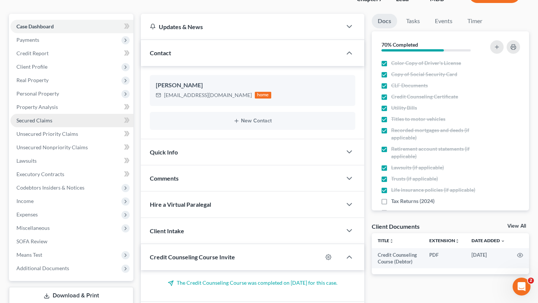
scroll to position [97, 0]
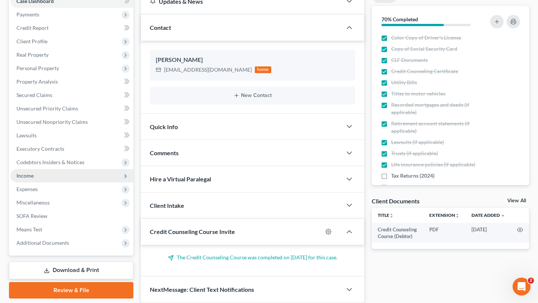
click at [47, 183] on span "Income" at bounding box center [71, 175] width 123 height 13
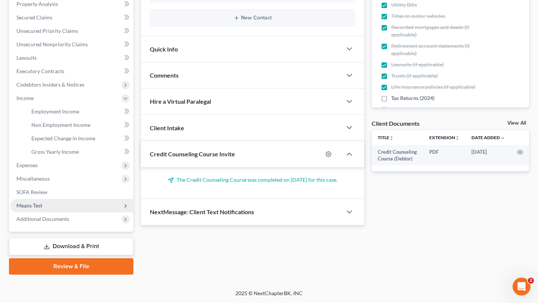
scroll to position [203, 0]
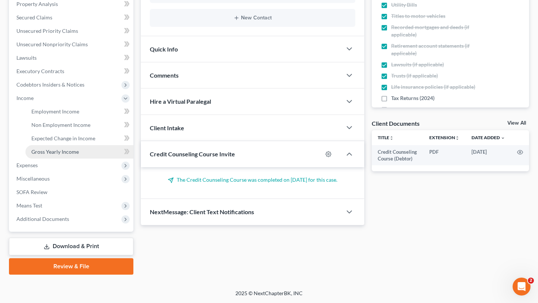
click at [63, 155] on span "Gross Yearly Income" at bounding box center [54, 152] width 47 height 6
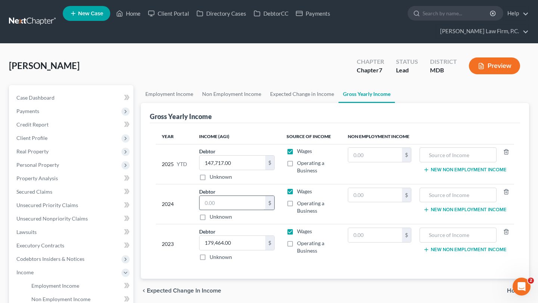
click at [246, 210] on input "text" at bounding box center [233, 203] width 66 height 14
paste input "98482.68"
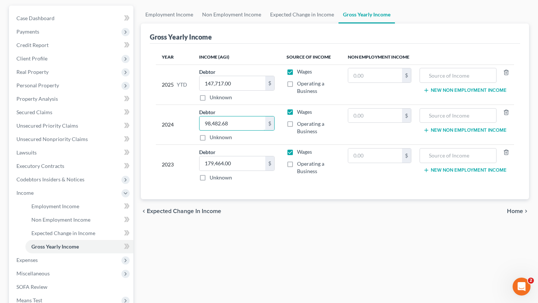
scroll to position [84, 0]
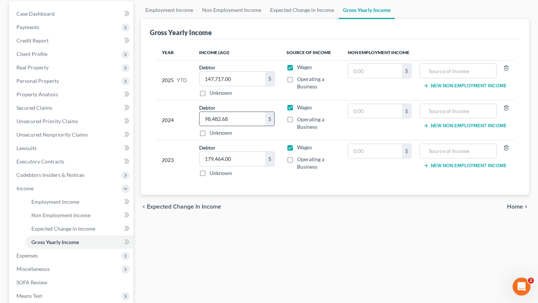
click at [220, 126] on input "98,482.68" at bounding box center [233, 119] width 66 height 14
click at [180, 137] on div "2024" at bounding box center [174, 120] width 25 height 33
click at [236, 126] on input "998,482.68" at bounding box center [233, 119] width 66 height 14
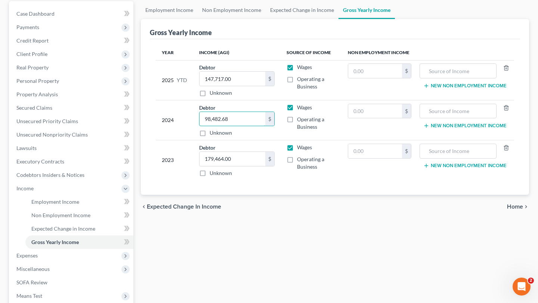
scroll to position [0, 5]
drag, startPoint x: 174, startPoint y: 234, endPoint x: 142, endPoint y: 234, distance: 31.4
click at [174, 177] on div "2023" at bounding box center [174, 160] width 25 height 33
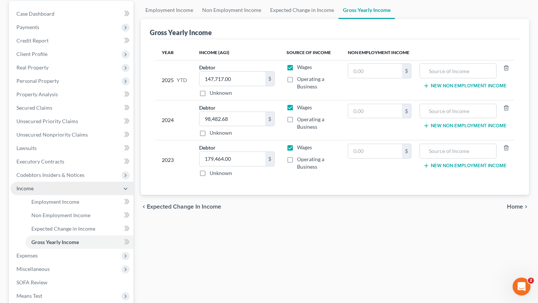
click at [61, 195] on span "Income" at bounding box center [71, 188] width 123 height 13
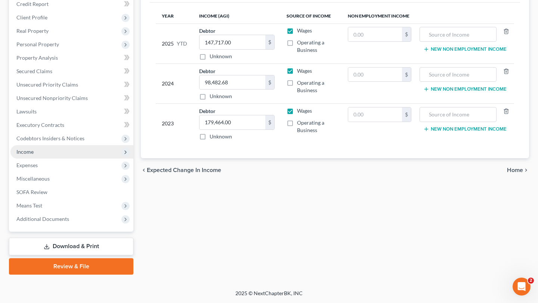
scroll to position [219, 0]
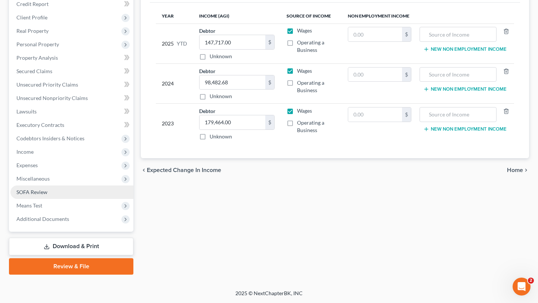
click at [58, 186] on link "SOFA Review" at bounding box center [71, 192] width 123 height 13
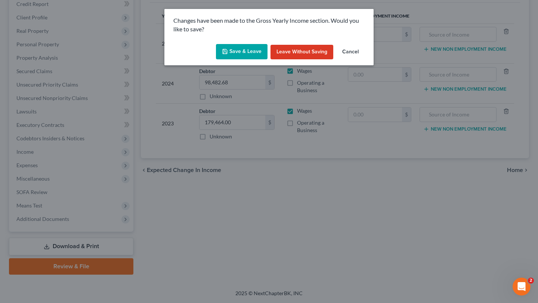
click at [246, 60] on button "Save & Leave" at bounding box center [242, 52] width 52 height 16
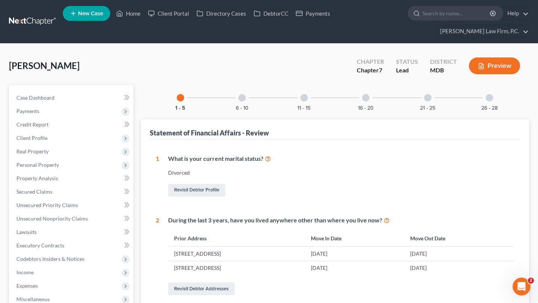
click at [103, 16] on span "New Case" at bounding box center [90, 14] width 25 height 6
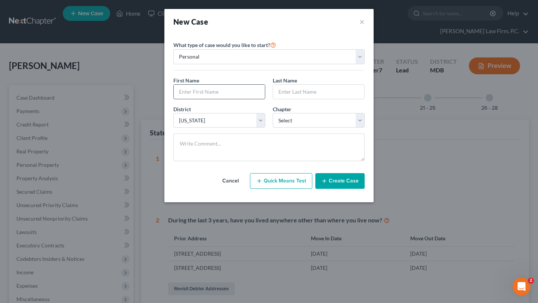
click at [207, 99] on input "text" at bounding box center [219, 92] width 91 height 14
click at [301, 99] on input "text" at bounding box center [318, 92] width 91 height 14
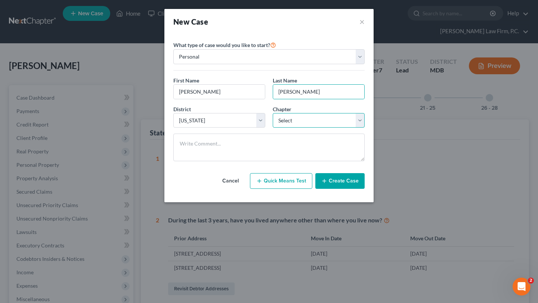
click at [302, 128] on select "Select 7 11 12 13" at bounding box center [319, 120] width 92 height 15
click at [273, 128] on select "Select 7 11 12 13" at bounding box center [319, 120] width 92 height 15
click at [359, 189] on button "Create Case" at bounding box center [339, 181] width 49 height 16
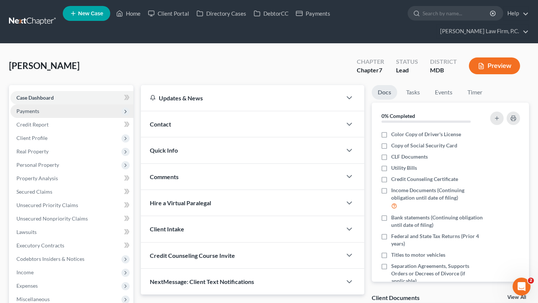
click at [77, 118] on span "Payments" at bounding box center [71, 111] width 123 height 13
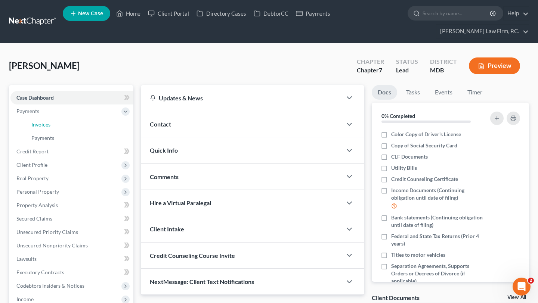
click at [76, 132] on link "Invoices" at bounding box center [79, 124] width 108 height 13
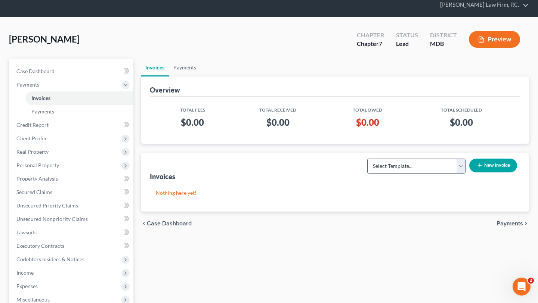
scroll to position [30, 0]
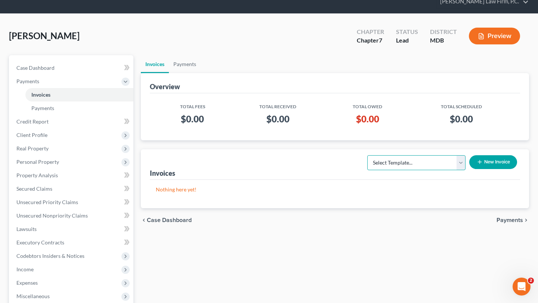
click at [376, 170] on select "Select Template... Individual Chapter 13 Bankruptcy Individual Chapter 7 Bankru…" at bounding box center [416, 162] width 98 height 15
click at [367, 170] on select "Select Template... Individual Chapter 13 Bankruptcy Individual Chapter 7 Bankru…" at bounding box center [416, 162] width 98 height 15
click at [477, 169] on button "New Invoice" at bounding box center [493, 162] width 48 height 14
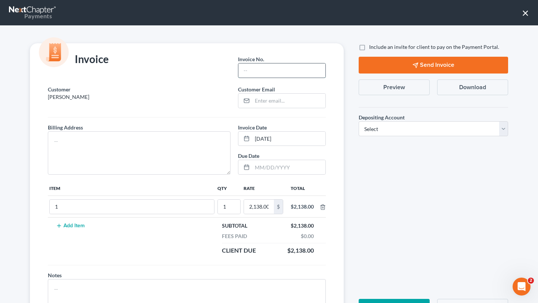
click at [277, 78] on input "text" at bounding box center [281, 71] width 87 height 14
click at [127, 175] on textarea at bounding box center [139, 153] width 183 height 43
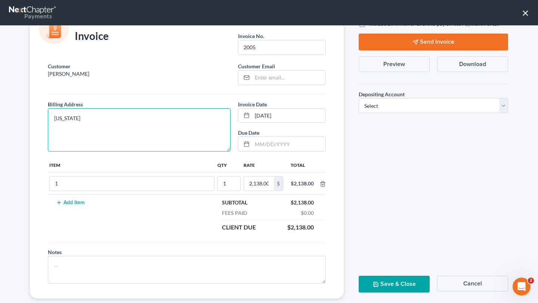
scroll to position [24, 0]
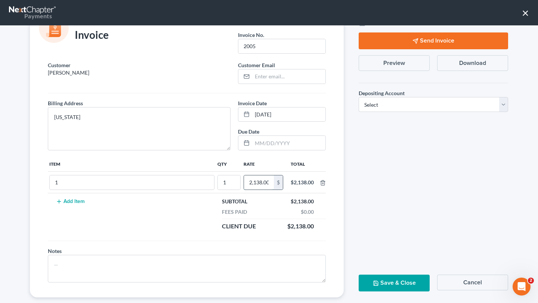
click at [244, 190] on input "2,138.00" at bounding box center [259, 183] width 30 height 14
click at [248, 190] on input "218.00" at bounding box center [263, 183] width 30 height 14
click at [379, 112] on select "Select Operation Trust" at bounding box center [433, 104] width 149 height 15
click at [359, 112] on select "Select Operation Trust" at bounding box center [433, 104] width 149 height 15
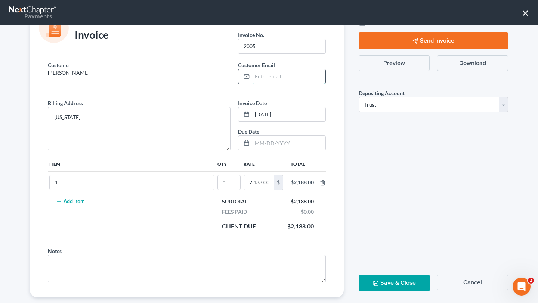
click at [285, 84] on input "email" at bounding box center [288, 77] width 73 height 14
paste input "lthorne00@gmail.com"
click at [328, 158] on div "Customer Thorne, Alexis Customer Email * lthorne00@gmail.com Billing Address * …" at bounding box center [187, 179] width 314 height 237
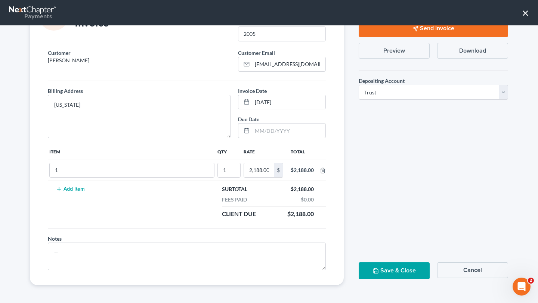
scroll to position [120, 0]
click at [390, 263] on button "Save & Close" at bounding box center [394, 271] width 71 height 17
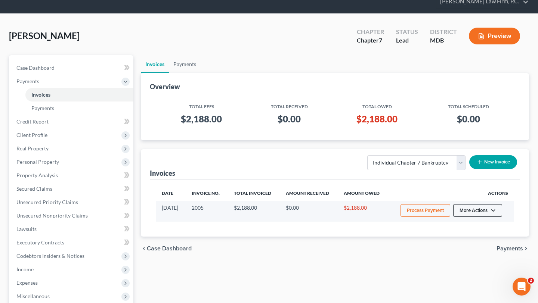
click at [474, 217] on button "More Actions" at bounding box center [477, 210] width 49 height 13
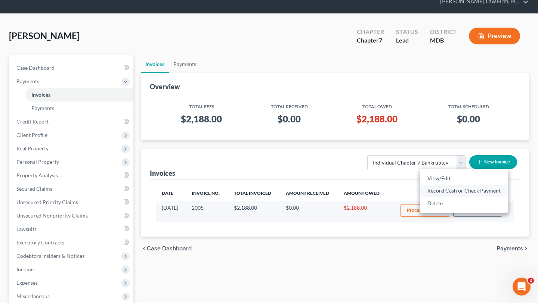
click at [450, 197] on link "Record Cash or Check Payment" at bounding box center [463, 191] width 87 height 13
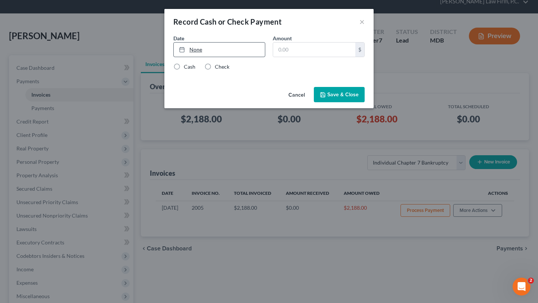
click at [211, 54] on link "None" at bounding box center [219, 50] width 91 height 14
click at [300, 57] on input "text" at bounding box center [314, 50] width 82 height 14
click at [215, 71] on label "Check" at bounding box center [222, 66] width 15 height 7
click at [218, 68] on input "Check" at bounding box center [220, 65] width 5 height 5
click at [348, 103] on button "Save & Close" at bounding box center [339, 95] width 51 height 16
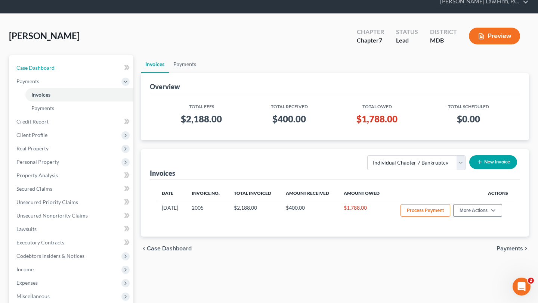
click at [55, 71] on span "Case Dashboard" at bounding box center [35, 68] width 38 height 6
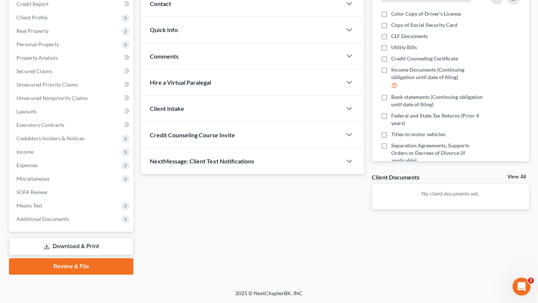
scroll to position [160, 0]
click at [225, 139] on span "Credit Counseling Course Invite" at bounding box center [192, 135] width 85 height 7
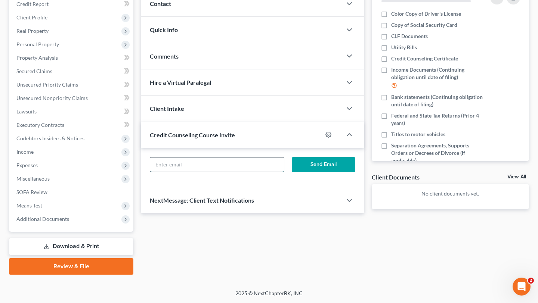
click at [229, 172] on input "text" at bounding box center [217, 165] width 134 height 14
paste input "lthorne00@gmail.com"
click at [327, 172] on button "Send Email" at bounding box center [324, 164] width 64 height 15
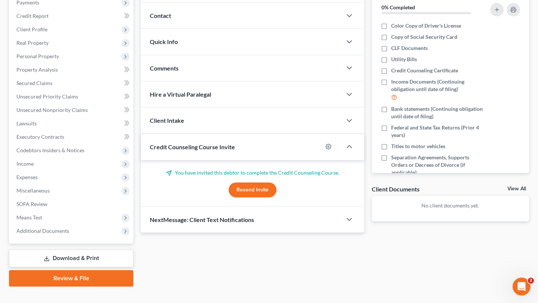
scroll to position [105, 0]
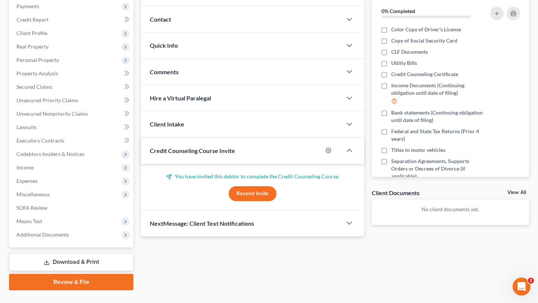
click at [185, 32] on div "Contact" at bounding box center [241, 19] width 201 height 26
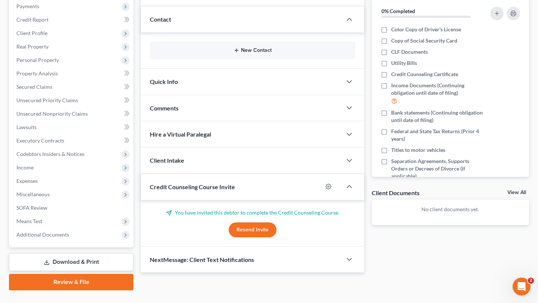
click at [234, 53] on icon "button" at bounding box center [237, 50] width 6 height 6
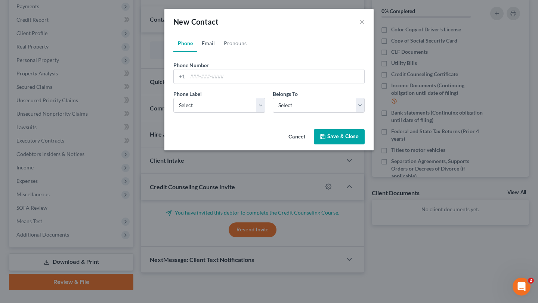
click at [197, 52] on link "Email" at bounding box center [208, 43] width 22 height 18
click at [204, 84] on input "email" at bounding box center [276, 77] width 177 height 14
paste input "lthorne00@gmail.com"
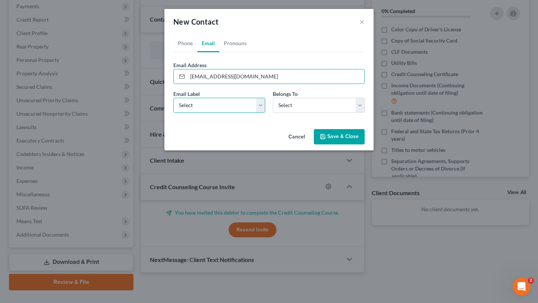
click at [202, 113] on select "Select Home Work Other" at bounding box center [219, 105] width 92 height 15
click at [173, 113] on select "Select Home Work Other" at bounding box center [219, 105] width 92 height 15
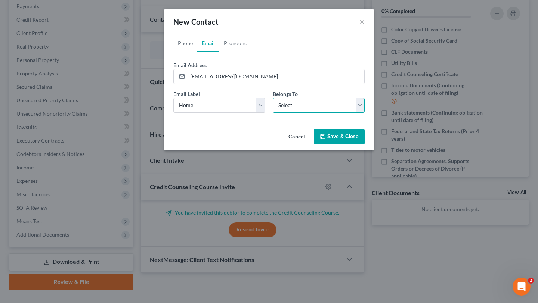
click at [299, 113] on select "Select Client Other" at bounding box center [319, 105] width 92 height 15
click at [273, 113] on select "Select Client Other" at bounding box center [319, 105] width 92 height 15
click at [349, 145] on button "Save & Close" at bounding box center [339, 137] width 51 height 16
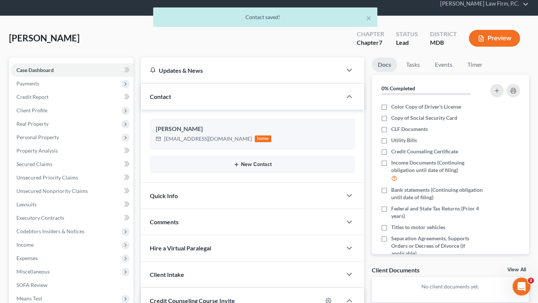
scroll to position [0, 0]
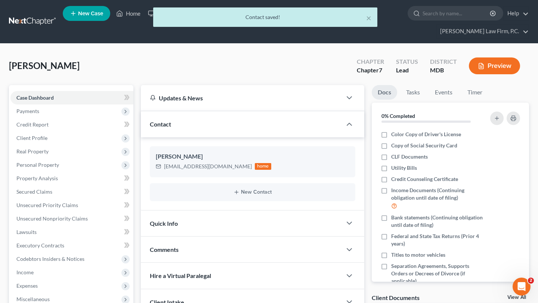
click at [145, 17] on div "× Contact saved!" at bounding box center [265, 18] width 538 height 23
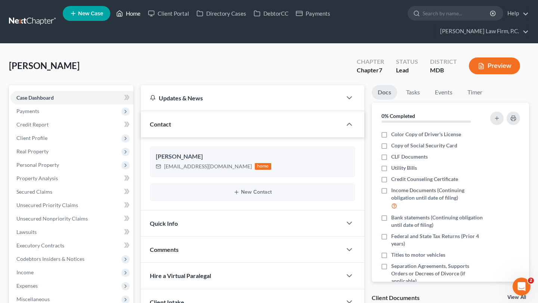
click at [144, 16] on link "Home" at bounding box center [128, 13] width 32 height 13
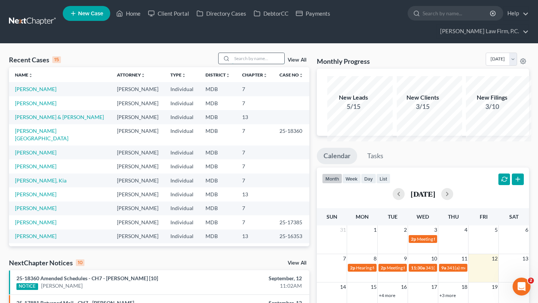
click at [234, 64] on input "search" at bounding box center [258, 58] width 52 height 11
click at [46, 120] on link "[PERSON_NAME] & [PERSON_NAME]" at bounding box center [59, 117] width 89 height 6
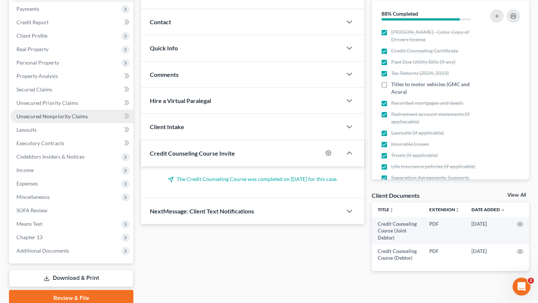
scroll to position [127, 0]
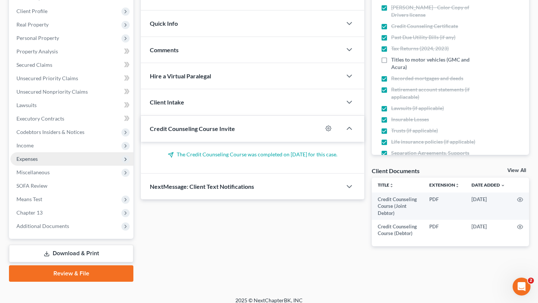
click at [57, 152] on span "Income" at bounding box center [71, 145] width 123 height 13
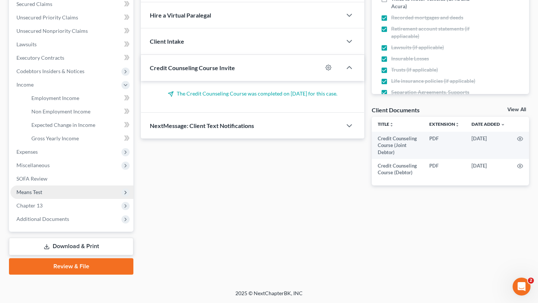
scroll to position [271, 0]
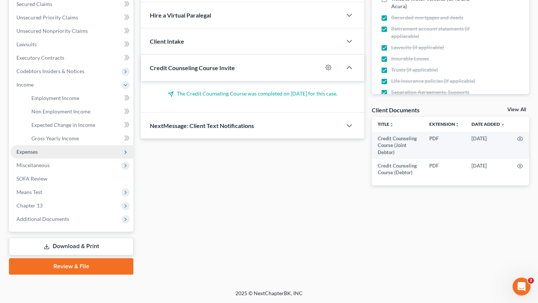
click at [52, 146] on span "Expenses" at bounding box center [71, 151] width 123 height 13
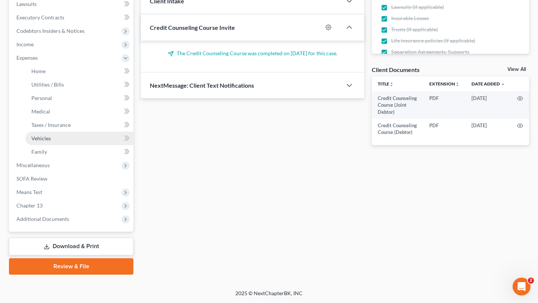
click at [76, 145] on link "Vehicles" at bounding box center [79, 138] width 108 height 13
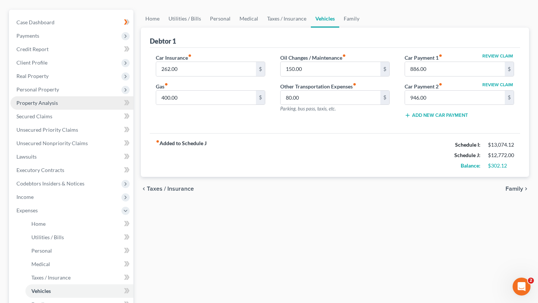
scroll to position [76, 0]
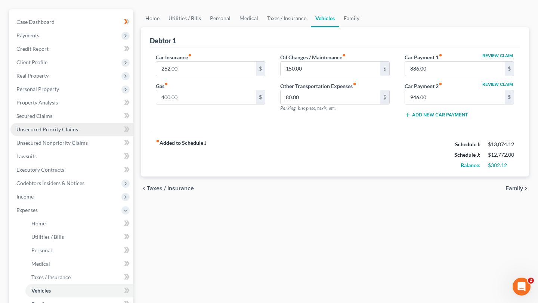
click at [56, 136] on link "Unsecured Priority Claims" at bounding box center [71, 129] width 123 height 13
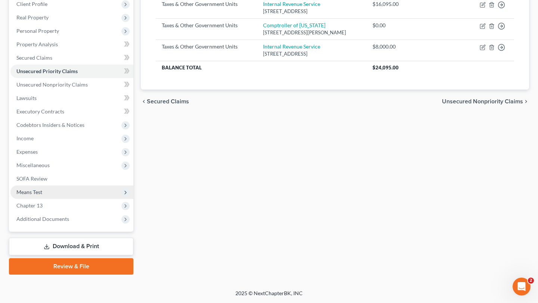
scroll to position [167, 0]
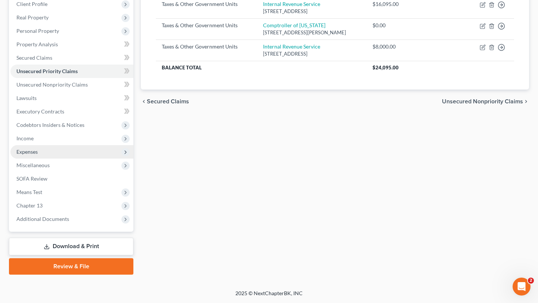
click at [51, 159] on span "Expenses" at bounding box center [71, 151] width 123 height 13
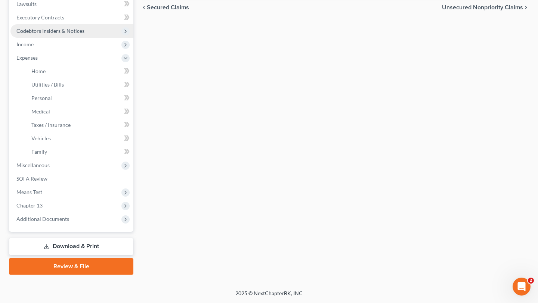
scroll to position [280, 0]
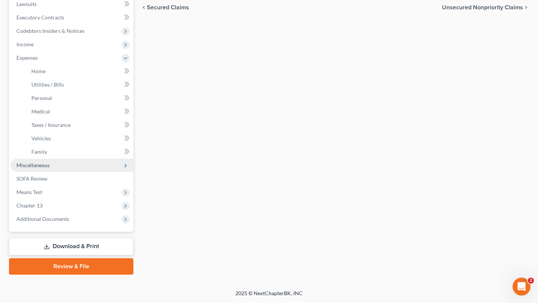
click at [50, 169] on span "Miscellaneous" at bounding box center [32, 165] width 33 height 6
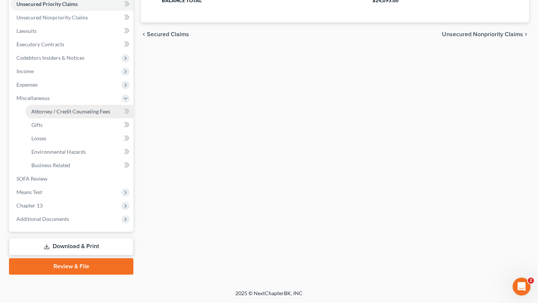
click at [71, 109] on span "Attorney / Credit Counseling Fees" at bounding box center [70, 111] width 79 height 6
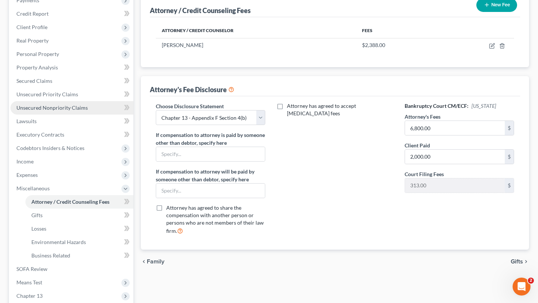
scroll to position [112, 0]
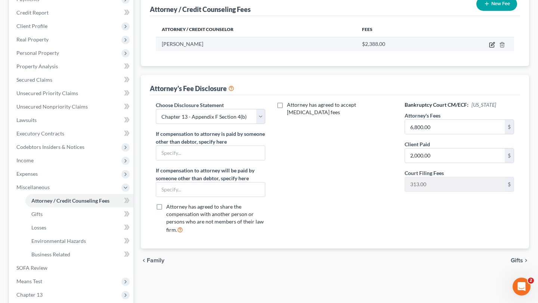
click at [489, 48] on icon "button" at bounding box center [492, 45] width 6 height 6
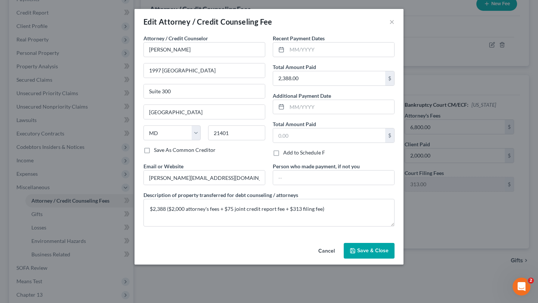
scroll to position [37, 0]
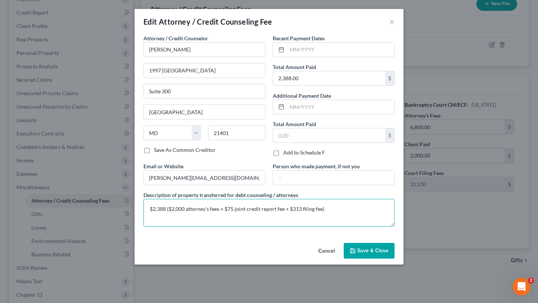
click at [353, 227] on textarea "$2,388 ($2,000 attorney's fees + $75 joint credit report fee + $313 filing fee)" at bounding box center [269, 213] width 251 height 28
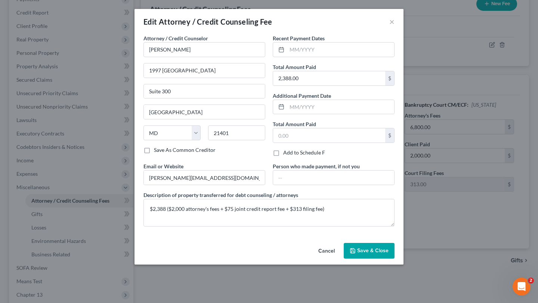
click at [341, 259] on button "Cancel" at bounding box center [326, 251] width 28 height 15
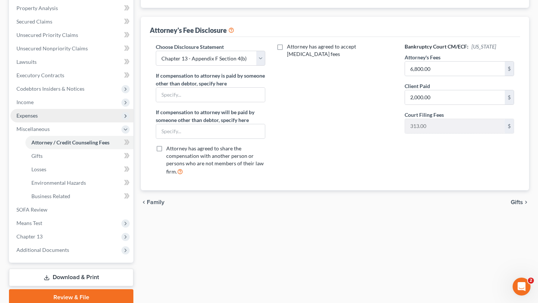
scroll to position [169, 0]
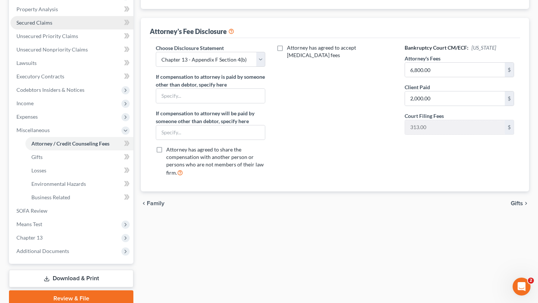
click at [52, 26] on span "Secured Claims" at bounding box center [34, 22] width 36 height 6
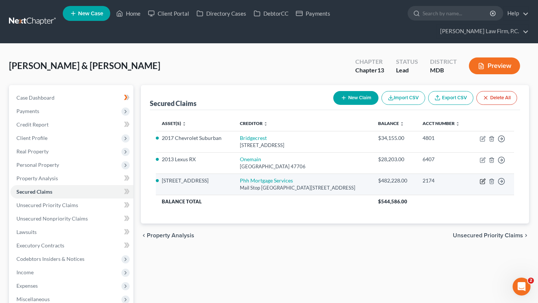
click at [482, 182] on icon "button" at bounding box center [483, 180] width 3 height 3
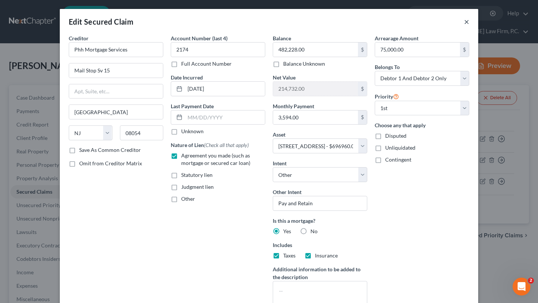
click at [469, 24] on button "×" at bounding box center [466, 21] width 5 height 9
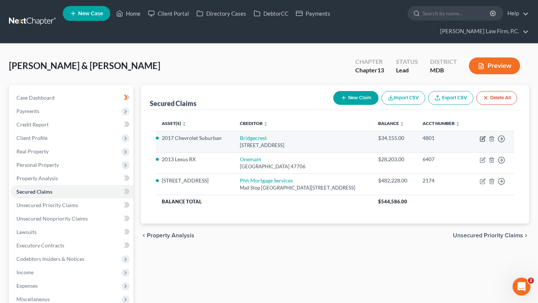
click at [480, 142] on icon "button" at bounding box center [483, 139] width 6 height 6
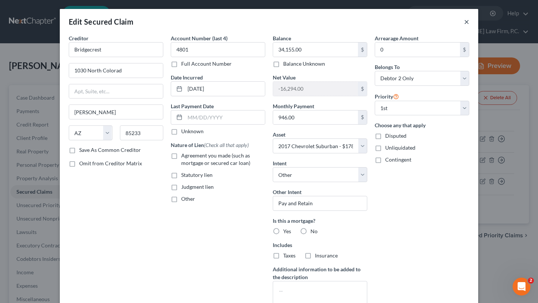
drag, startPoint x: 514, startPoint y: 29, endPoint x: 474, endPoint y: 144, distance: 122.3
click at [469, 26] on button "×" at bounding box center [466, 21] width 5 height 9
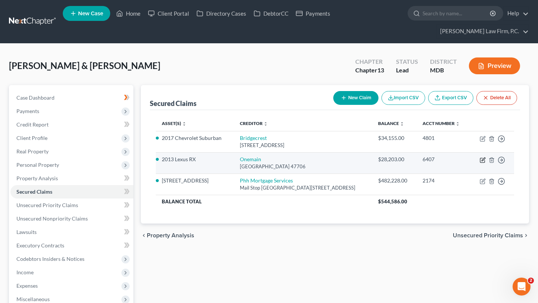
click at [482, 161] on icon "button" at bounding box center [483, 159] width 3 height 3
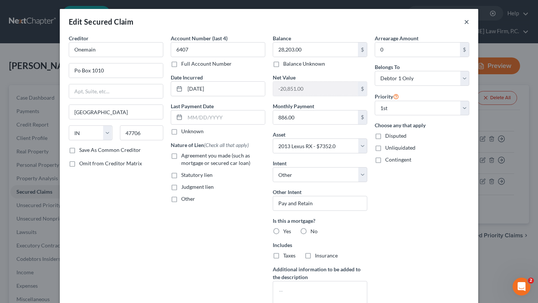
click at [469, 26] on button "×" at bounding box center [466, 21] width 5 height 9
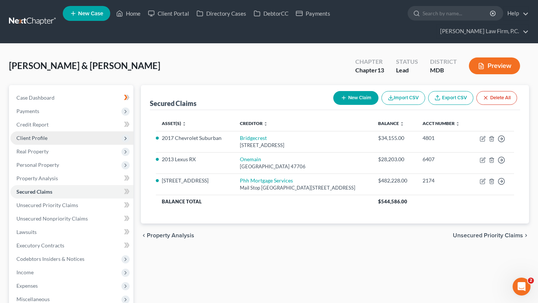
click at [71, 145] on span "Client Profile" at bounding box center [71, 138] width 123 height 13
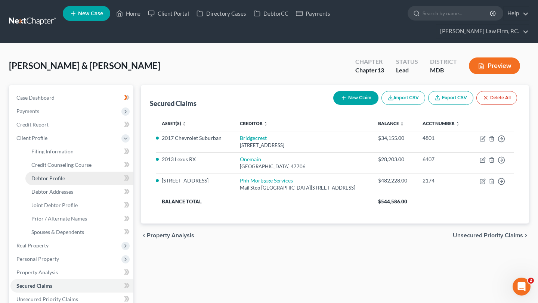
click at [80, 185] on link "Debtor Profile" at bounding box center [79, 178] width 108 height 13
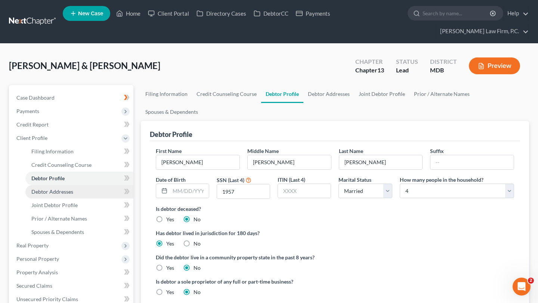
click at [92, 199] on link "Debtor Addresses" at bounding box center [79, 191] width 108 height 13
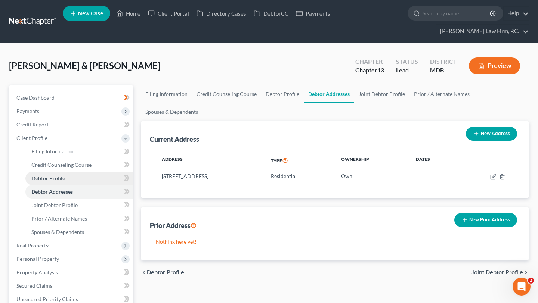
click at [65, 182] on span "Debtor Profile" at bounding box center [48, 178] width 34 height 6
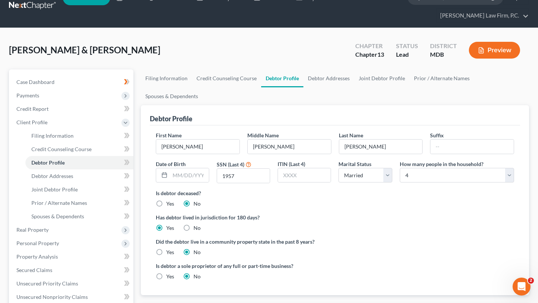
scroll to position [18, 0]
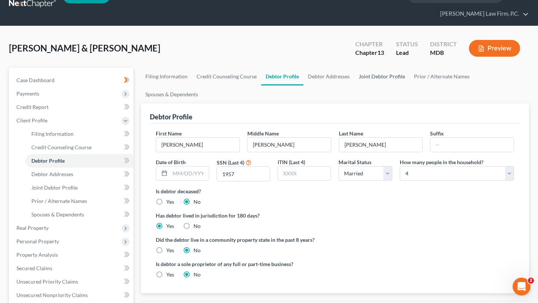
click at [410, 86] on link "Joint Debtor Profile" at bounding box center [381, 77] width 55 height 18
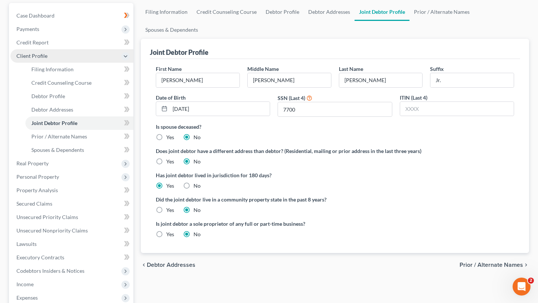
scroll to position [110, 0]
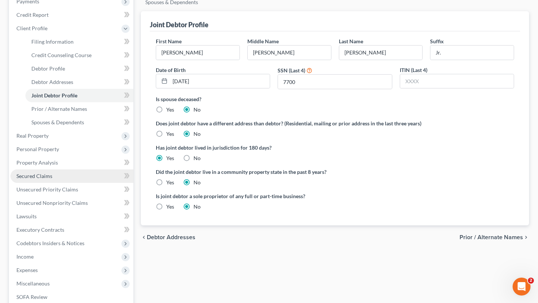
click at [73, 183] on link "Secured Claims" at bounding box center [71, 176] width 123 height 13
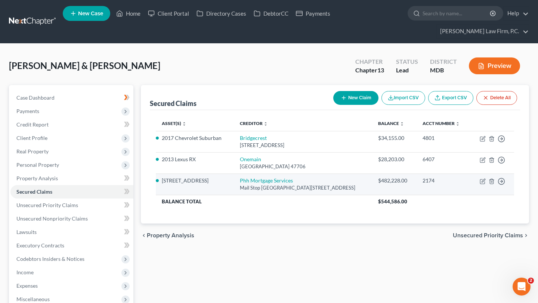
drag, startPoint x: 169, startPoint y: 234, endPoint x: 185, endPoint y: 243, distance: 18.3
click at [185, 185] on li "12953 Clarks Crossing Drive" at bounding box center [195, 180] width 66 height 7
copy li "12953 Clarks Crossing Drive"
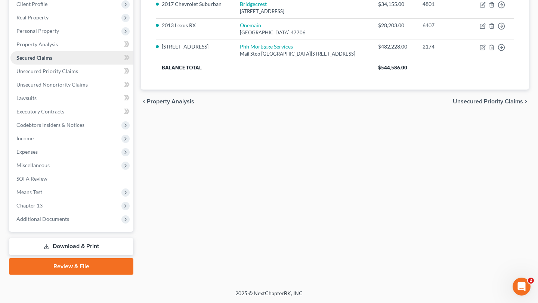
scroll to position [237, 0]
click at [60, 259] on link "Review & File" at bounding box center [71, 267] width 124 height 16
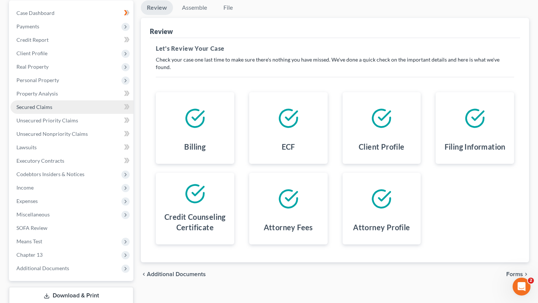
scroll to position [237, 0]
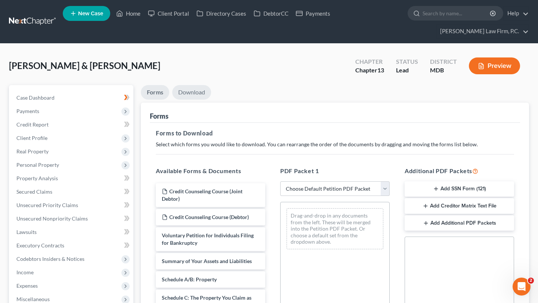
click at [209, 100] on link "Download" at bounding box center [191, 92] width 39 height 15
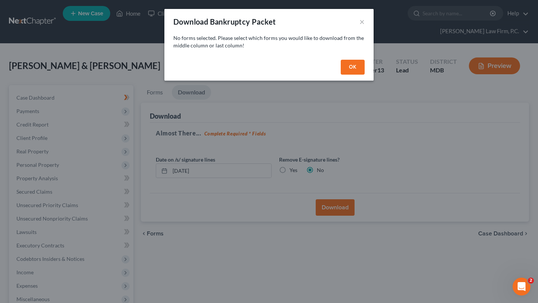
click at [365, 75] on button "OK" at bounding box center [353, 67] width 24 height 15
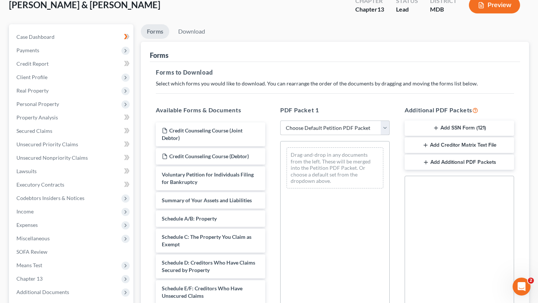
scroll to position [71, 0]
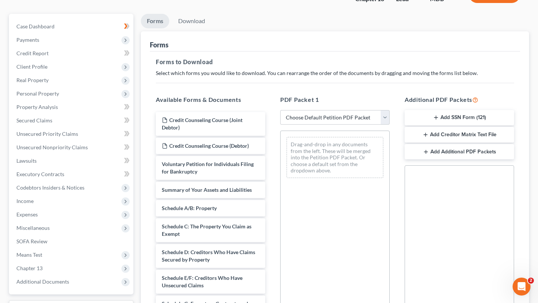
click at [306, 152] on div "PDF Packet 1 Choose Default Petition PDF Packet Complete Bankruptcy Petition (a…" at bounding box center [335, 215] width 124 height 253
click at [303, 125] on select "Choose Default Petition PDF Packet Complete Bankruptcy Petition (all forms and …" at bounding box center [335, 117] width 110 height 15
select select "0"
click at [281, 125] on select "Choose Default Petition PDF Packet Complete Bankruptcy Petition (all forms and …" at bounding box center [335, 117] width 110 height 15
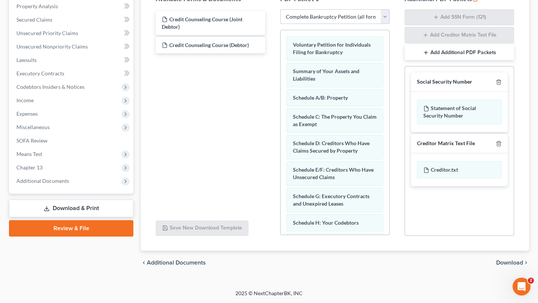
scroll to position [224, 0]
click at [497, 266] on span "Download" at bounding box center [509, 263] width 27 height 6
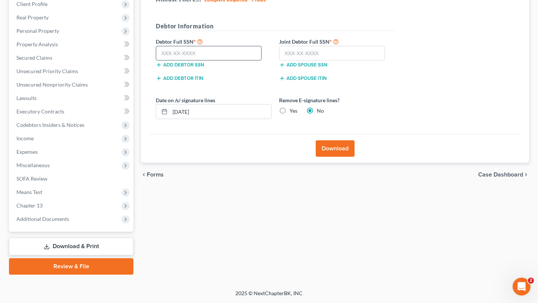
scroll to position [127, 0]
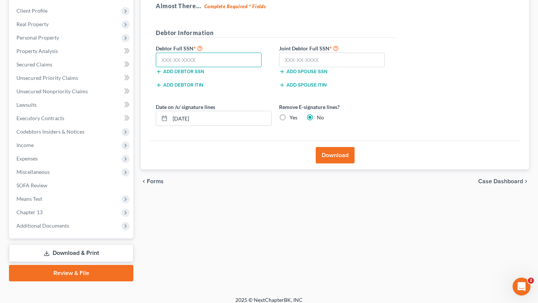
click at [194, 68] on input "text" at bounding box center [209, 60] width 106 height 15
type input "229-23-1957"
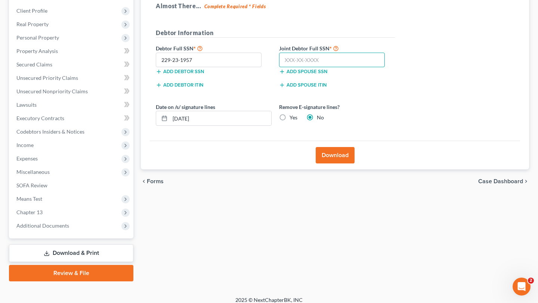
click at [343, 68] on input "text" at bounding box center [332, 60] width 106 height 15
type input "230-47-7700"
click at [297, 121] on label "Yes" at bounding box center [294, 117] width 8 height 7
click at [297, 119] on input "Yes" at bounding box center [295, 116] width 5 height 5
radio input "true"
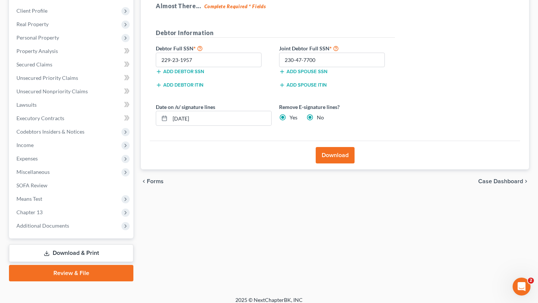
radio input "false"
drag, startPoint x: 271, startPoint y: 179, endPoint x: 150, endPoint y: 173, distance: 120.9
click at [150, 170] on div "Download Almost There... Complete Required * Fields Debtor Information Debtor F…" at bounding box center [335, 72] width 388 height 195
click at [335, 164] on button "Download" at bounding box center [335, 155] width 39 height 16
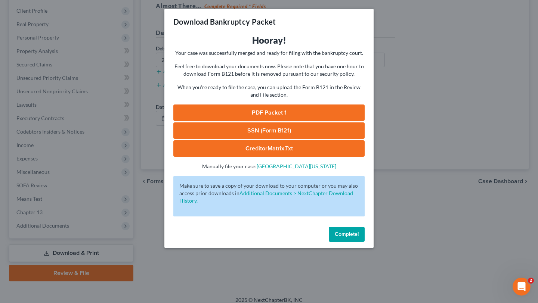
click at [267, 121] on link "PDF Packet 1" at bounding box center [268, 113] width 191 height 16
click at [253, 139] on link "SSN (Form B121)" at bounding box center [268, 131] width 191 height 16
click at [352, 238] on span "Complete!" at bounding box center [347, 234] width 24 height 6
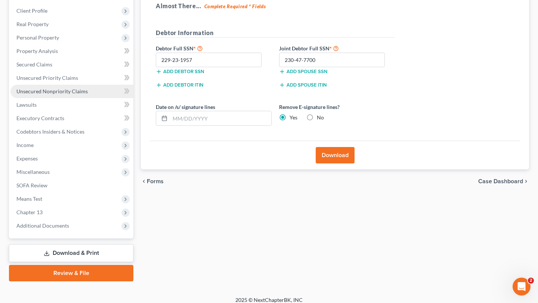
click at [65, 95] on span "Unsecured Nonpriority Claims" at bounding box center [51, 91] width 71 height 6
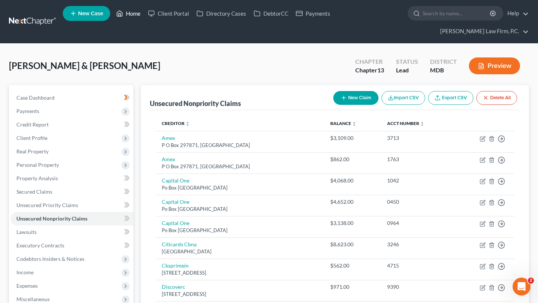
drag, startPoint x: 152, startPoint y: 11, endPoint x: 129, endPoint y: 44, distance: 40.8
click at [144, 11] on link "Home" at bounding box center [128, 13] width 32 height 13
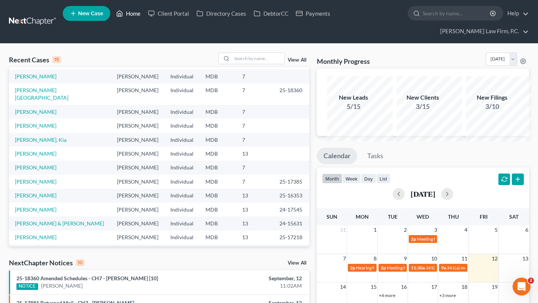
scroll to position [49, 0]
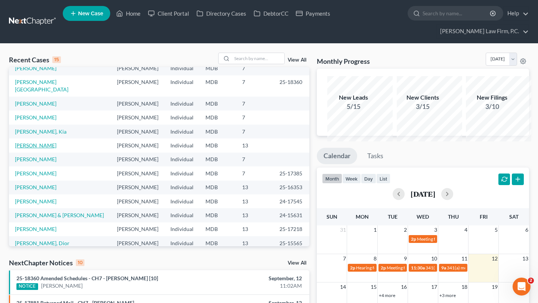
click at [30, 149] on link "Donaldson, Agnes" at bounding box center [35, 145] width 41 height 6
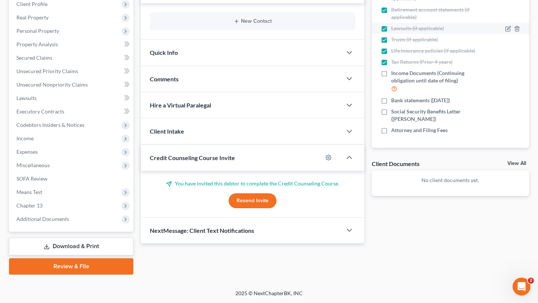
scroll to position [179, 0]
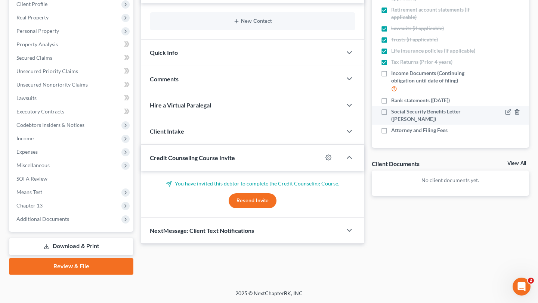
click at [414, 123] on span "Social Security Benefits Letter (Agnes)" at bounding box center [437, 115] width 92 height 15
click at [399, 113] on input "Social Security Benefits Letter (Agnes)" at bounding box center [396, 110] width 5 height 5
checkbox input "true"
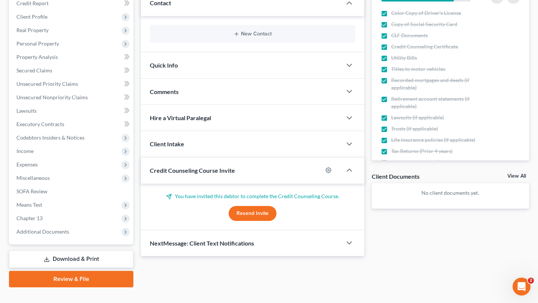
scroll to position [0, 0]
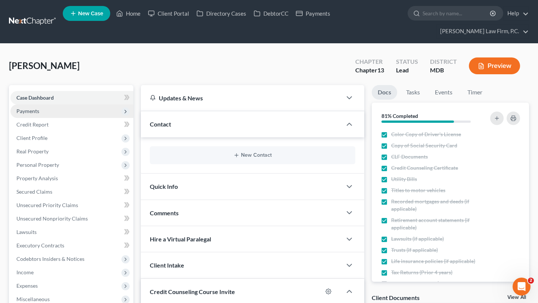
click at [60, 118] on span "Payments" at bounding box center [71, 111] width 123 height 13
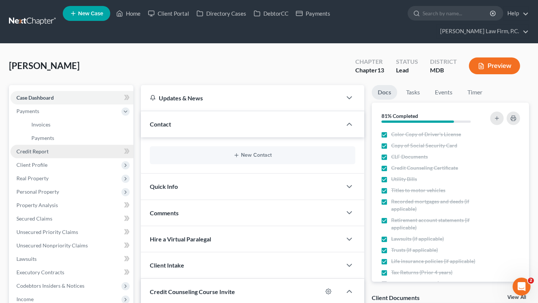
click at [49, 155] on span "Credit Report" at bounding box center [32, 151] width 32 height 6
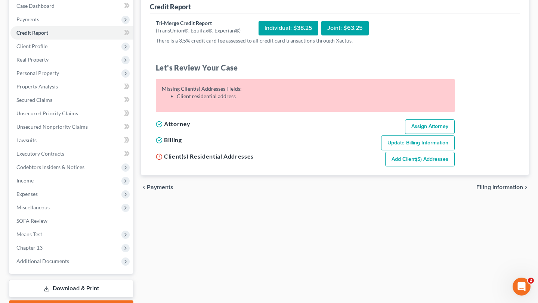
scroll to position [92, 0]
click at [318, 36] on div "Individual: $38.25" at bounding box center [289, 28] width 60 height 15
click at [455, 167] on link "Add Client(s) Addresses" at bounding box center [420, 159] width 70 height 15
select select "0"
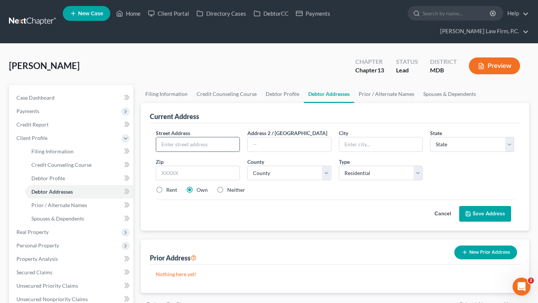
click at [207, 152] on input "text" at bounding box center [197, 145] width 83 height 14
type input "9125 Tulip Grove Road"
click at [203, 181] on input "text" at bounding box center [198, 173] width 84 height 15
click at [185, 181] on input "text" at bounding box center [198, 173] width 84 height 15
type input "20879"
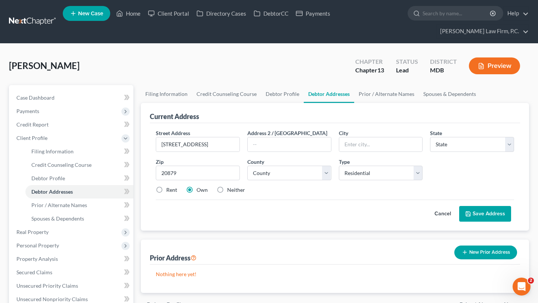
click at [260, 222] on div "Cancel Save Address" at bounding box center [335, 211] width 358 height 22
type input "Gaithersburg"
select select "21"
click at [308, 181] on select "County Allegany County Anne Arundel County Baltimore County Baltimore city Calv…" at bounding box center [289, 173] width 84 height 15
select select "15"
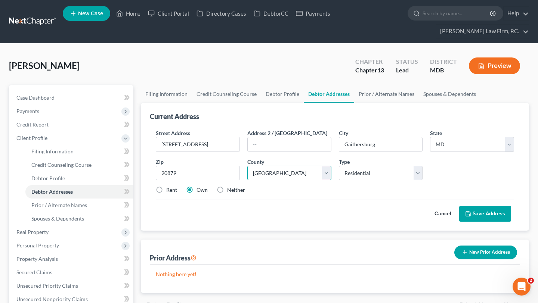
click at [249, 181] on select "County Allegany County Anne Arundel County Baltimore County Baltimore city Calv…" at bounding box center [289, 173] width 84 height 15
click at [462, 222] on button "Save Address" at bounding box center [485, 214] width 52 height 16
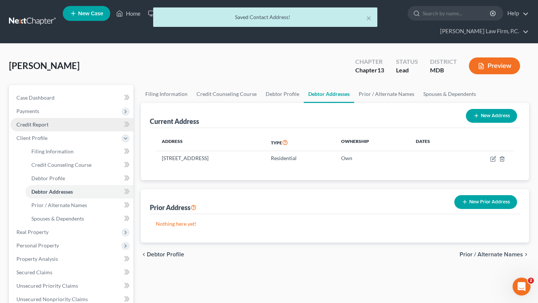
click at [49, 128] on span "Credit Report" at bounding box center [32, 124] width 32 height 6
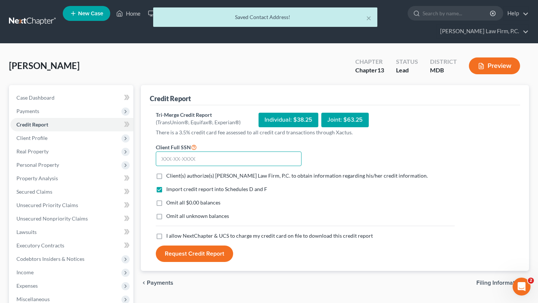
click at [268, 167] on input "text" at bounding box center [229, 159] width 146 height 15
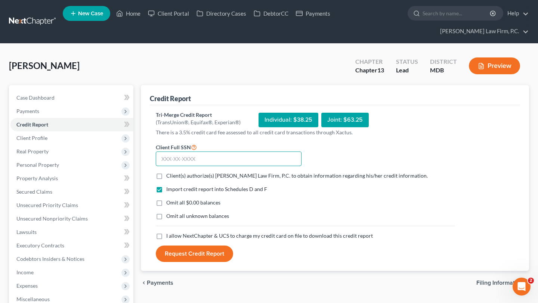
click at [225, 167] on input "text" at bounding box center [229, 159] width 146 height 15
type input "213-90"
click at [369, 127] on div "Joint: $63.25" at bounding box center [344, 120] width 47 height 15
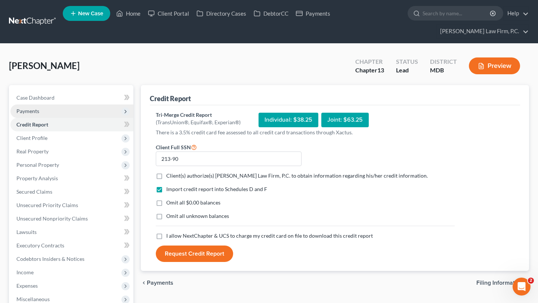
click at [65, 118] on span "Payments" at bounding box center [71, 111] width 123 height 13
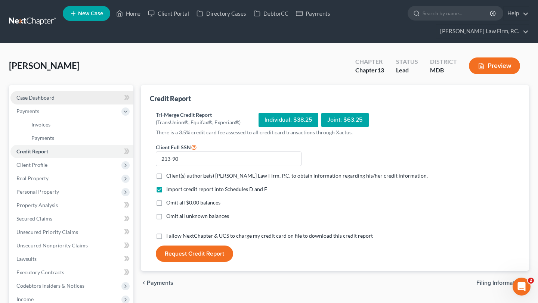
click at [55, 101] on span "Case Dashboard" at bounding box center [35, 98] width 38 height 6
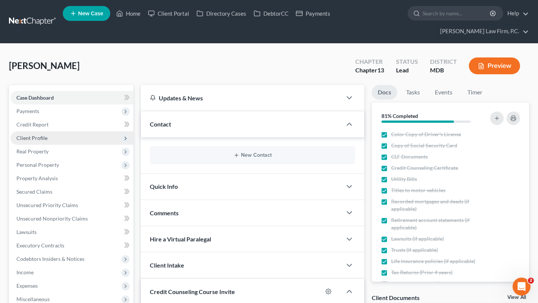
click at [47, 141] on span "Client Profile" at bounding box center [31, 138] width 31 height 6
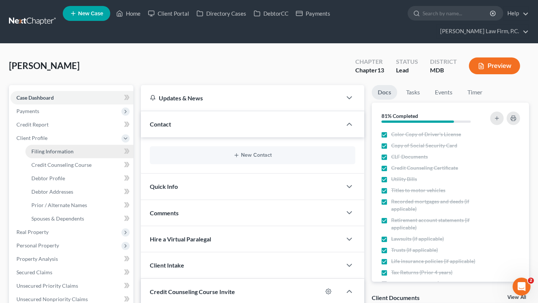
click at [70, 155] on span "Filing Information" at bounding box center [52, 151] width 42 height 6
select select "1"
select select "0"
select select "3"
select select "38"
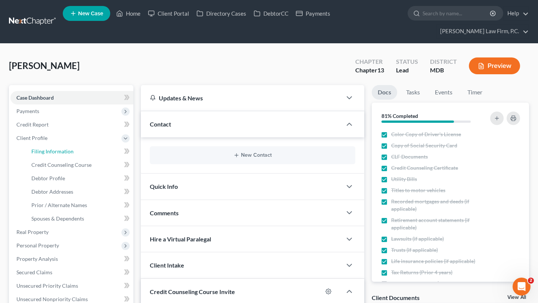
select select "0"
select select "21"
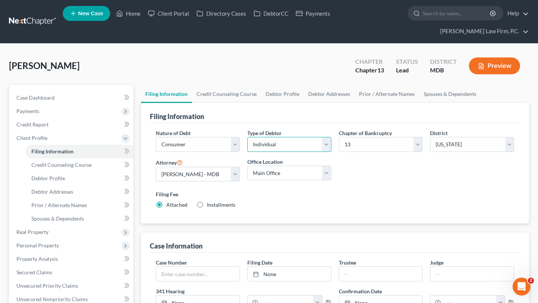
click at [310, 152] on select "Select Individual Joint" at bounding box center [289, 144] width 84 height 15
select select "1"
click at [249, 152] on select "Select Individual Joint" at bounding box center [289, 144] width 84 height 15
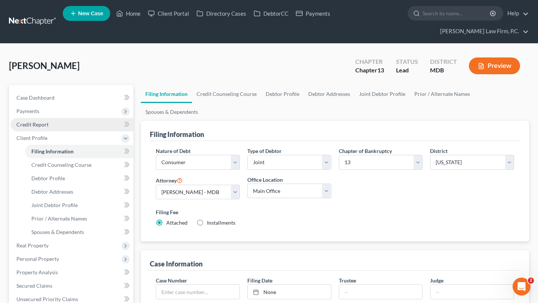
click at [65, 132] on link "Credit Report" at bounding box center [71, 124] width 123 height 13
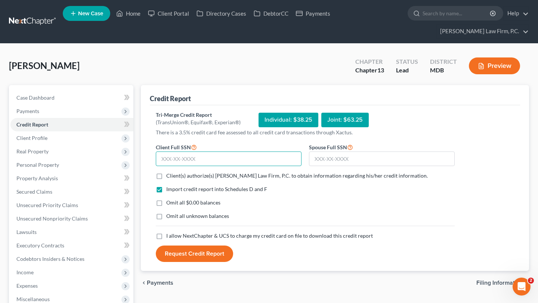
click at [240, 167] on input "text" at bounding box center [229, 159] width 146 height 15
type input "213-90-6522"
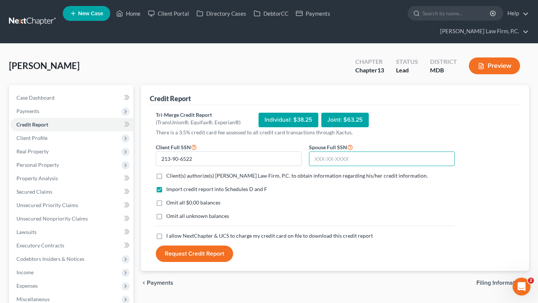
click at [357, 167] on input "text" at bounding box center [382, 159] width 146 height 15
type input "215-60-9102"
click at [207, 206] on span "Omit all $0.00 balances" at bounding box center [193, 203] width 54 height 6
click at [174, 204] on input "Omit all $0.00 balances" at bounding box center [171, 201] width 5 height 5
click at [206, 206] on span "Omit all $0.00 balances" at bounding box center [193, 203] width 54 height 6
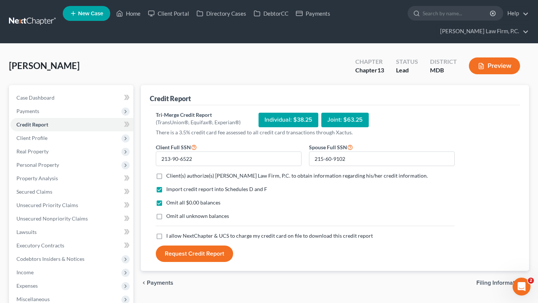
click at [174, 204] on input "Omit all $0.00 balances" at bounding box center [171, 201] width 5 height 5
checkbox input "false"
click at [204, 219] on span "Omit all unknown balances" at bounding box center [197, 216] width 63 height 6
click at [174, 218] on input "Omit all unknown balances" at bounding box center [171, 215] width 5 height 5
checkbox input "true"
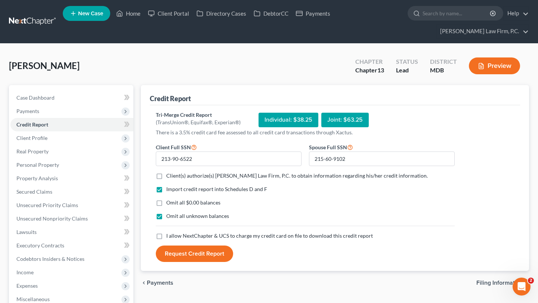
click at [193, 179] on span "Client(s) authorize(s) Chambers Law Firm, P.C. to obtain information regarding …" at bounding box center [297, 176] width 262 height 6
click at [174, 177] on input "Client(s) authorize(s) Chambers Law Firm, P.C. to obtain information regarding …" at bounding box center [171, 174] width 5 height 5
checkbox input "true"
click at [186, 239] on span "I allow NextChapter & UCS to charge my credit card on file to download this cre…" at bounding box center [269, 236] width 207 height 6
click at [174, 237] on input "I allow NextChapter & UCS to charge my credit card on file to download this cre…" at bounding box center [171, 234] width 5 height 5
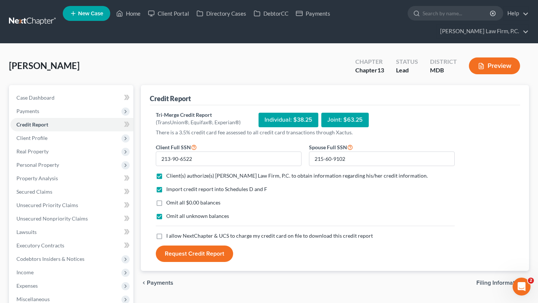
checkbox input "true"
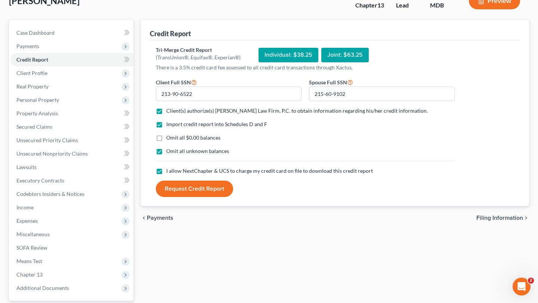
scroll to position [76, 0]
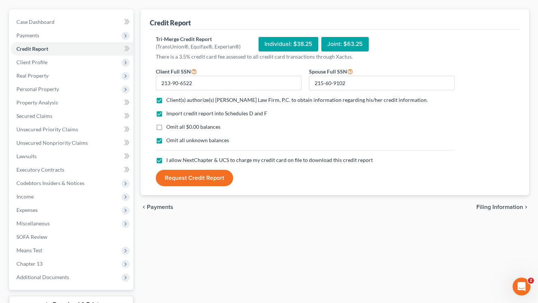
click at [213, 186] on button "Request Credit Report" at bounding box center [194, 178] width 77 height 16
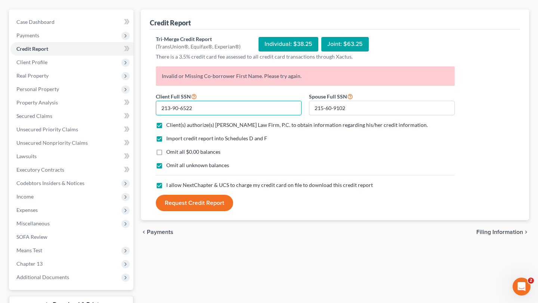
click at [223, 116] on input "213-90-6522" at bounding box center [229, 108] width 146 height 15
click at [60, 69] on span "Client Profile" at bounding box center [71, 62] width 123 height 13
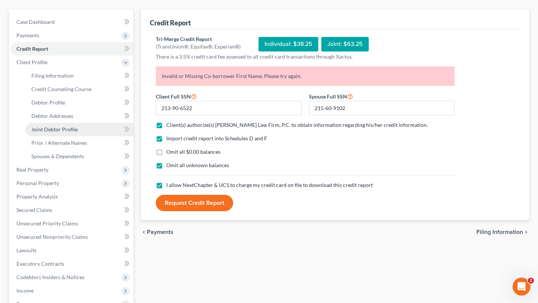
click at [61, 133] on span "Joint Debtor Profile" at bounding box center [54, 129] width 46 height 6
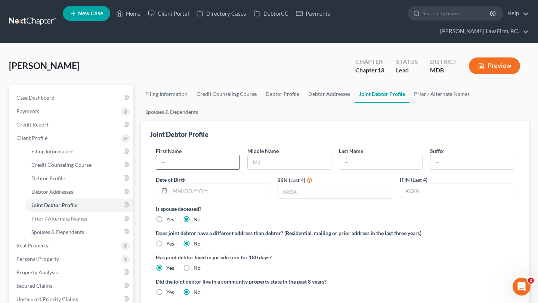
drag, startPoint x: 222, startPoint y: 200, endPoint x: 222, endPoint y: 204, distance: 4.1
click at [222, 170] on input "text" at bounding box center [197, 162] width 83 height 14
type input "Robert"
click at [370, 170] on input "text" at bounding box center [380, 162] width 83 height 14
type input "V"
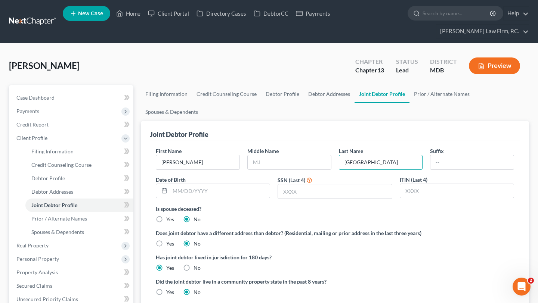
type input "Cleveland"
click at [226, 198] on input "text" at bounding box center [220, 191] width 100 height 14
click at [281, 199] on input "text" at bounding box center [335, 192] width 114 height 14
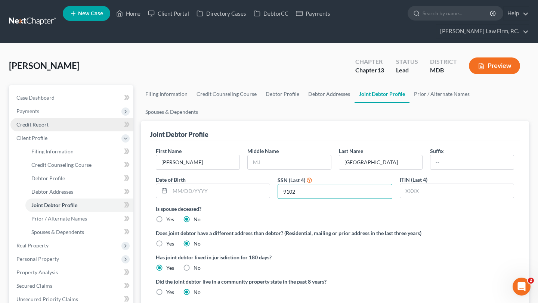
type input "9102"
click at [65, 132] on link "Credit Report" at bounding box center [71, 124] width 123 height 13
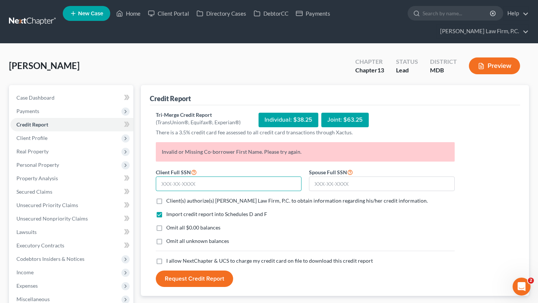
click at [200, 192] on input "text" at bounding box center [229, 184] width 146 height 15
paste input "213-90-6522"
type input "213-90-6522"
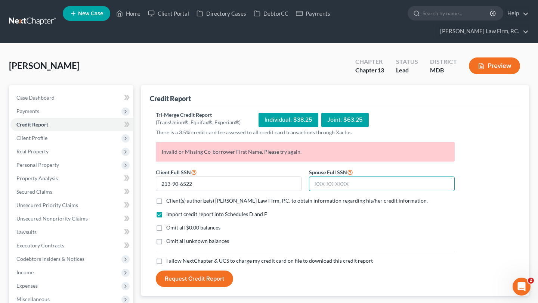
click at [394, 192] on input "text" at bounding box center [382, 184] width 146 height 15
type input "215-60-9102"
click at [350, 256] on form "Client Full SSN * 213-90-6522 Spouse Full SSN * 215-60-9102 Client(s) authorize…" at bounding box center [305, 228] width 306 height 120
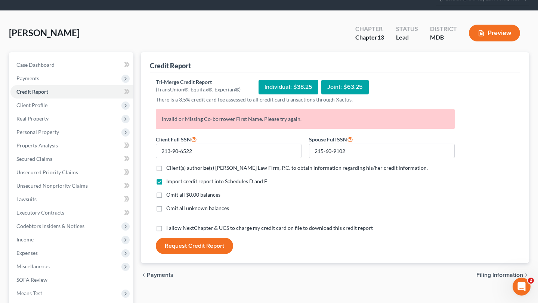
scroll to position [47, 0]
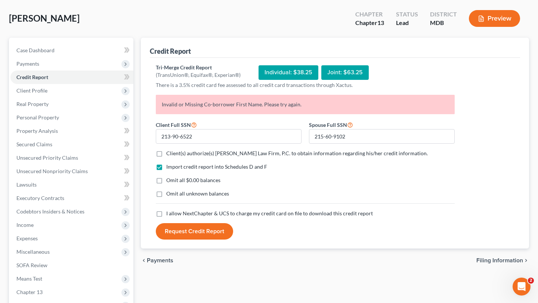
click at [221, 157] on span "Client(s) authorize(s) Chambers Law Firm, P.C. to obtain information regarding …" at bounding box center [297, 153] width 262 height 6
click at [174, 155] on input "Client(s) authorize(s) Chambers Law Firm, P.C. to obtain information regarding …" at bounding box center [171, 152] width 5 height 5
checkbox input "true"
click at [203, 210] on div "Import credit report into Schedules D and F Omit all $0.00 balances Omit all un…" at bounding box center [305, 186] width 306 height 47
click at [201, 197] on span "Omit all unknown balances" at bounding box center [197, 194] width 63 height 6
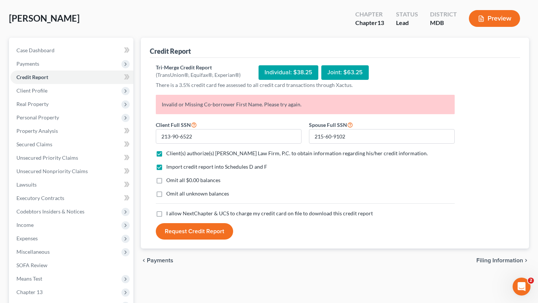
click at [174, 195] on input "Omit all unknown balances" at bounding box center [171, 192] width 5 height 5
checkbox input "true"
click at [197, 217] on span "I allow NextChapter & UCS to charge my credit card on file to download this cre…" at bounding box center [269, 213] width 207 height 6
click at [174, 215] on input "I allow NextChapter & UCS to charge my credit card on file to download this cre…" at bounding box center [171, 212] width 5 height 5
checkbox input "true"
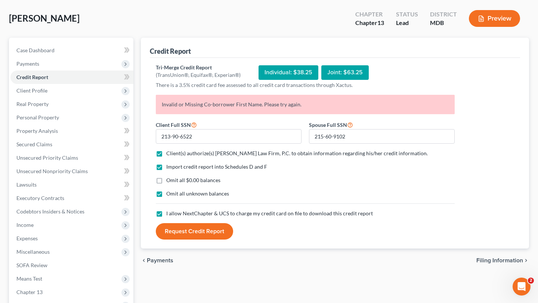
click at [222, 240] on button "Request Credit Report" at bounding box center [194, 231] width 77 height 16
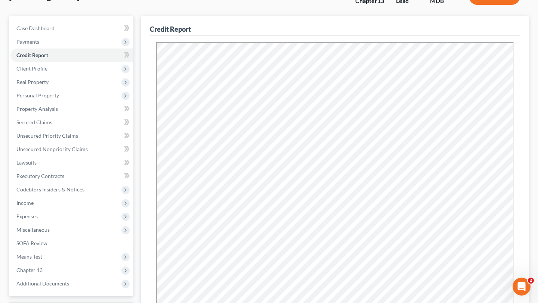
scroll to position [0, 0]
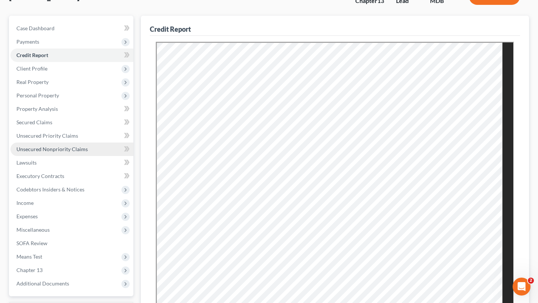
click at [77, 152] on span "Unsecured Nonpriority Claims" at bounding box center [51, 149] width 71 height 6
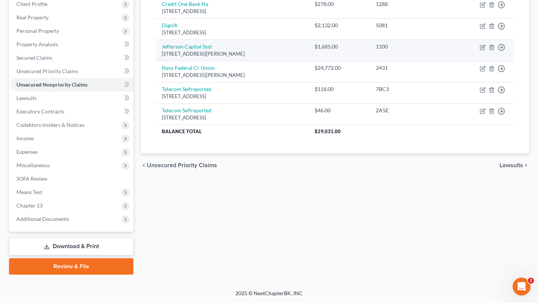
scroll to position [143, 0]
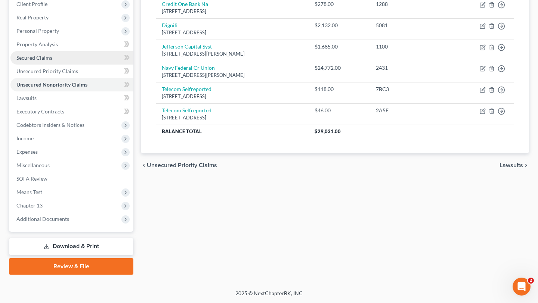
click at [70, 65] on link "Secured Claims" at bounding box center [71, 57] width 123 height 13
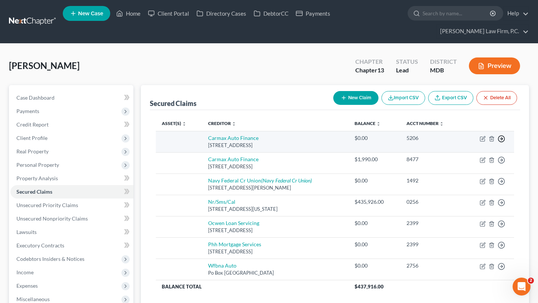
click at [502, 141] on polyline "button" at bounding box center [502, 139] width 1 height 3
click at [469, 190] on link "Move to Notice Only" at bounding box center [452, 183] width 62 height 13
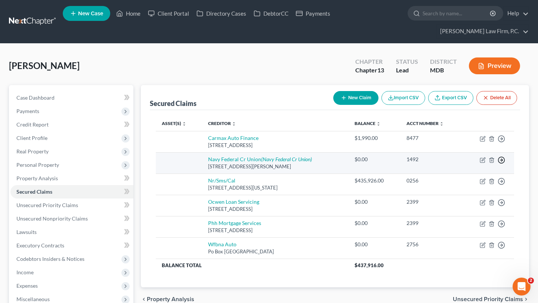
click at [498, 164] on icon "button" at bounding box center [501, 160] width 7 height 7
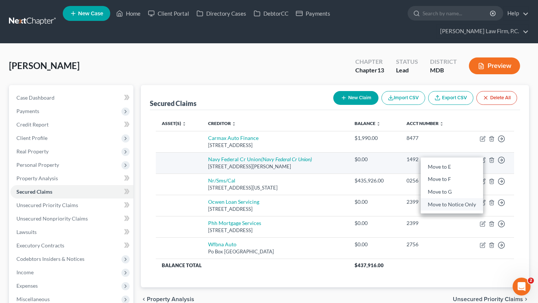
click at [476, 211] on link "Move to Notice Only" at bounding box center [452, 204] width 62 height 13
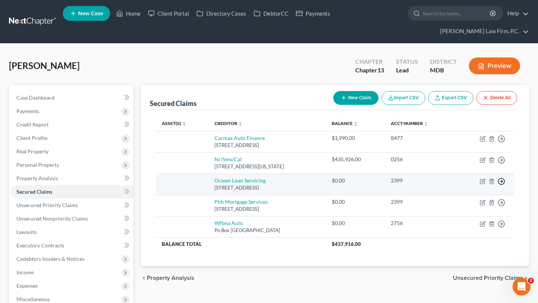
click at [499, 185] on circle "button" at bounding box center [502, 182] width 6 height 6
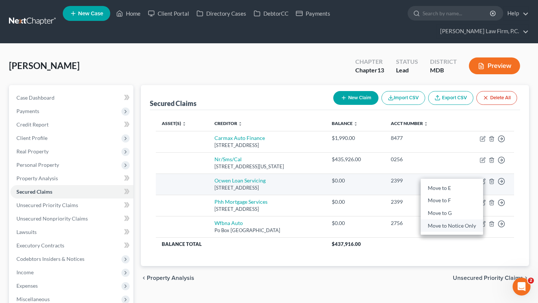
click at [456, 232] on link "Move to Notice Only" at bounding box center [452, 226] width 62 height 13
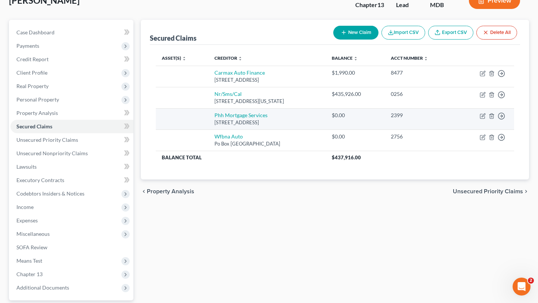
scroll to position [99, 0]
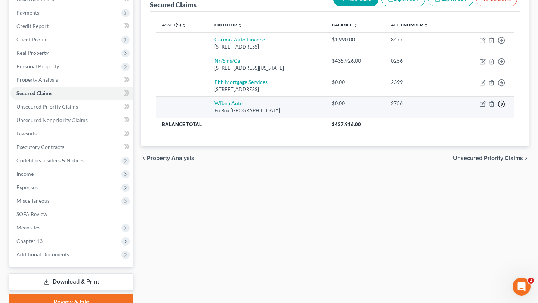
click at [498, 108] on icon "button" at bounding box center [501, 104] width 7 height 7
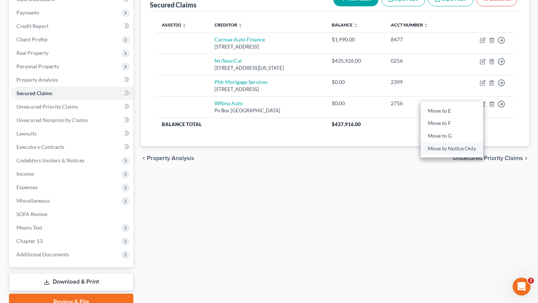
click at [476, 155] on link "Move to Notice Only" at bounding box center [452, 148] width 62 height 13
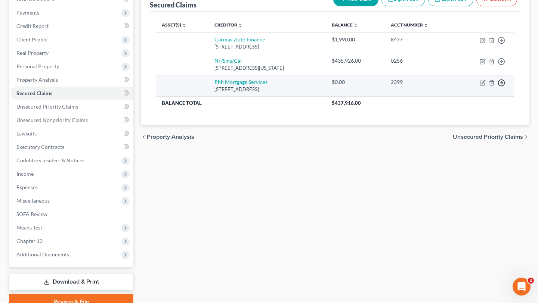
click at [498, 87] on icon "button" at bounding box center [501, 82] width 7 height 7
click at [465, 134] on link "Move to Notice Only" at bounding box center [452, 127] width 62 height 13
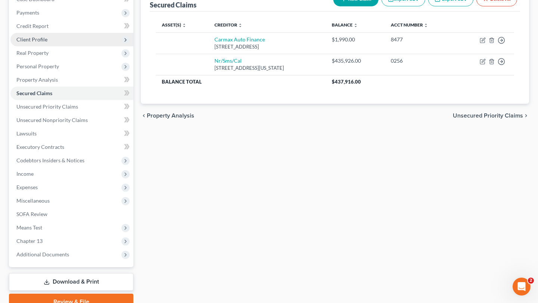
scroll to position [0, 0]
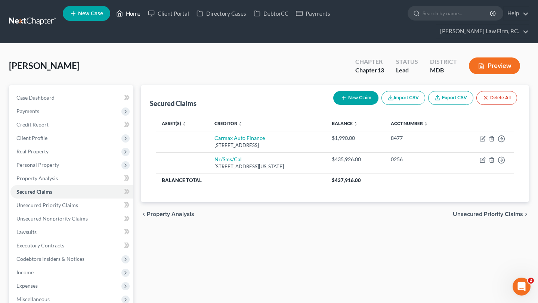
click at [144, 20] on link "Home" at bounding box center [128, 13] width 32 height 13
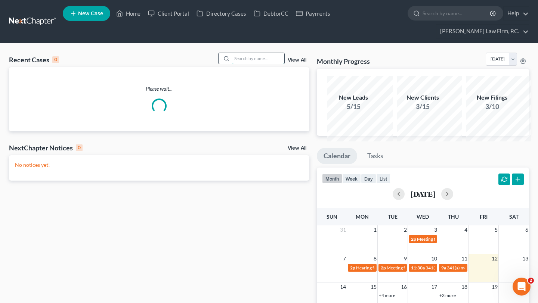
click at [232, 64] on input "search" at bounding box center [258, 58] width 52 height 11
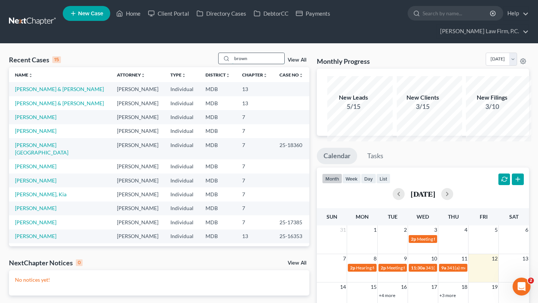
type input "brown"
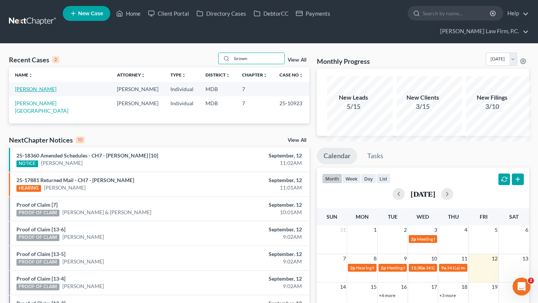
click at [30, 92] on link "Brown, Jerry" at bounding box center [35, 89] width 41 height 6
select select "21"
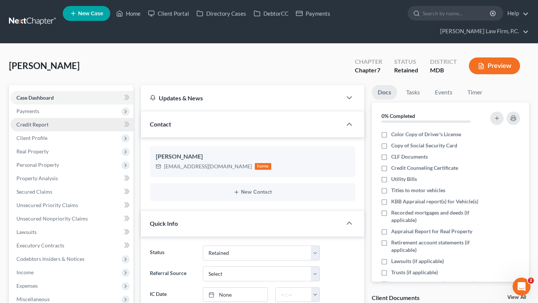
drag, startPoint x: 47, startPoint y: 135, endPoint x: 73, endPoint y: 152, distance: 30.8
click at [39, 114] on span "Payments" at bounding box center [27, 111] width 23 height 6
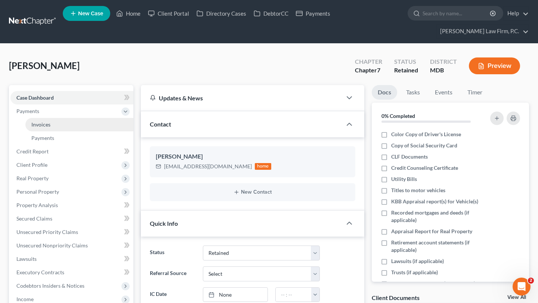
click at [69, 132] on link "Invoices" at bounding box center [79, 124] width 108 height 13
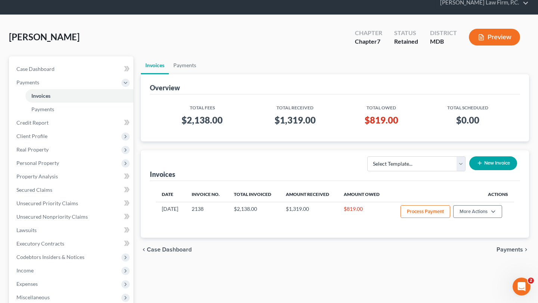
scroll to position [40, 0]
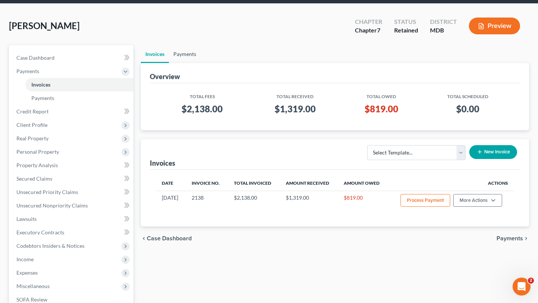
click at [200, 63] on link "Payments" at bounding box center [185, 54] width 32 height 18
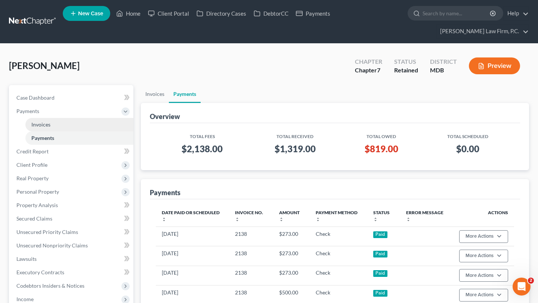
click at [44, 128] on span "Invoices" at bounding box center [40, 124] width 19 height 6
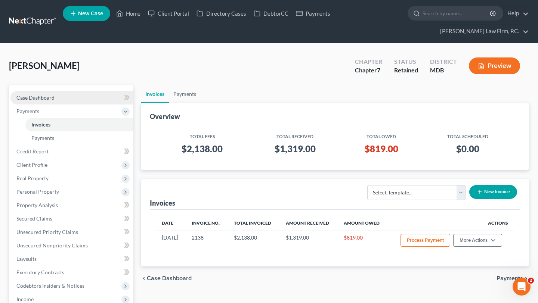
click at [47, 101] on span "Case Dashboard" at bounding box center [35, 98] width 38 height 6
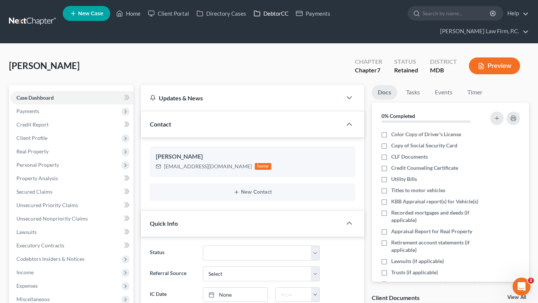
click at [292, 14] on link "DebtorCC" at bounding box center [271, 13] width 42 height 13
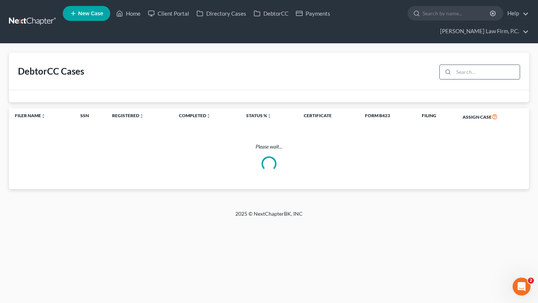
click at [462, 79] on input "search" at bounding box center [487, 72] width 66 height 14
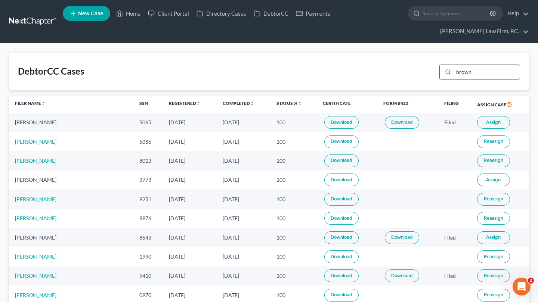
type input "brown"
click at [144, 15] on link "Home" at bounding box center [128, 13] width 32 height 13
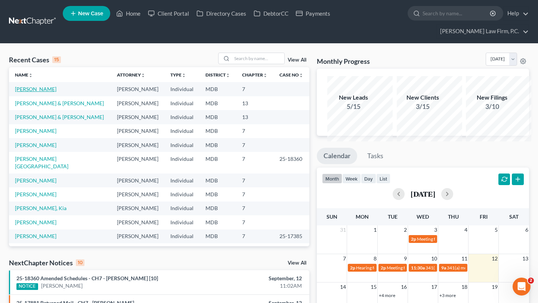
click at [37, 92] on link "Brown, Jerry" at bounding box center [35, 89] width 41 height 6
select select "21"
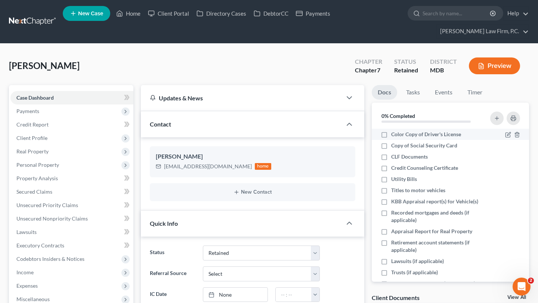
click at [412, 138] on span "Color Copy of Driver's License" at bounding box center [426, 134] width 70 height 7
click at [399, 136] on input "Color Copy of Driver's License" at bounding box center [396, 133] width 5 height 5
checkbox input "true"
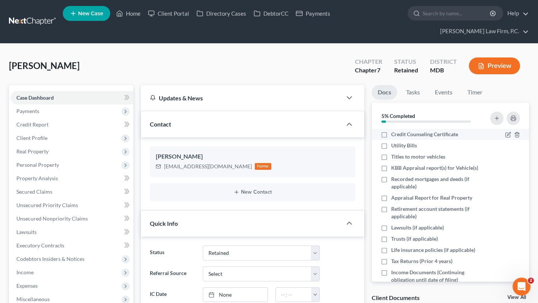
scroll to position [34, 0]
click at [423, 160] on span "Titles to motor vehicles" at bounding box center [418, 156] width 54 height 7
click at [399, 158] on input "Titles to motor vehicles" at bounding box center [396, 155] width 5 height 5
checkbox input "true"
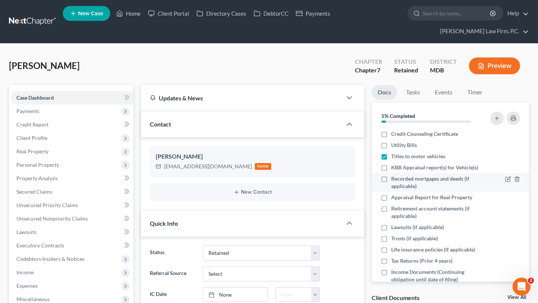
click at [428, 172] on span "KBB Appraisal report(s) for Vehicle(s)" at bounding box center [434, 167] width 87 height 7
click at [399, 169] on input "KBB Appraisal report(s) for Vehicle(s)" at bounding box center [396, 166] width 5 height 5
checkbox input "true"
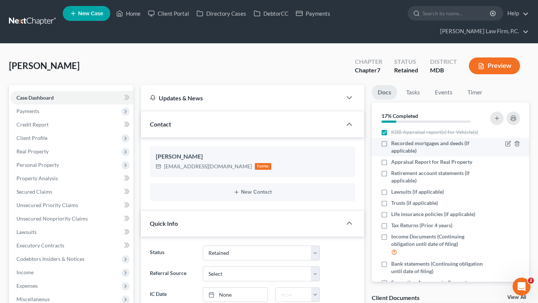
scroll to position [87, 0]
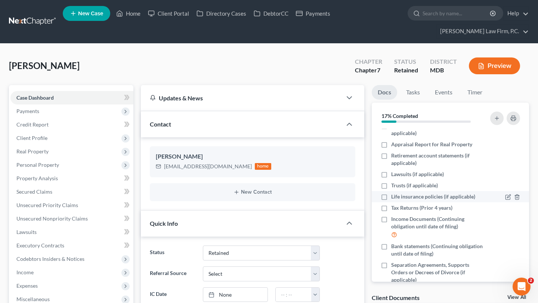
click at [427, 201] on span "Life insurance policies (if applicable)" at bounding box center [433, 196] width 84 height 7
click at [399, 198] on input "Life insurance policies (if applicable)" at bounding box center [396, 195] width 5 height 5
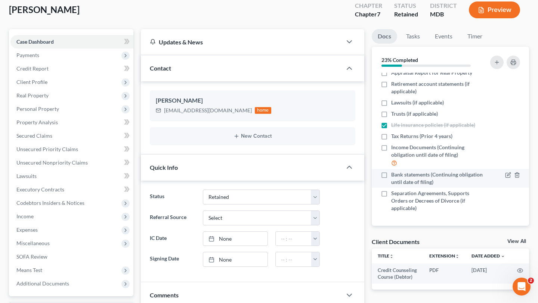
scroll to position [57, 0]
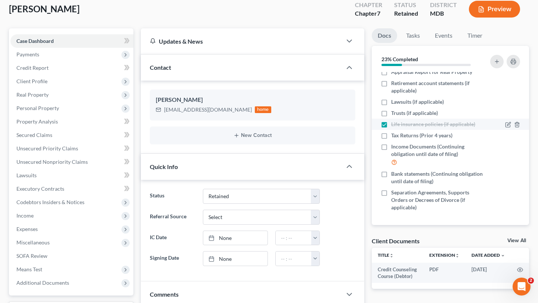
click at [408, 128] on span "Life insurance policies (if applicable)" at bounding box center [433, 124] width 84 height 7
click at [399, 126] on input "Life insurance policies (if applicable)" at bounding box center [396, 123] width 5 height 5
checkbox input "false"
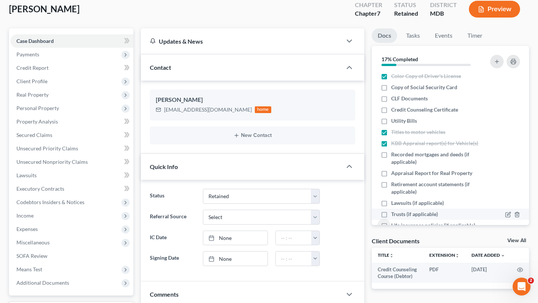
scroll to position [0, 0]
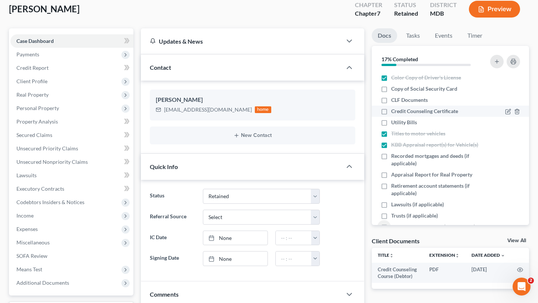
drag, startPoint x: 419, startPoint y: 139, endPoint x: 442, endPoint y: 157, distance: 28.6
click at [419, 104] on span "CLF Documents" at bounding box center [409, 99] width 37 height 7
click at [399, 101] on input "CLF Documents" at bounding box center [396, 98] width 5 height 5
checkbox input "true"
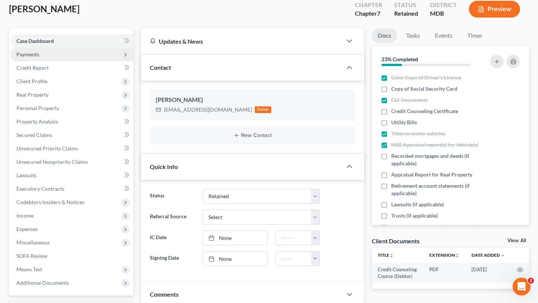
click at [75, 61] on span "Payments" at bounding box center [71, 54] width 123 height 13
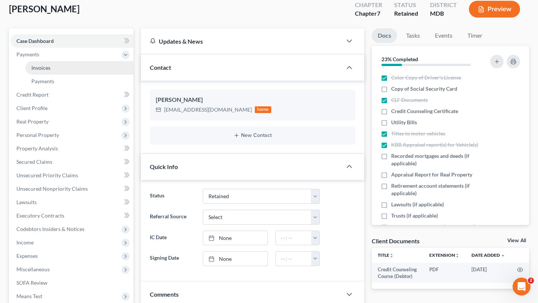
click at [71, 75] on link "Invoices" at bounding box center [79, 67] width 108 height 13
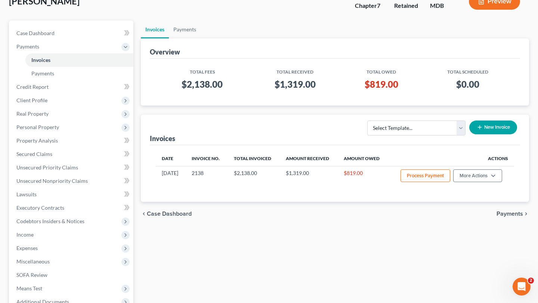
scroll to position [73, 0]
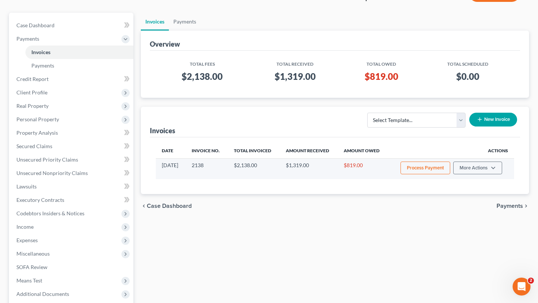
click at [482, 179] on td "Process Payment More Actions View/Edit Record Cash or Check Payment" at bounding box center [451, 168] width 126 height 21
click at [481, 175] on button "More Actions" at bounding box center [477, 168] width 49 height 13
click at [466, 227] on link "Record Cash or Check Payment" at bounding box center [463, 220] width 87 height 13
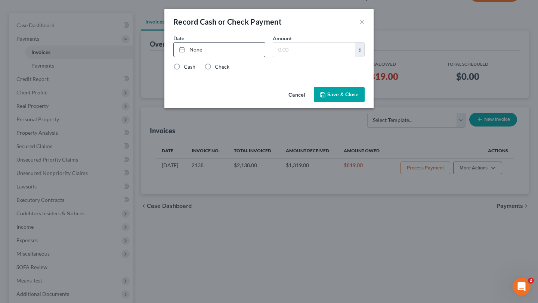
type input "9/12/2025"
click at [196, 57] on link "None" at bounding box center [219, 50] width 91 height 14
click at [293, 57] on input "text" at bounding box center [314, 50] width 82 height 14
type input "409.50"
click at [215, 71] on label "Check" at bounding box center [222, 66] width 15 height 7
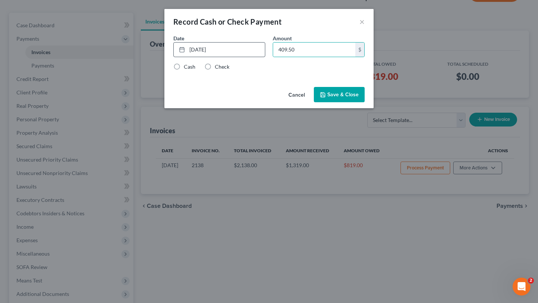
click at [218, 68] on input "Check" at bounding box center [220, 65] width 5 height 5
radio input "true"
click at [365, 103] on button "Save & Close" at bounding box center [339, 95] width 51 height 16
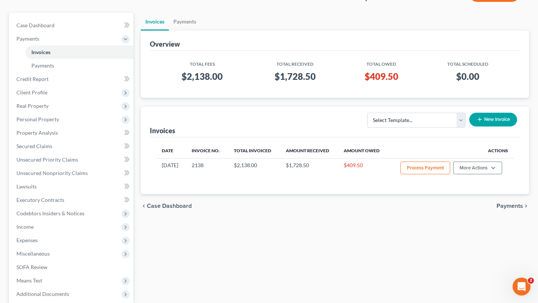
scroll to position [0, 0]
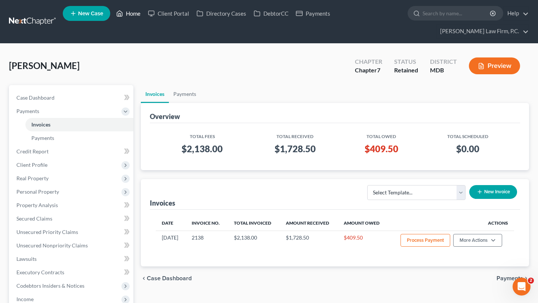
click at [144, 13] on link "Home" at bounding box center [128, 13] width 32 height 13
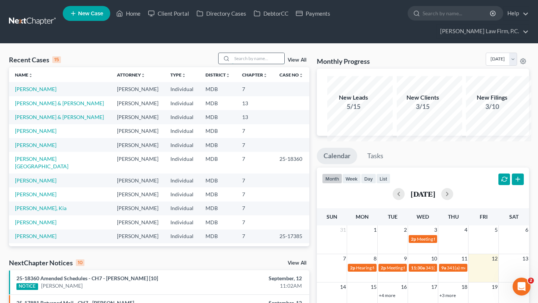
click at [232, 64] on input "search" at bounding box center [258, 58] width 52 height 11
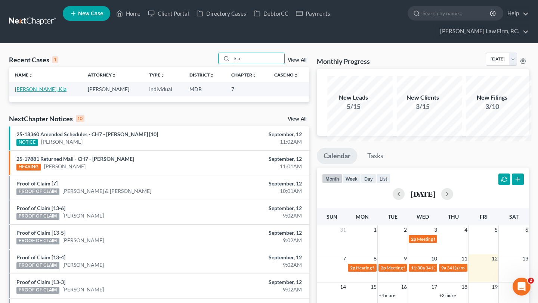
type input "kia"
click at [38, 92] on link "Reed, Kia" at bounding box center [41, 89] width 52 height 6
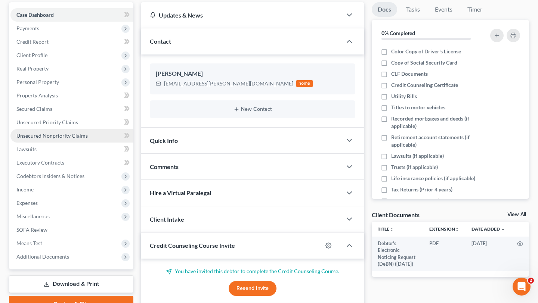
scroll to position [84, 0]
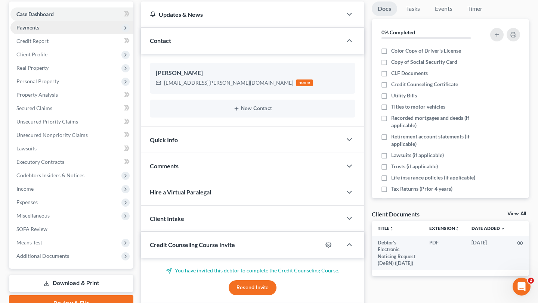
click at [75, 34] on span "Payments" at bounding box center [71, 27] width 123 height 13
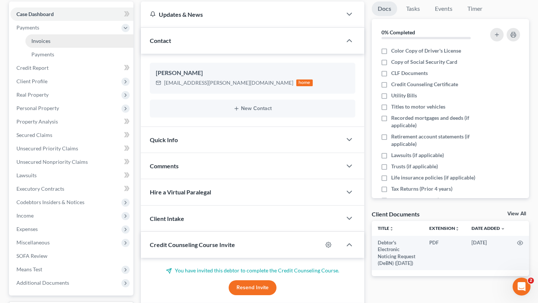
click at [71, 48] on link "Invoices" at bounding box center [79, 40] width 108 height 13
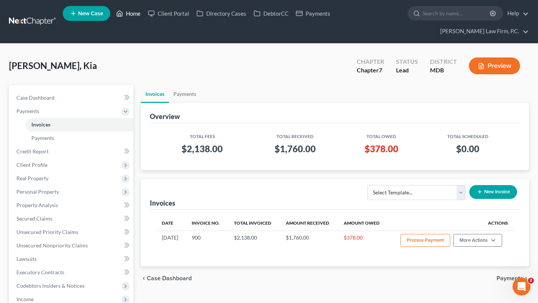
click at [144, 17] on link "Home" at bounding box center [128, 13] width 32 height 13
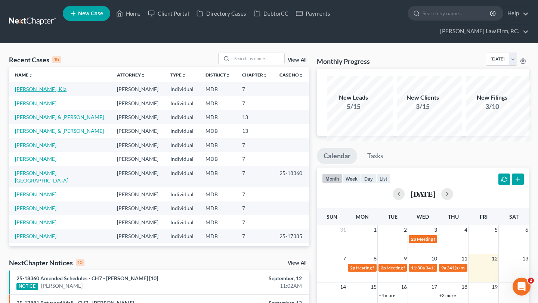
click at [31, 92] on link "Reed, Kia" at bounding box center [41, 89] width 52 height 6
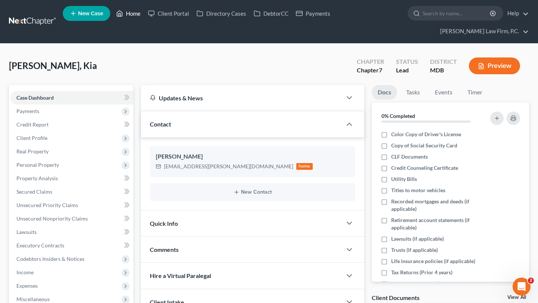
click at [144, 15] on link "Home" at bounding box center [128, 13] width 32 height 13
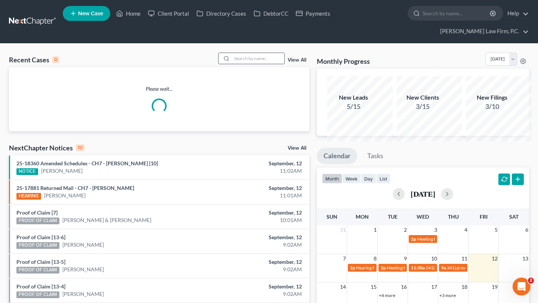
click at [243, 64] on input "search" at bounding box center [258, 58] width 52 height 11
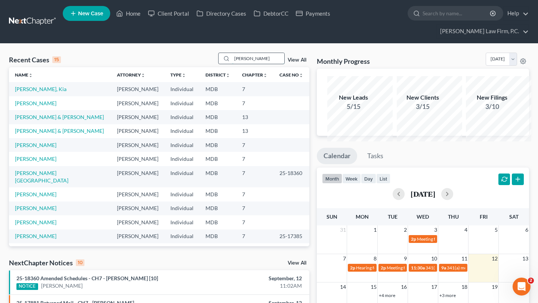
type input "eboni"
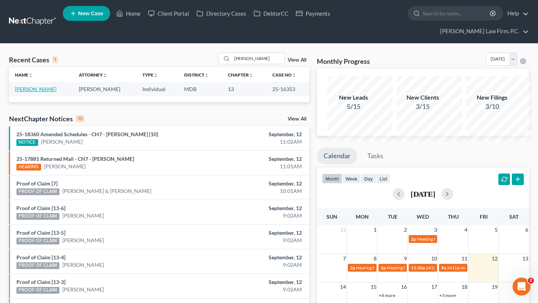
click at [29, 92] on link "Wiggins, Eboni" at bounding box center [35, 89] width 41 height 6
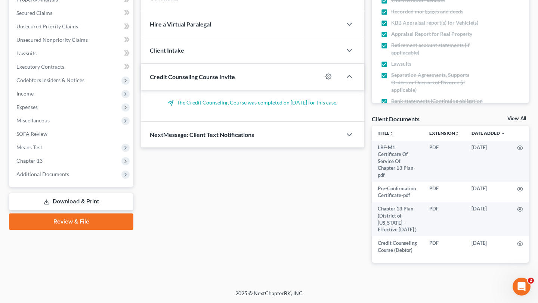
scroll to position [217, 0]
click at [53, 181] on span "Additional Documents" at bounding box center [71, 174] width 123 height 13
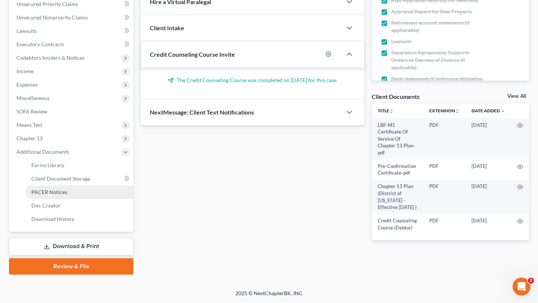
click at [67, 195] on span "PACER Notices" at bounding box center [49, 192] width 36 height 6
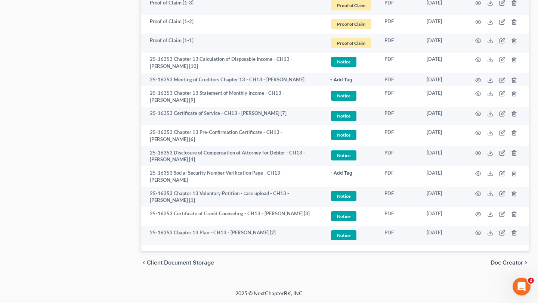
scroll to position [1595, 0]
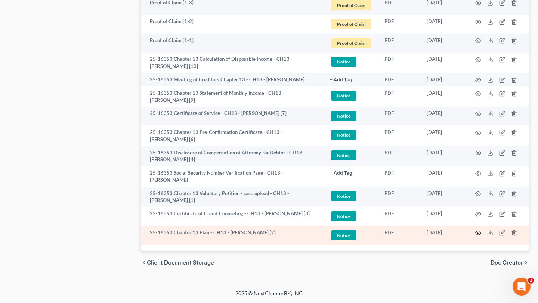
click at [475, 230] on button "button" at bounding box center [478, 233] width 6 height 6
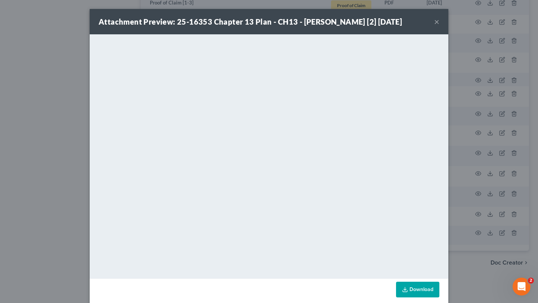
click at [439, 26] on button "×" at bounding box center [436, 21] width 5 height 9
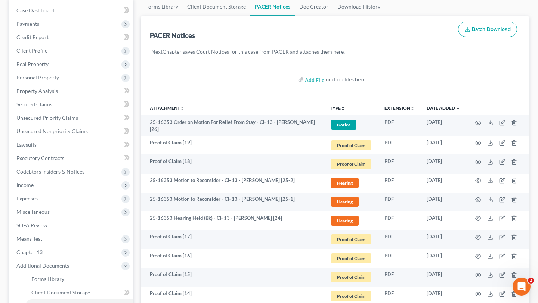
scroll to position [0, 0]
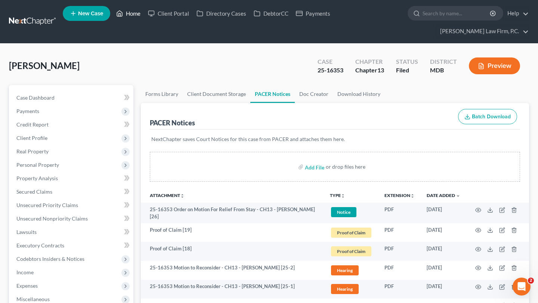
click at [144, 18] on link "Home" at bounding box center [128, 13] width 32 height 13
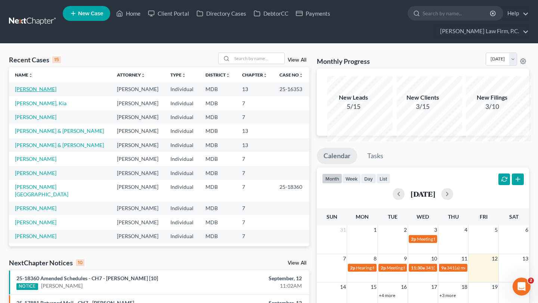
click at [56, 92] on link "Wiggins, Eboni" at bounding box center [35, 89] width 41 height 6
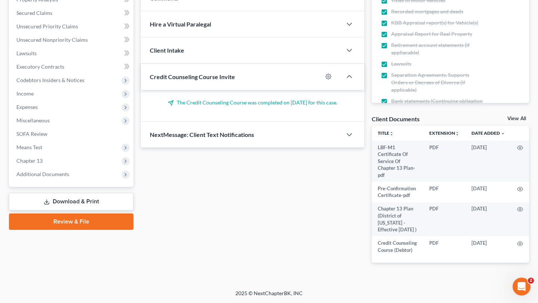
scroll to position [308, 0]
click at [58, 171] on span "Additional Documents" at bounding box center [42, 174] width 53 height 6
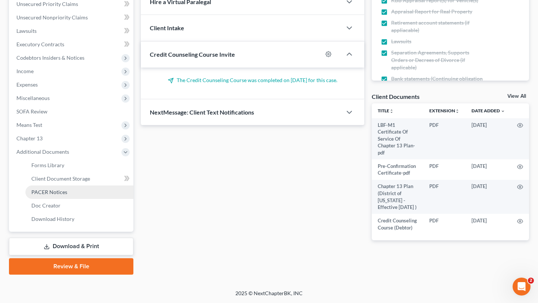
click at [66, 189] on span "PACER Notices" at bounding box center [49, 192] width 36 height 6
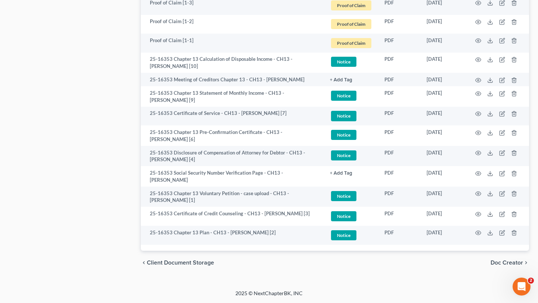
scroll to position [1282, 0]
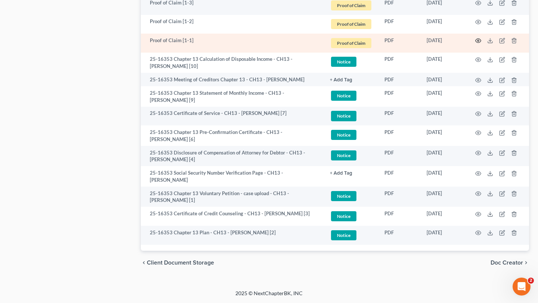
click at [478, 41] on circle "button" at bounding box center [478, 40] width 1 height 1
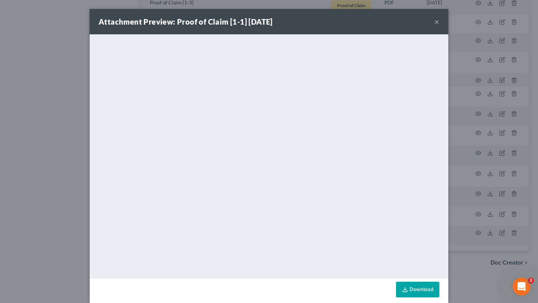
click at [439, 26] on button "×" at bounding box center [436, 21] width 5 height 9
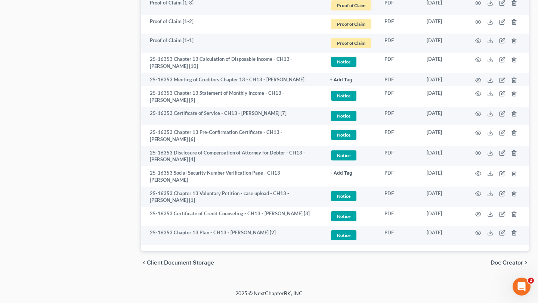
scroll to position [1225, 0]
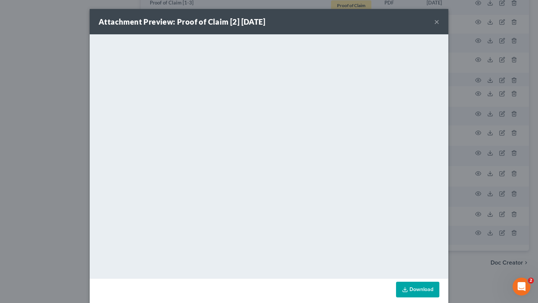
click at [439, 26] on button "×" at bounding box center [436, 21] width 5 height 9
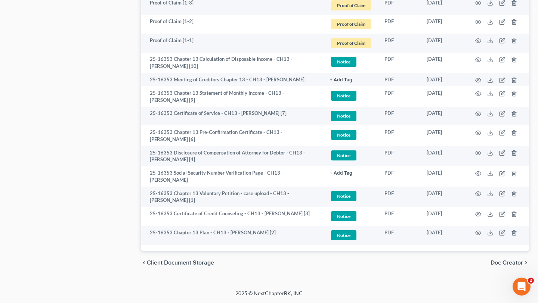
scroll to position [1219, 0]
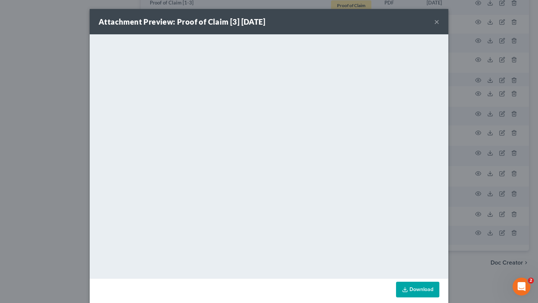
drag, startPoint x: 478, startPoint y: 28, endPoint x: 450, endPoint y: 45, distance: 33.1
click at [439, 26] on button "×" at bounding box center [436, 21] width 5 height 9
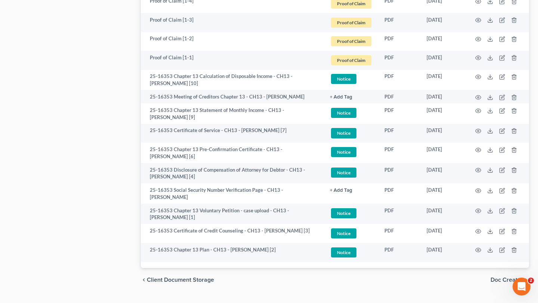
scroll to position [1042, 0]
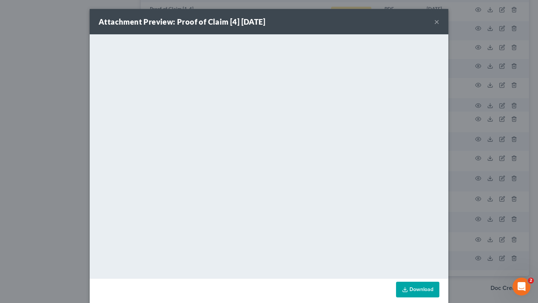
click at [439, 26] on button "×" at bounding box center [436, 21] width 5 height 9
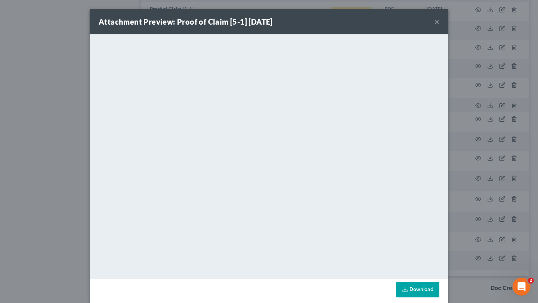
click at [448, 23] on div "Attachment Preview: Proof of Claim [5-1] 08/06/2025 ×" at bounding box center [269, 21] width 359 height 25
click at [439, 26] on button "×" at bounding box center [436, 21] width 5 height 9
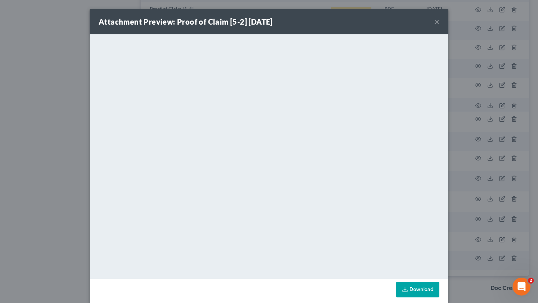
click at [439, 26] on button "×" at bounding box center [436, 21] width 5 height 9
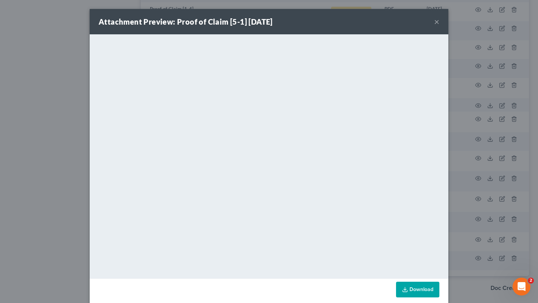
scroll to position [25, 0]
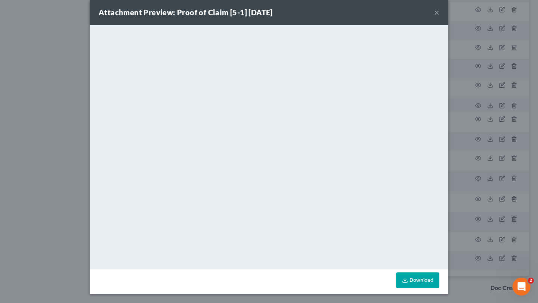
click at [439, 8] on button "×" at bounding box center [436, 12] width 5 height 9
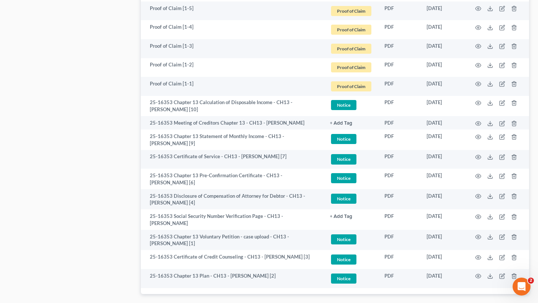
scroll to position [1020, 0]
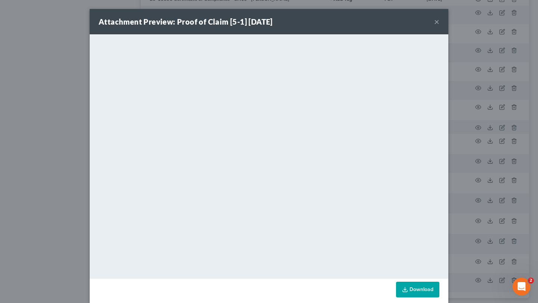
click at [439, 26] on button "×" at bounding box center [436, 21] width 5 height 9
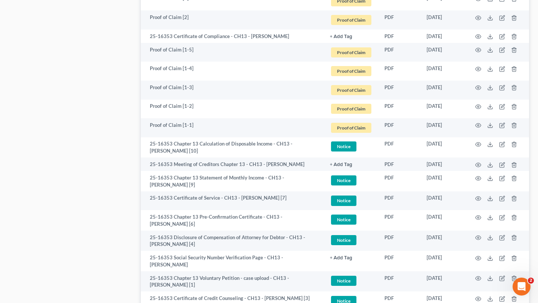
scroll to position [984, 0]
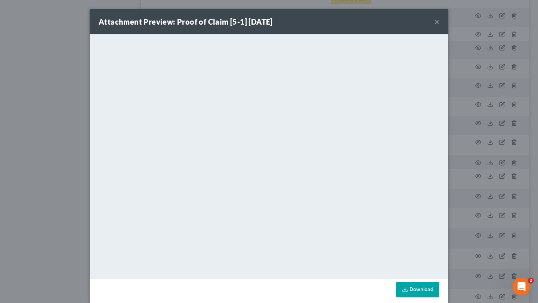
click at [439, 26] on button "×" at bounding box center [436, 21] width 5 height 9
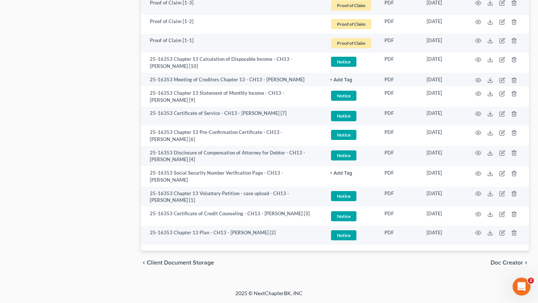
scroll to position [1595, 0]
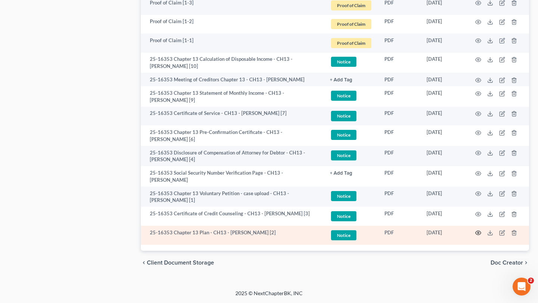
click at [475, 230] on icon "button" at bounding box center [478, 233] width 6 height 6
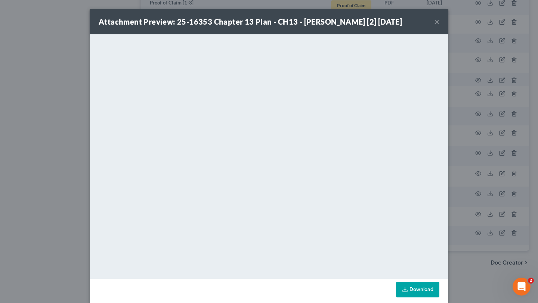
click at [439, 26] on button "×" at bounding box center [436, 21] width 5 height 9
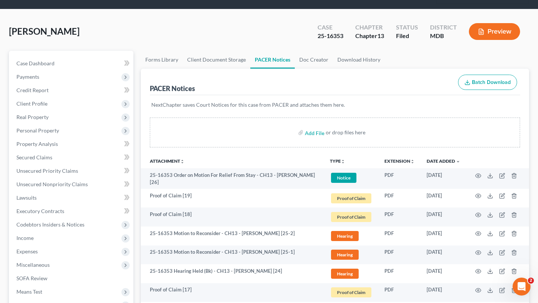
scroll to position [0, 0]
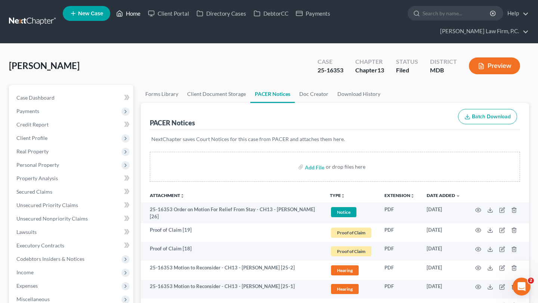
click at [144, 18] on link "Home" at bounding box center [128, 13] width 32 height 13
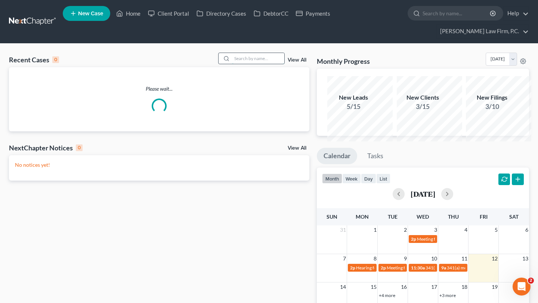
click at [232, 64] on input "search" at bounding box center [258, 58] width 52 height 11
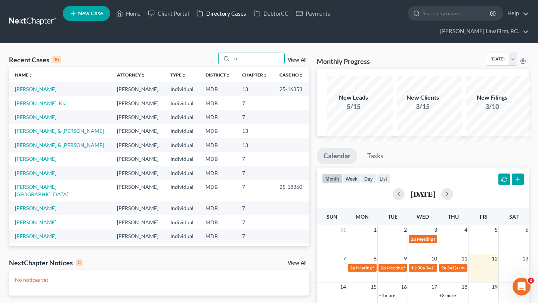
type input "r"
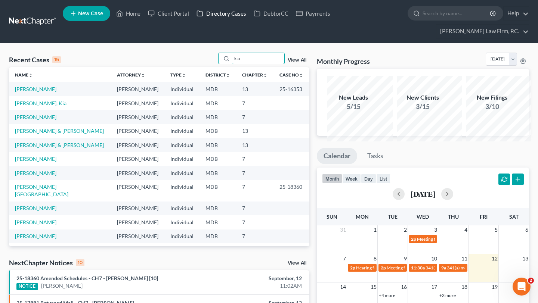
type input "kia"
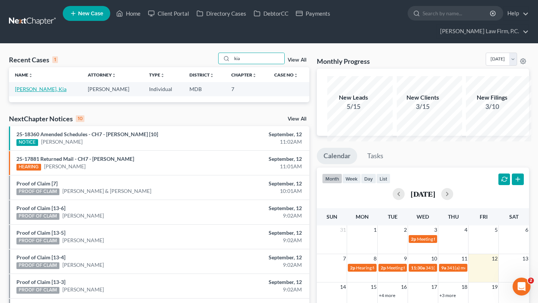
click at [38, 92] on link "Reed, Kia" at bounding box center [41, 89] width 52 height 6
